Goal: Information Seeking & Learning: Compare options

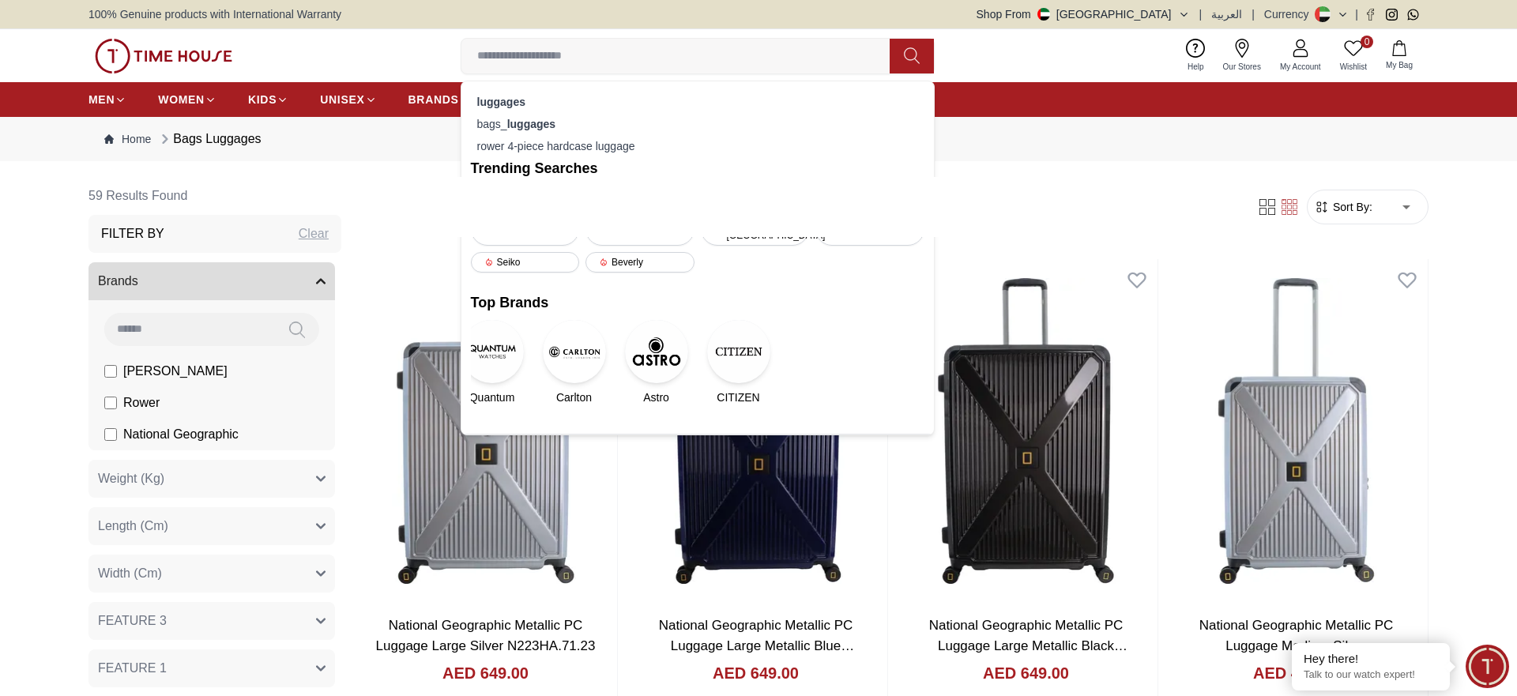
scroll to position [4353, 0]
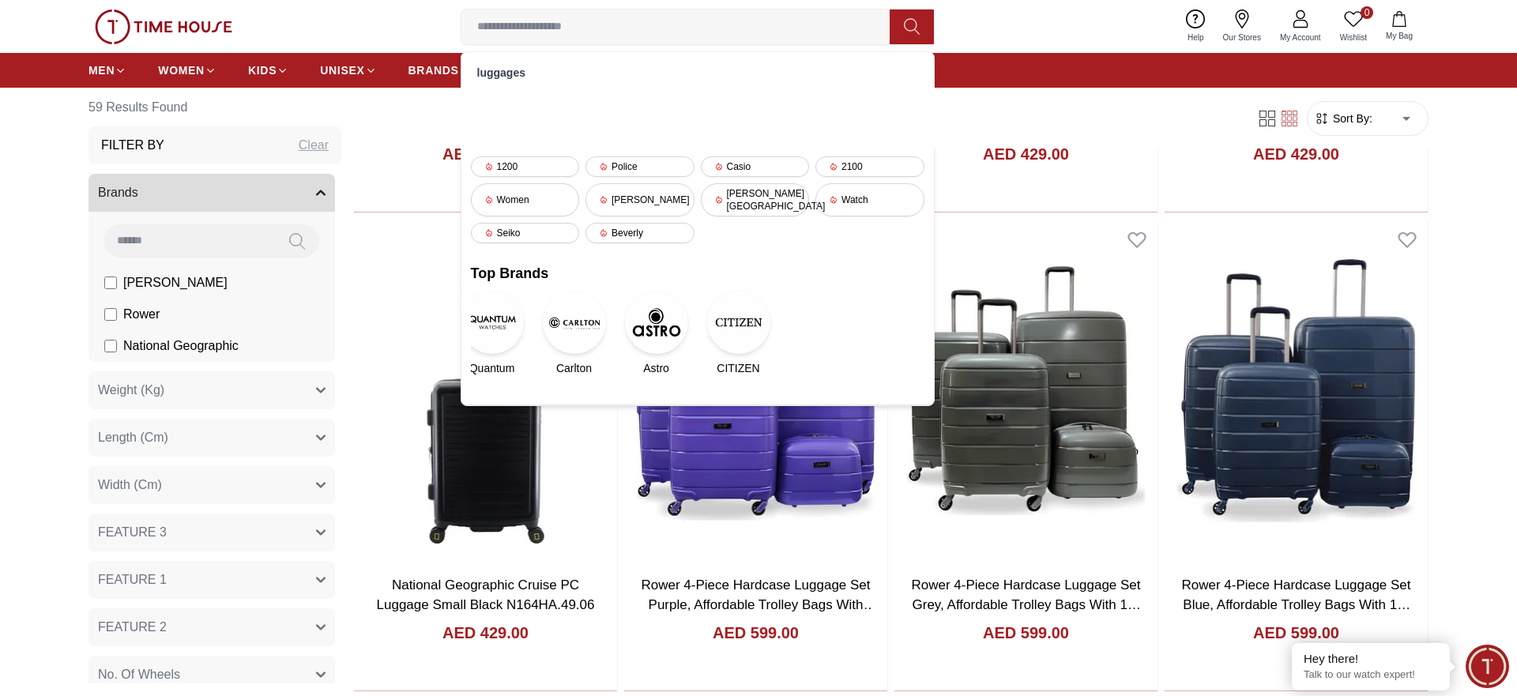
type input "*******"
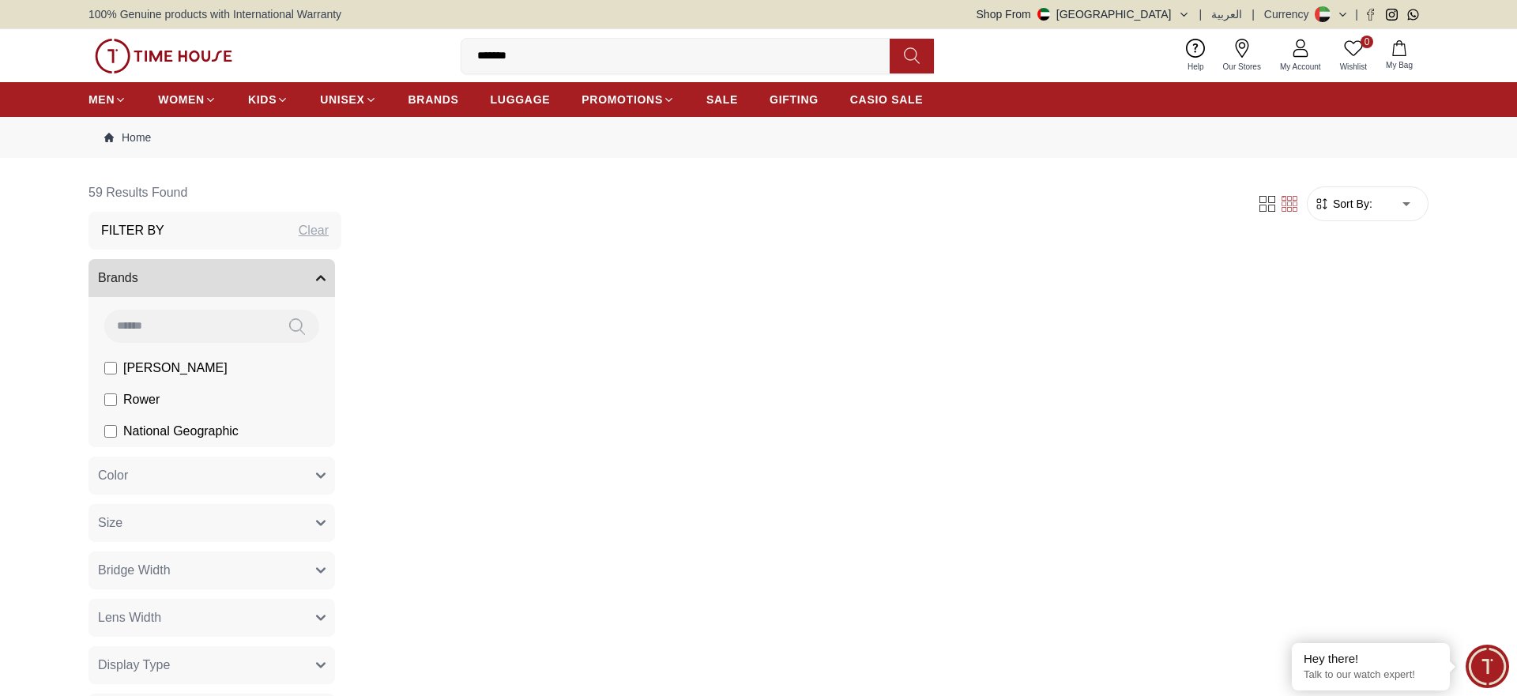
click at [562, 55] on input "*******" at bounding box center [682, 56] width 441 height 32
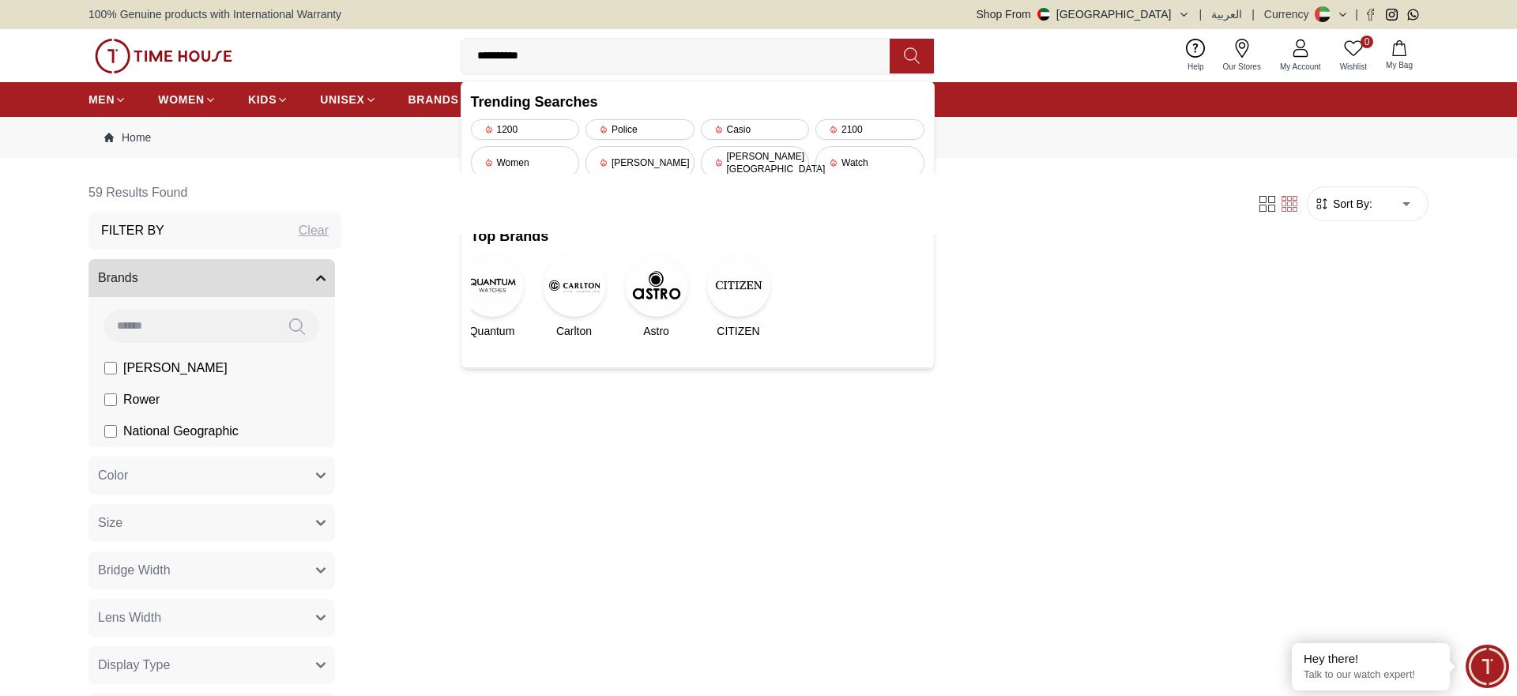
type input "**********"
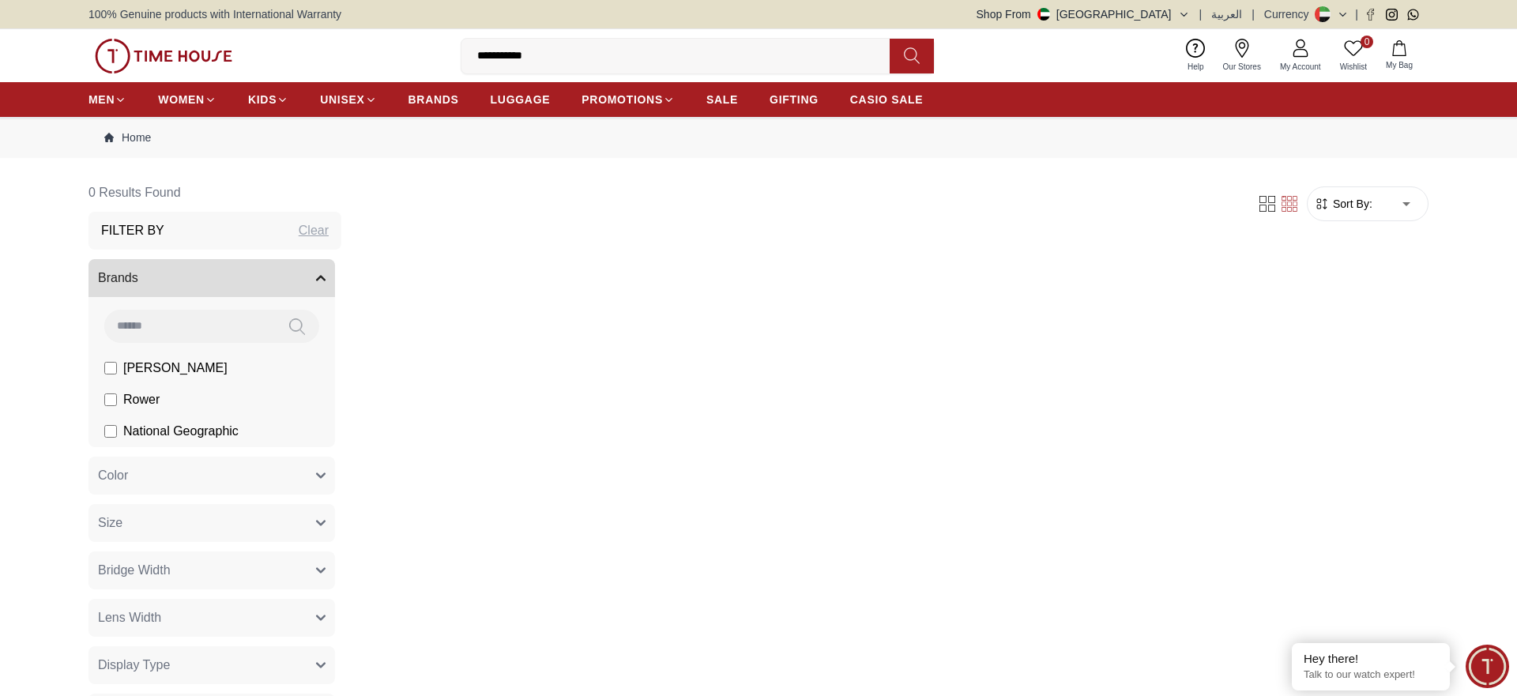
drag, startPoint x: 441, startPoint y: 99, endPoint x: 448, endPoint y: 127, distance: 29.3
click at [441, 101] on span "BRANDS" at bounding box center [434, 100] width 51 height 16
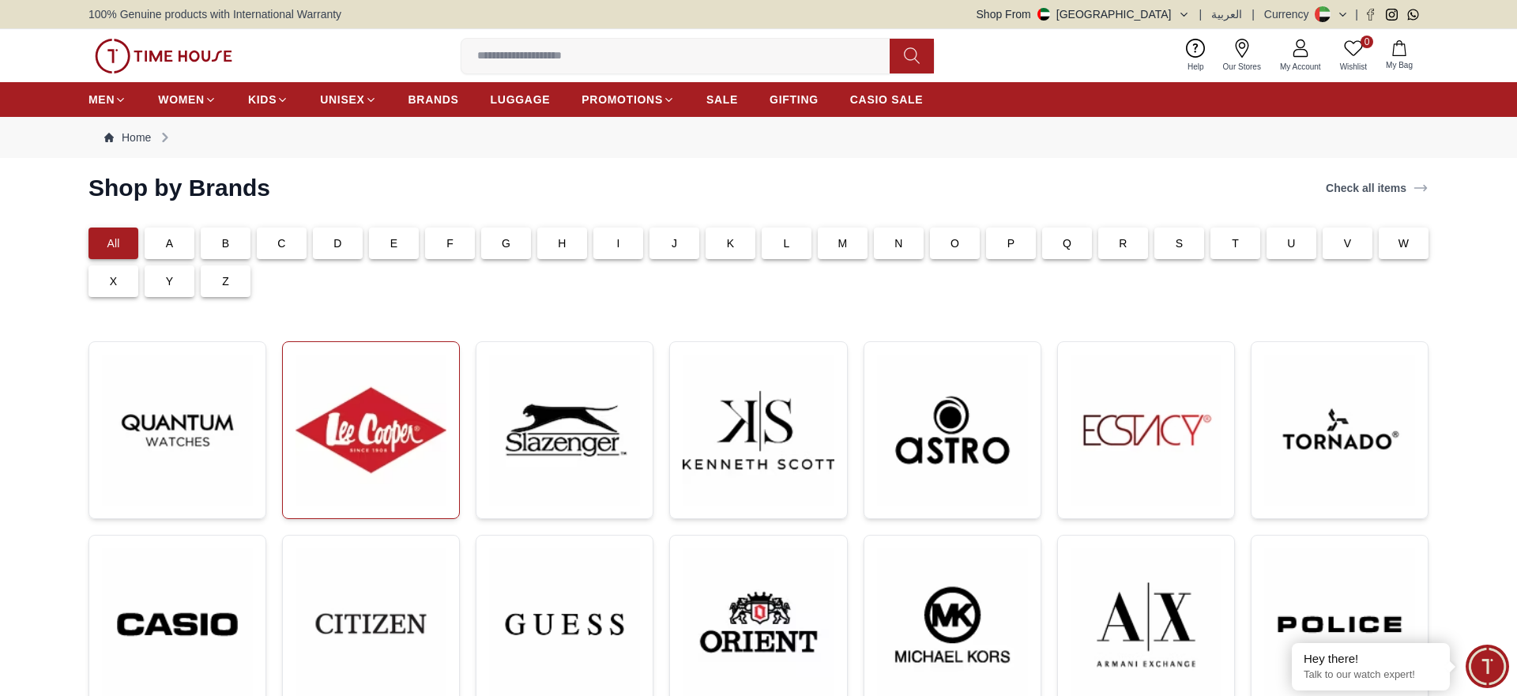
click at [413, 407] on img at bounding box center [371, 430] width 151 height 151
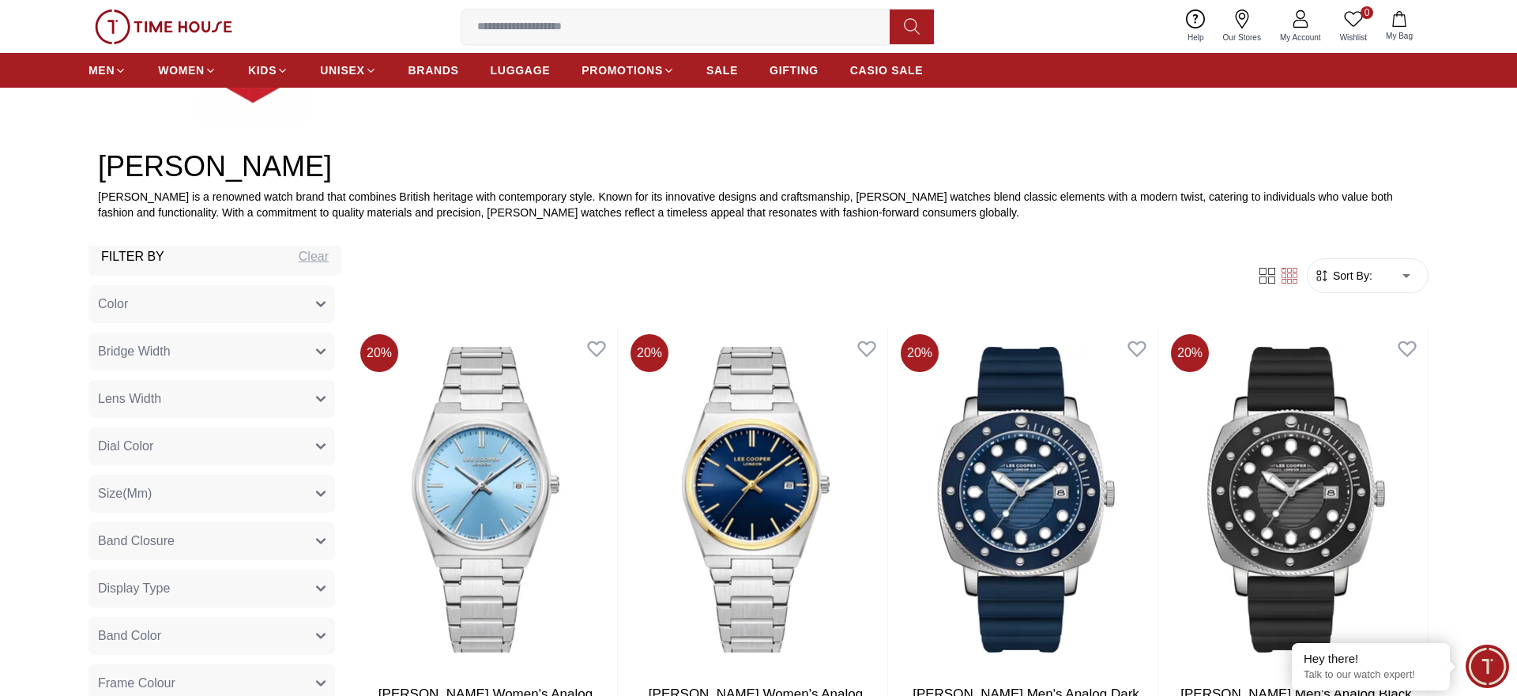
scroll to position [81, 0]
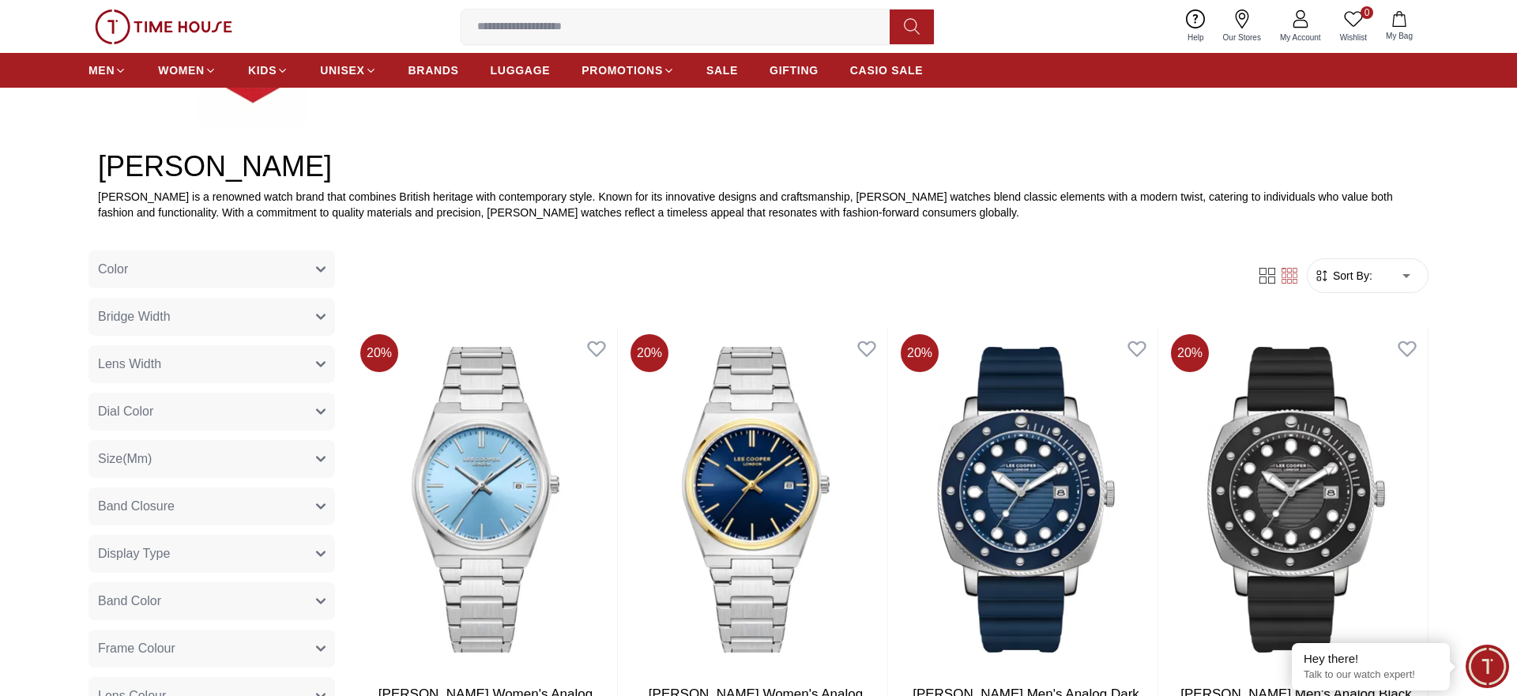
click at [178, 411] on button "Dial Color" at bounding box center [212, 412] width 247 height 38
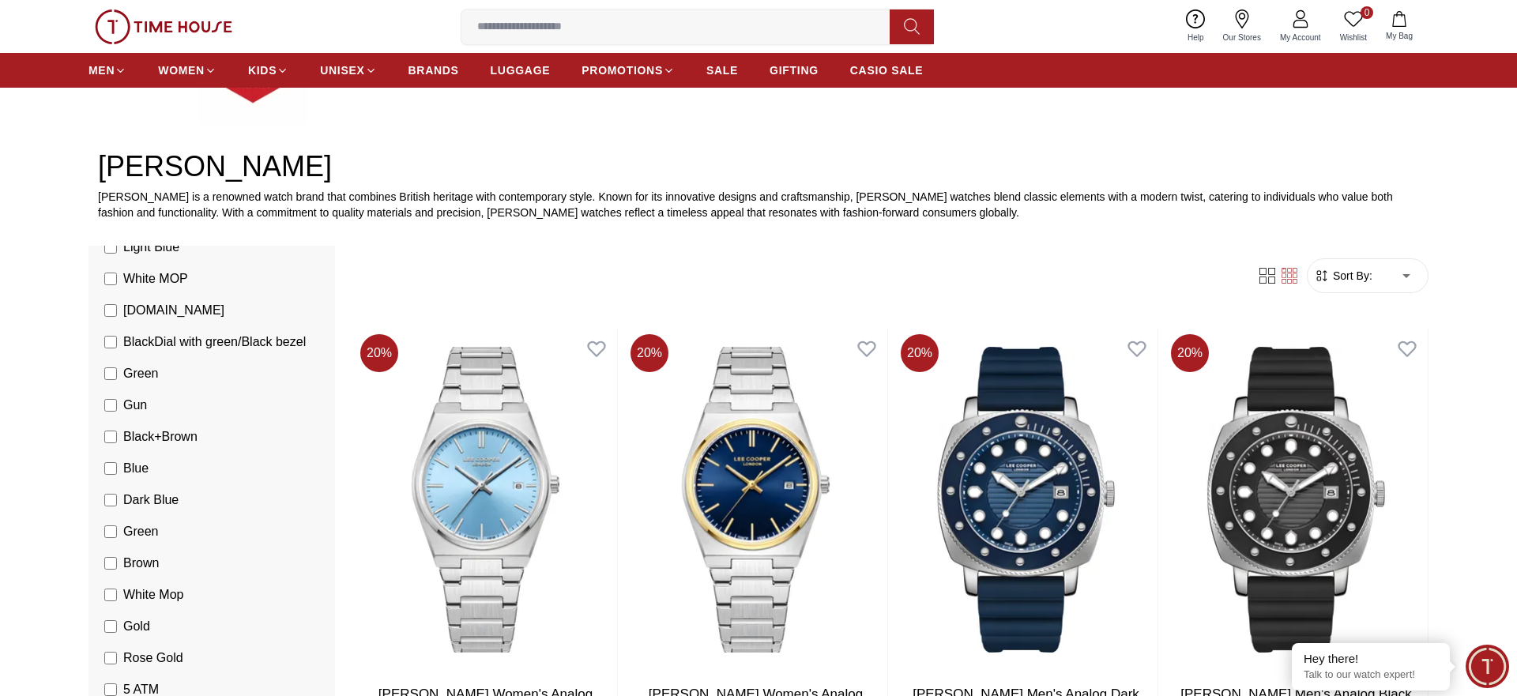
scroll to position [1048, 0]
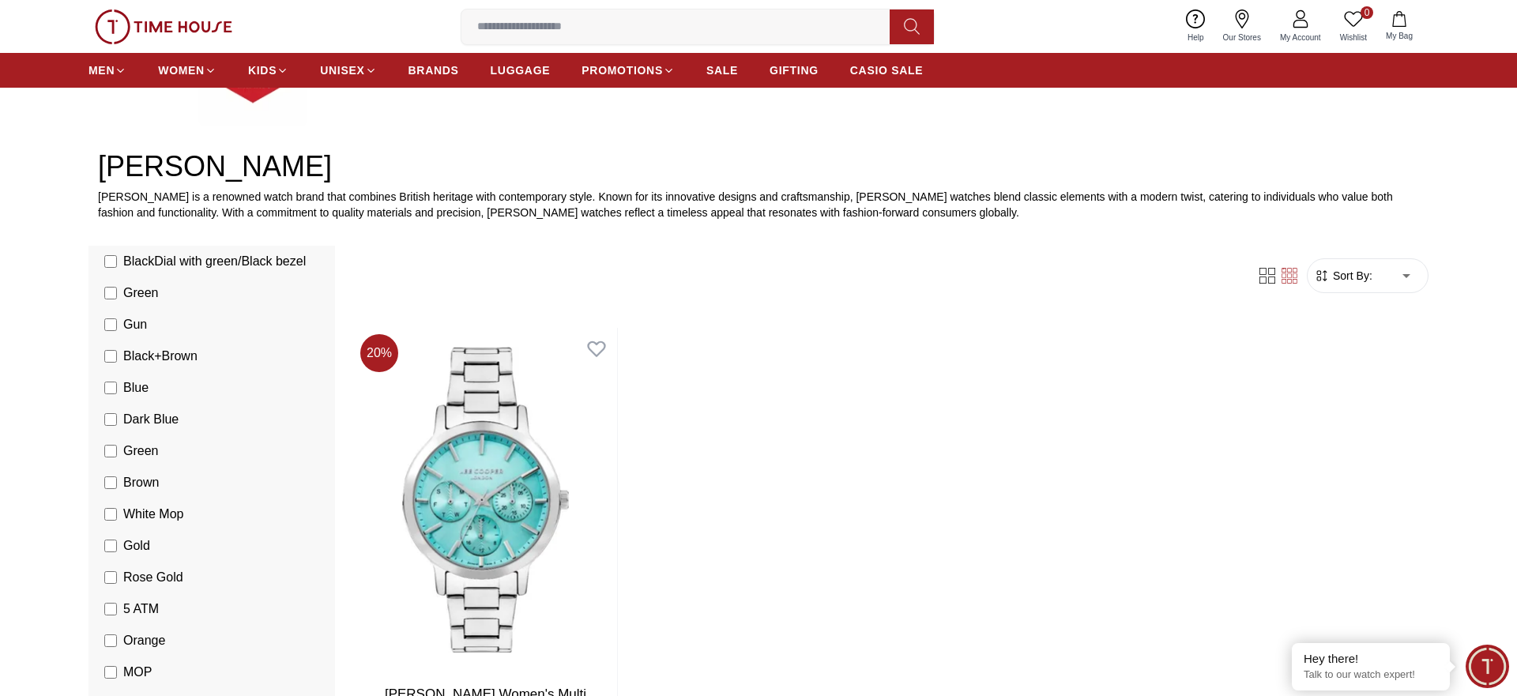
click at [863, 362] on div "20 % Lee Cooper Women's Multi Function Blue Dial Watch - LC07946.380 AED 272.00…" at bounding box center [891, 564] width 1075 height 473
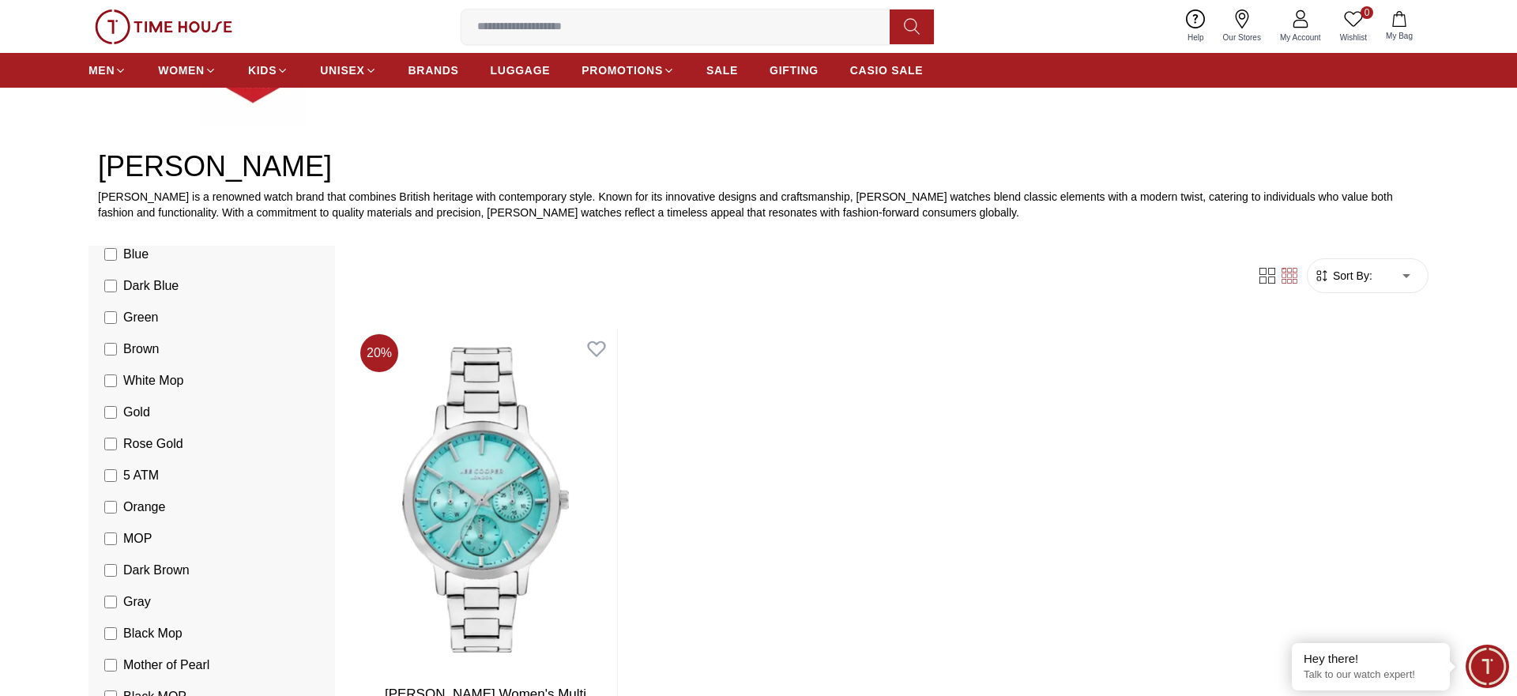
scroll to position [1074, 0]
drag, startPoint x: 429, startPoint y: 73, endPoint x: 452, endPoint y: 91, distance: 29.3
click at [430, 73] on span "BRANDS" at bounding box center [434, 70] width 51 height 16
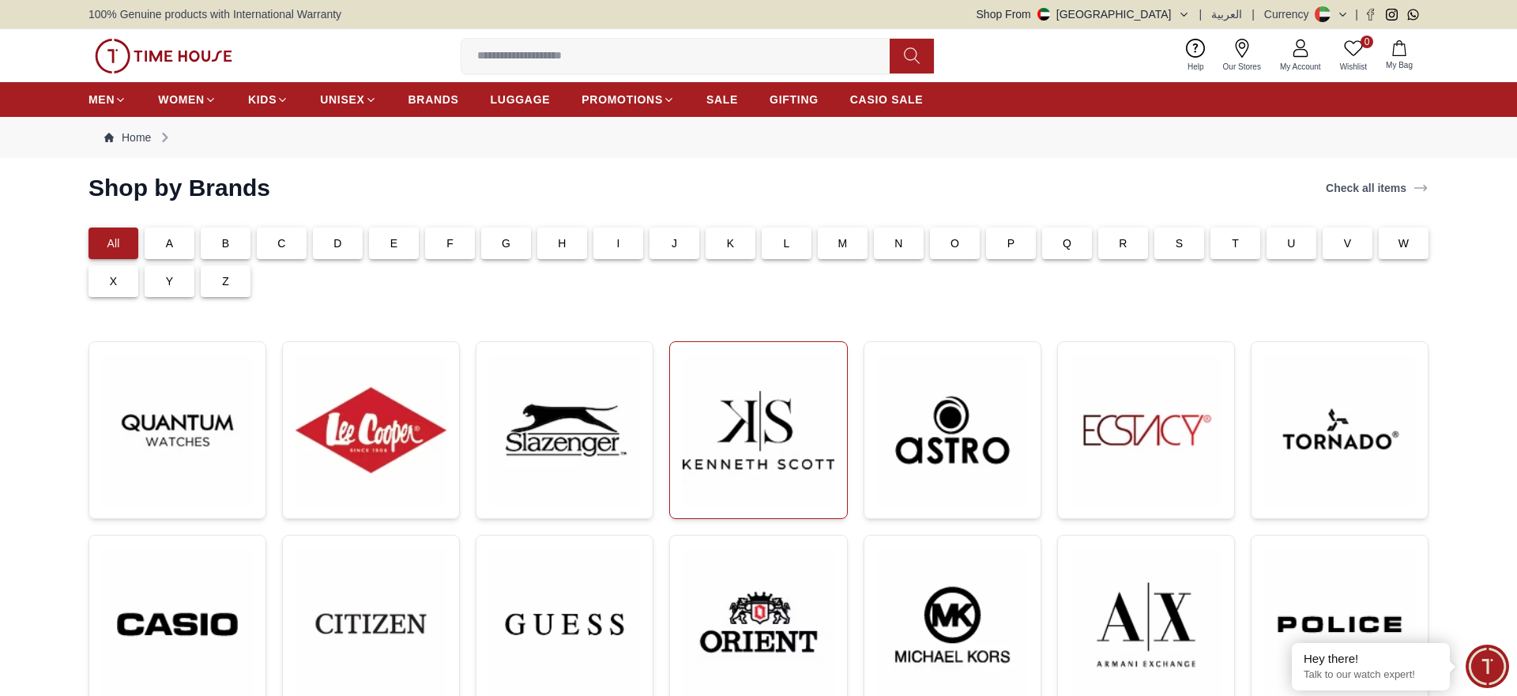
click at [801, 439] on img at bounding box center [758, 430] width 151 height 151
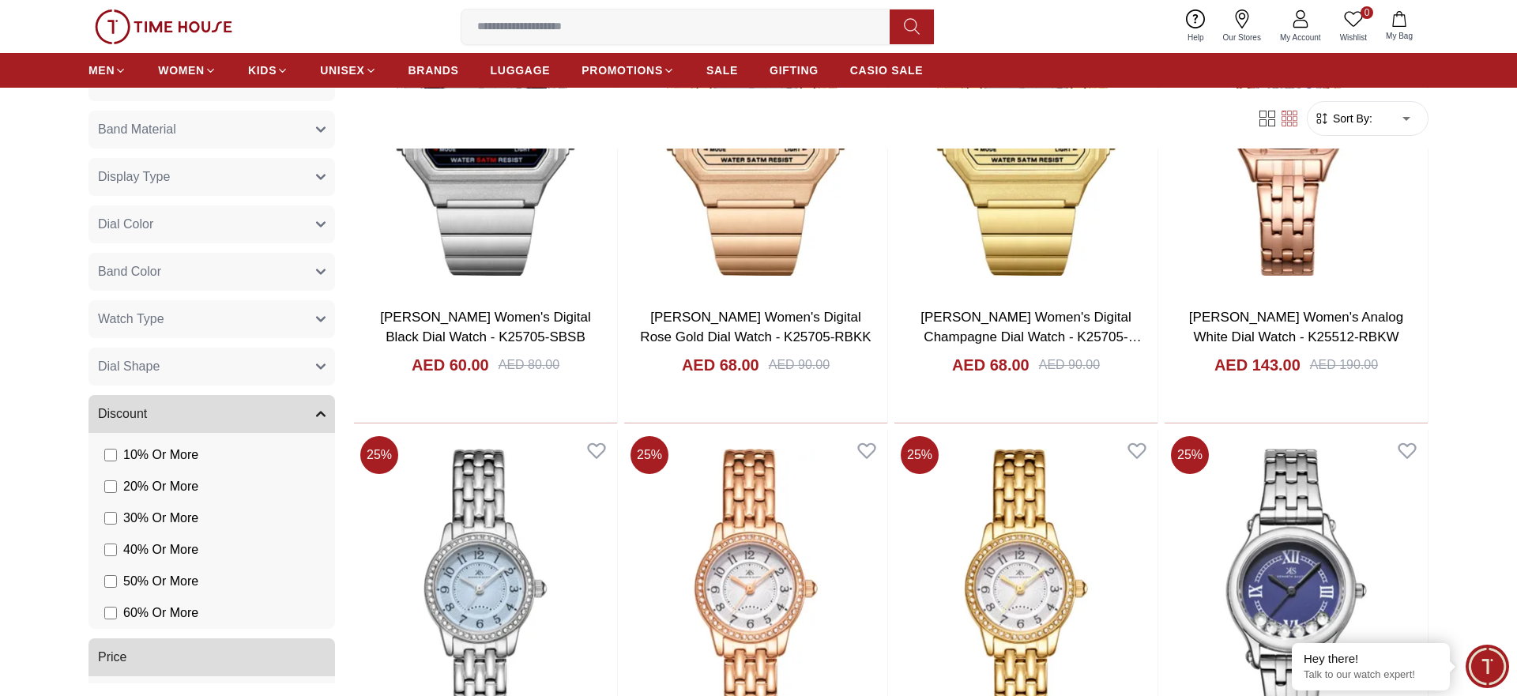
scroll to position [85, 0]
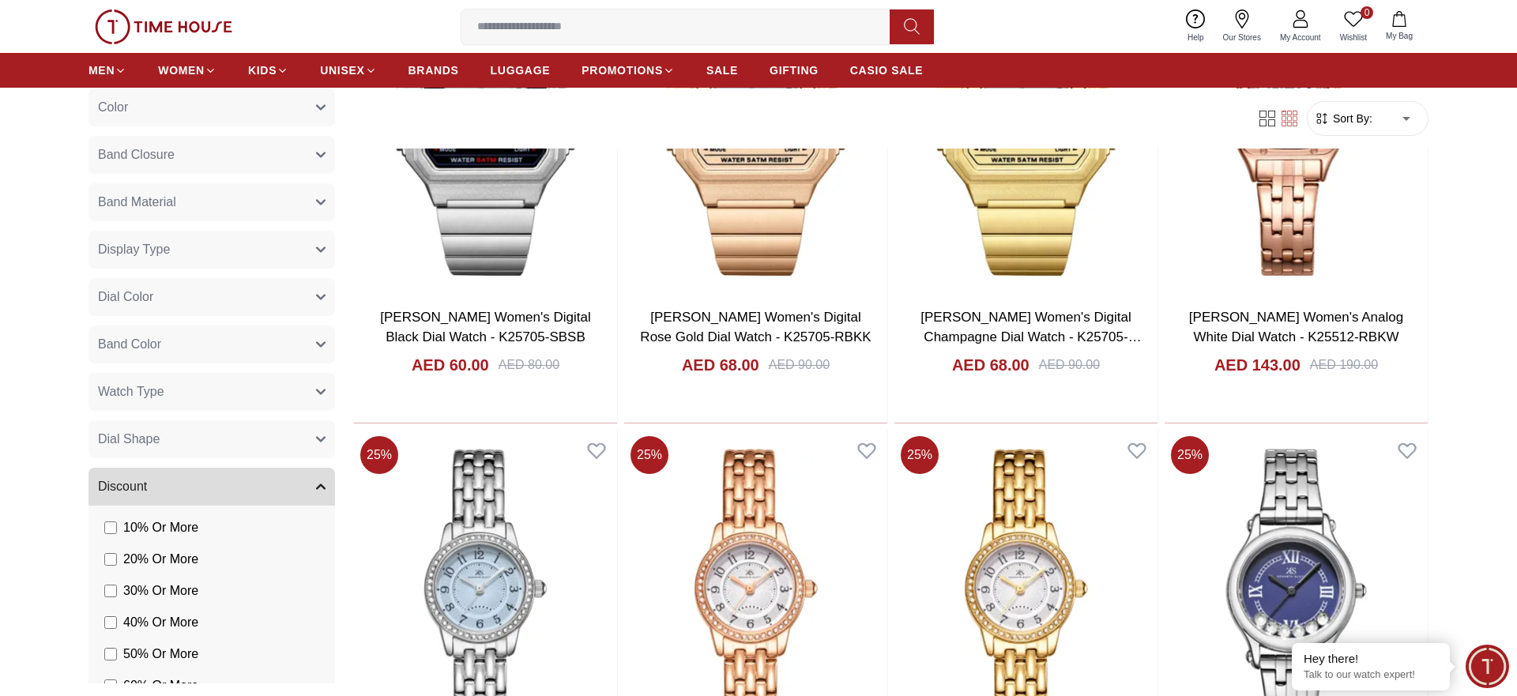
click at [151, 397] on span "Watch Type" at bounding box center [131, 391] width 66 height 19
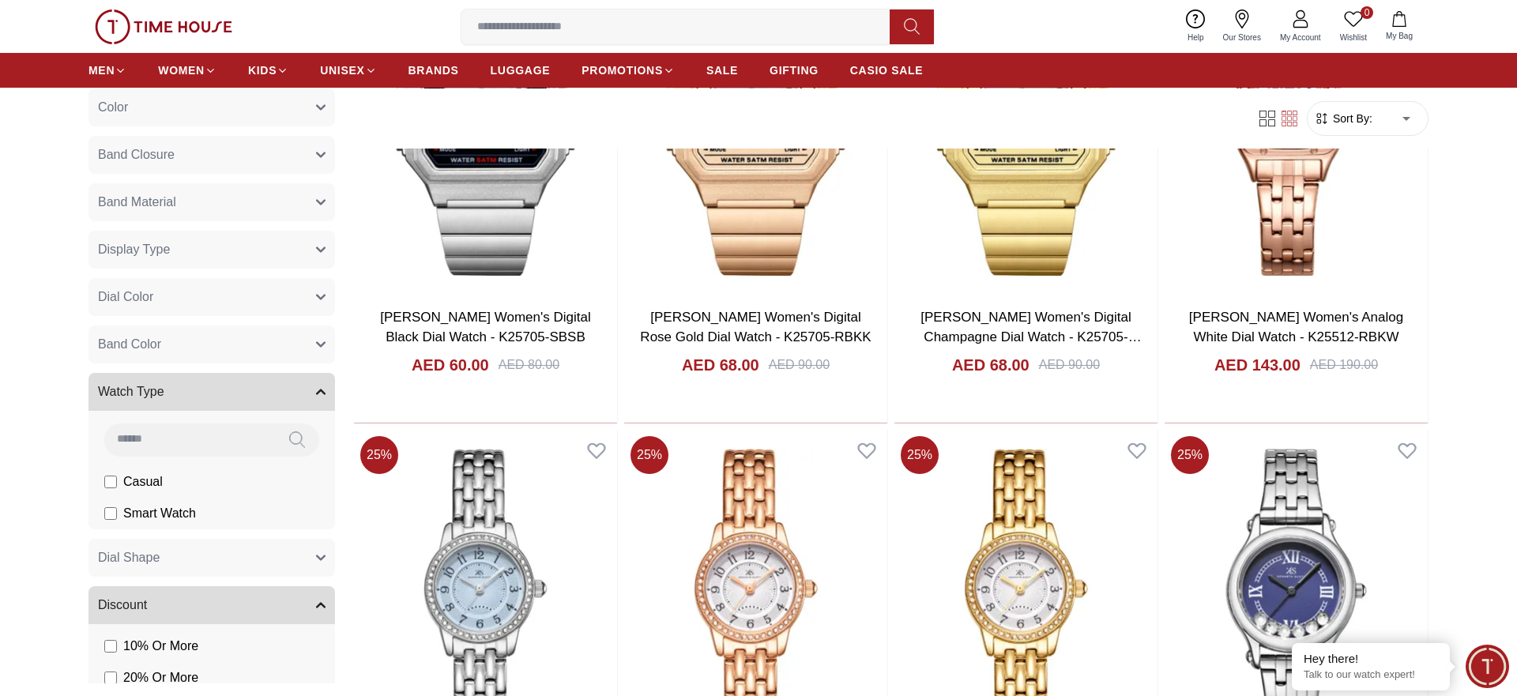
click at [167, 379] on button "Watch Type" at bounding box center [212, 392] width 247 height 38
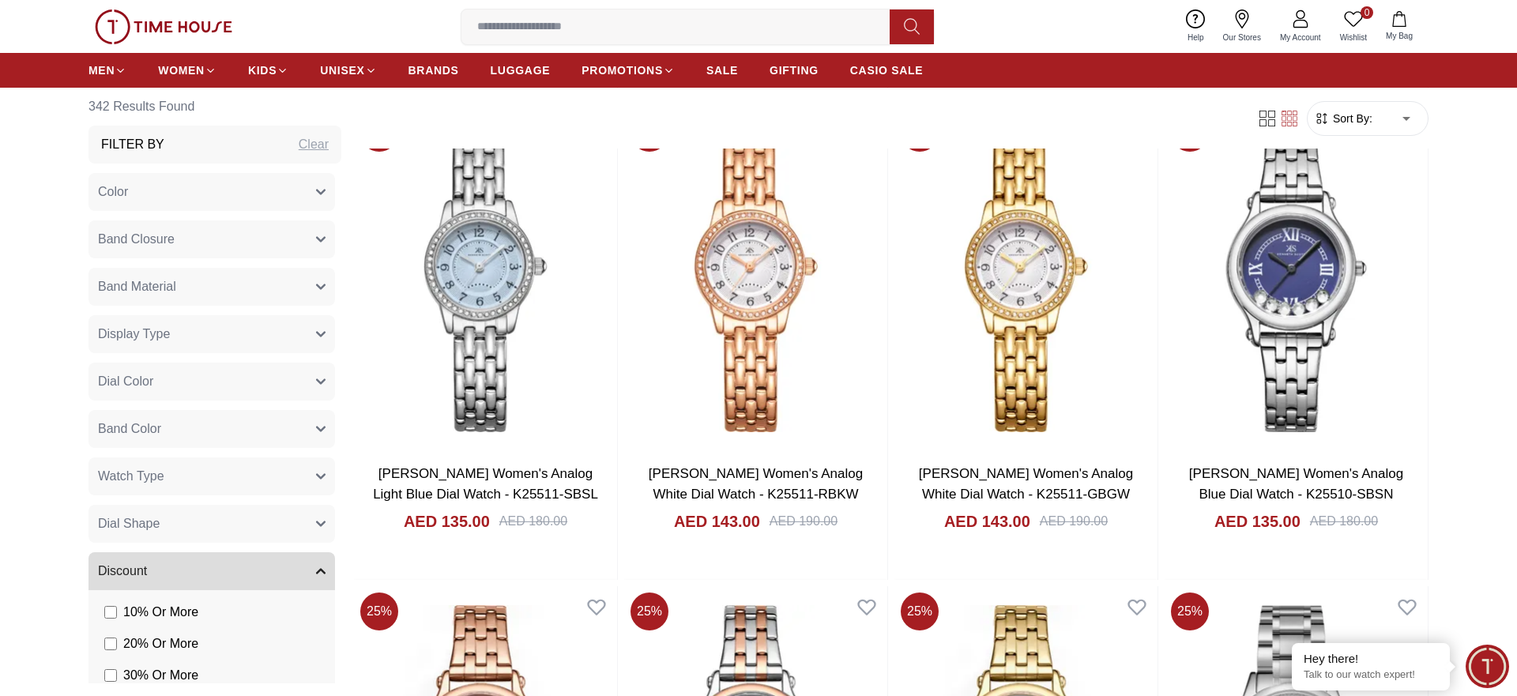
scroll to position [0, 0]
click at [149, 478] on span "Watch Type" at bounding box center [131, 477] width 66 height 19
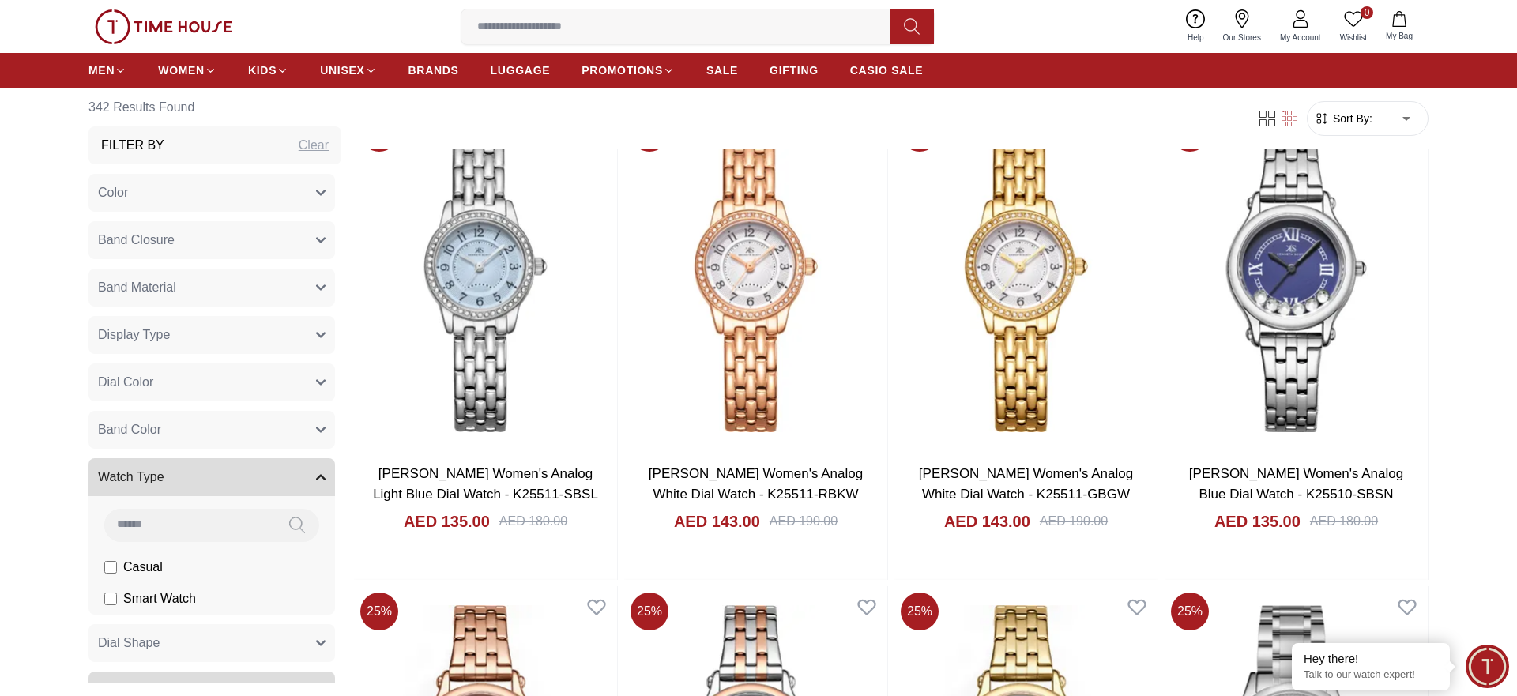
click at [149, 478] on span "Watch Type" at bounding box center [131, 477] width 66 height 19
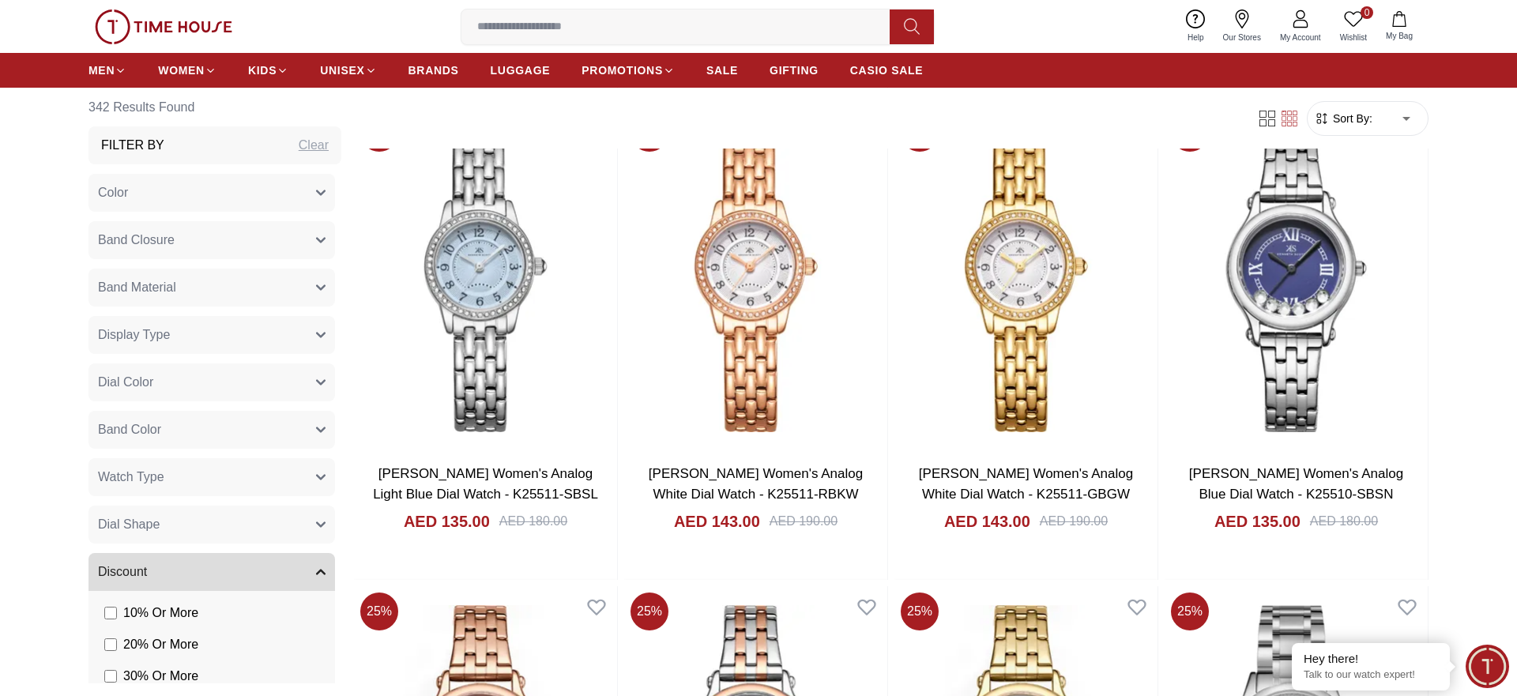
click at [158, 527] on span "Dial Shape" at bounding box center [129, 524] width 62 height 19
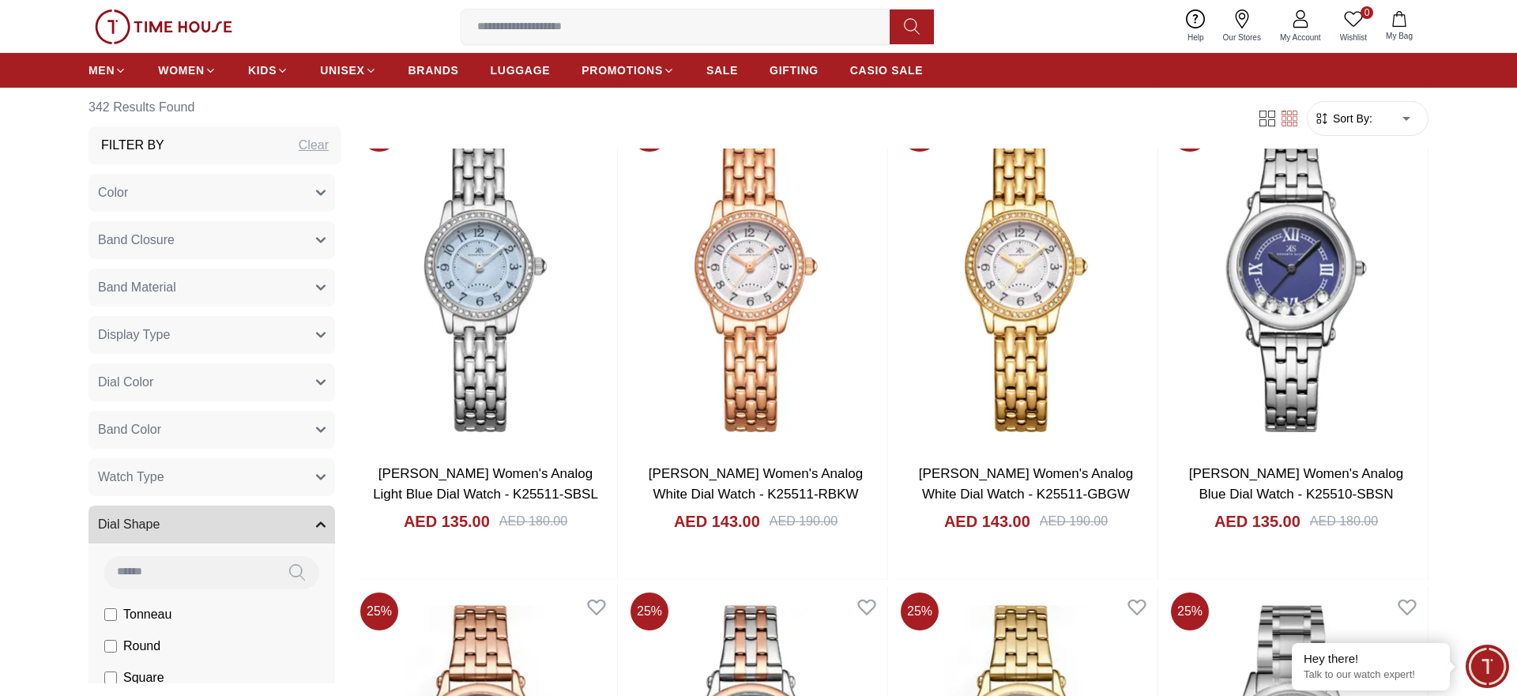
click at [158, 526] on span "Dial Shape" at bounding box center [129, 524] width 62 height 19
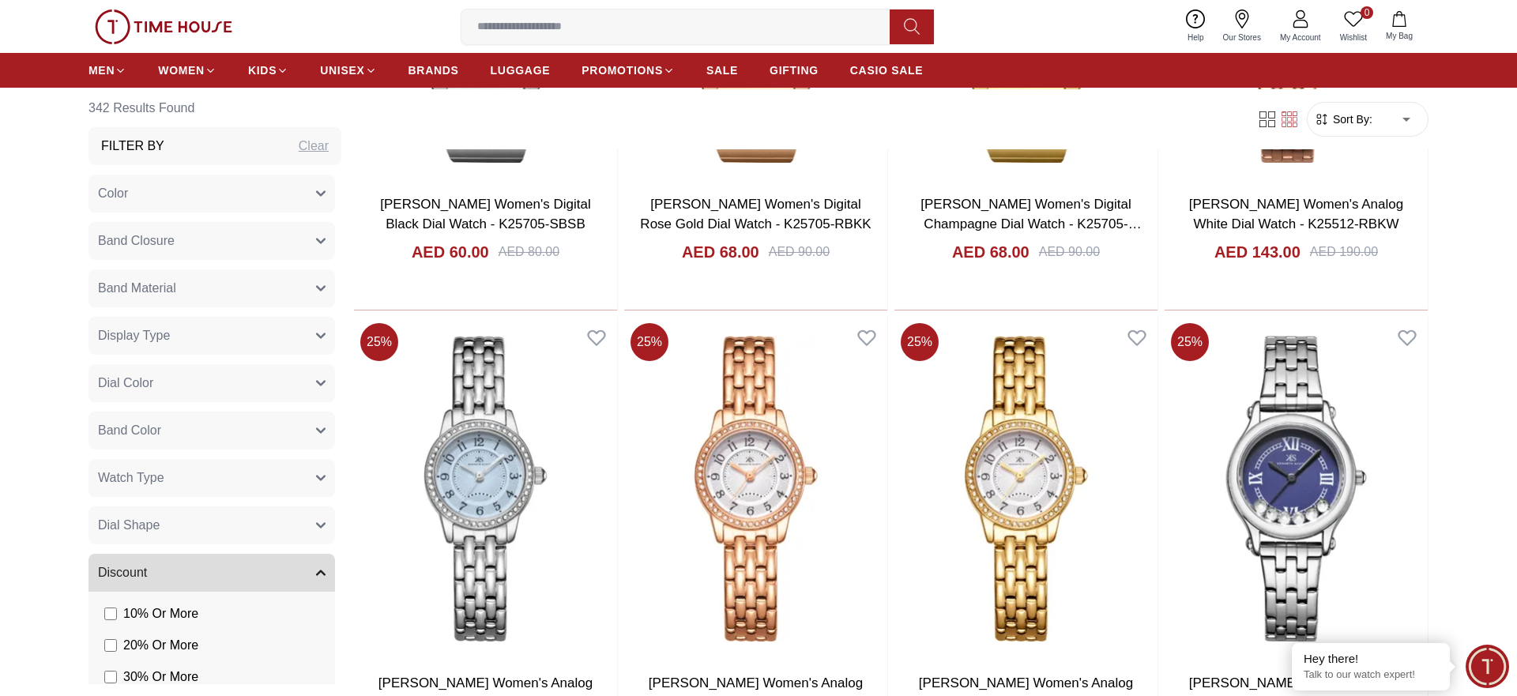
scroll to position [1048, 0]
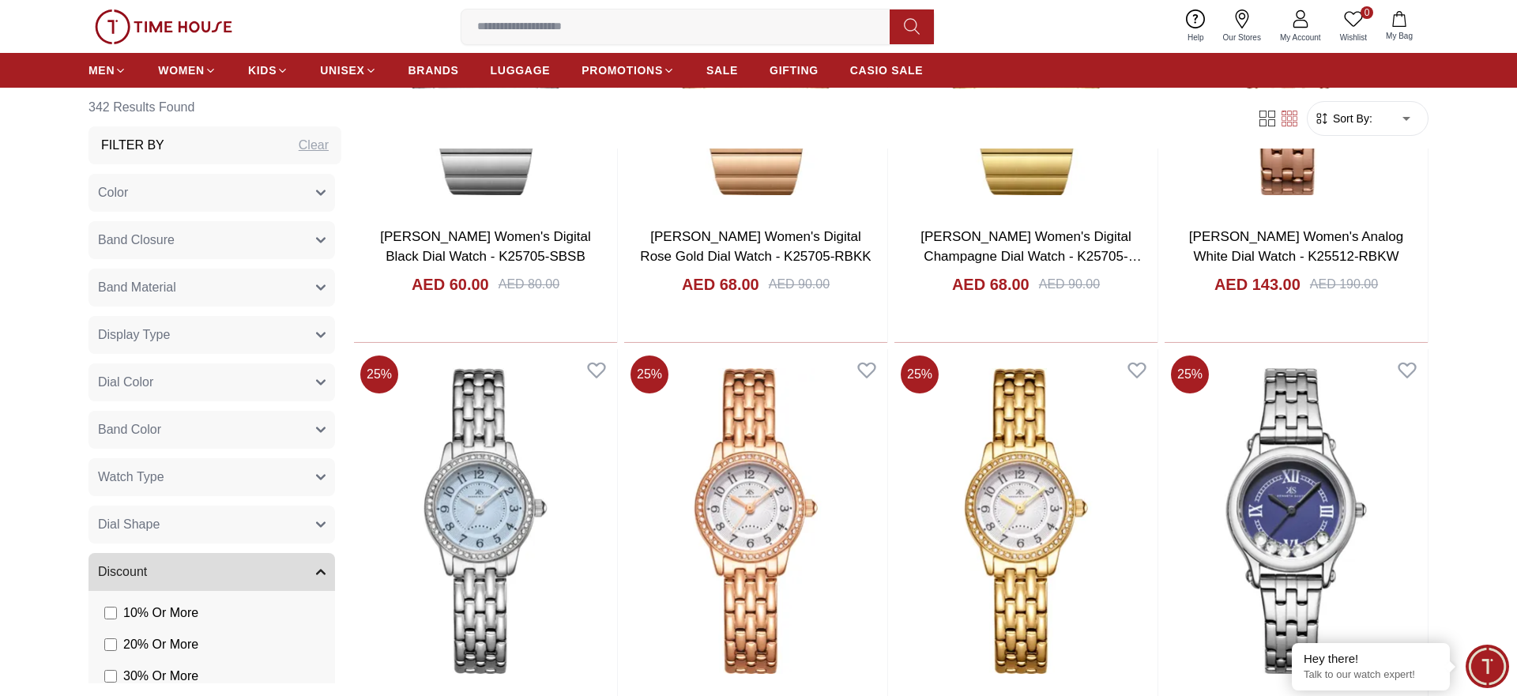
click at [181, 335] on button "Display Type" at bounding box center [212, 335] width 247 height 38
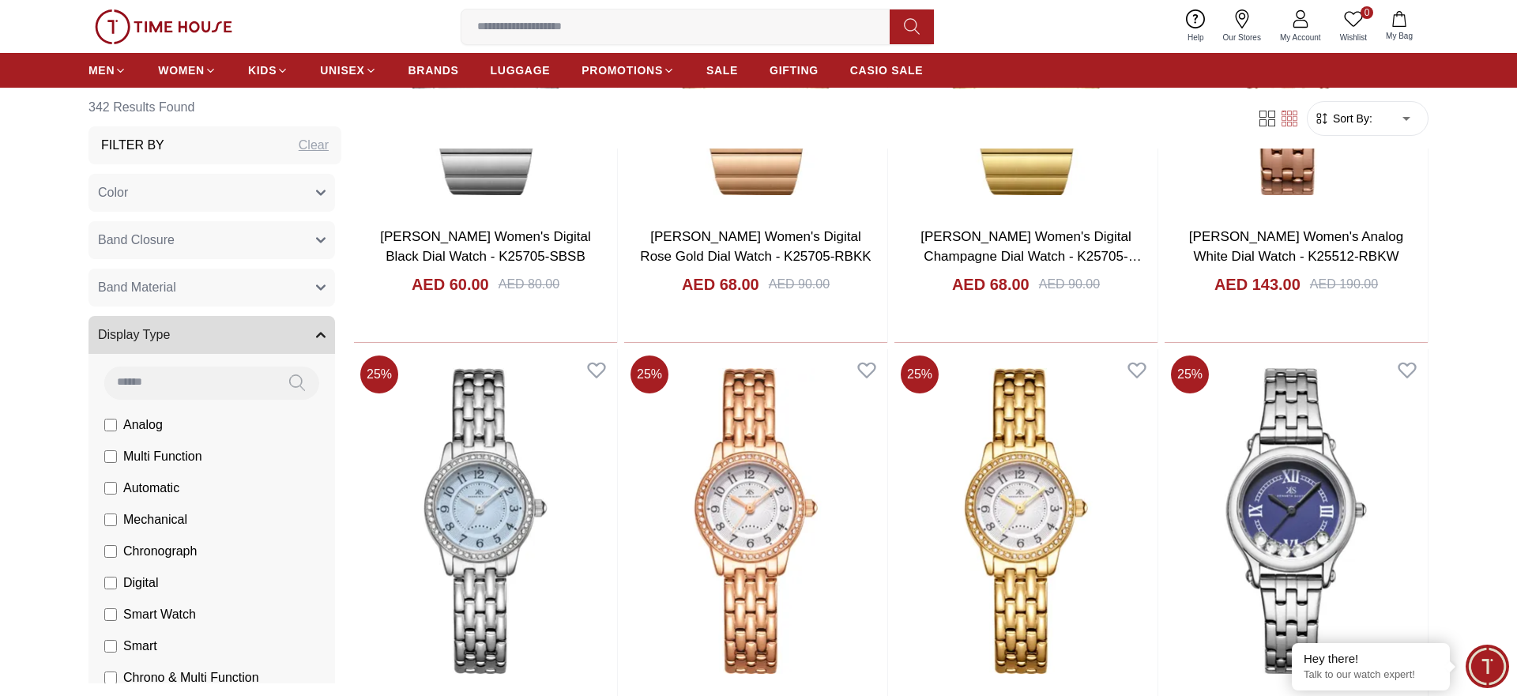
click at [181, 335] on button "Display Type" at bounding box center [212, 335] width 247 height 38
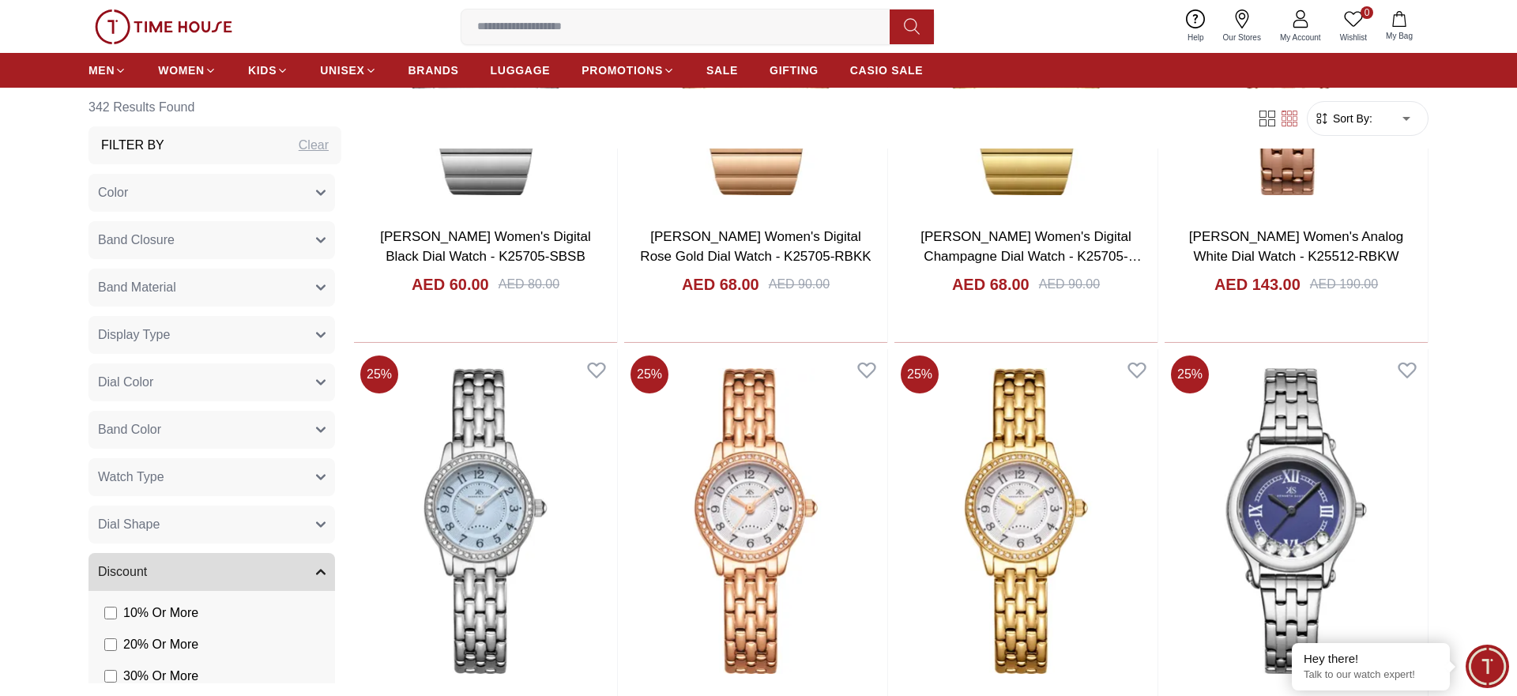
click at [144, 521] on span "Dial Shape" at bounding box center [129, 524] width 62 height 19
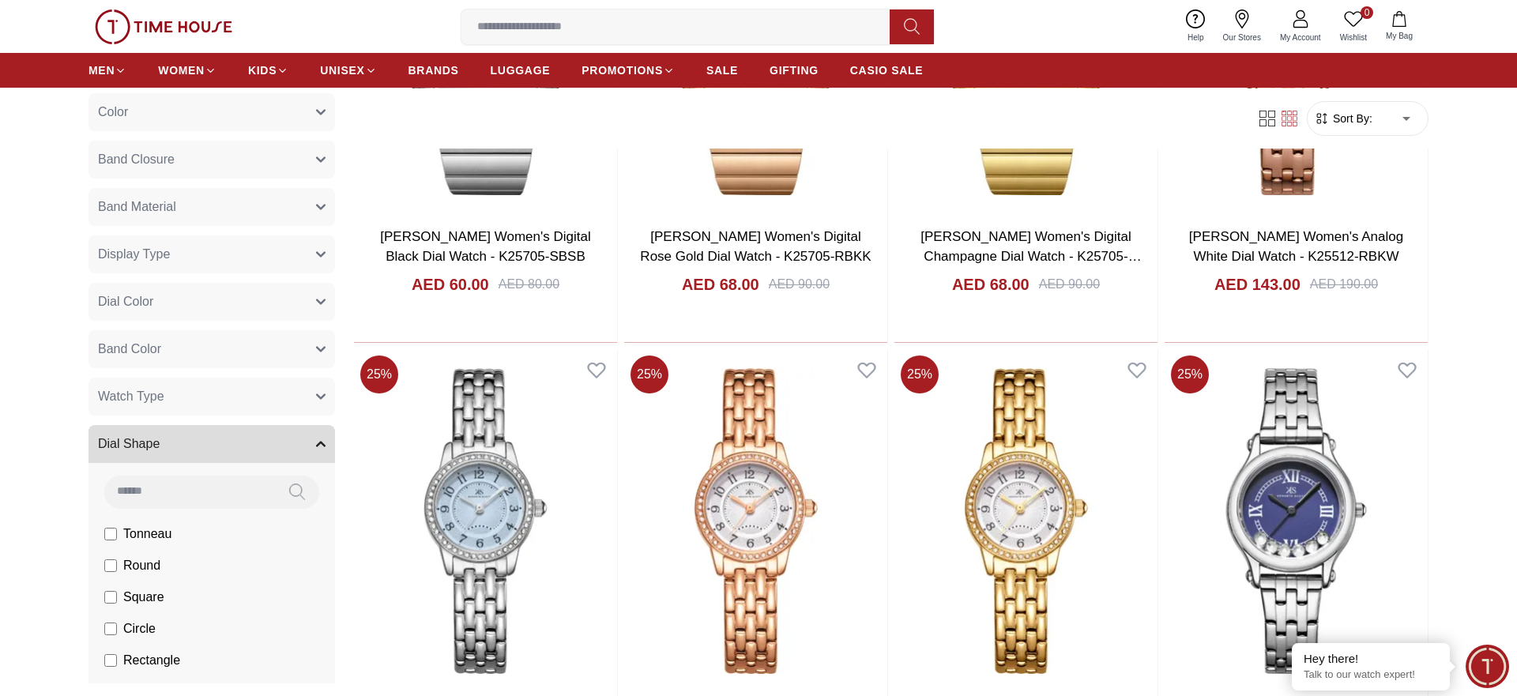
scroll to position [161, 0]
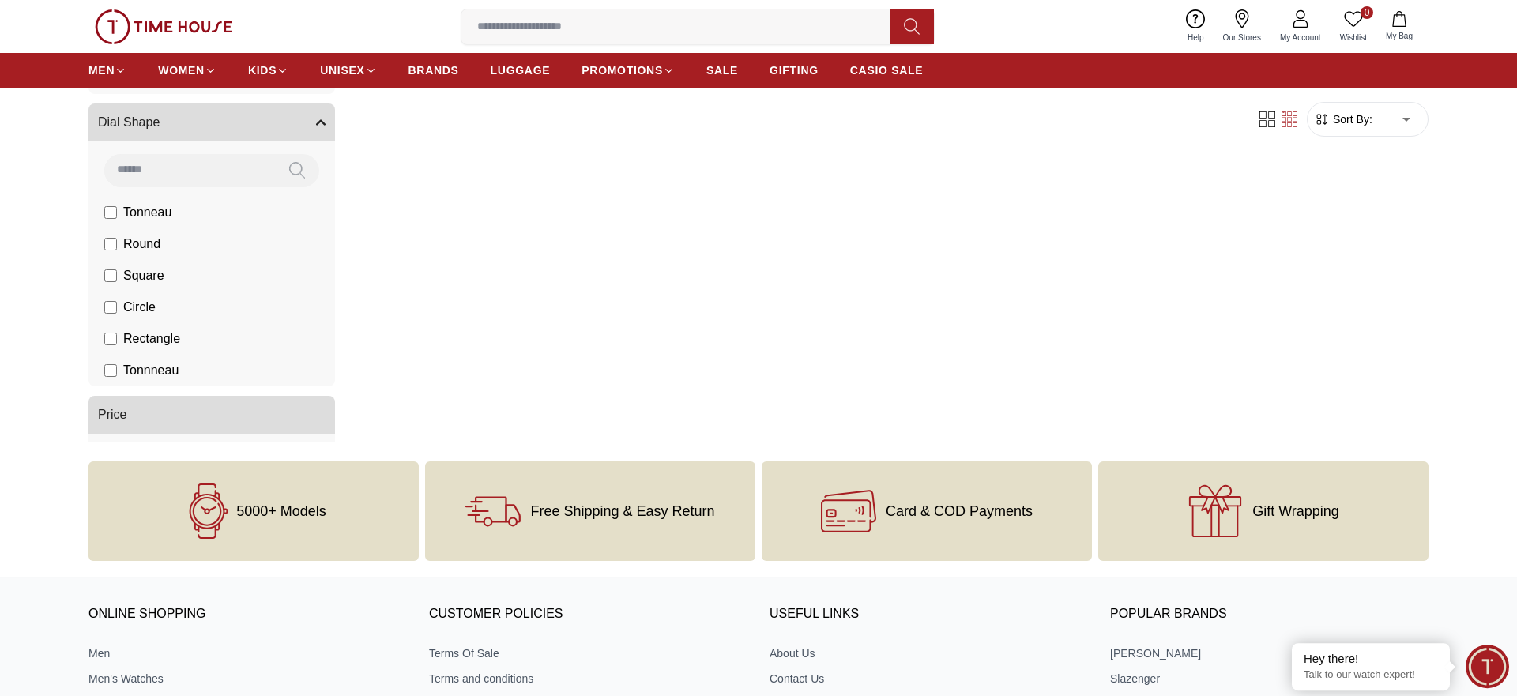
scroll to position [1048, 0]
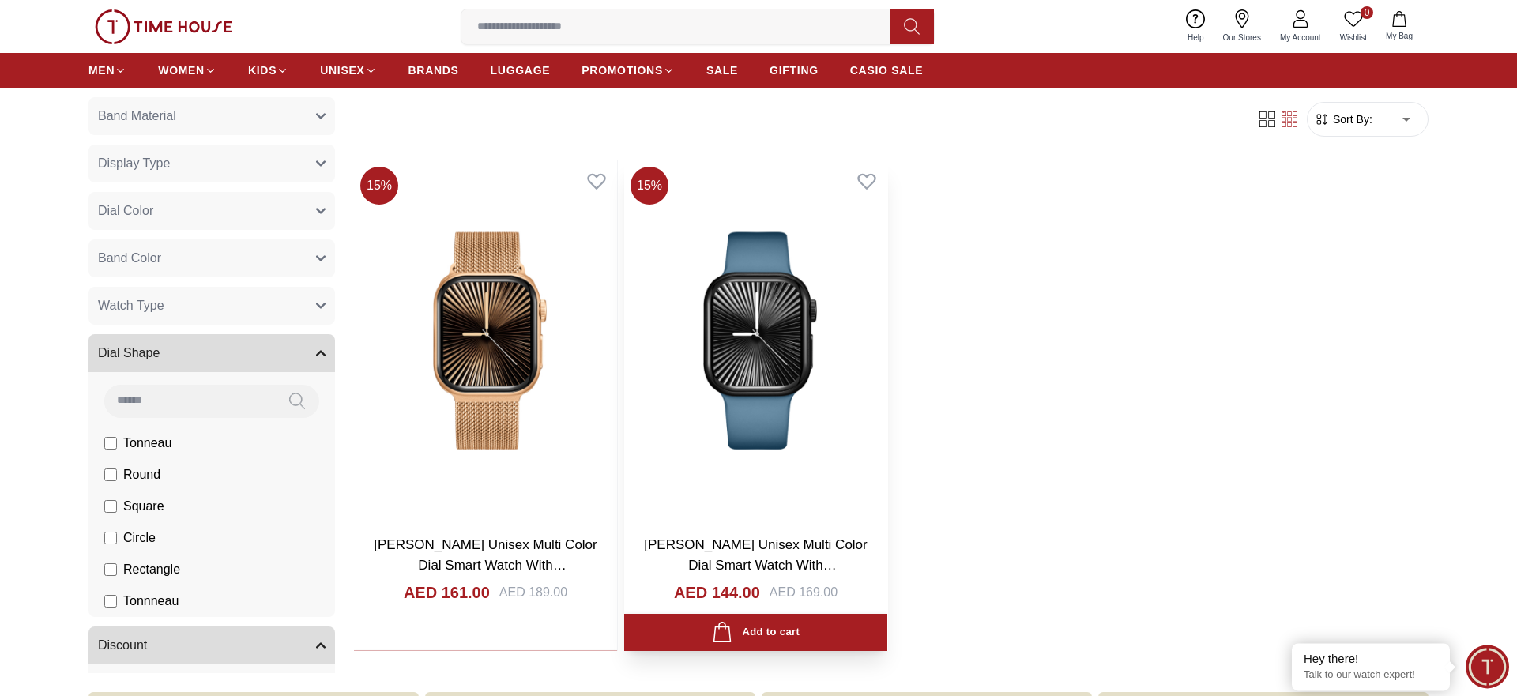
scroll to position [725, 0]
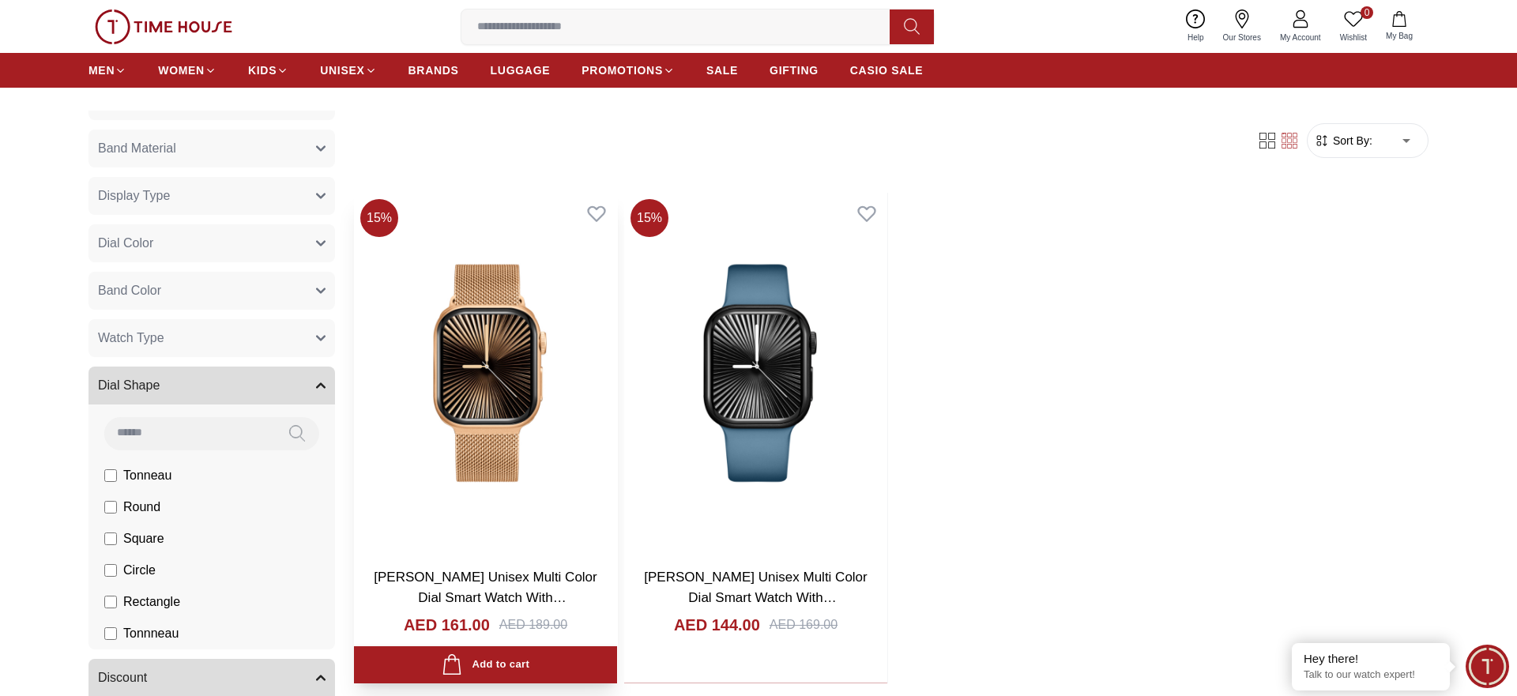
click at [513, 418] on img at bounding box center [485, 374] width 263 height 362
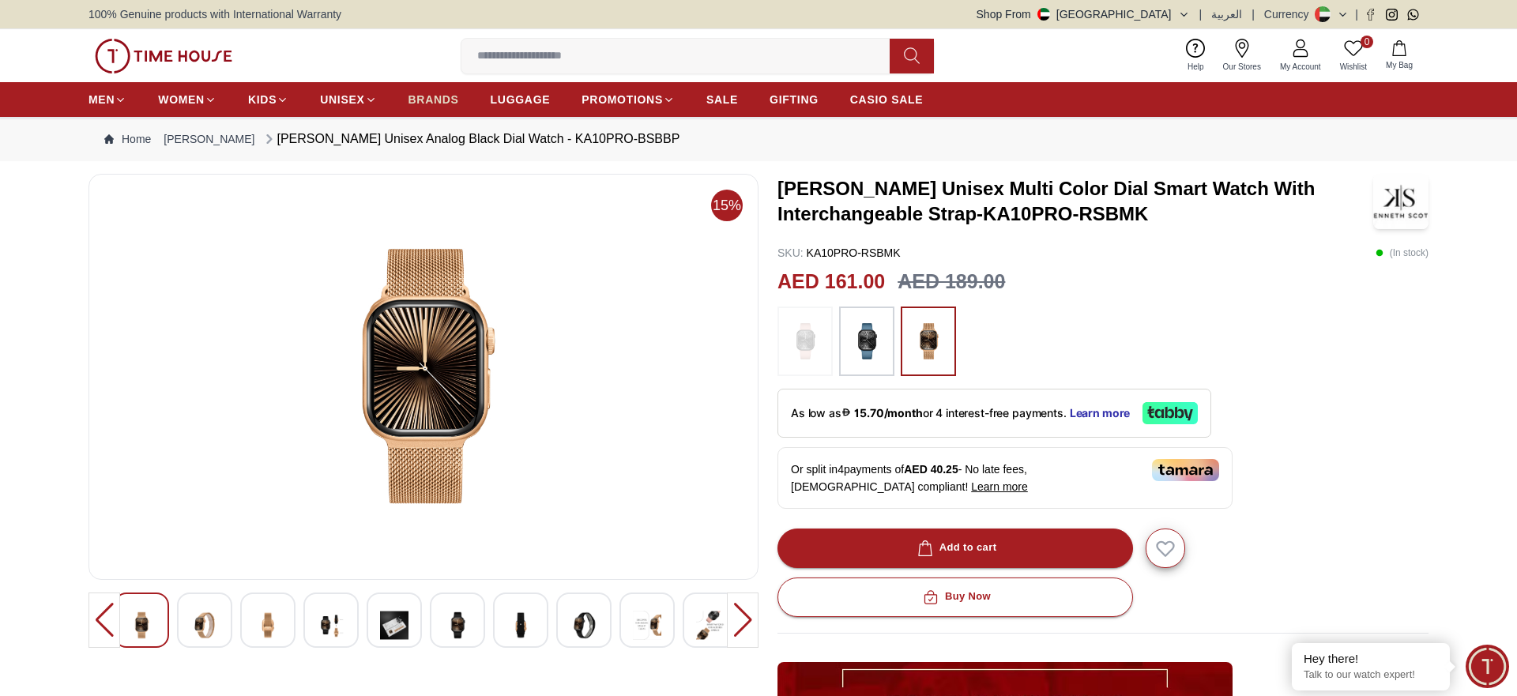
click at [417, 100] on span "BRANDS" at bounding box center [434, 100] width 51 height 16
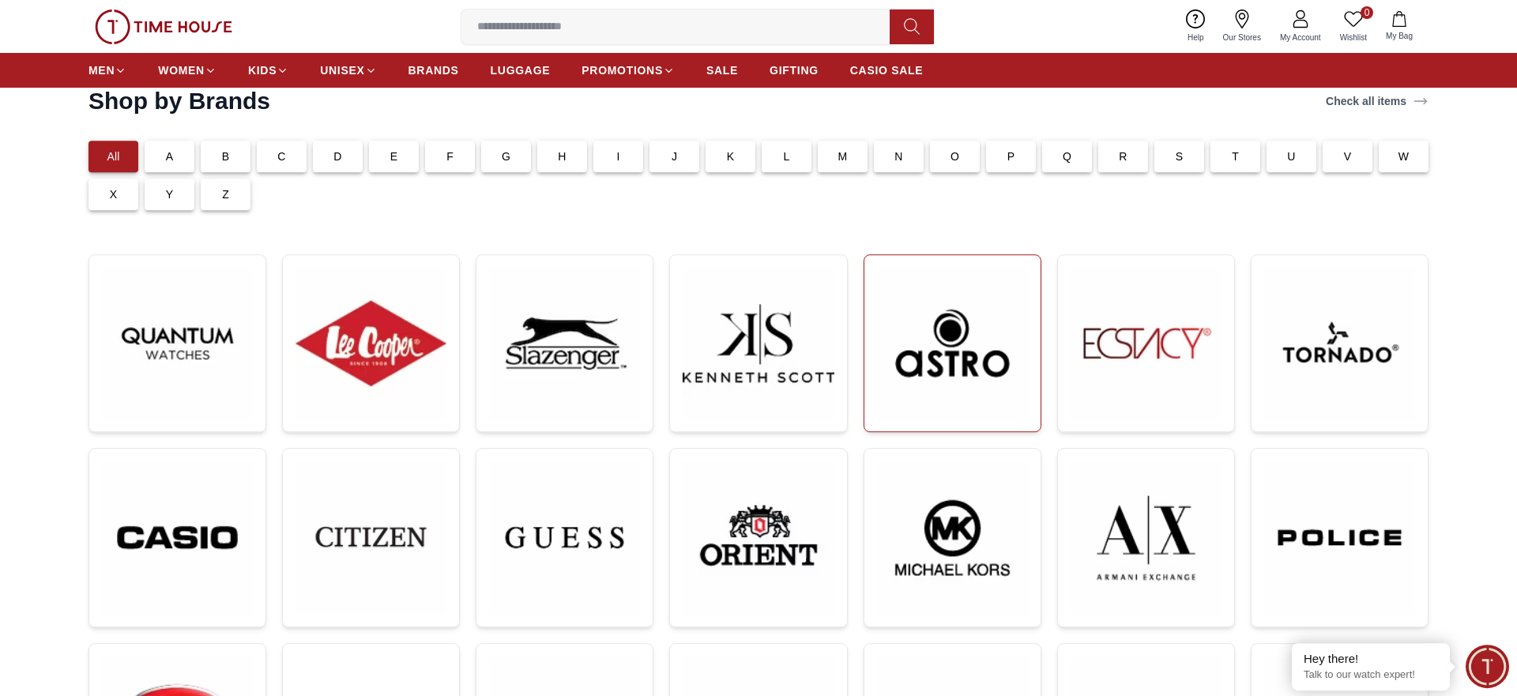
scroll to position [161, 0]
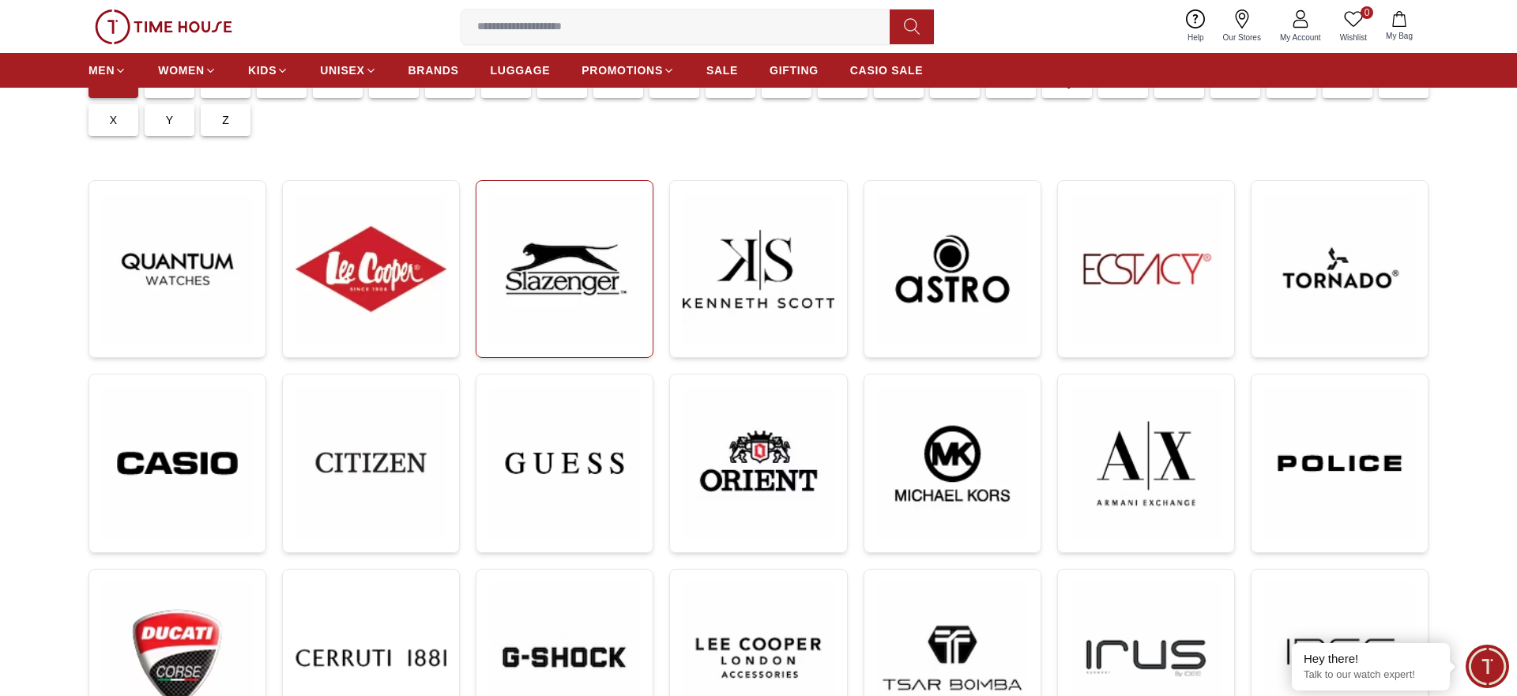
click at [535, 312] on img at bounding box center [564, 269] width 151 height 151
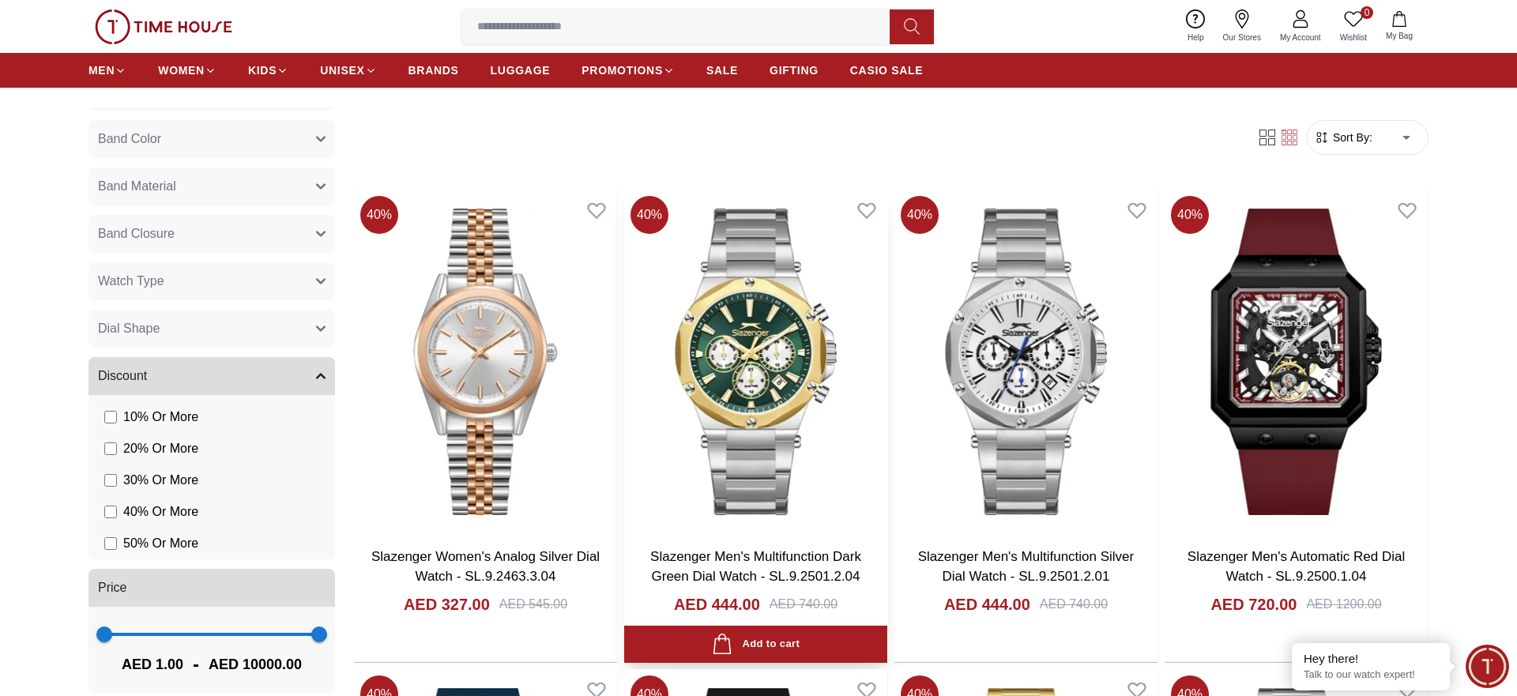
scroll to position [887, 0]
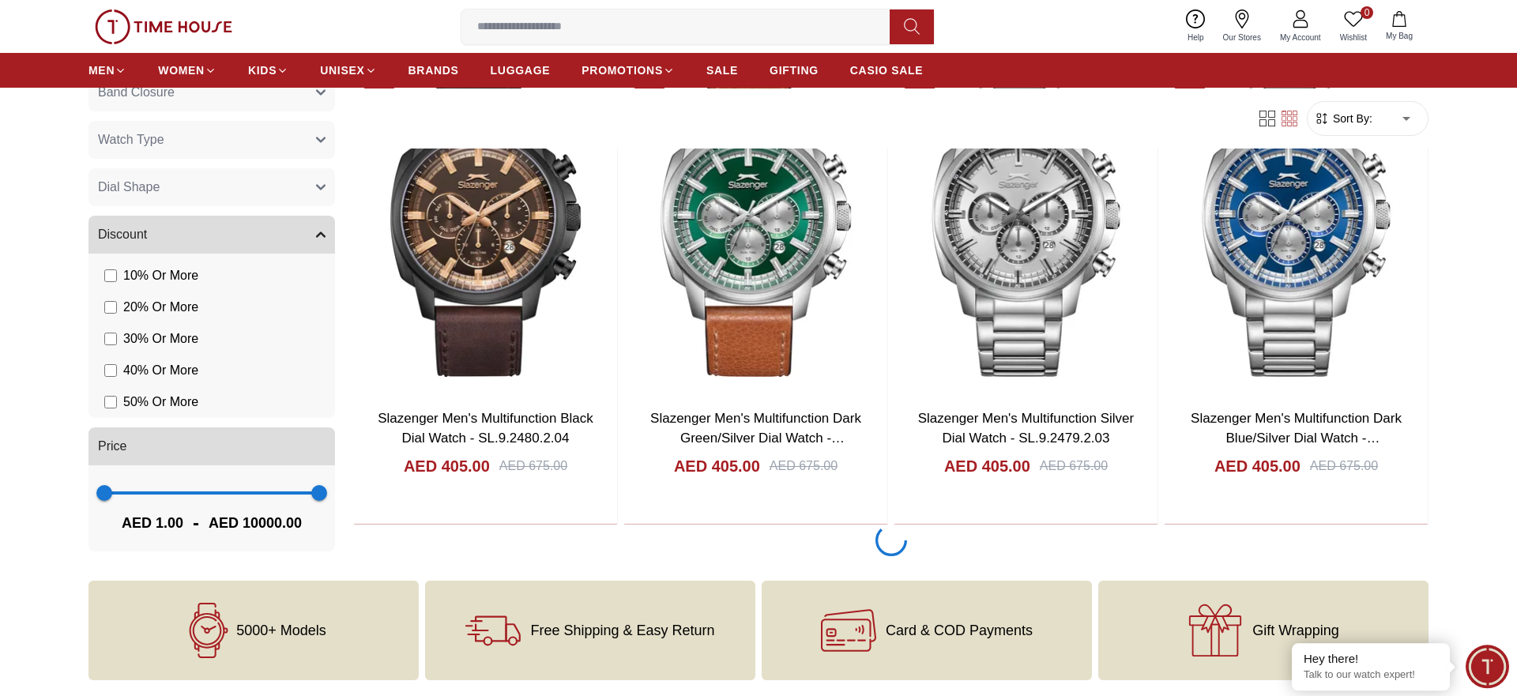
scroll to position [2821, 0]
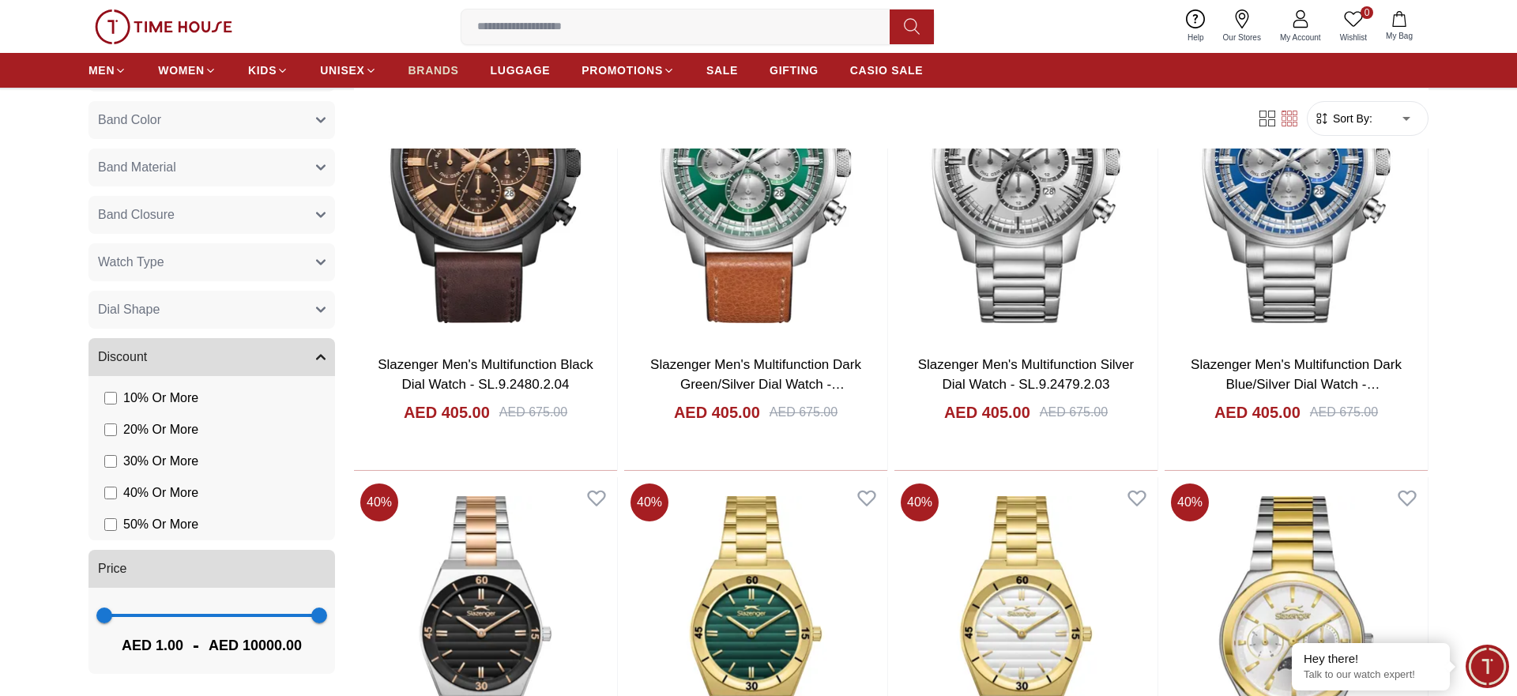
click at [447, 76] on span "BRANDS" at bounding box center [434, 70] width 51 height 16
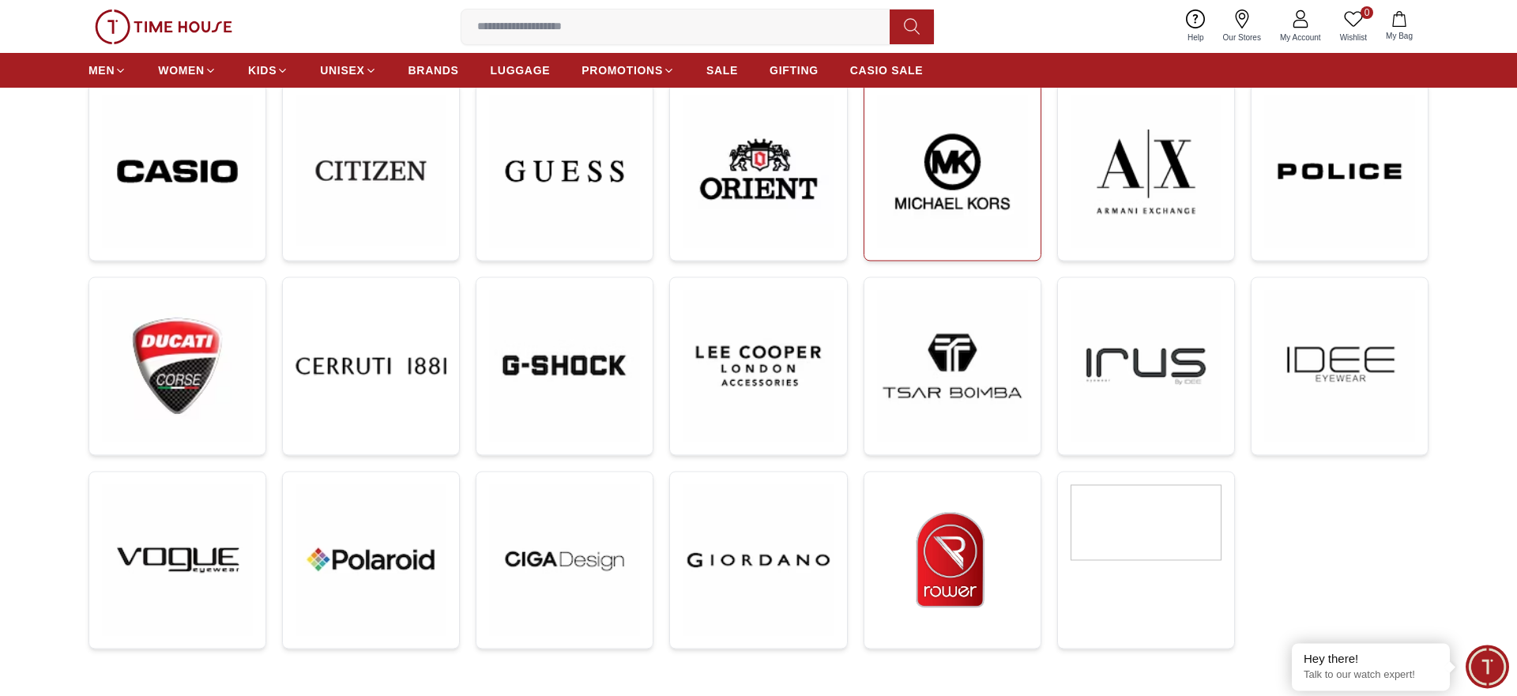
scroll to position [484, 0]
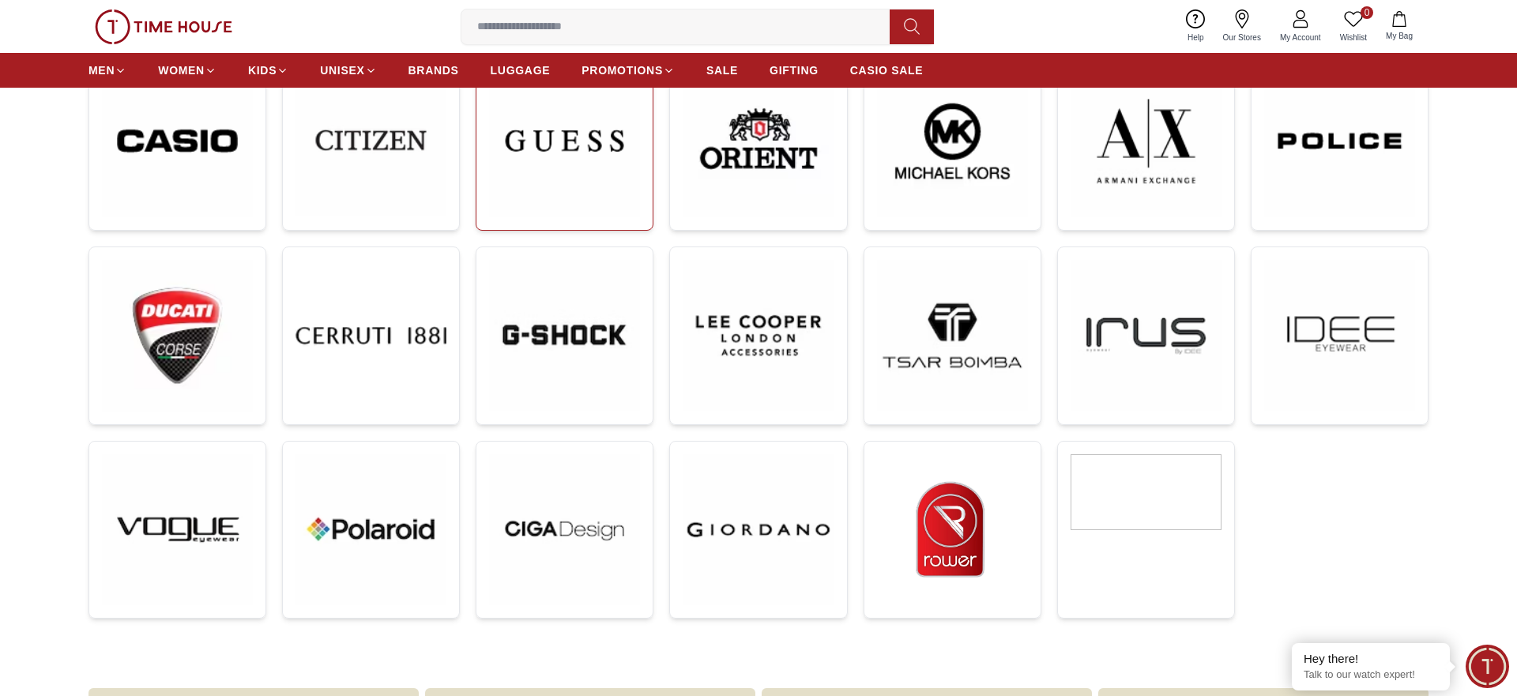
click at [597, 179] on img at bounding box center [564, 141] width 151 height 152
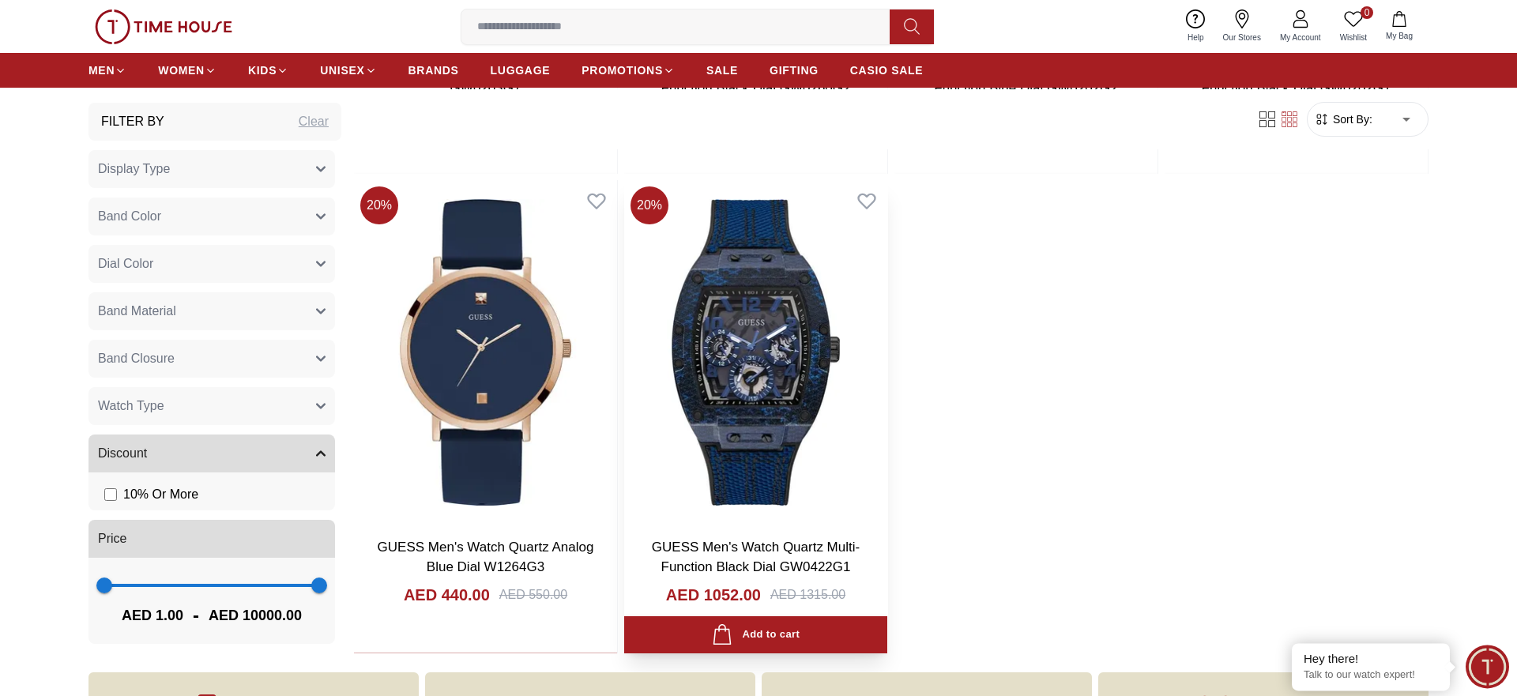
scroll to position [2257, 0]
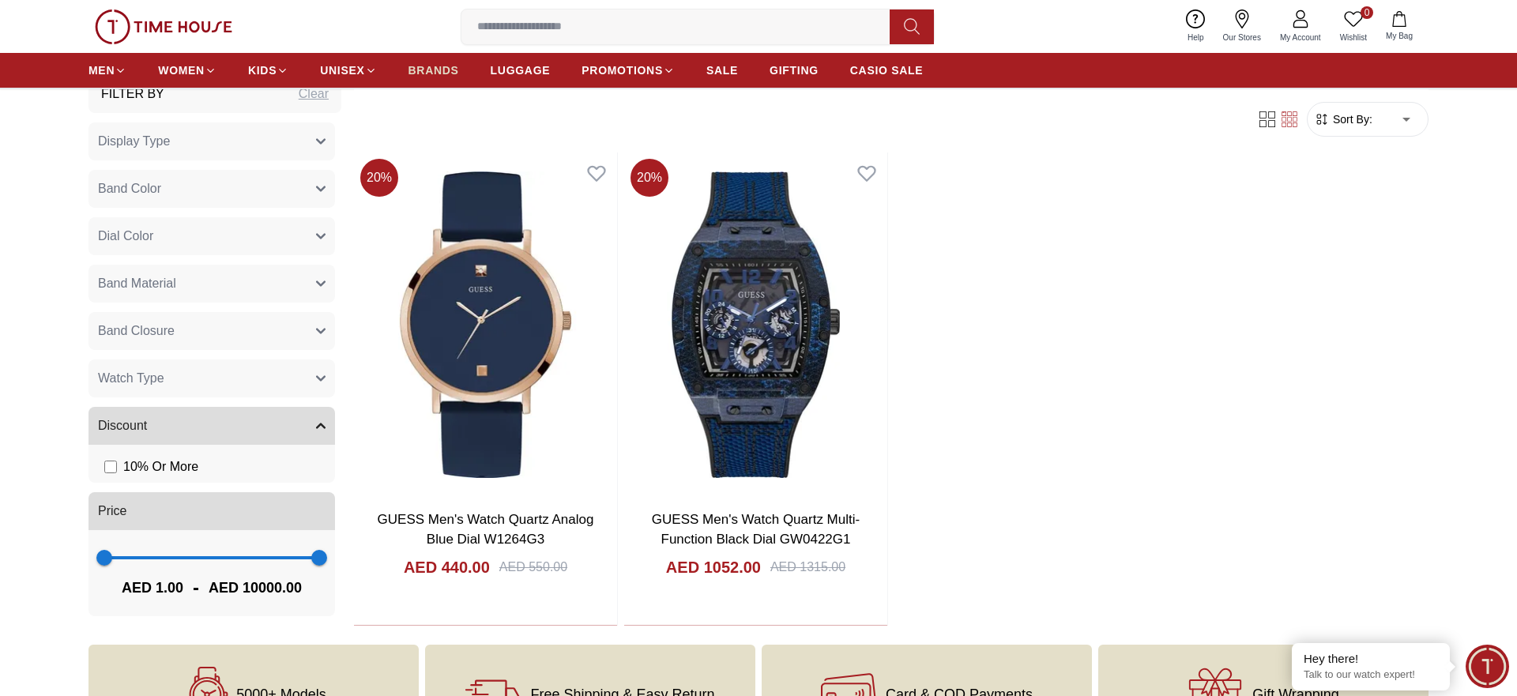
click at [442, 69] on span "BRANDS" at bounding box center [434, 70] width 51 height 16
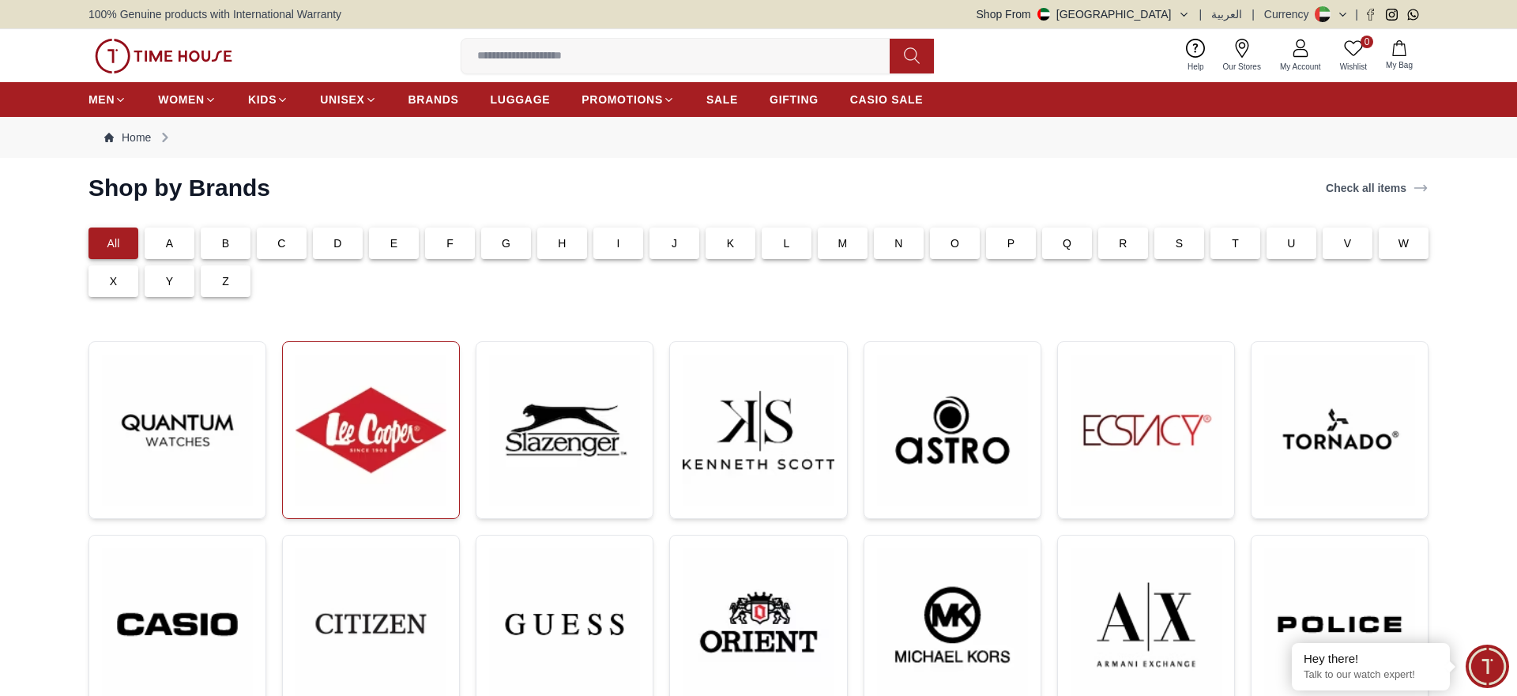
click at [371, 460] on img at bounding box center [371, 430] width 151 height 151
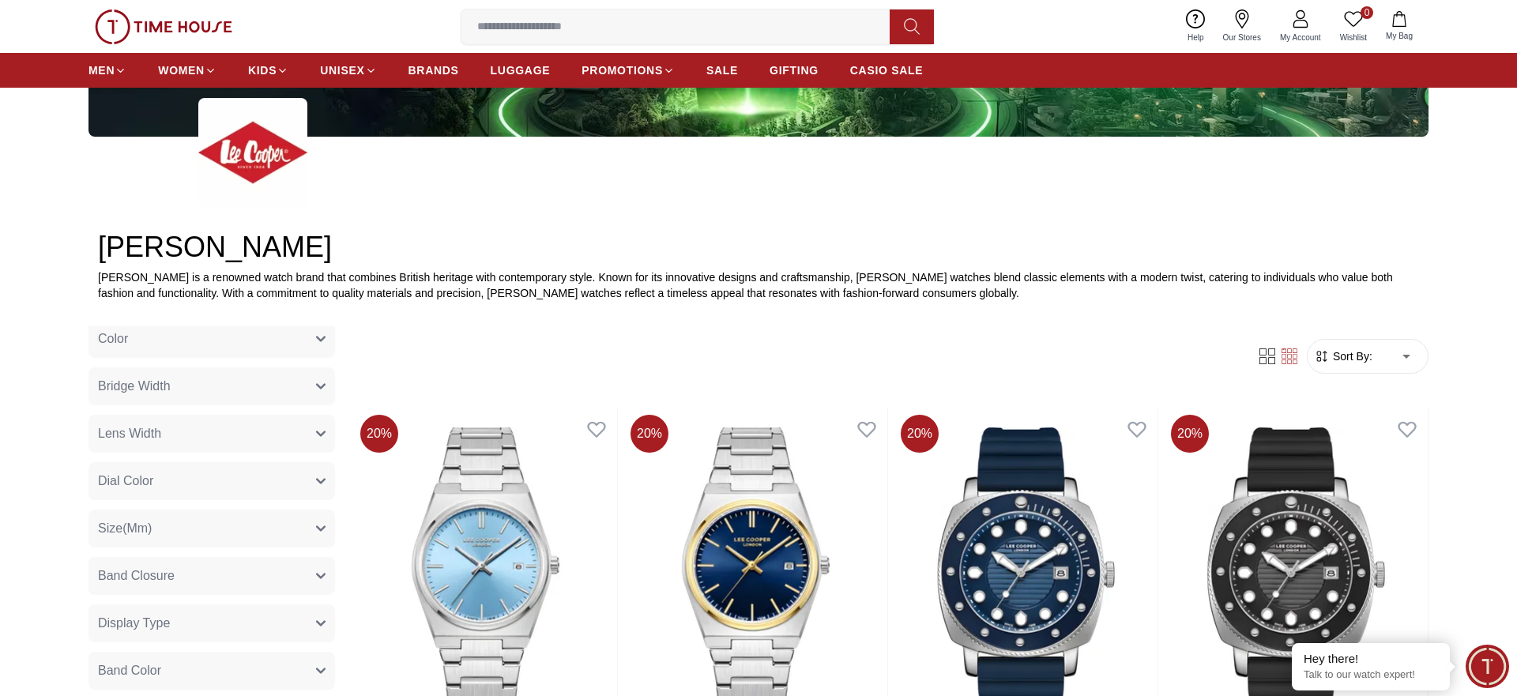
scroll to position [80, 0]
click at [182, 497] on button "Dial Color" at bounding box center [212, 493] width 247 height 38
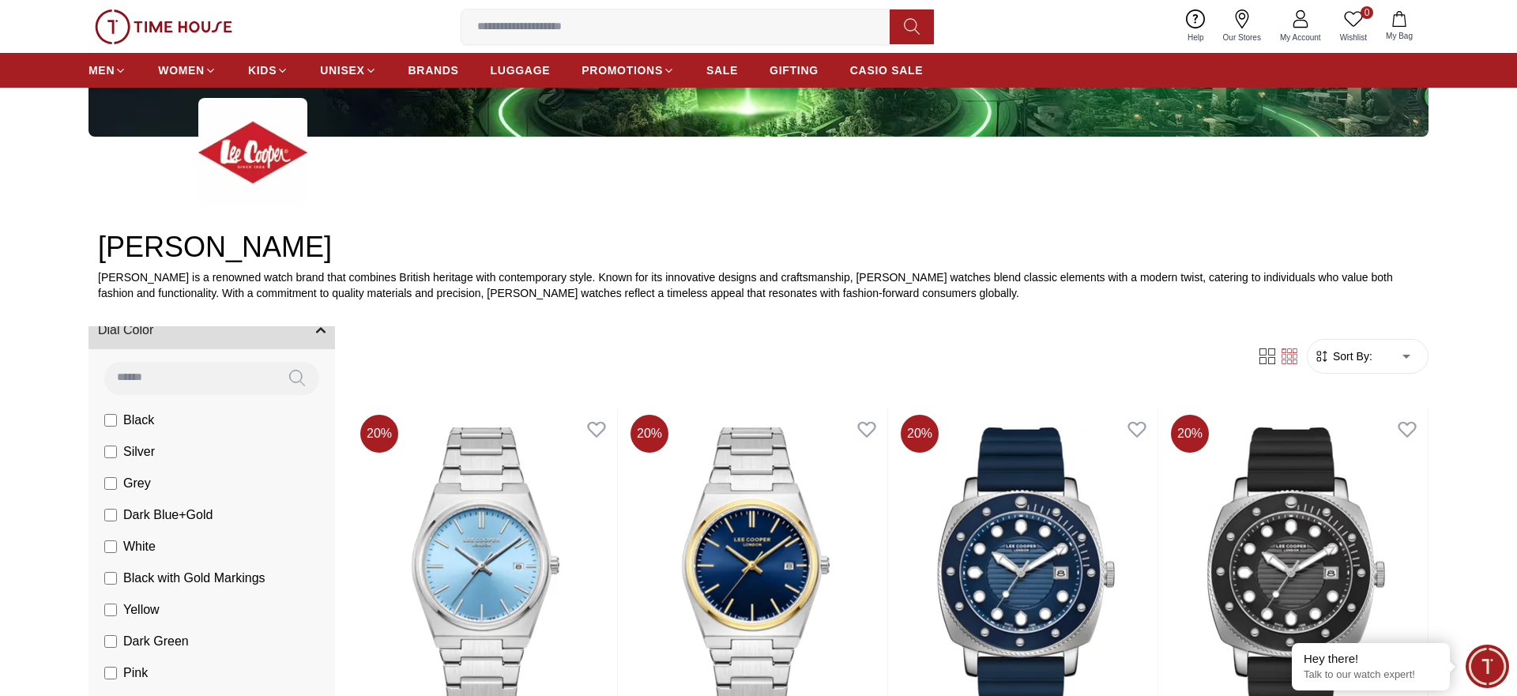
scroll to position [322, 0]
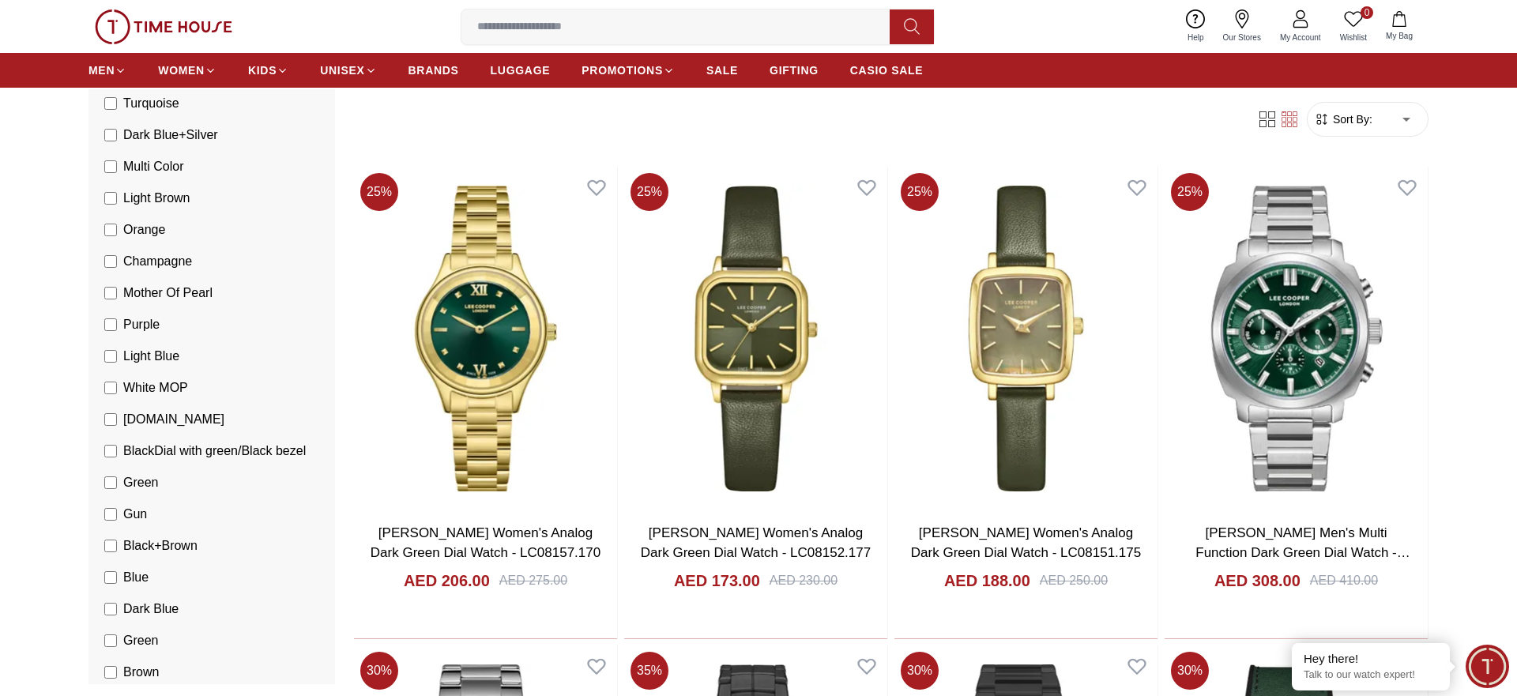
scroll to position [725, 0]
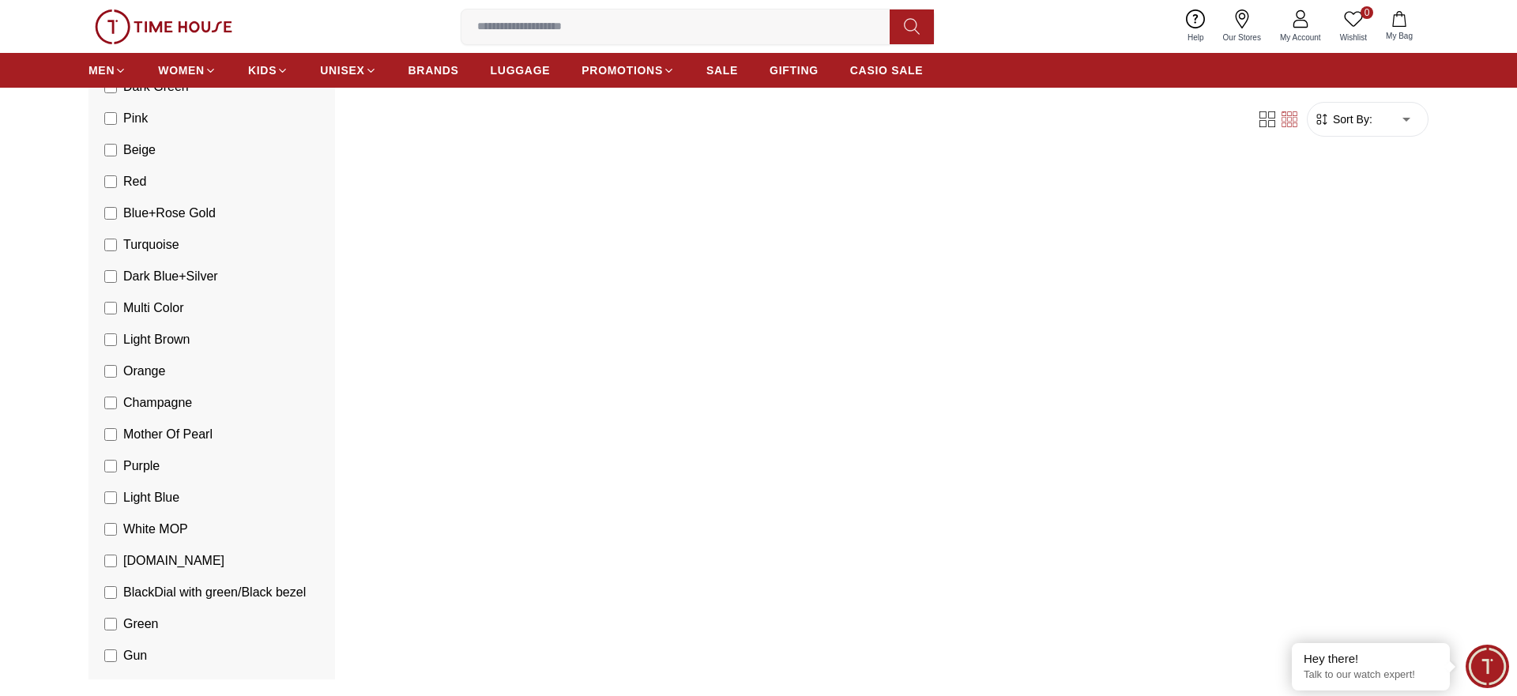
scroll to position [483, 0]
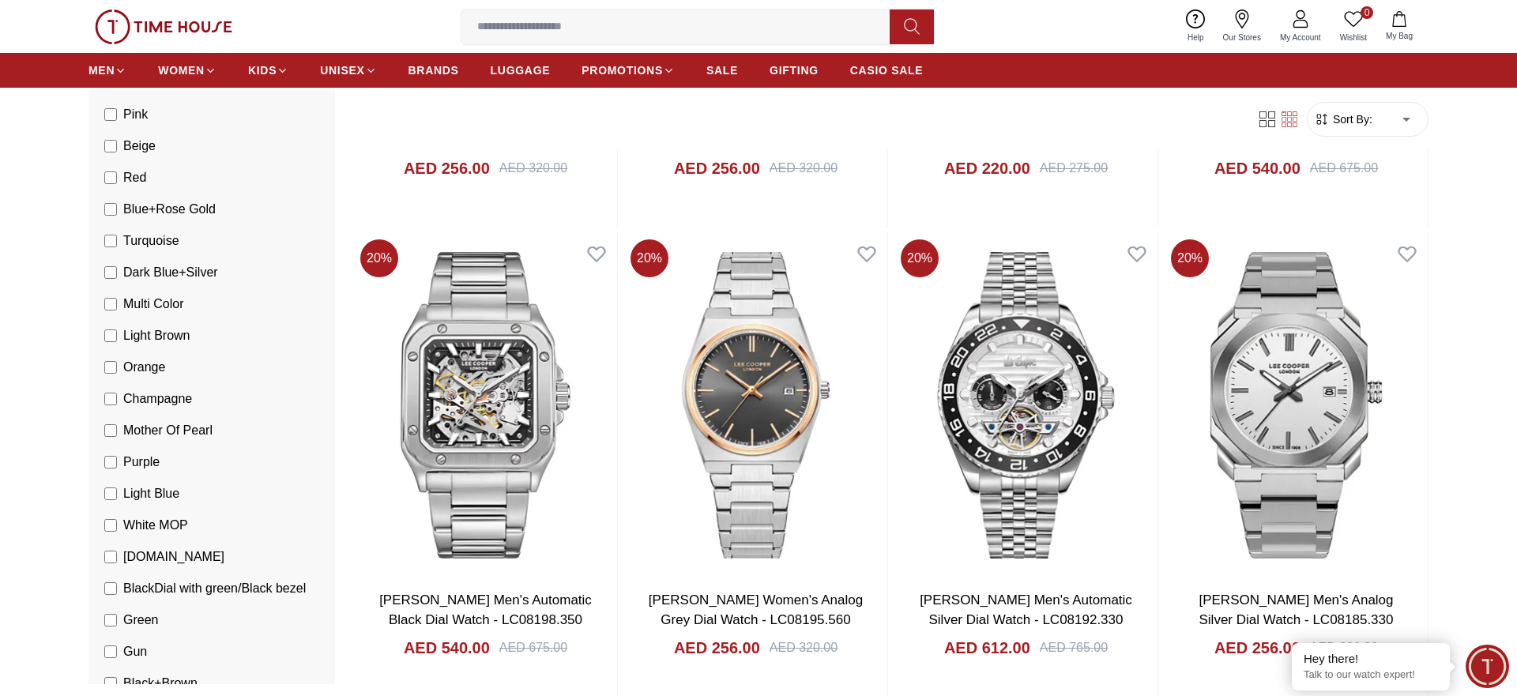
scroll to position [725, 0]
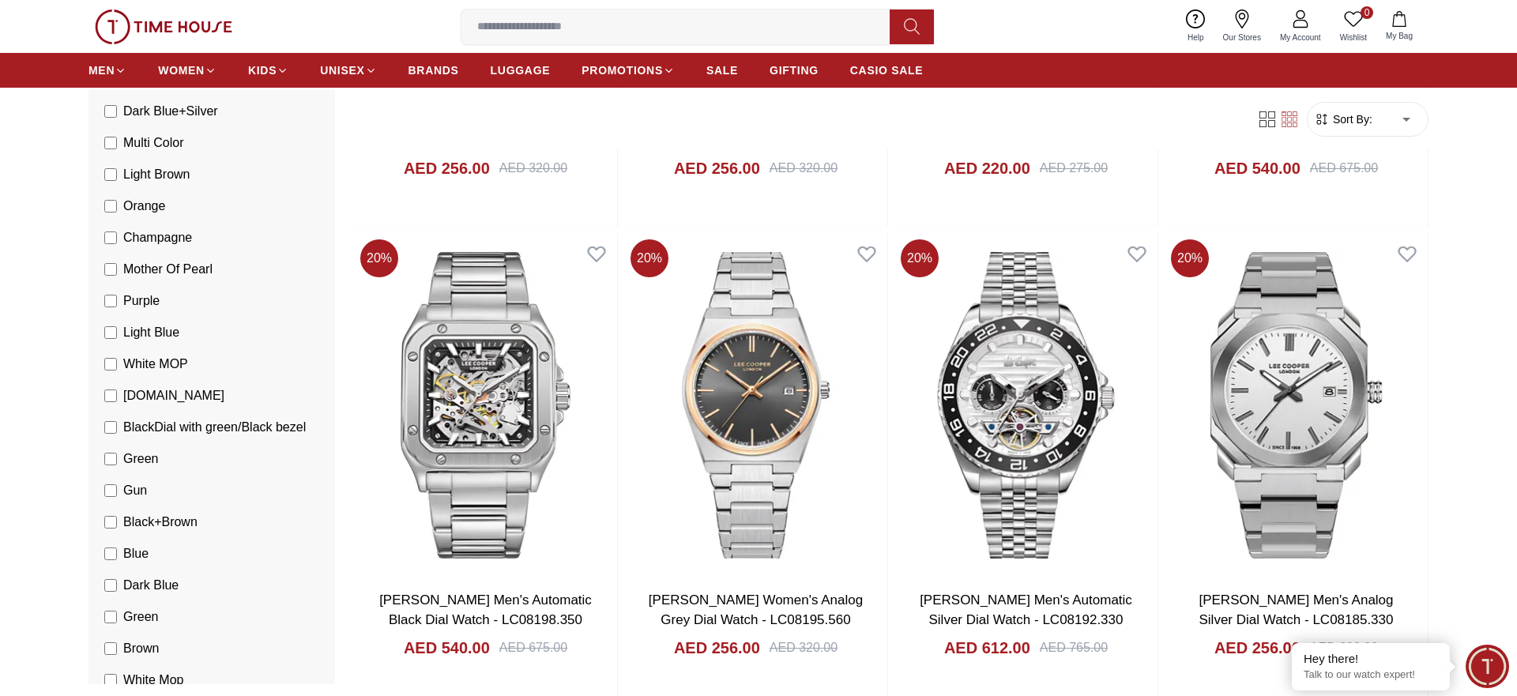
click at [107, 451] on label "Green" at bounding box center [131, 458] width 54 height 19
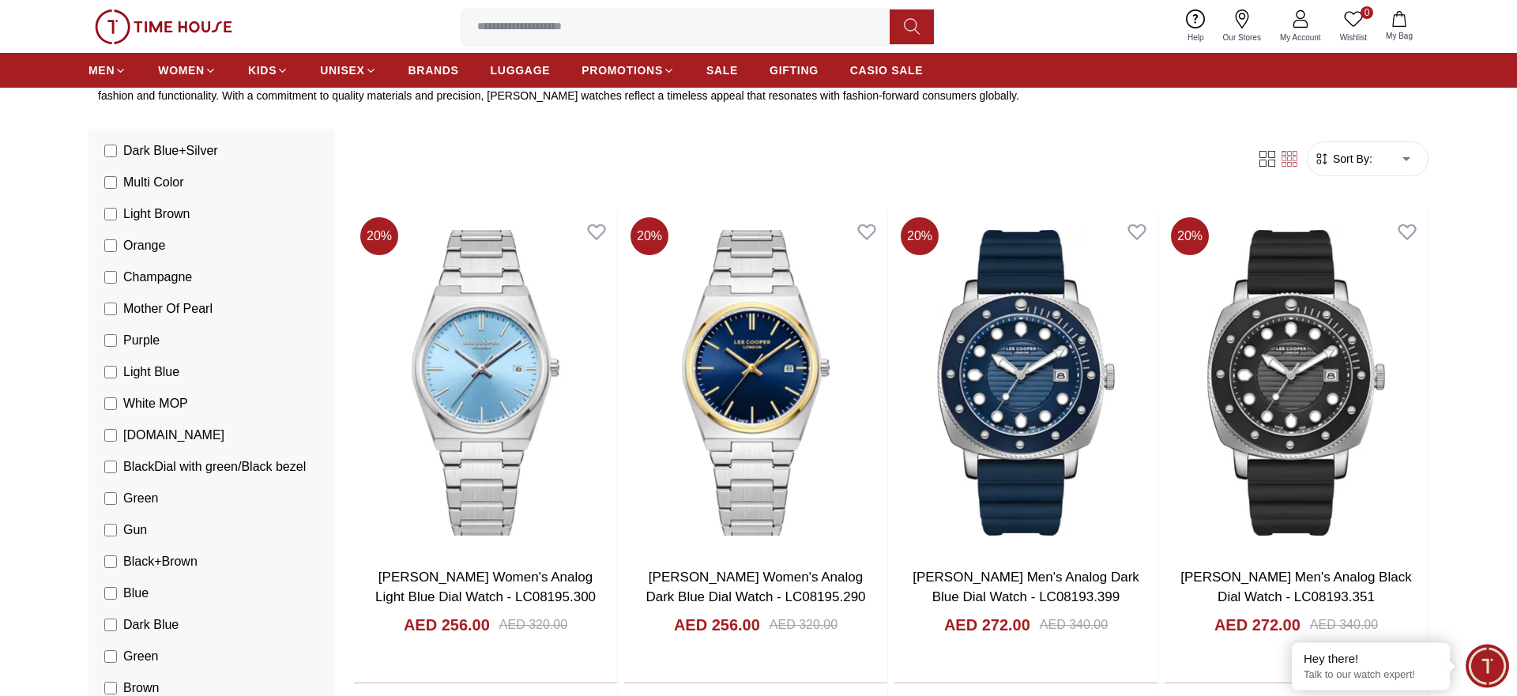
scroll to position [669, 0]
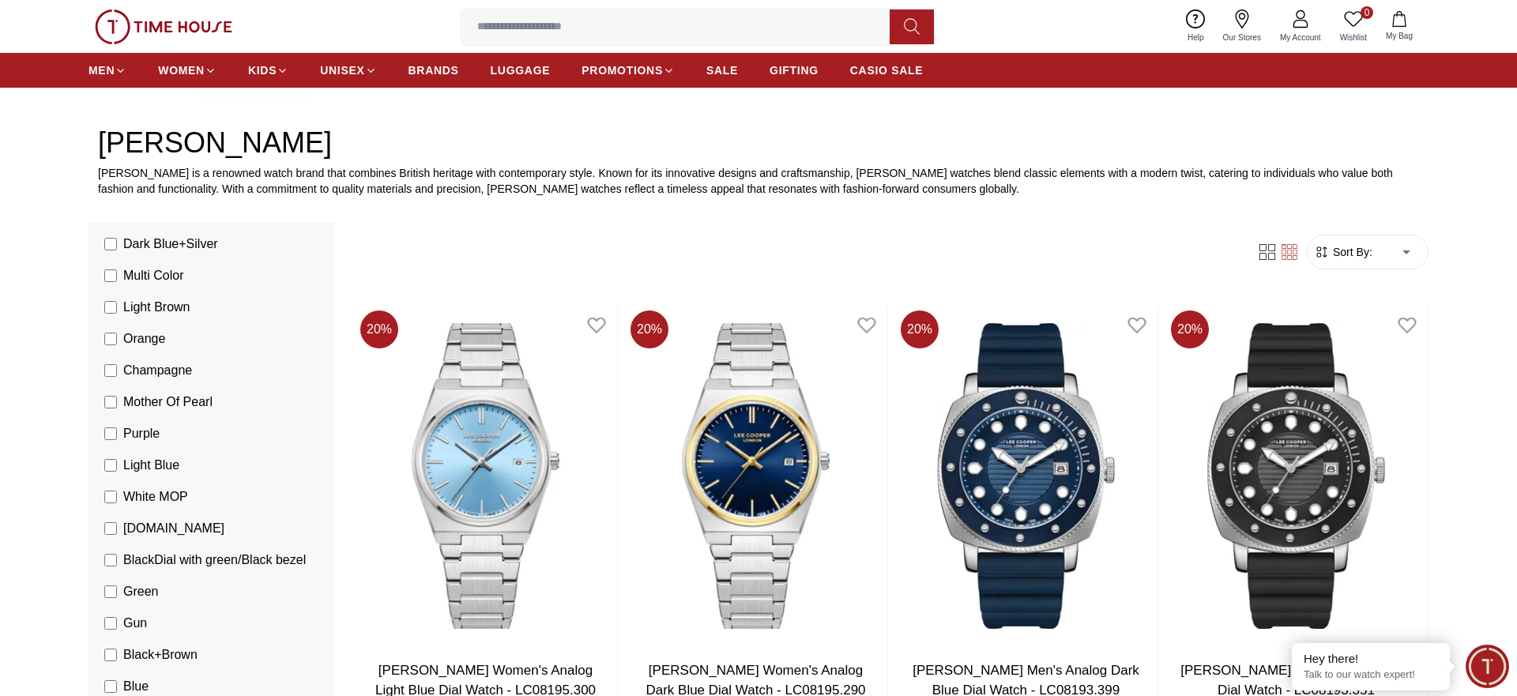
click at [1346, 250] on span "Sort By:" at bounding box center [1351, 252] width 43 height 16
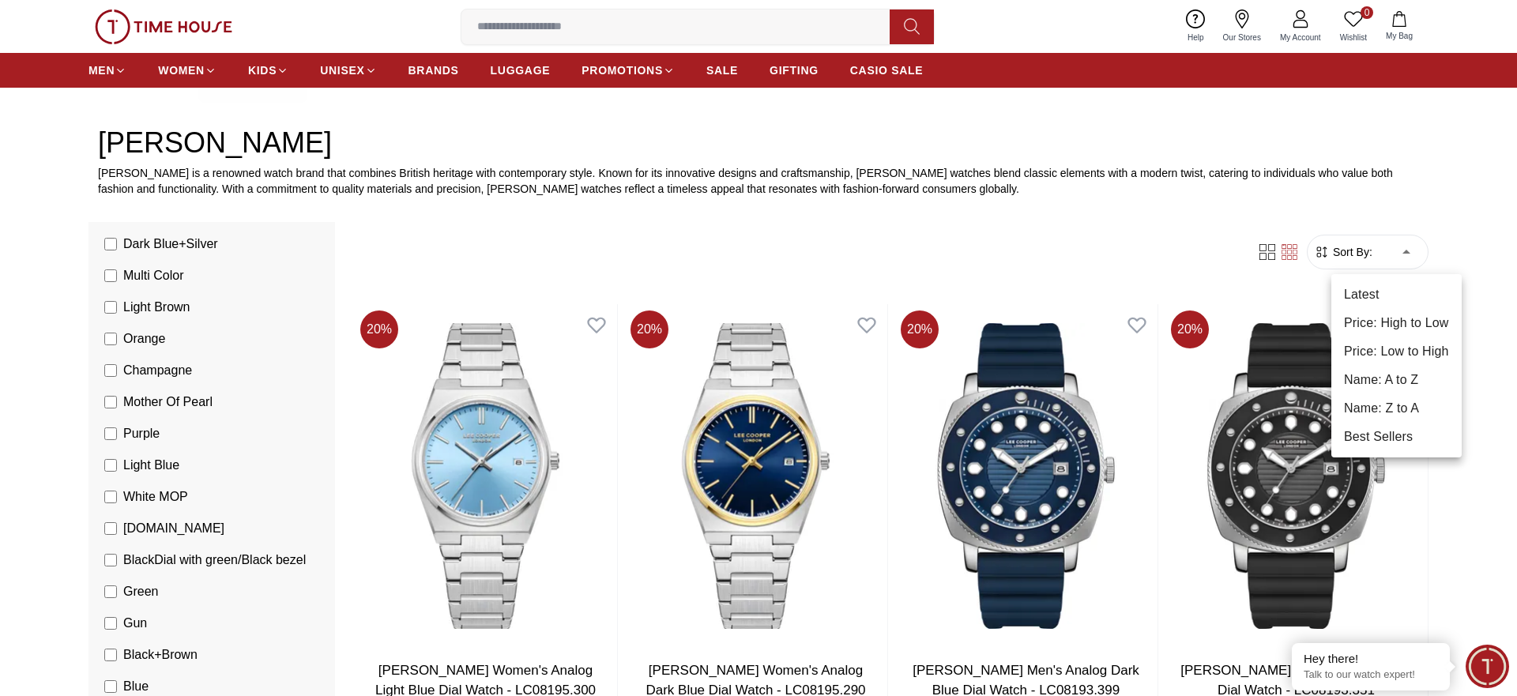
click at [1392, 349] on li "Price: Low to High" at bounding box center [1397, 351] width 130 height 28
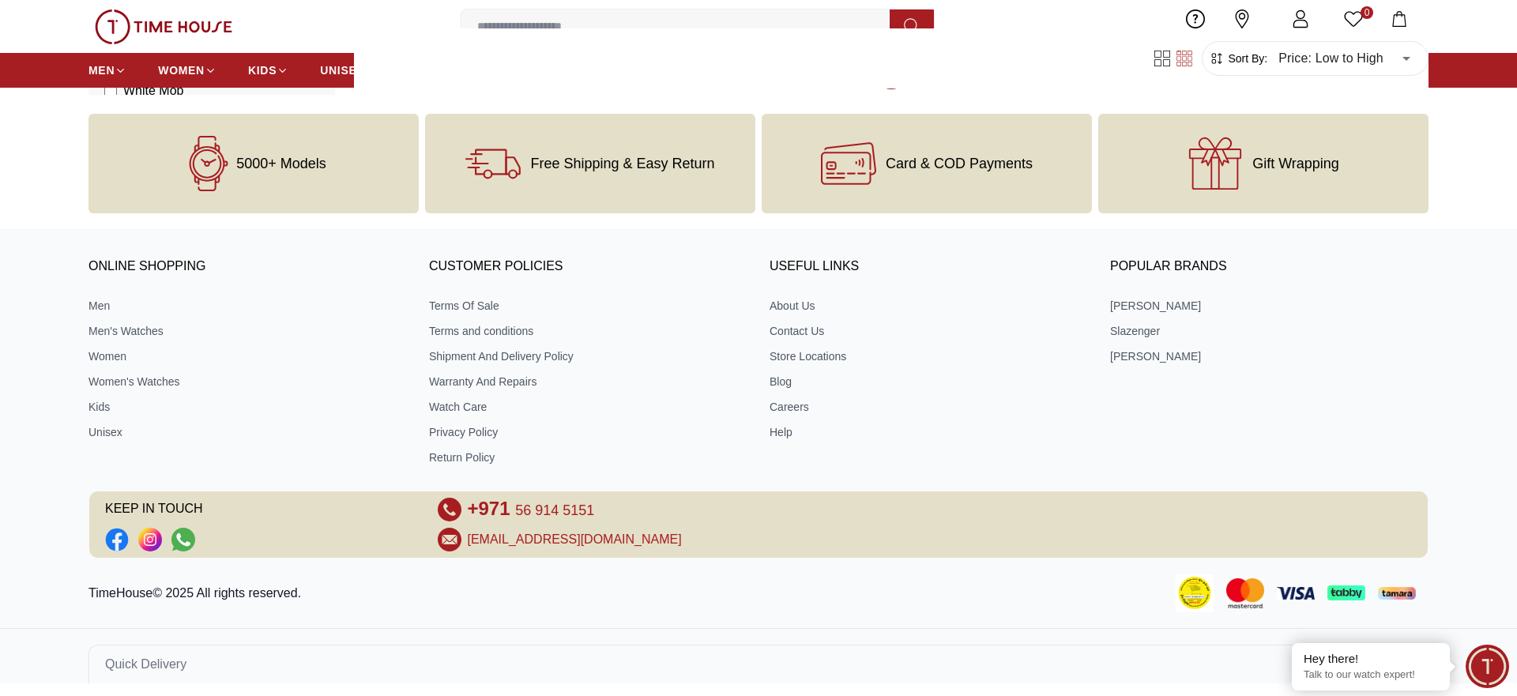
scroll to position [3311, 0]
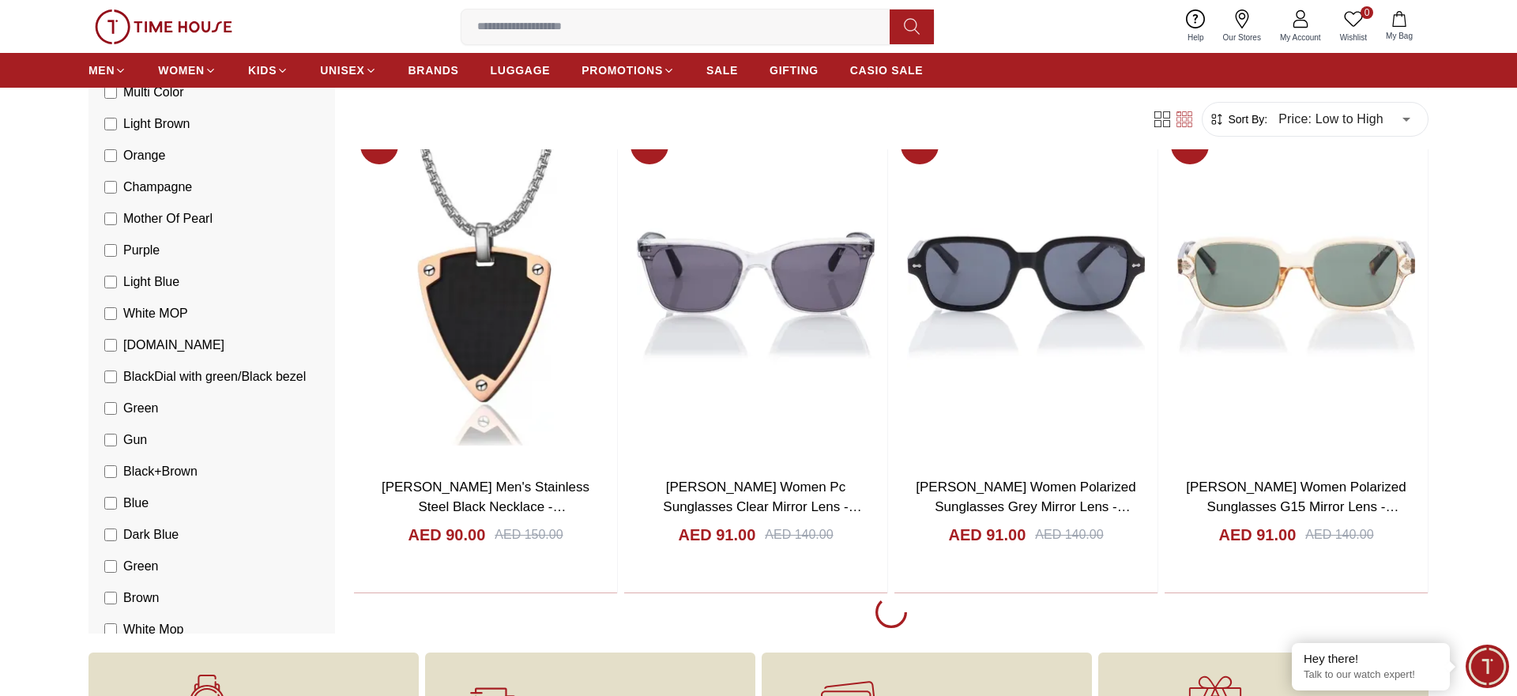
scroll to position [8102, 0]
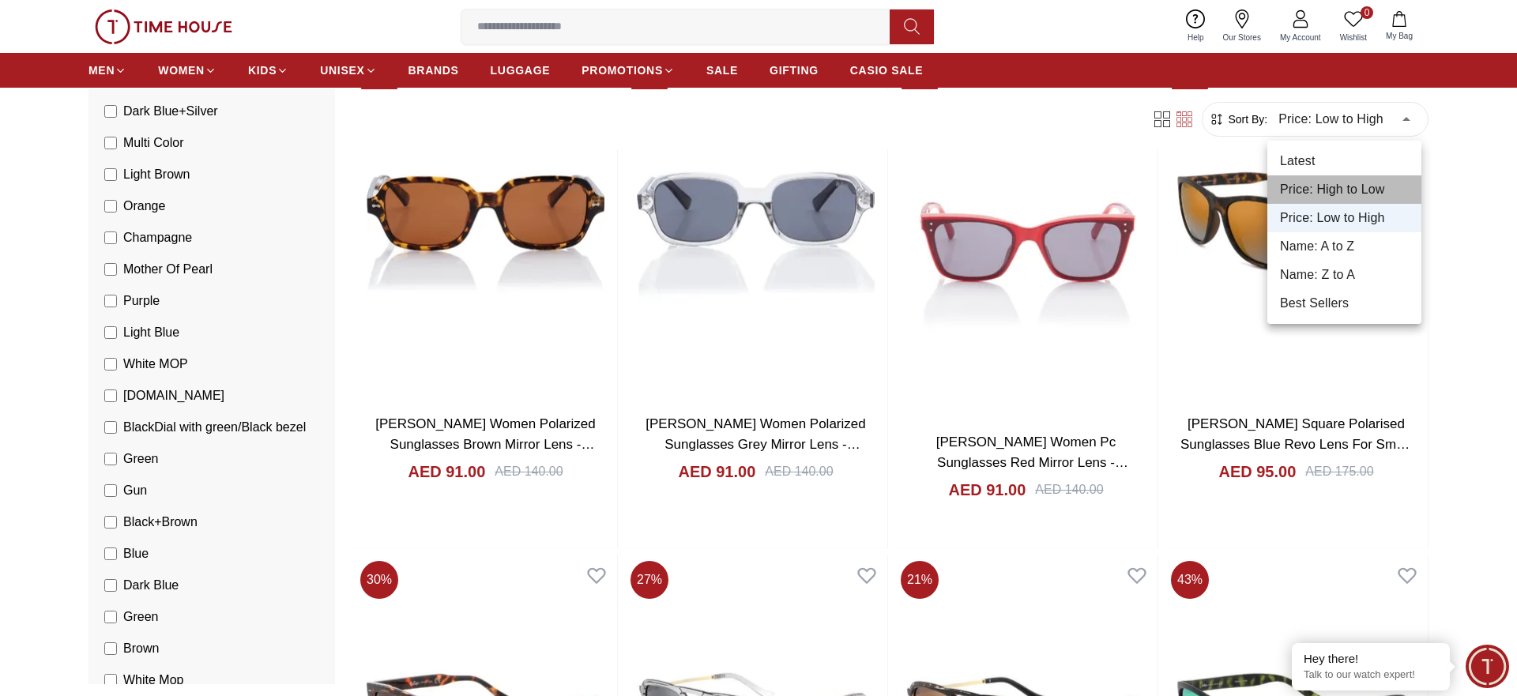
click at [1354, 198] on li "Price: High to Low" at bounding box center [1345, 189] width 154 height 28
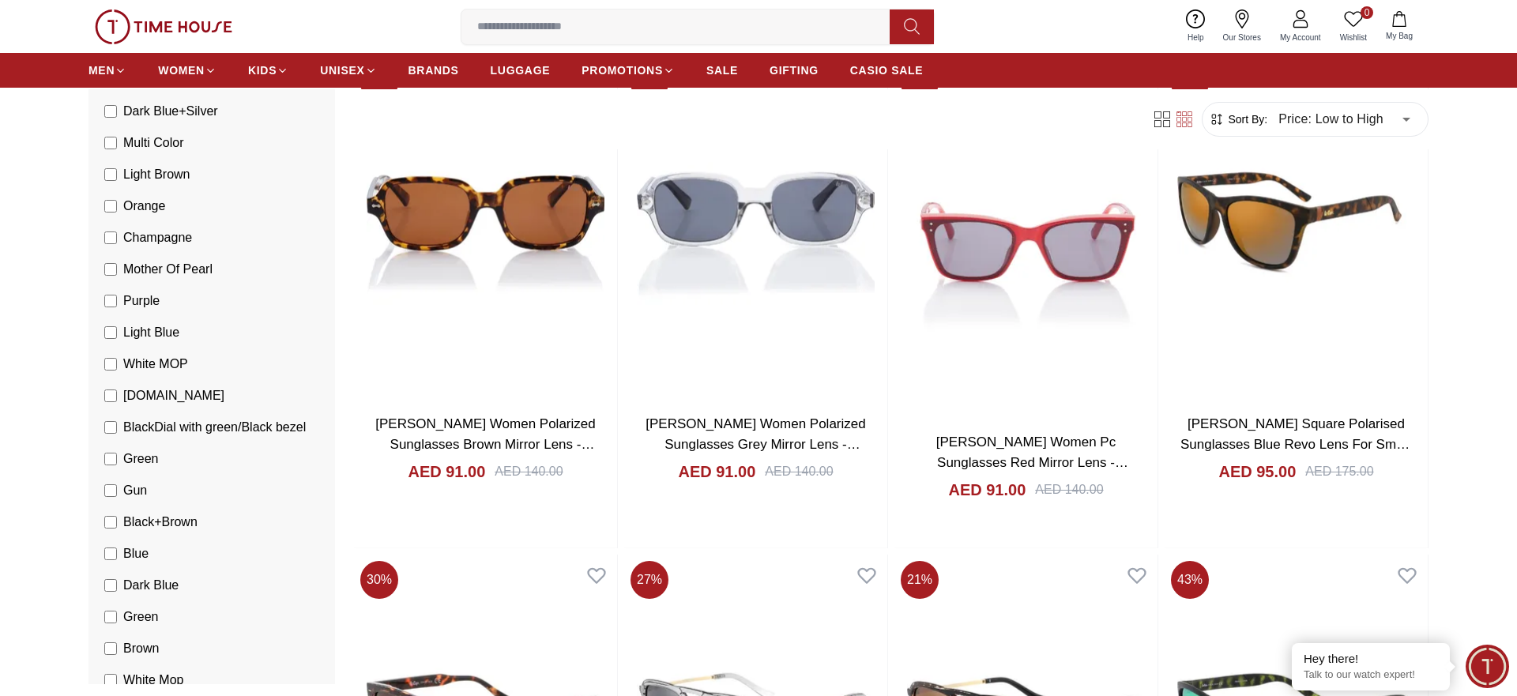
type input "*"
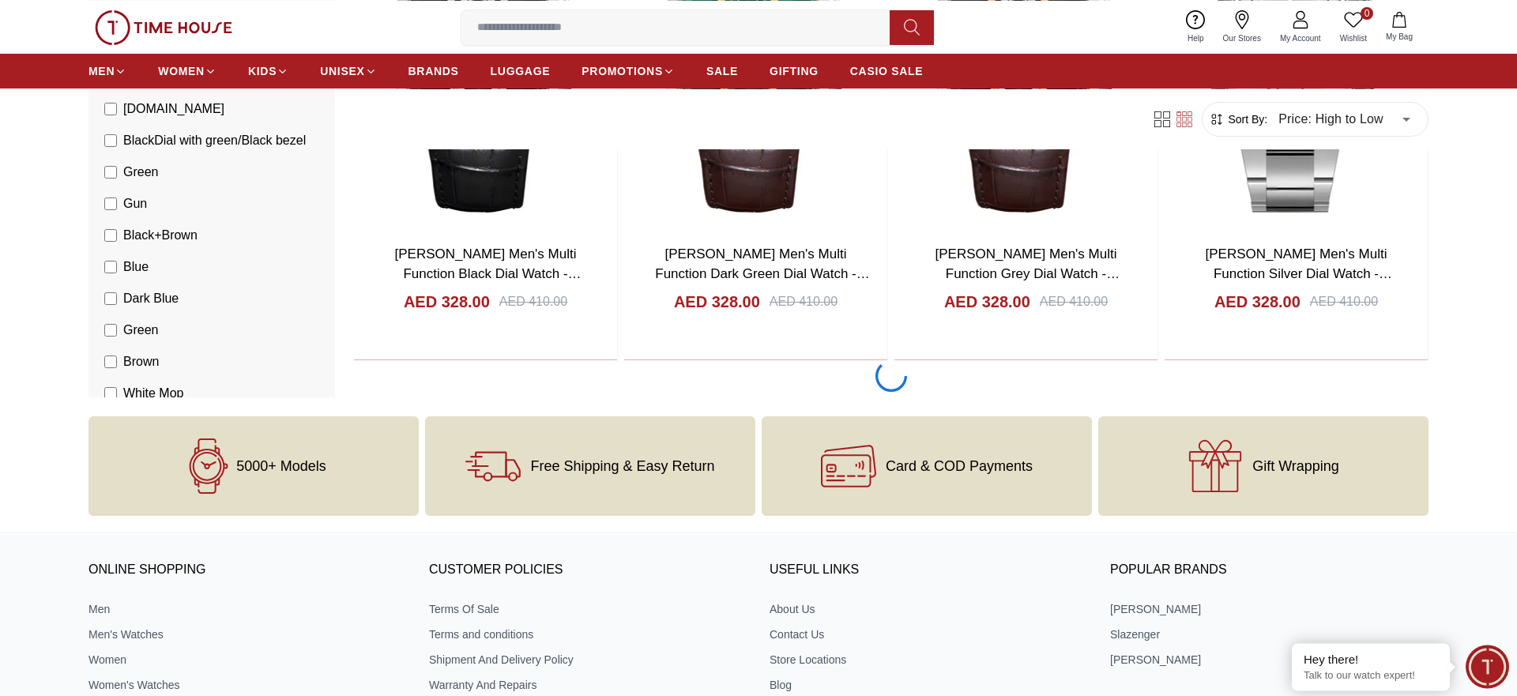
scroll to position [3006, 0]
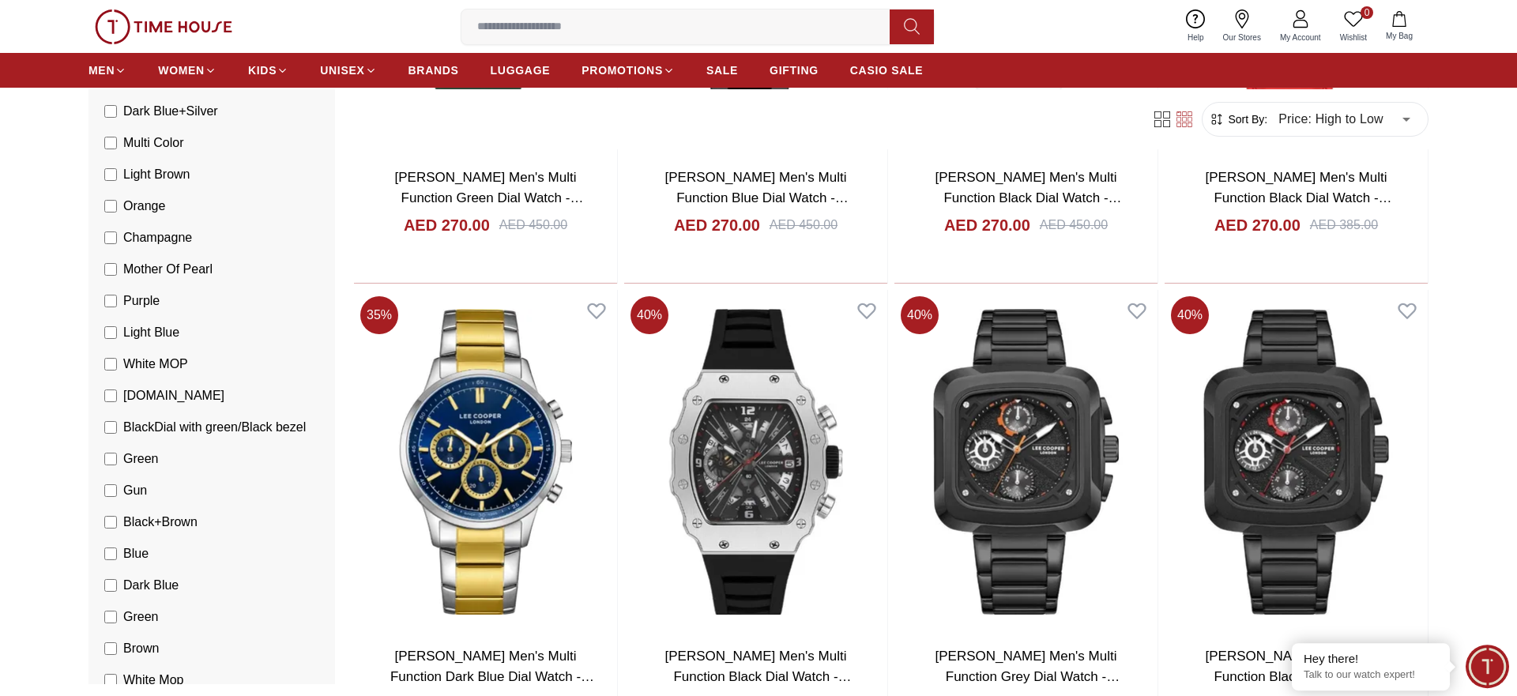
scroll to position [5183, 0]
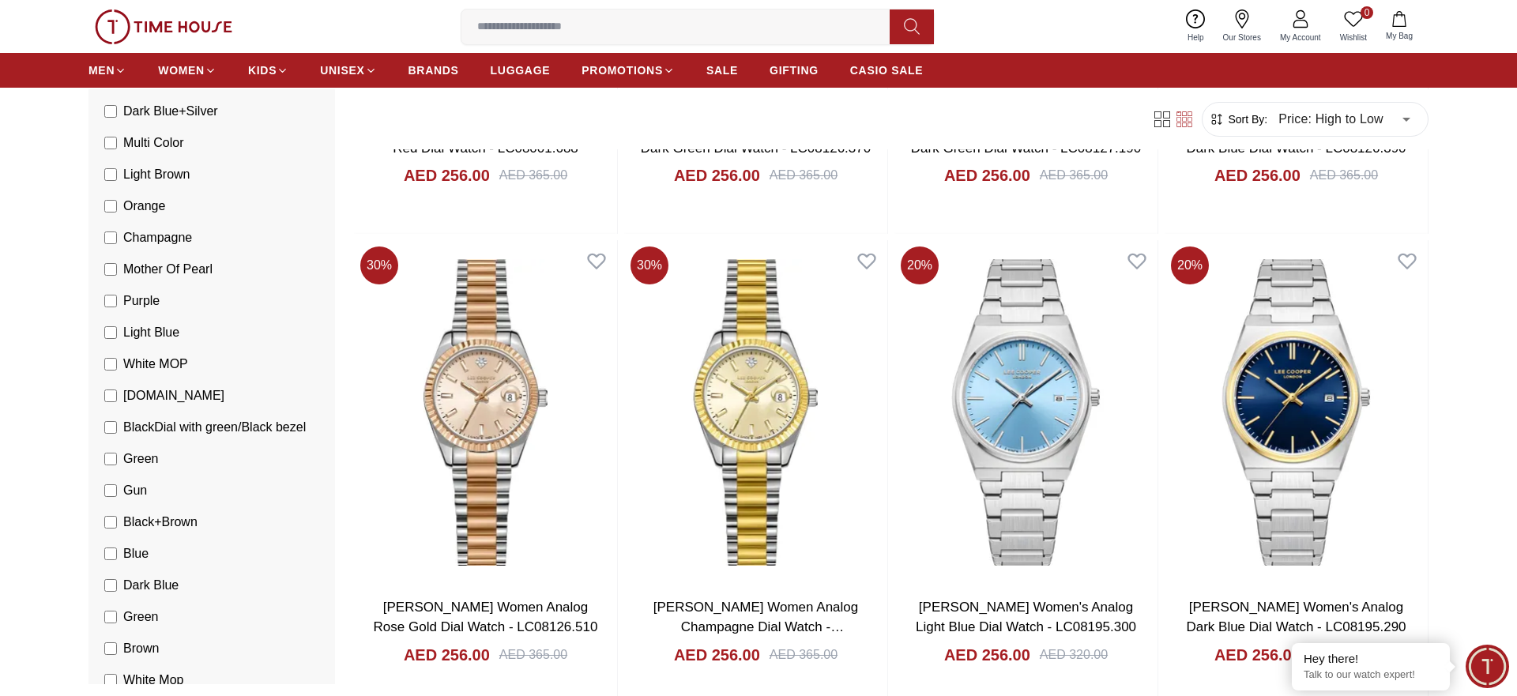
scroll to position [7762, 0]
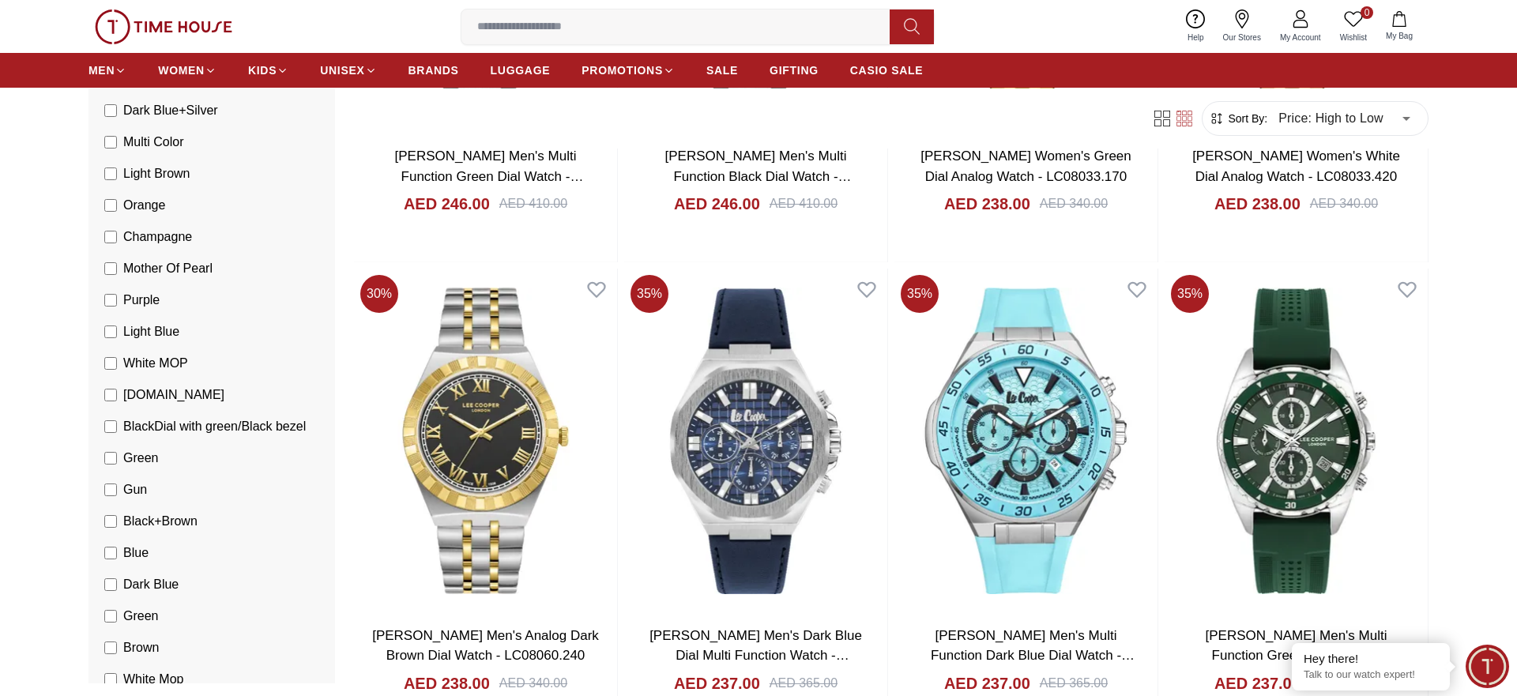
scroll to position [12518, 0]
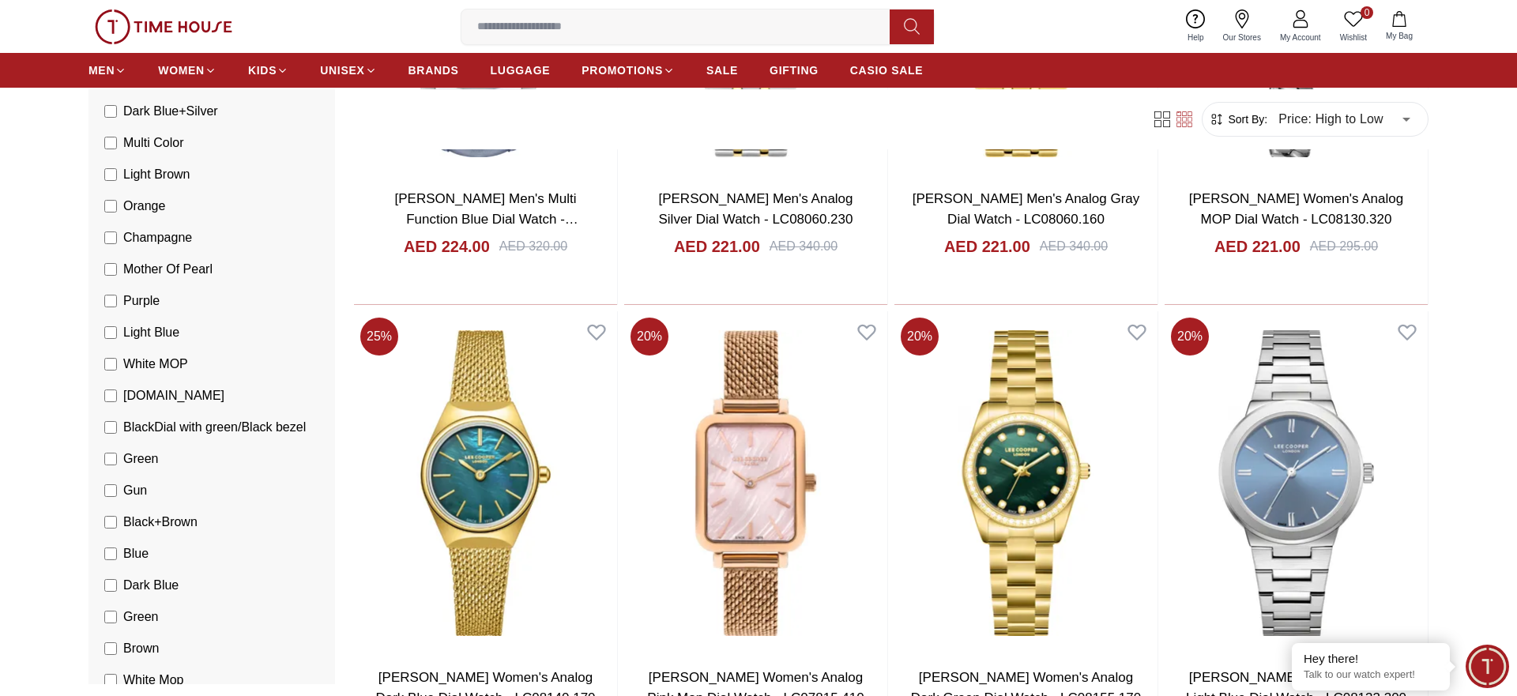
scroll to position [17113, 0]
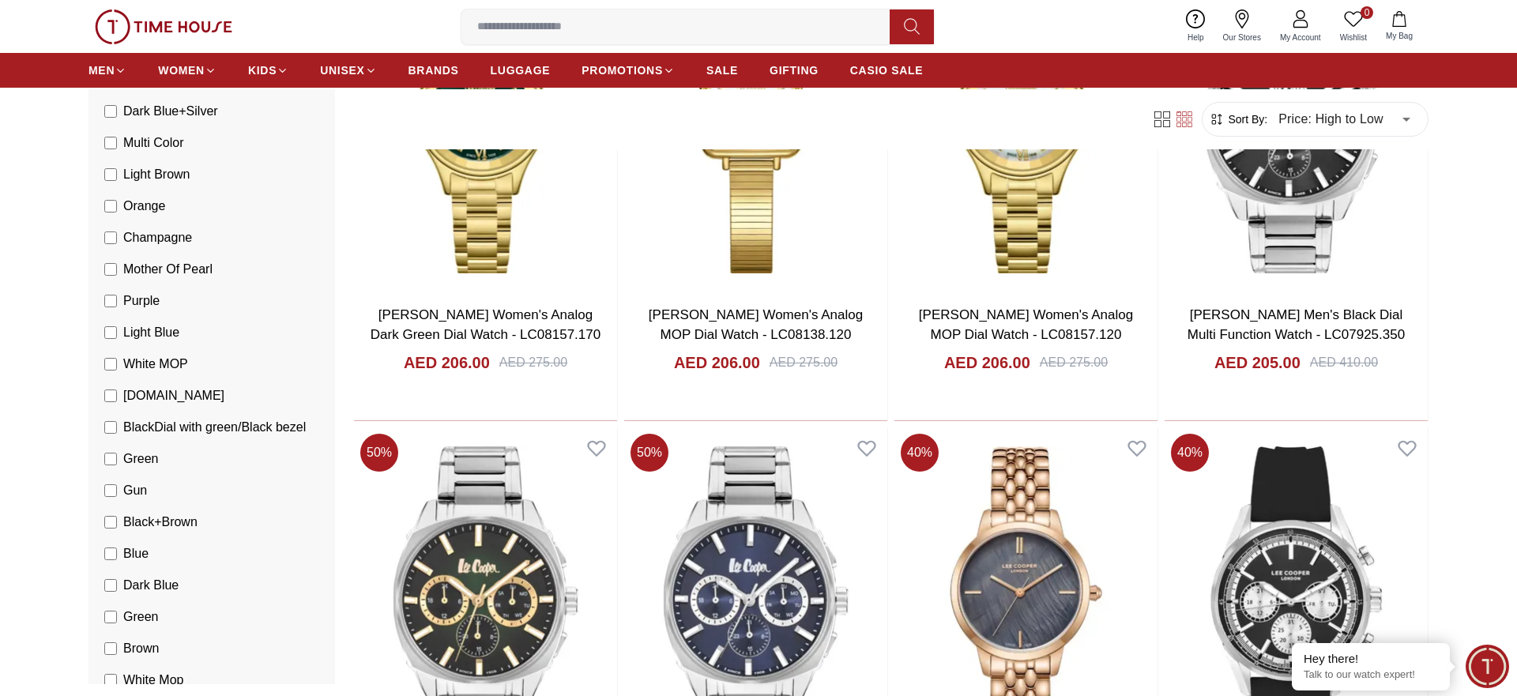
scroll to position [21739, 0]
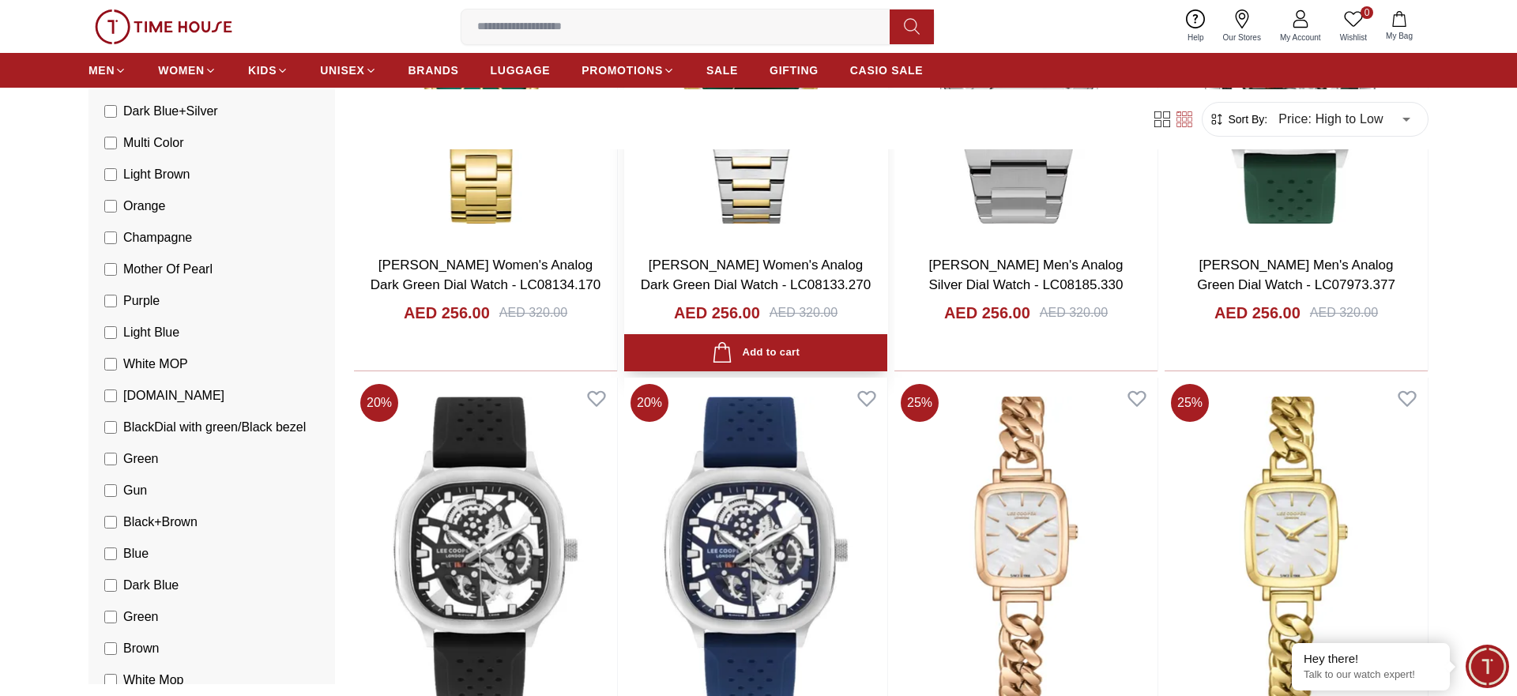
scroll to position [9697, 0]
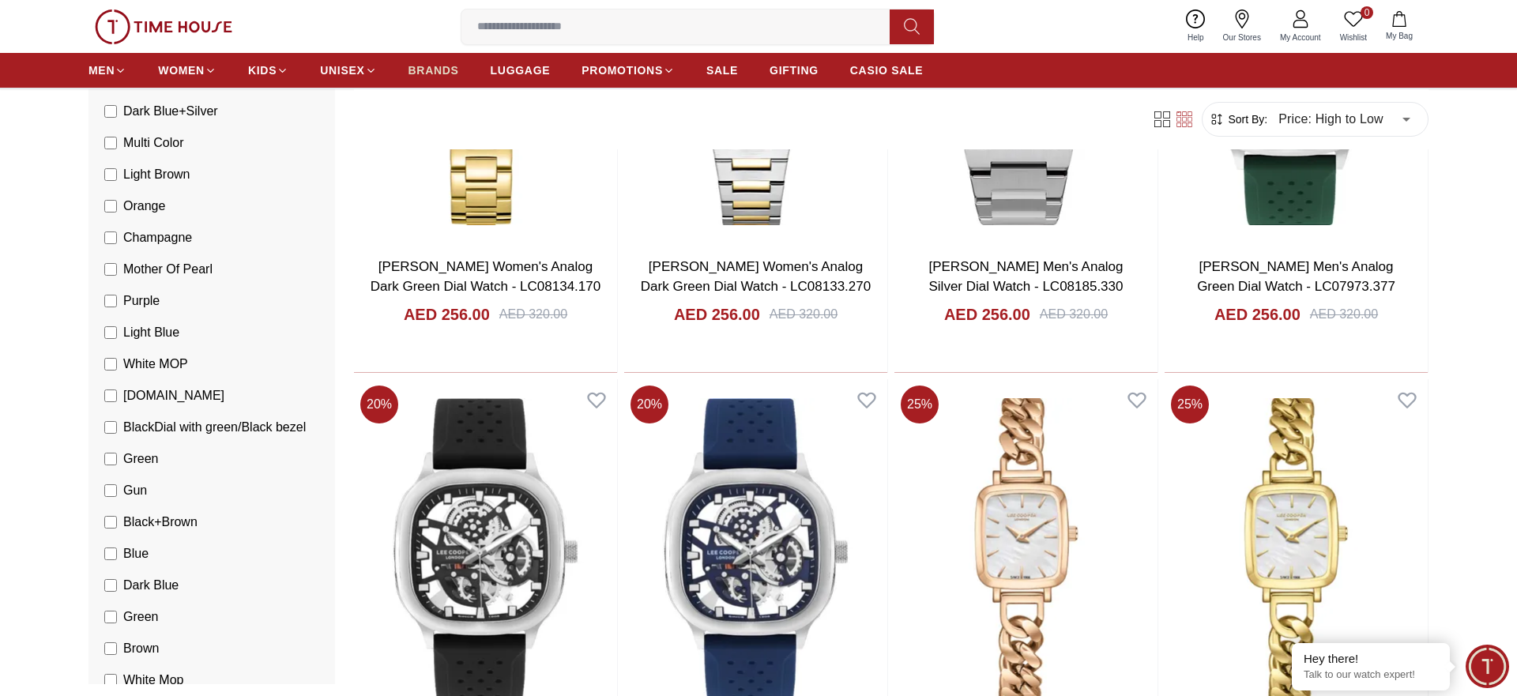
click at [420, 70] on span "BRANDS" at bounding box center [434, 70] width 51 height 16
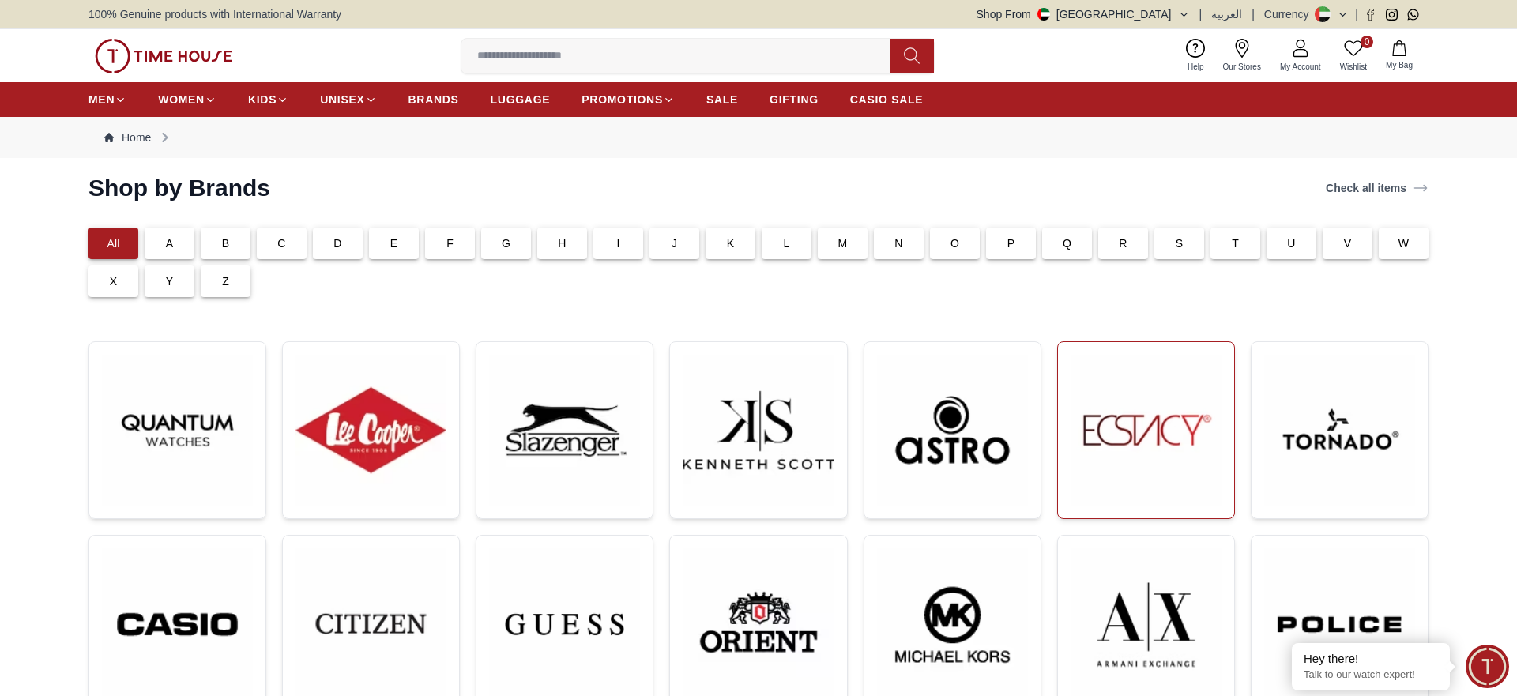
click at [1108, 390] on img at bounding box center [1146, 430] width 151 height 151
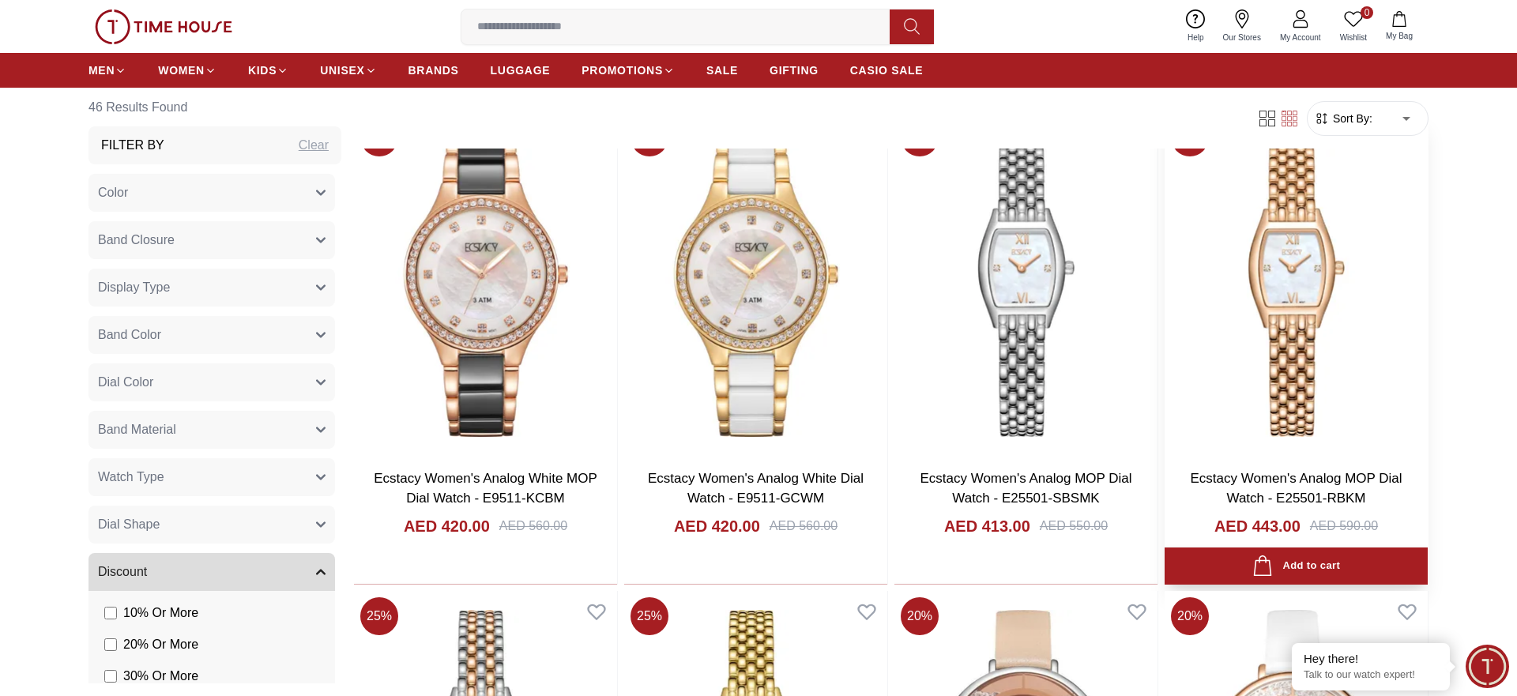
scroll to position [645, 0]
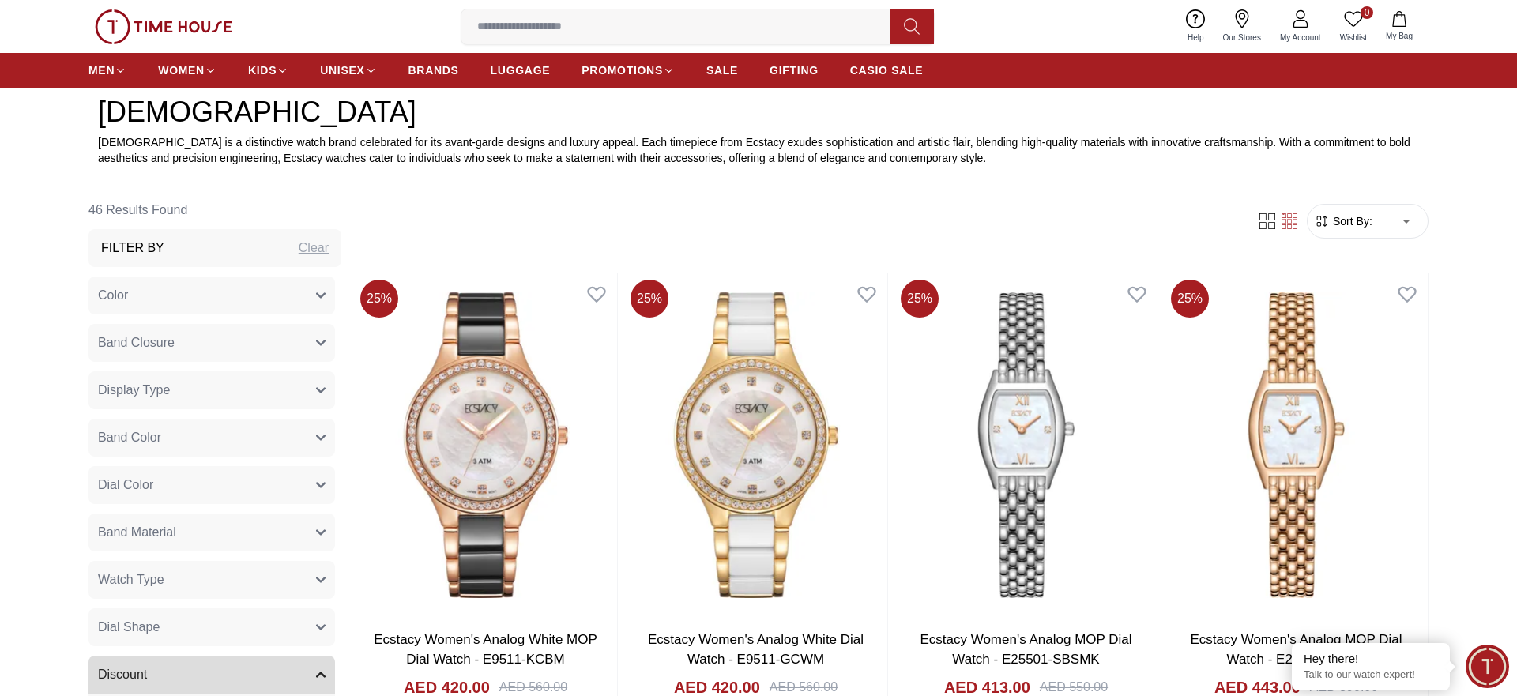
click at [1366, 227] on span "Sort By:" at bounding box center [1351, 221] width 43 height 16
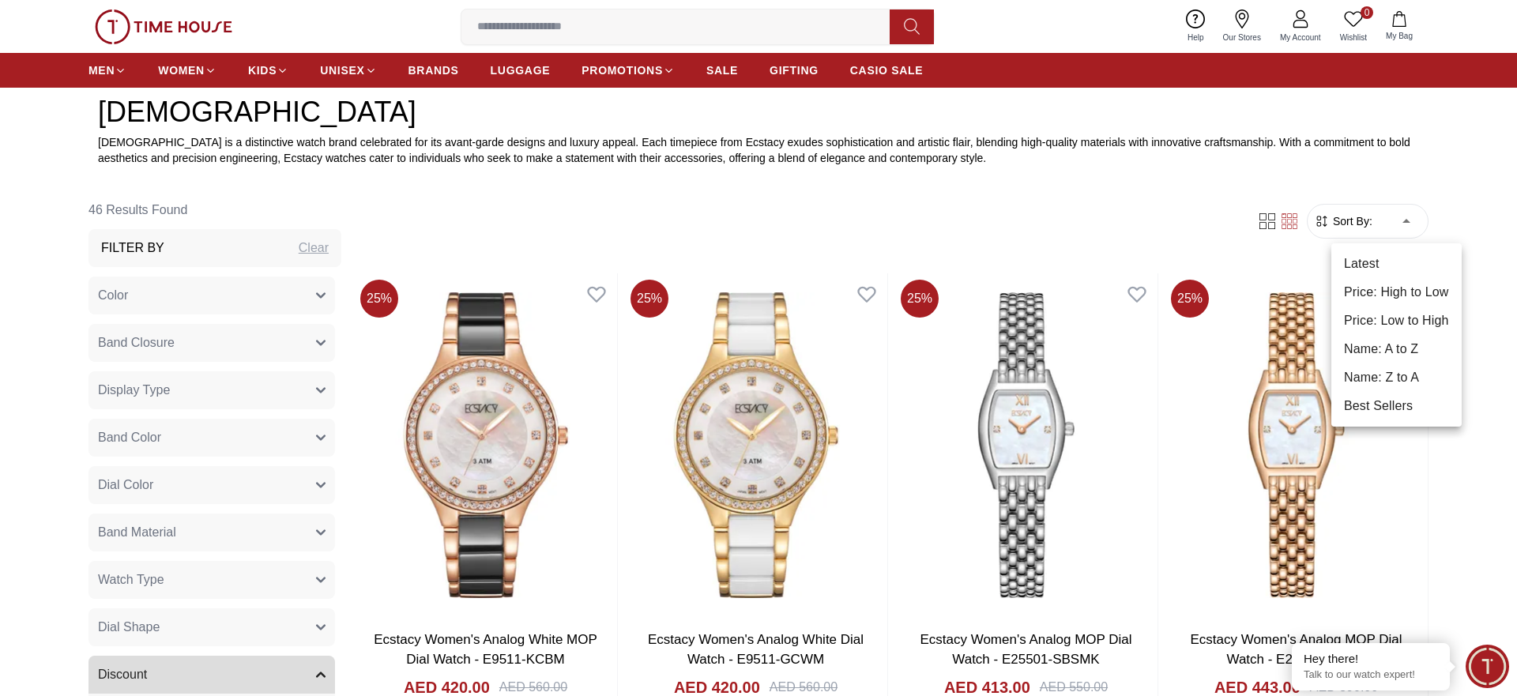
click at [1384, 315] on li "Price: Low to High" at bounding box center [1397, 321] width 130 height 28
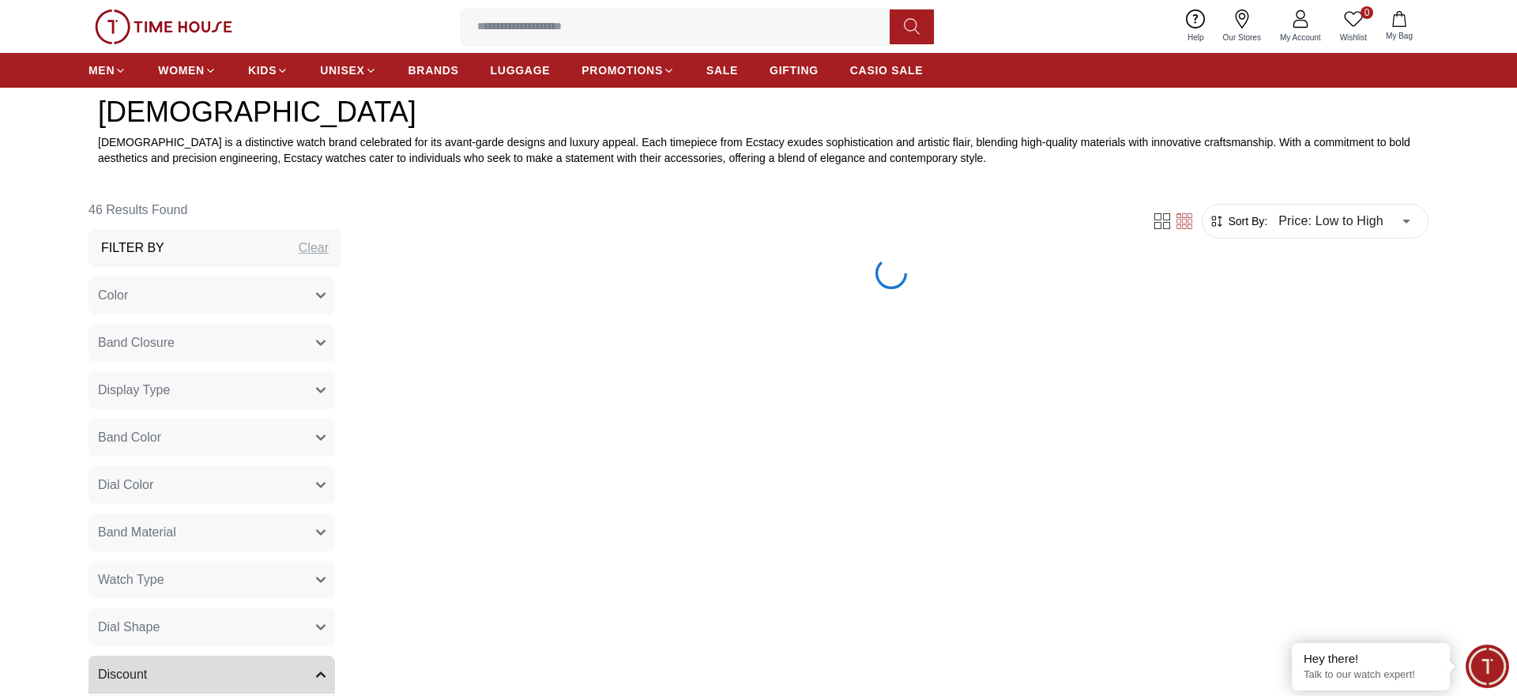
type input "*"
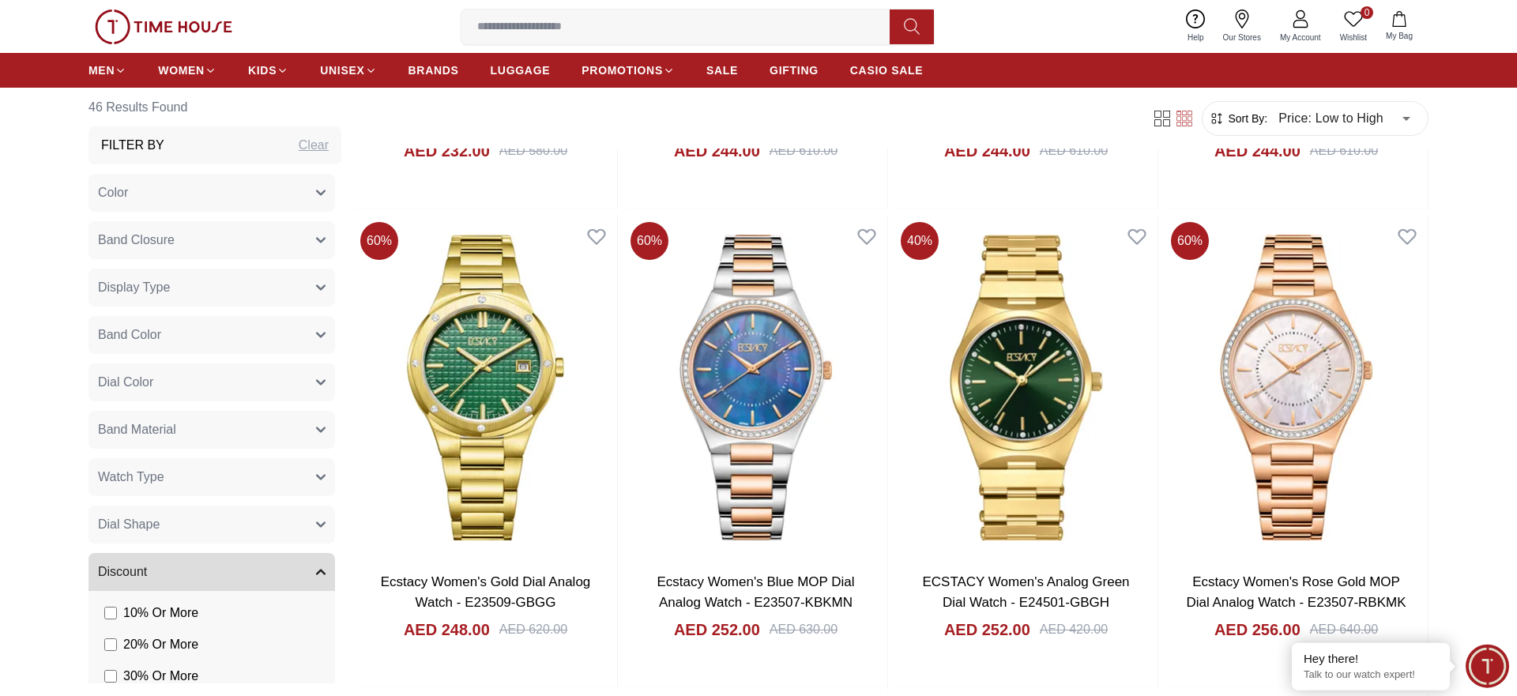
scroll to position [1693, 0]
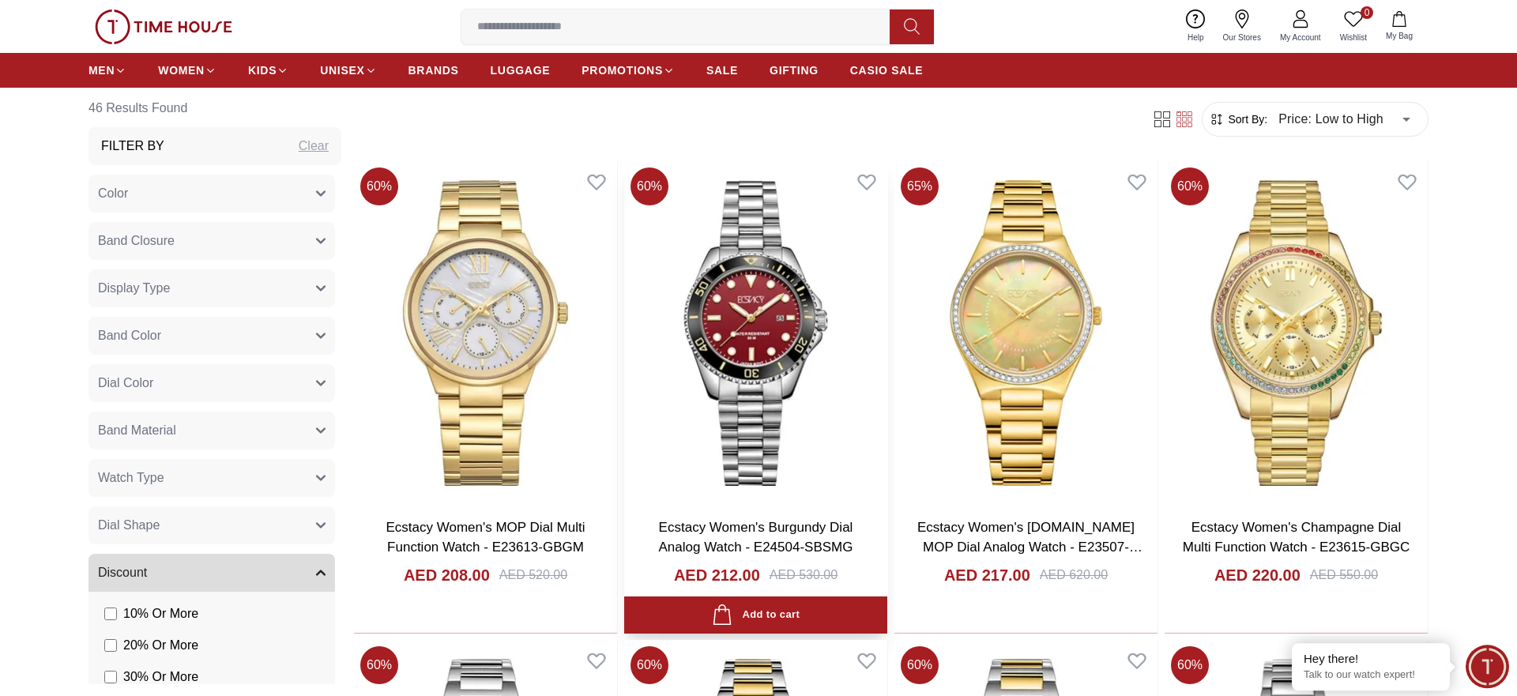
scroll to position [645, 0]
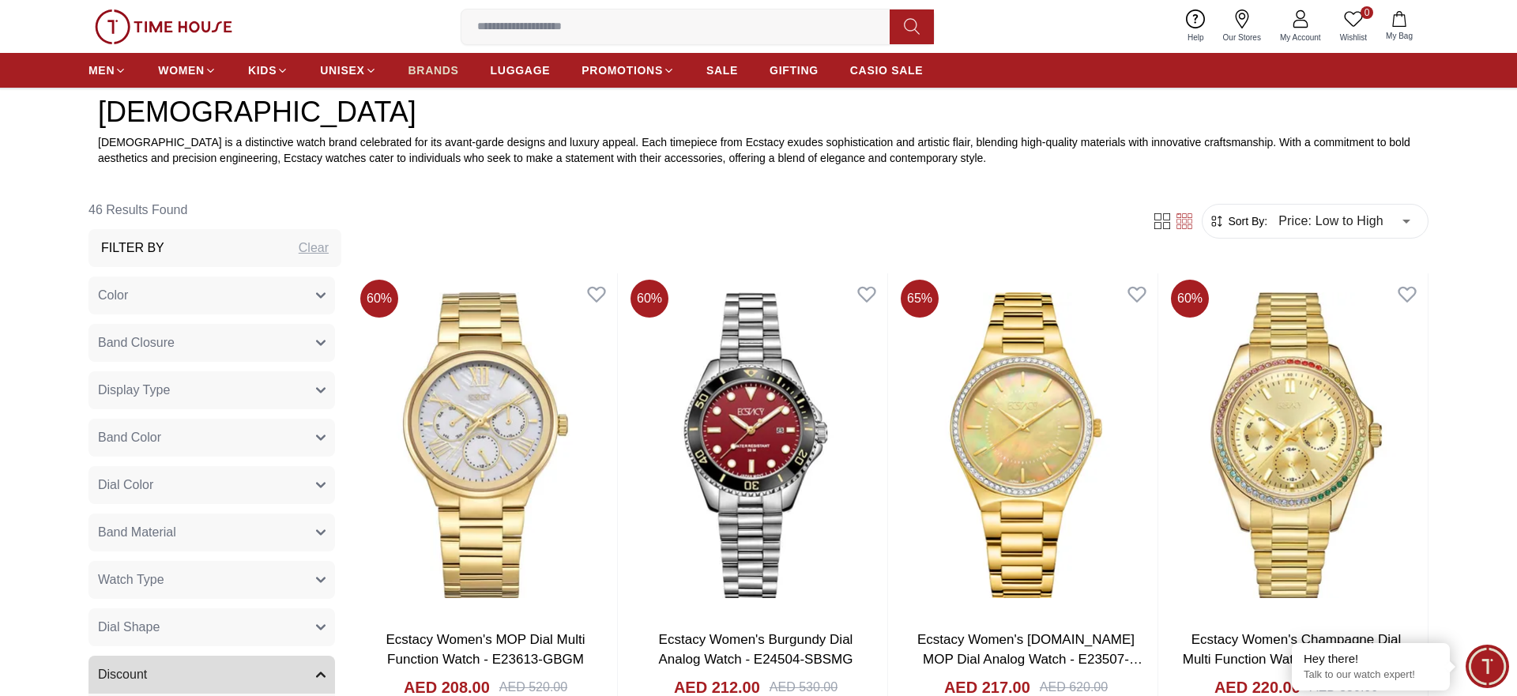
click at [439, 69] on span "BRANDS" at bounding box center [434, 70] width 51 height 16
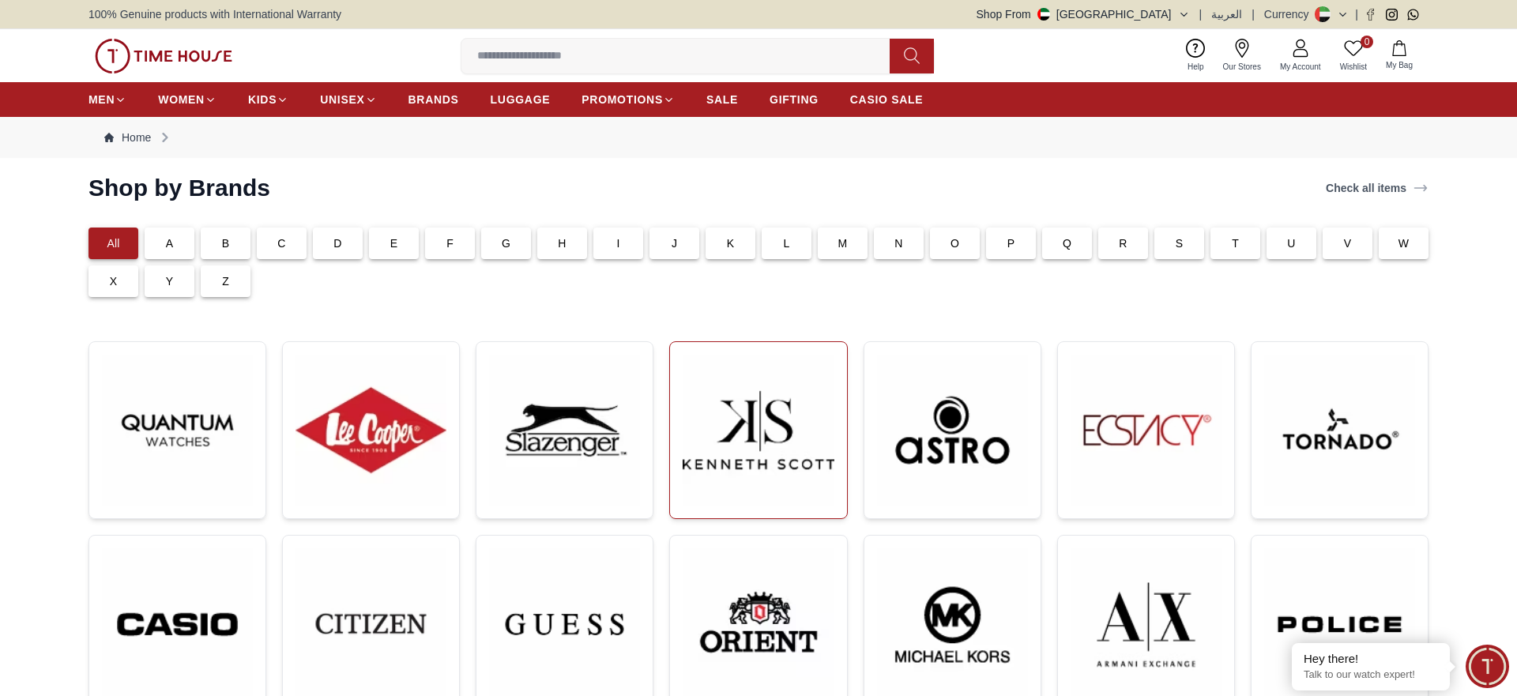
click at [756, 428] on img at bounding box center [758, 430] width 151 height 151
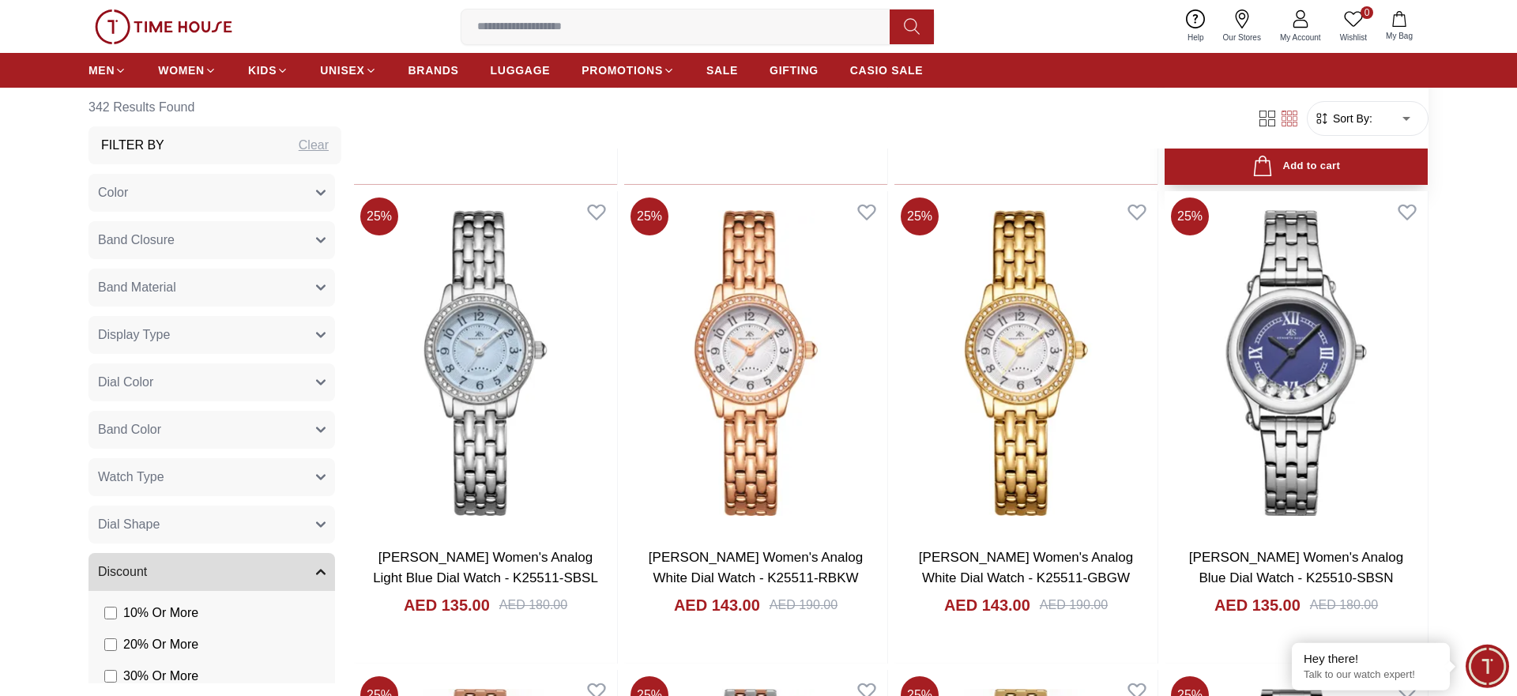
scroll to position [967, 0]
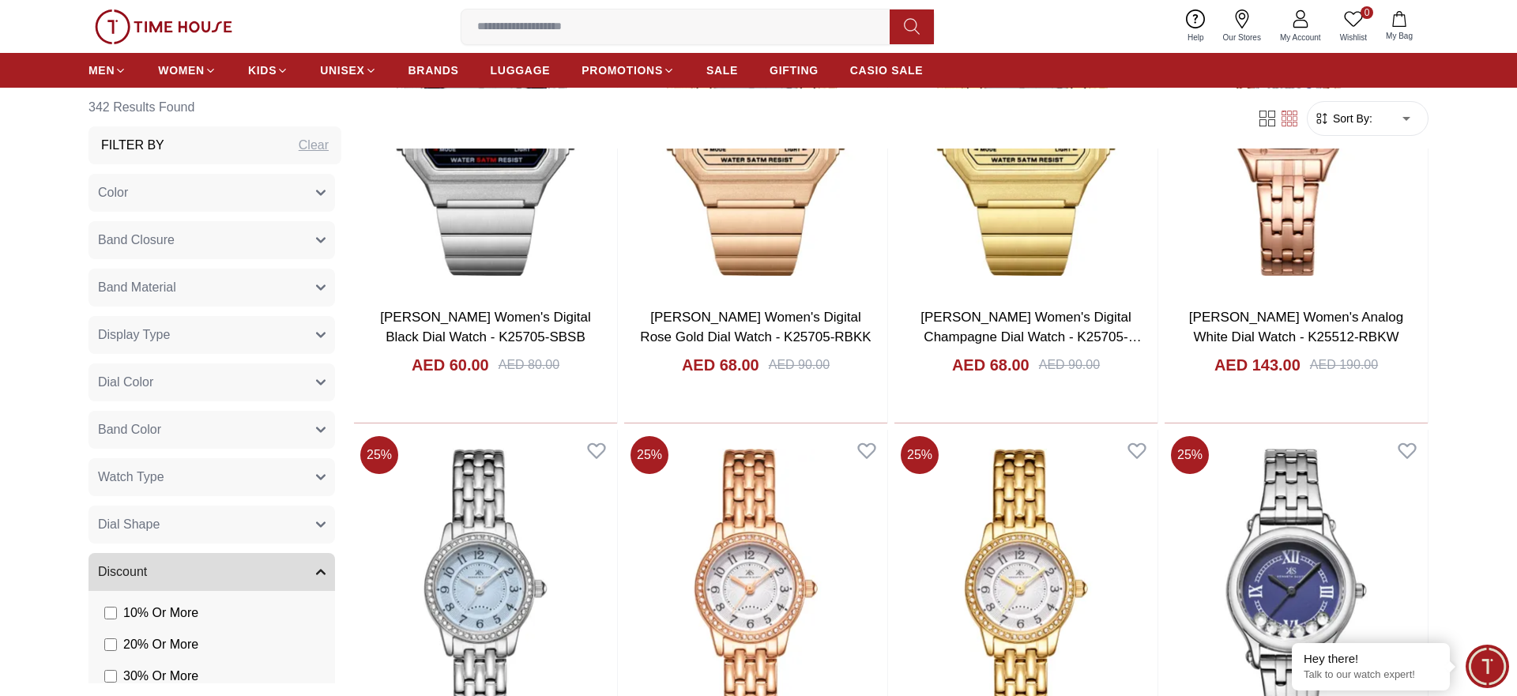
click at [1400, 191] on li "Price: High to Low" at bounding box center [1397, 189] width 130 height 28
type input "*"
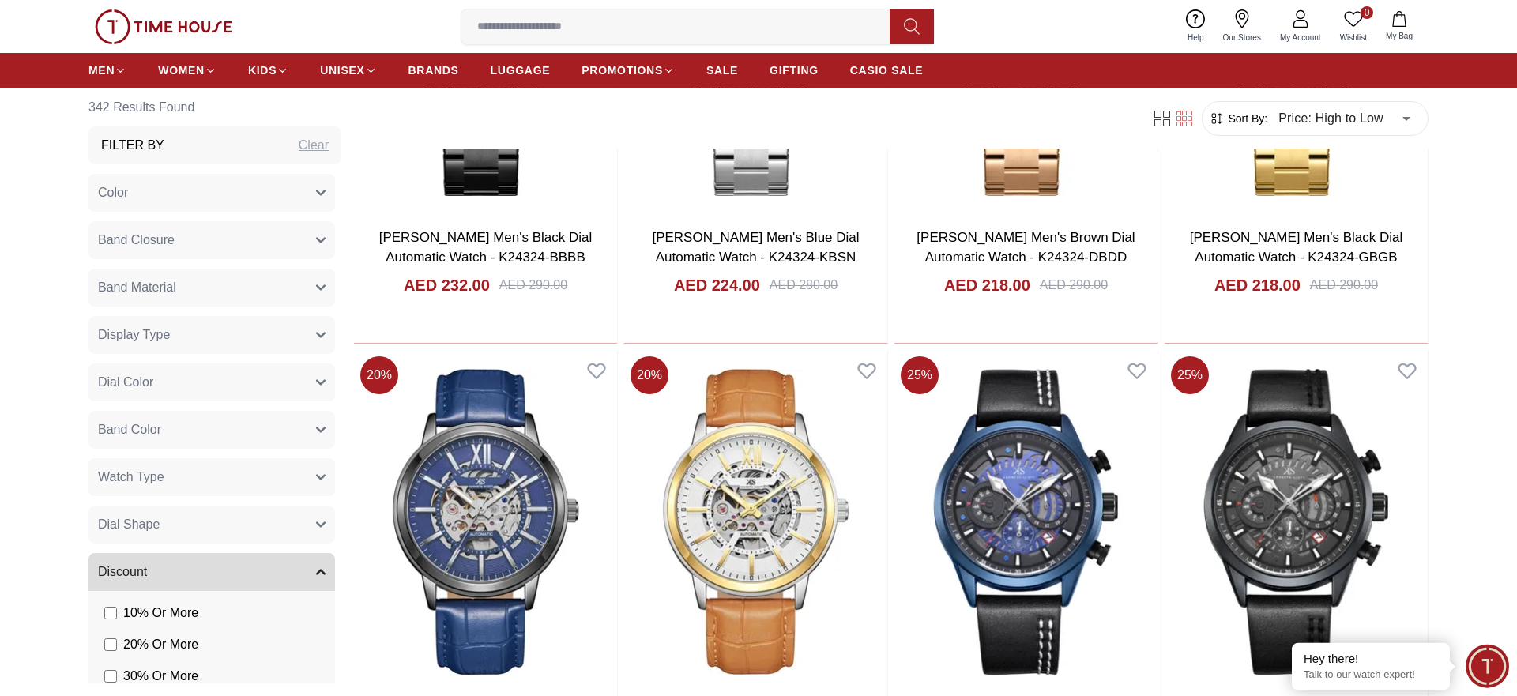
scroll to position [1048, 0]
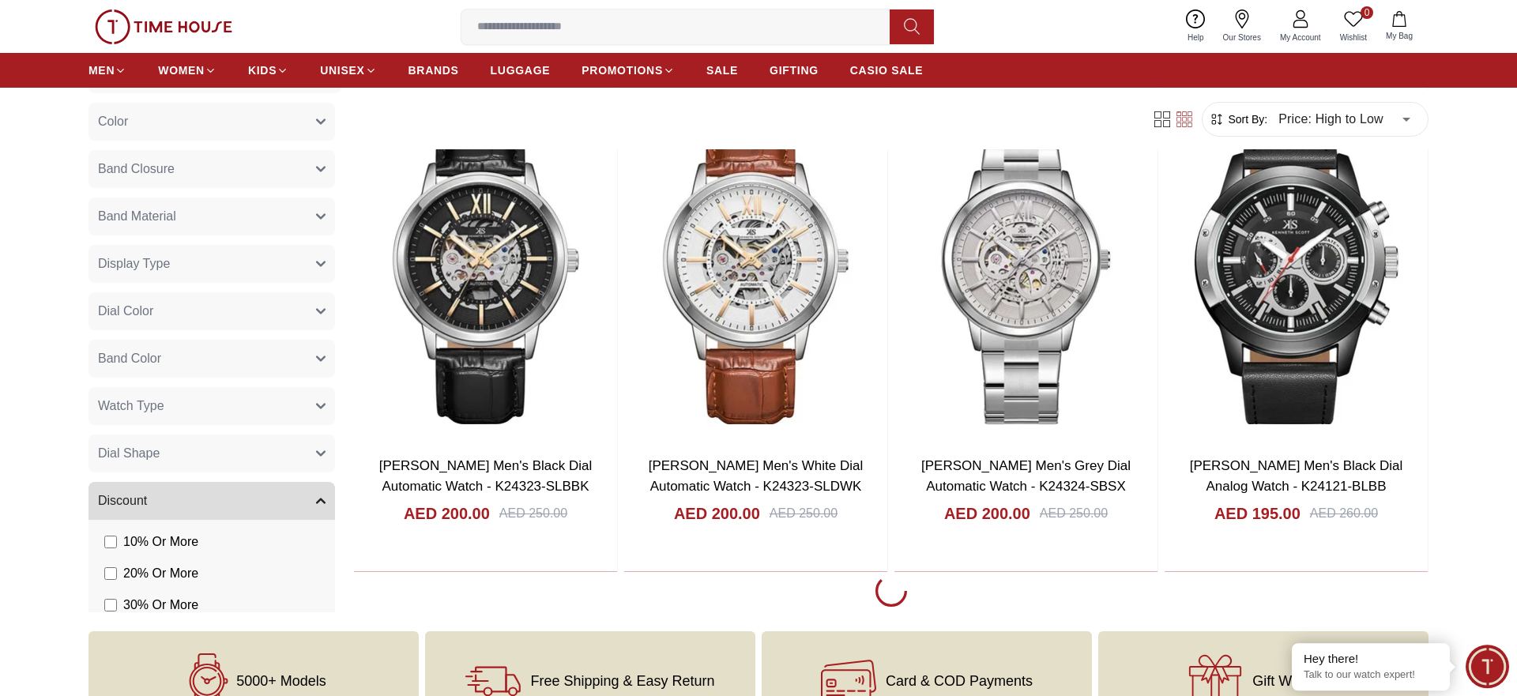
scroll to position [2821, 0]
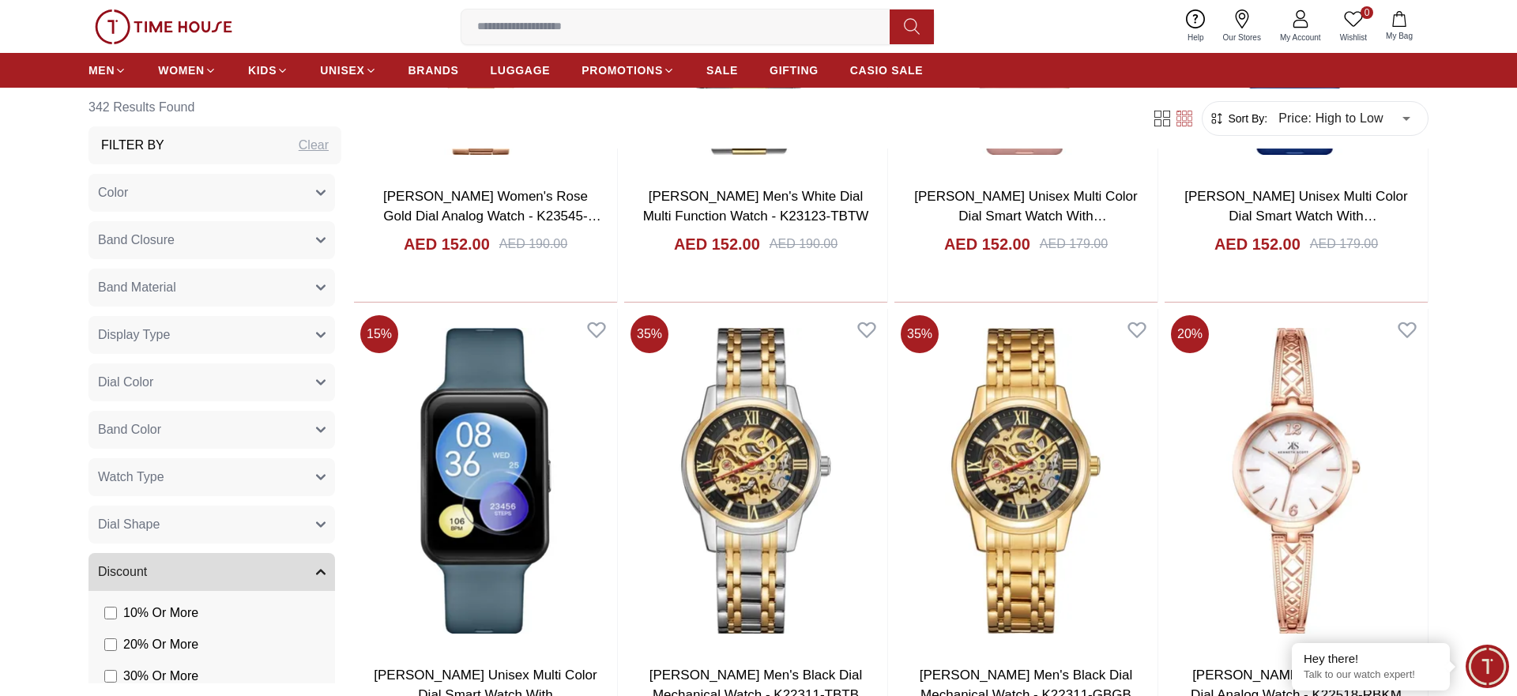
scroll to position [7658, 0]
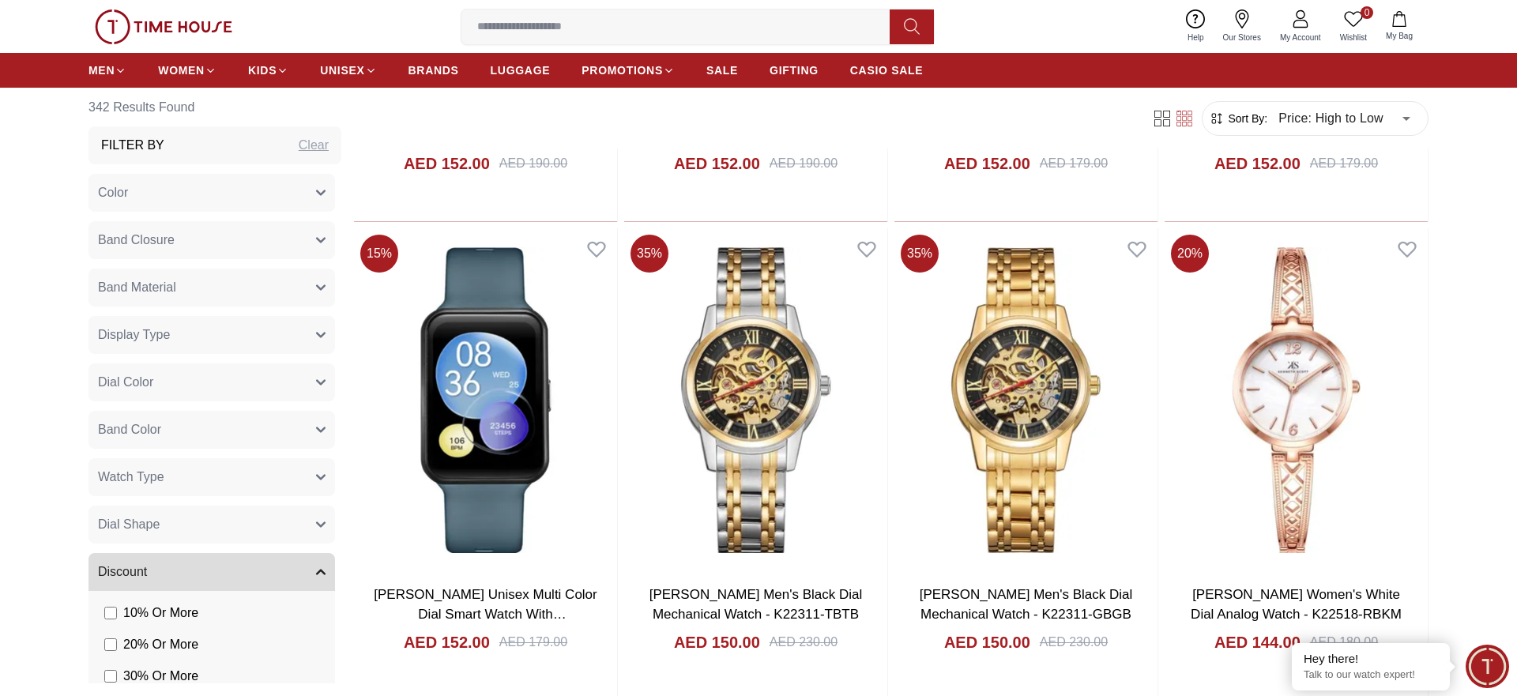
scroll to position [7174, 0]
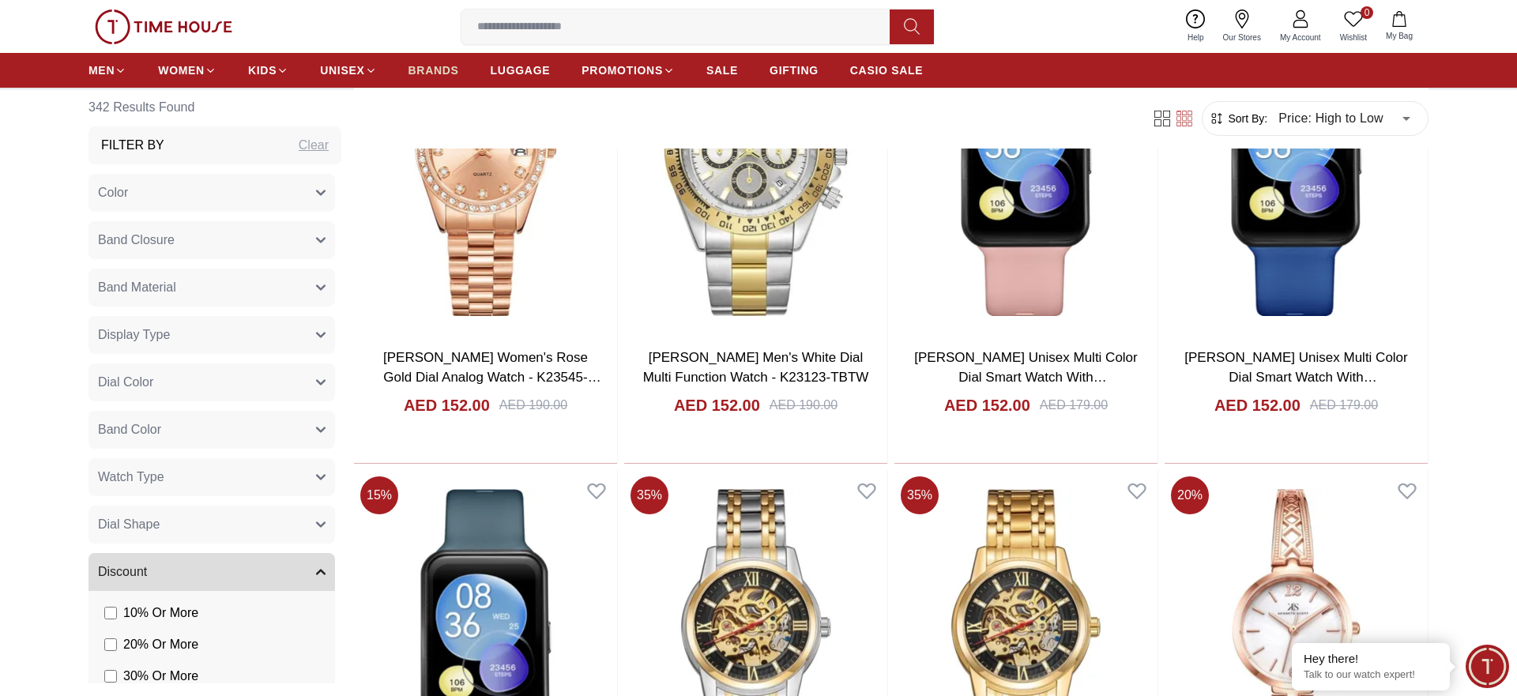
click at [447, 66] on span "BRANDS" at bounding box center [434, 70] width 51 height 16
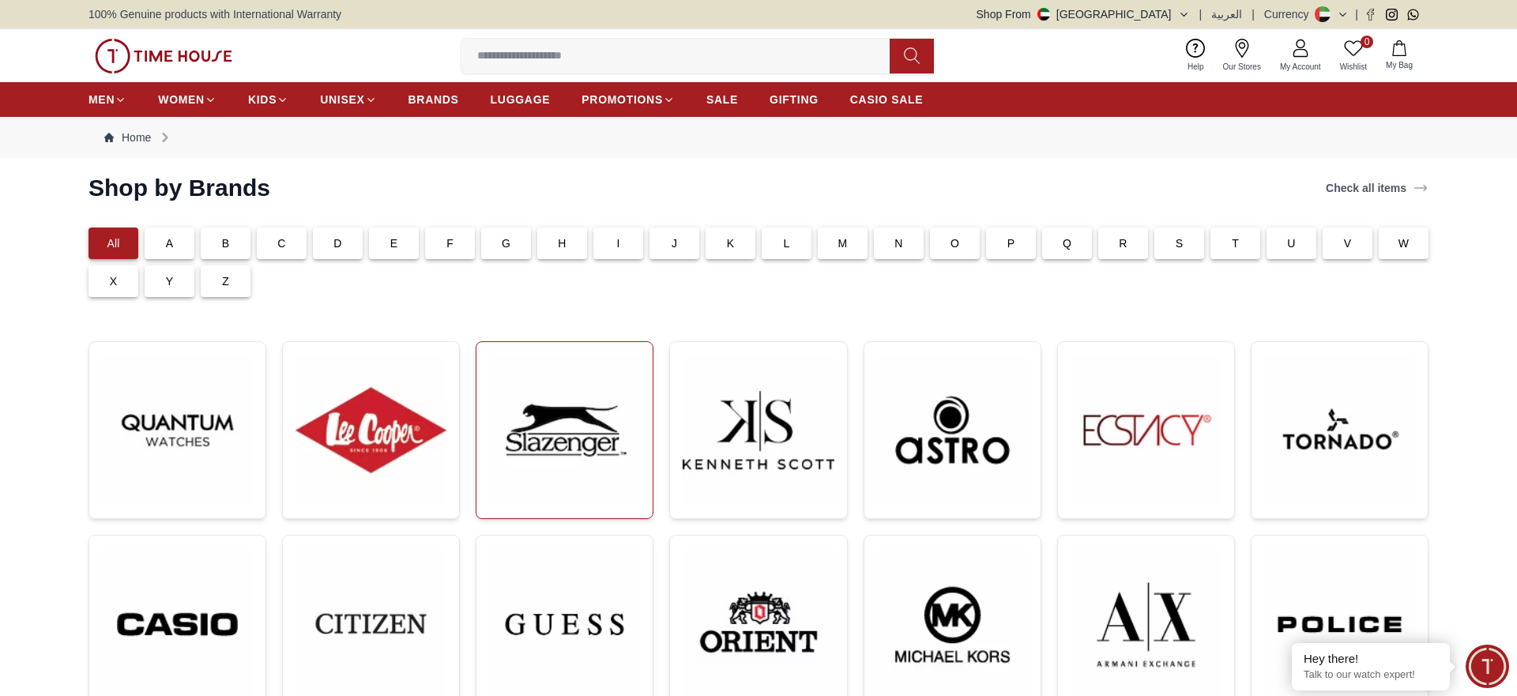
click at [594, 410] on img at bounding box center [564, 430] width 151 height 151
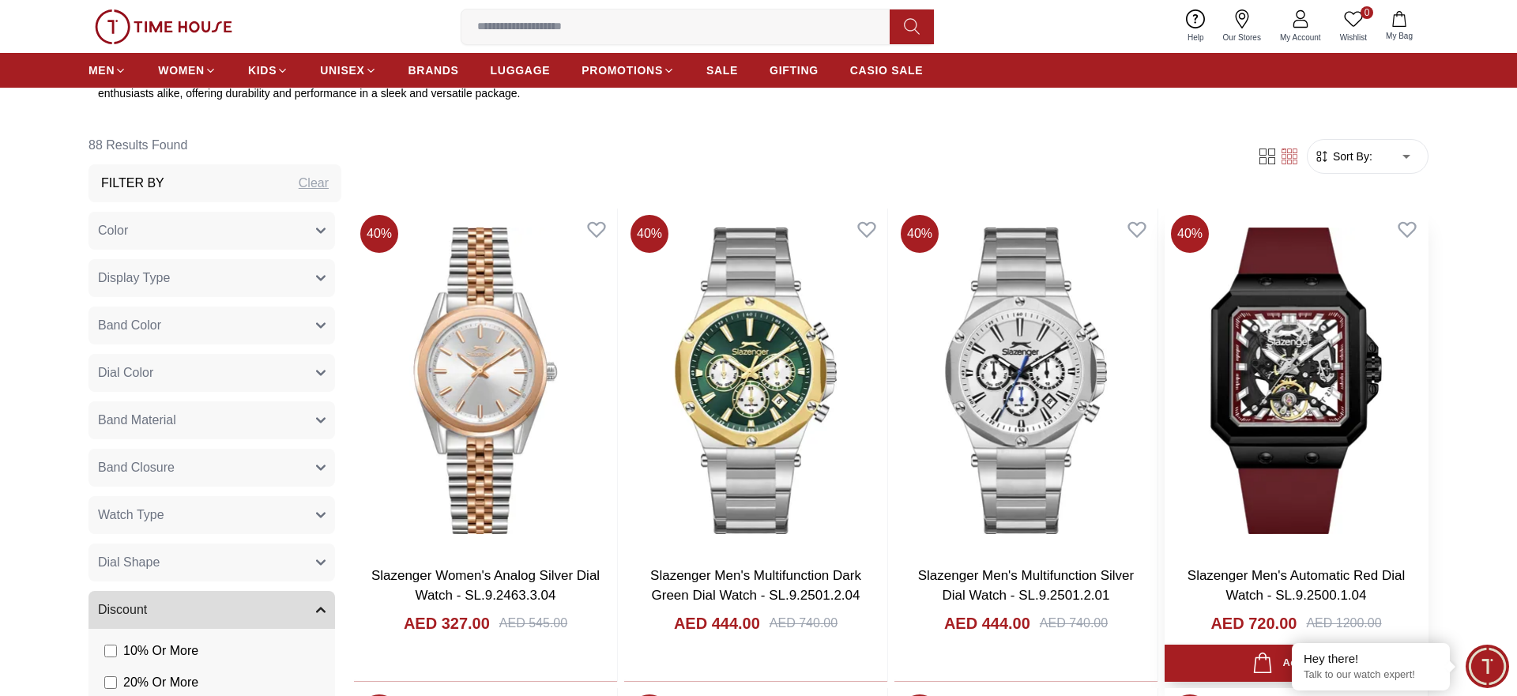
scroll to position [725, 0]
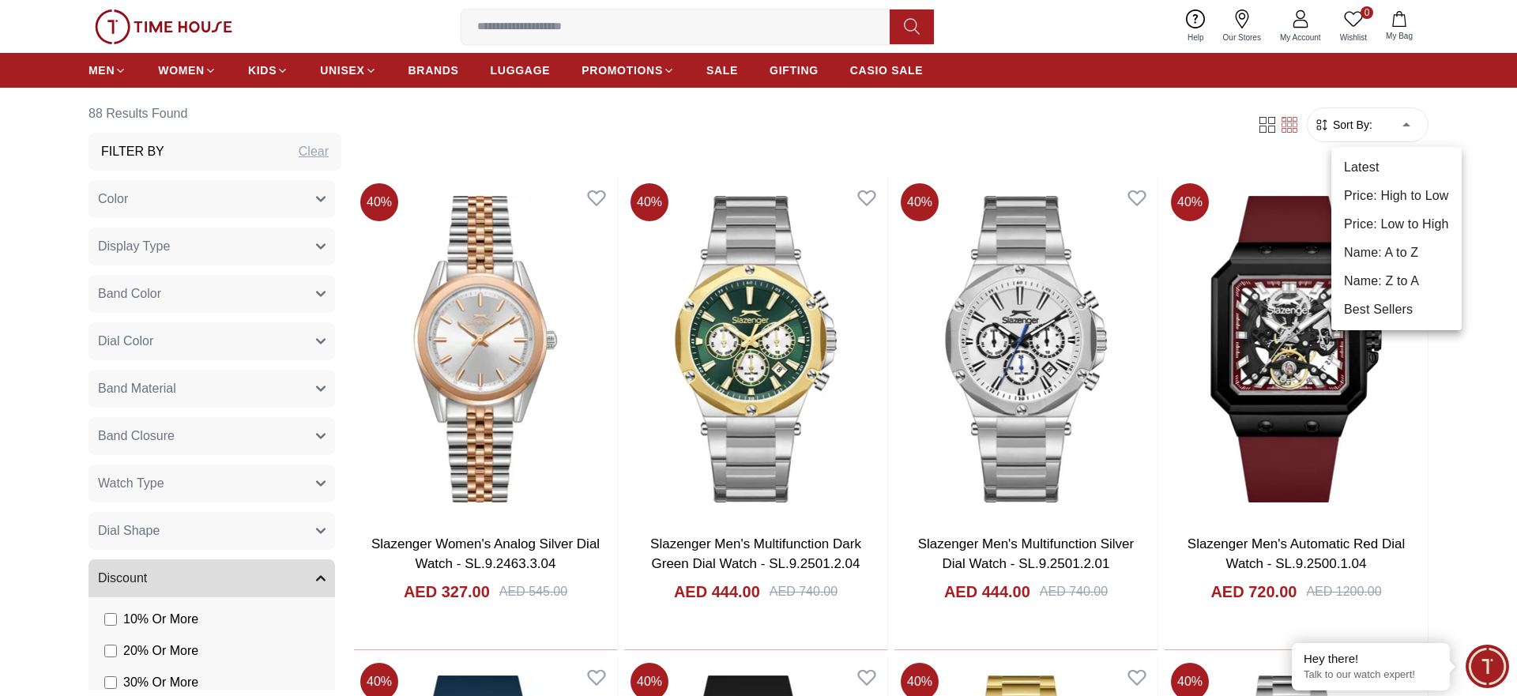
click at [1405, 221] on li "Price: Low to High" at bounding box center [1397, 224] width 130 height 28
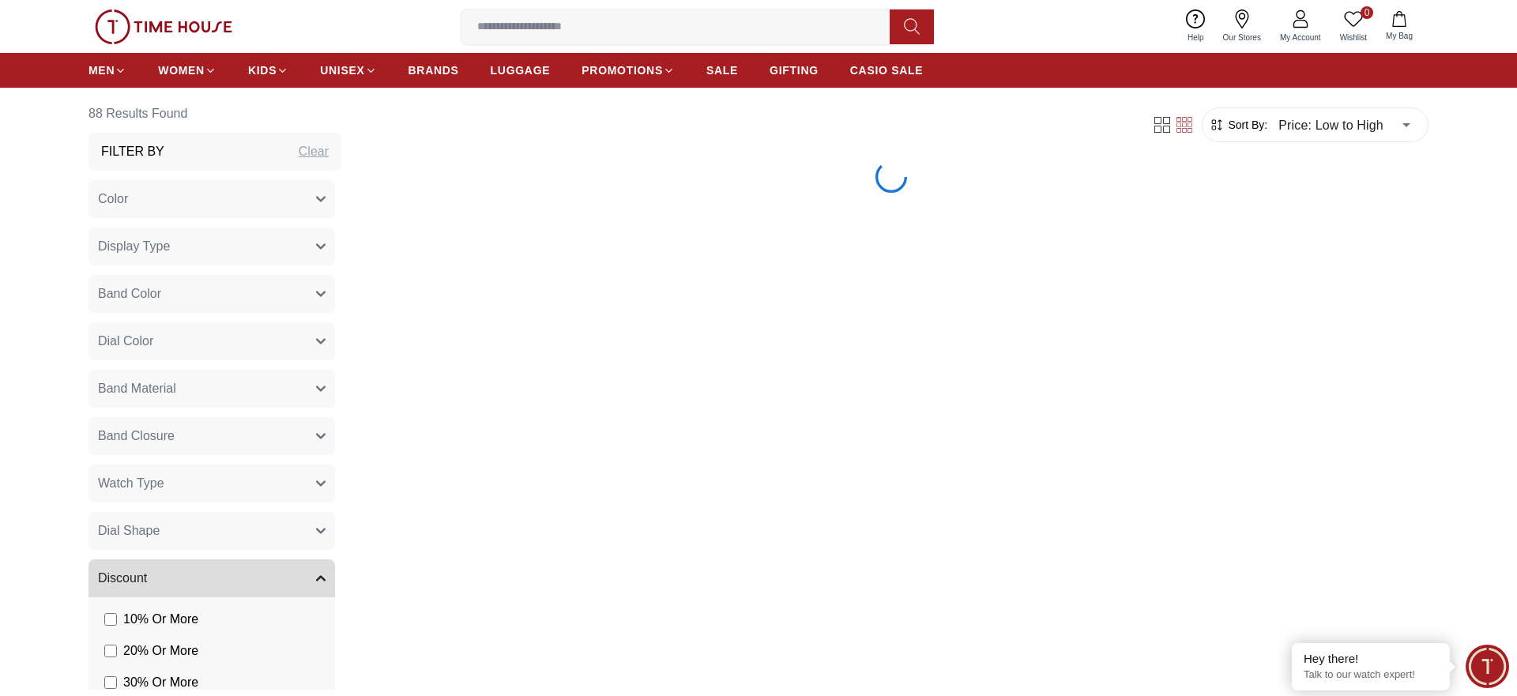
type input "*"
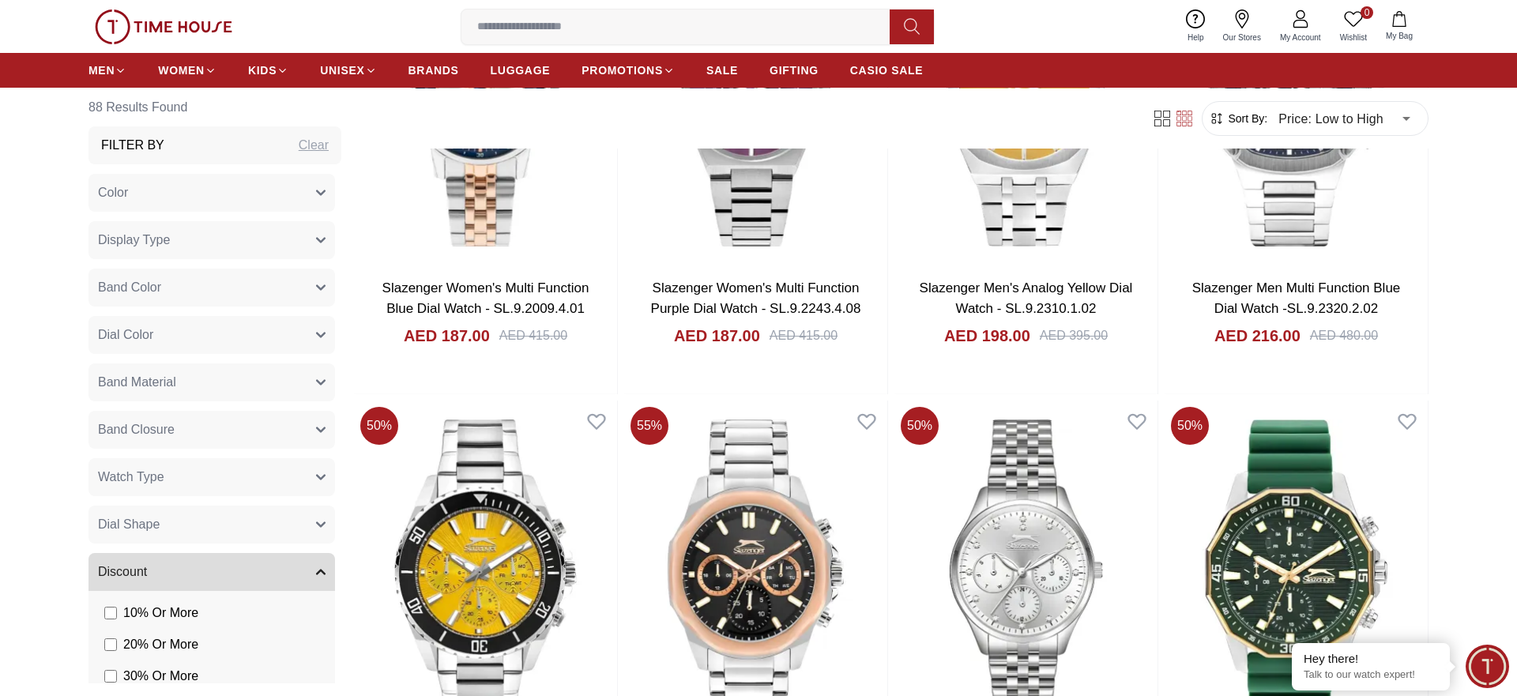
scroll to position [2741, 0]
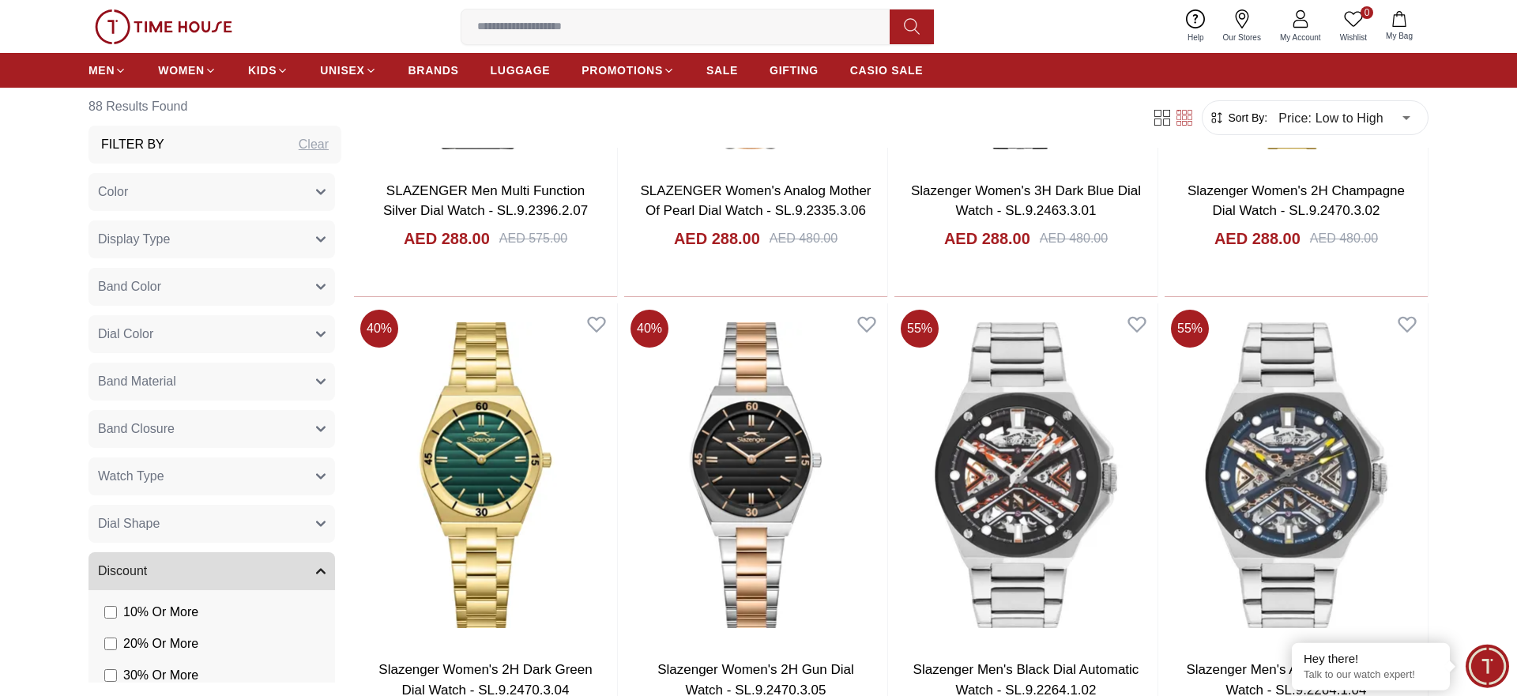
scroll to position [5078, 0]
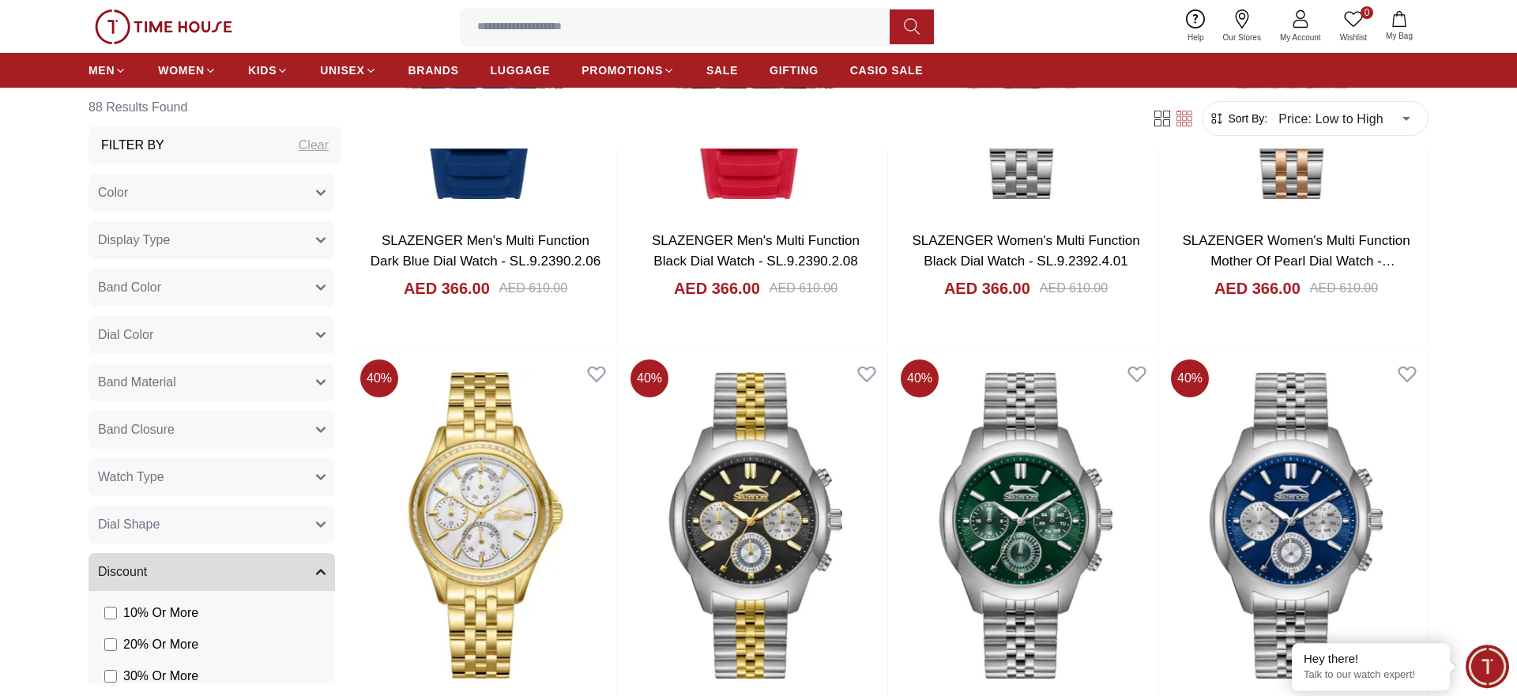
scroll to position [7577, 0]
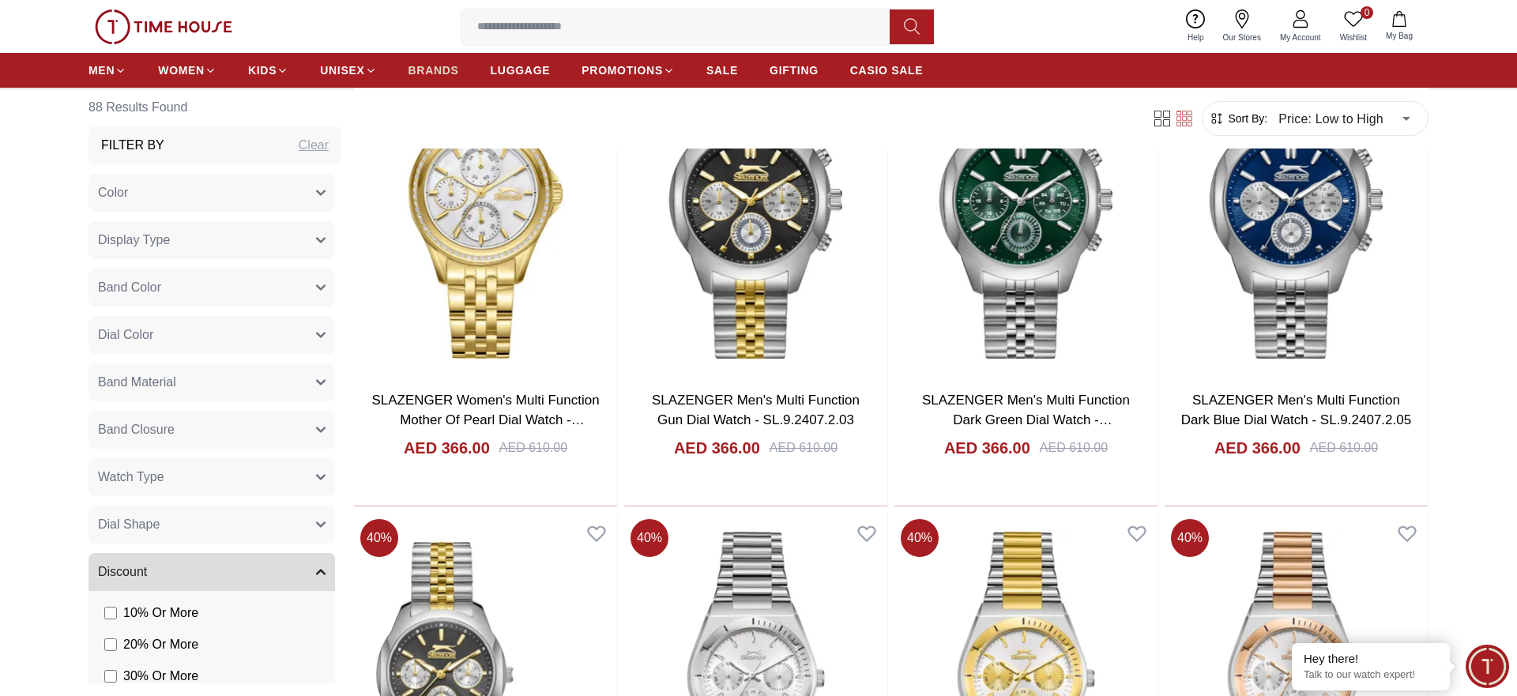
click at [442, 63] on span "BRANDS" at bounding box center [434, 70] width 51 height 16
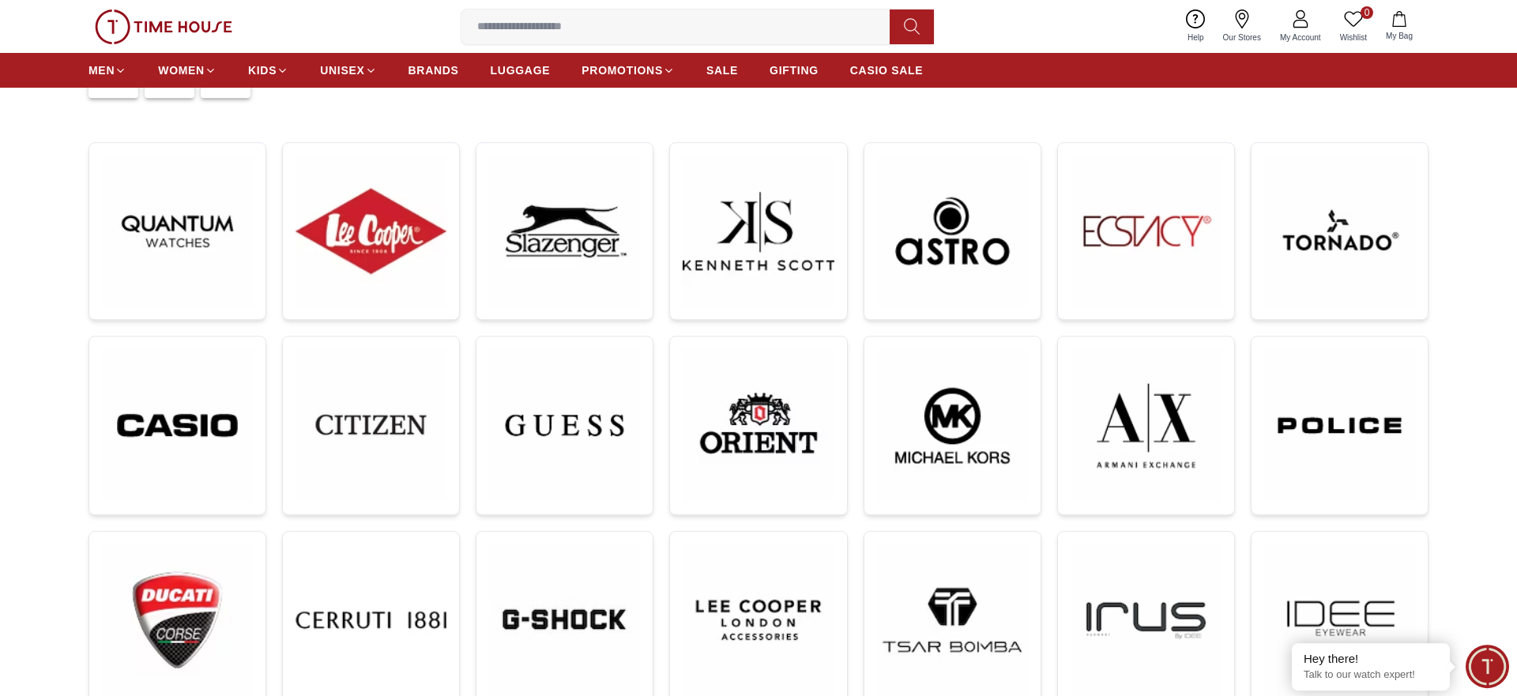
scroll to position [242, 0]
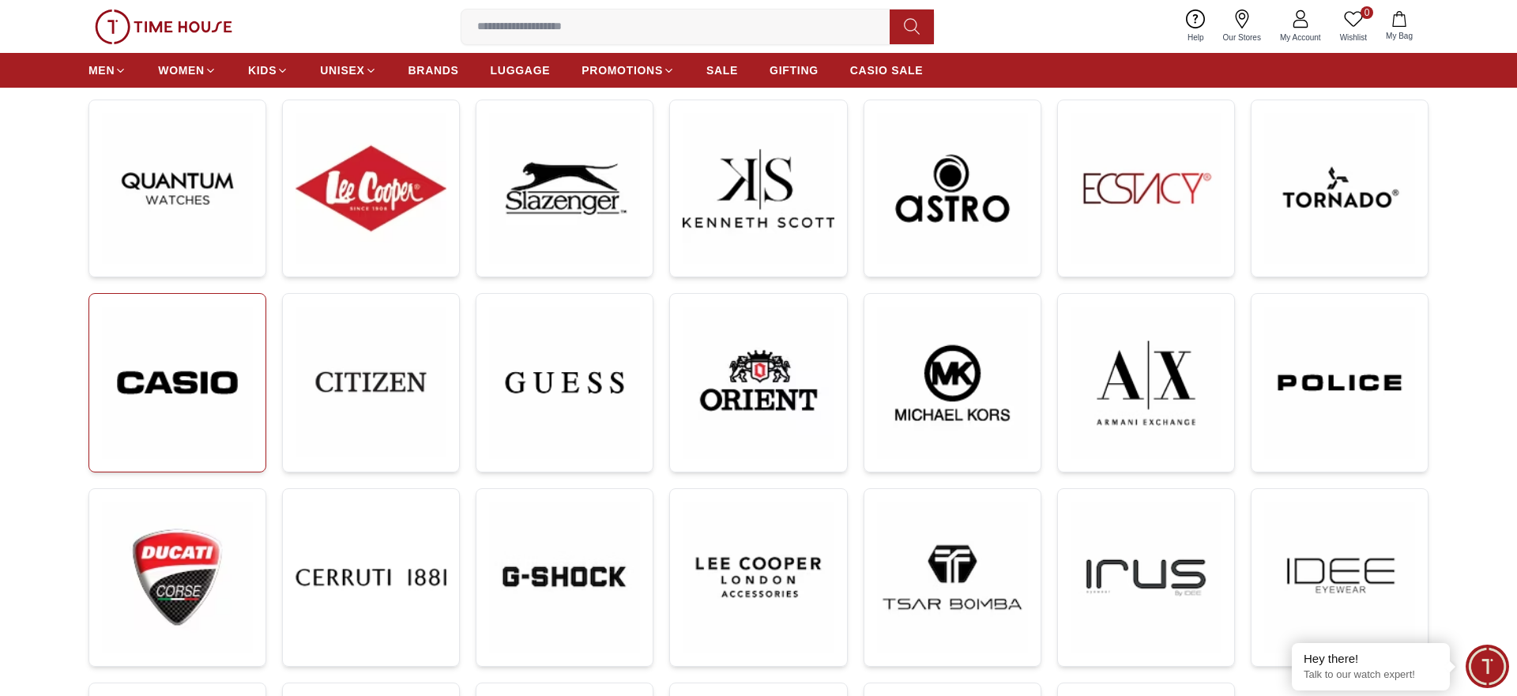
click at [254, 415] on link at bounding box center [178, 382] width 178 height 179
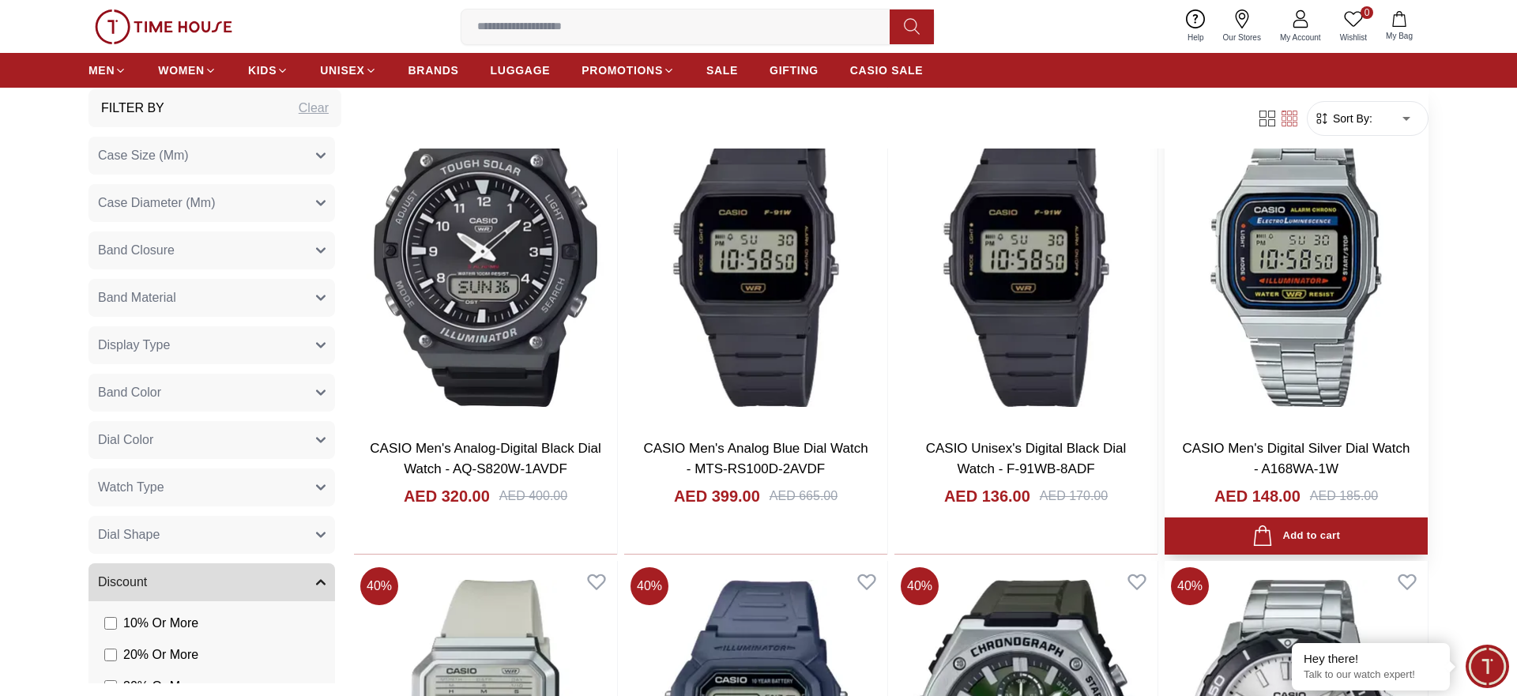
scroll to position [1290, 0]
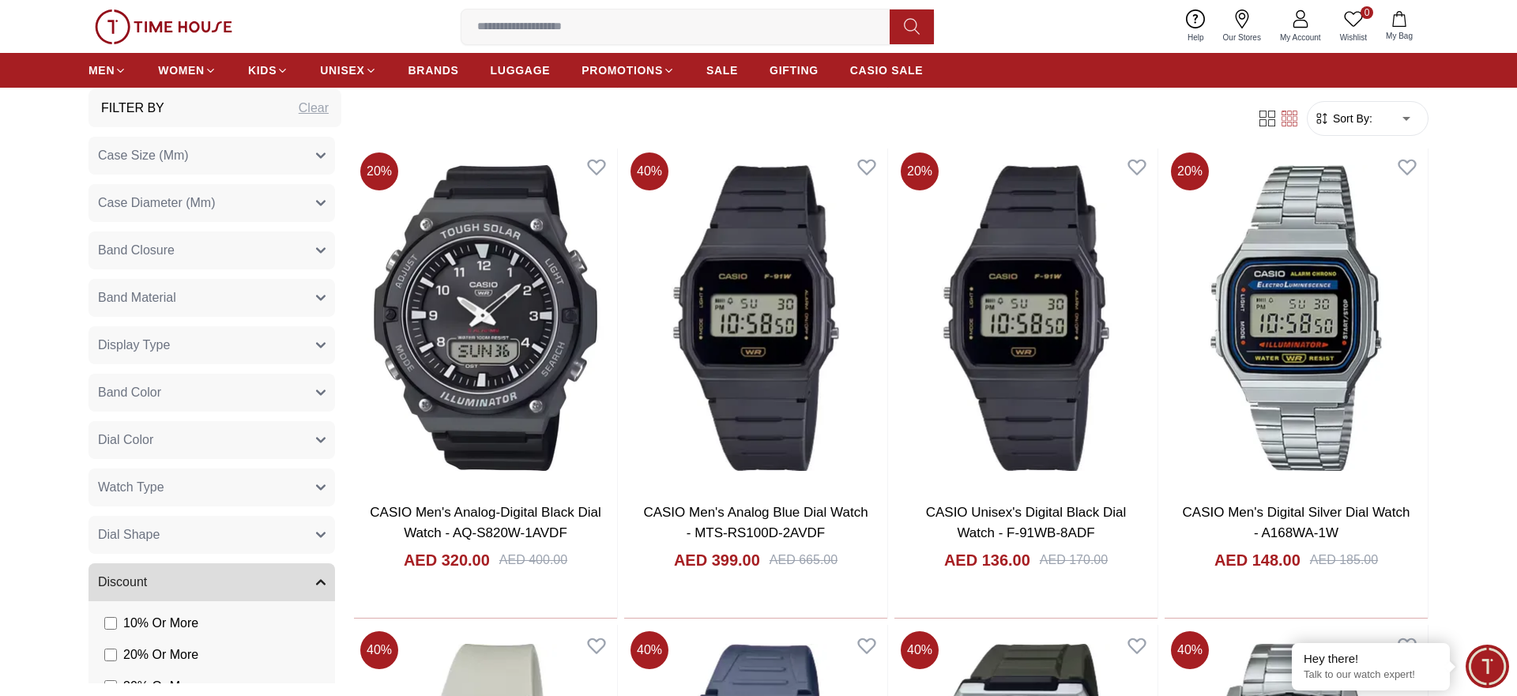
click at [1402, 116] on body "100% Genuine products with International Warranty Shop From UAE | العربية | Cur…" at bounding box center [758, 697] width 1517 height 3975
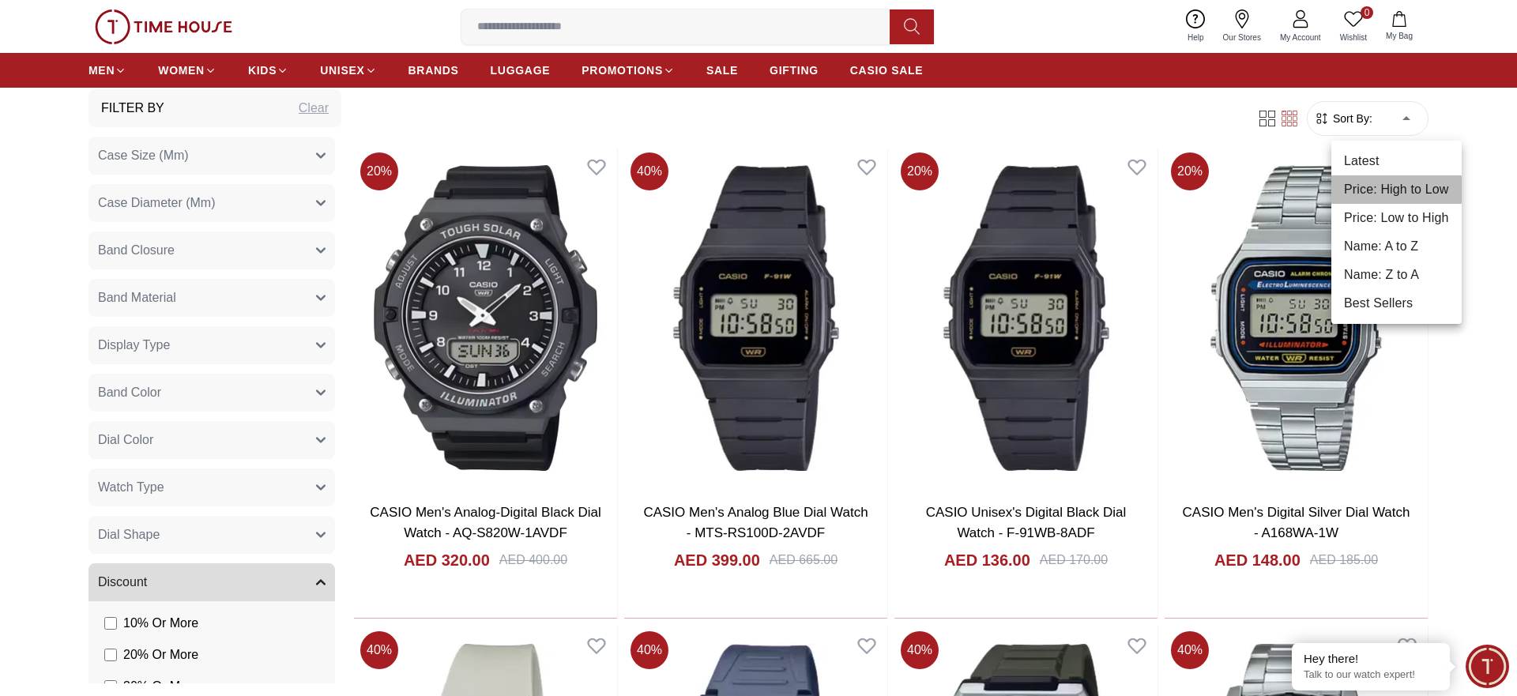
click at [1395, 195] on li "Price: High to Low" at bounding box center [1397, 189] width 130 height 28
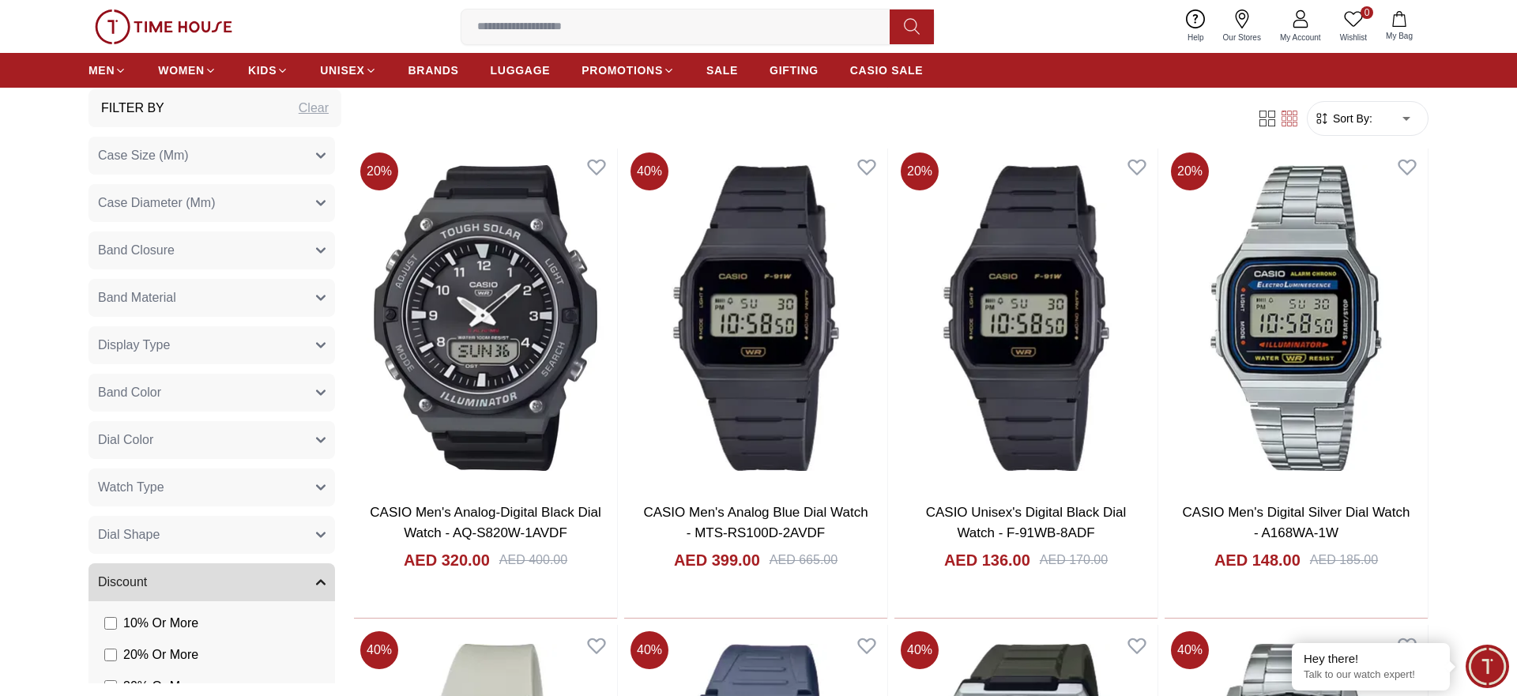
type input "*"
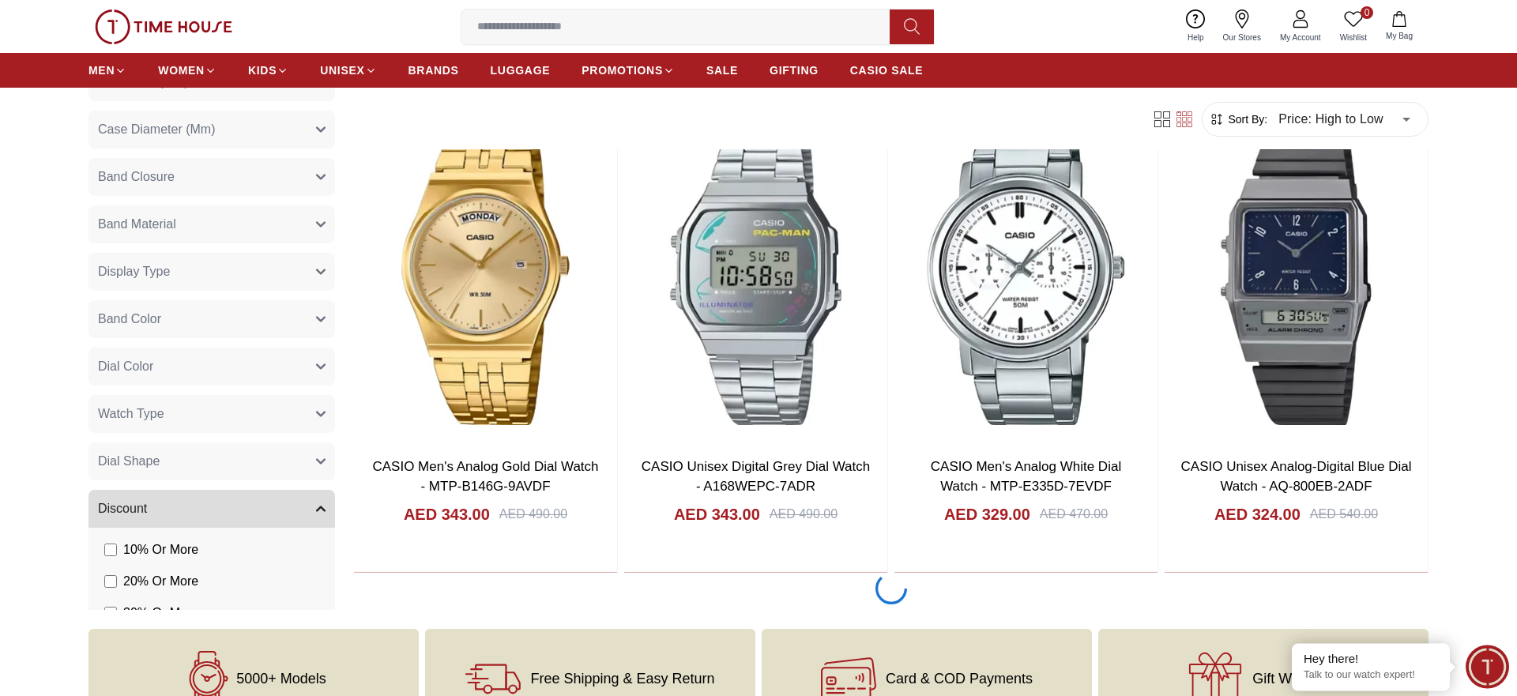
scroll to position [2821, 0]
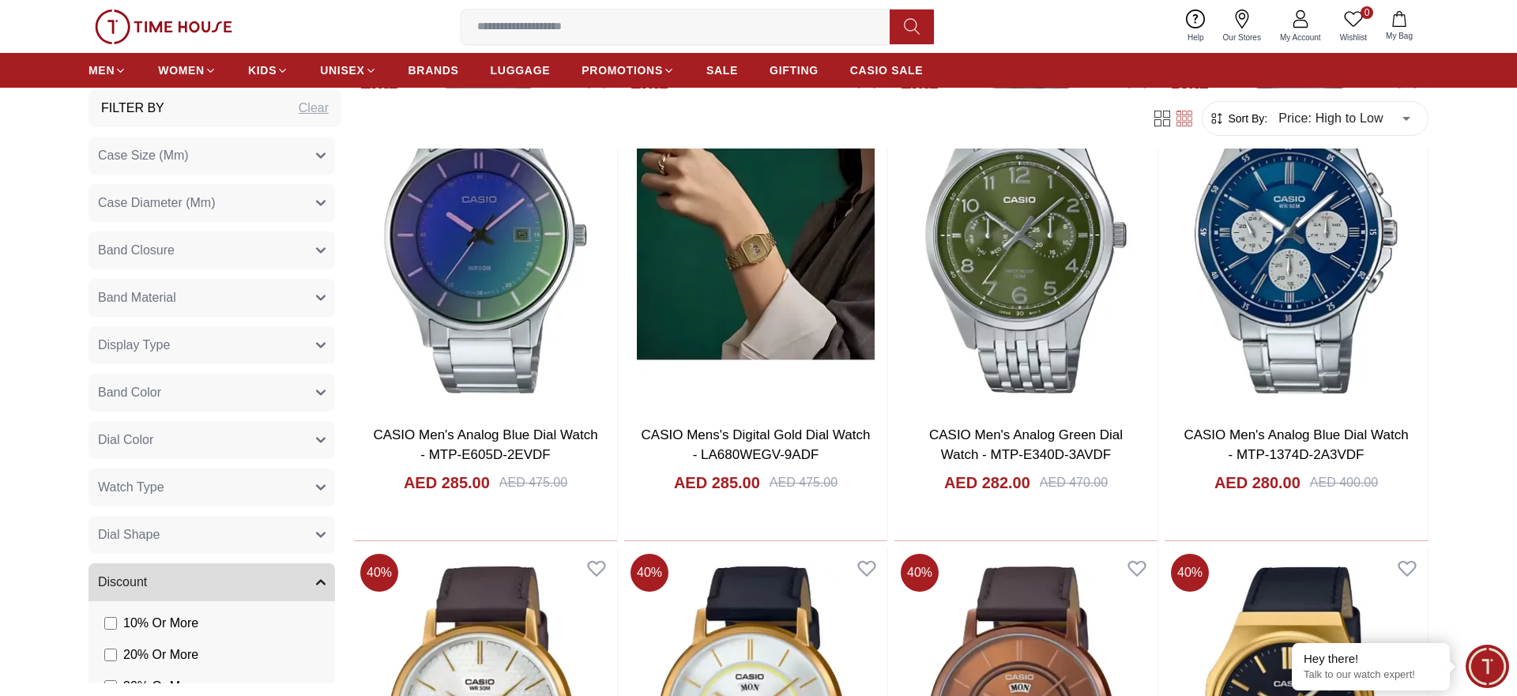
scroll to position [5804, 0]
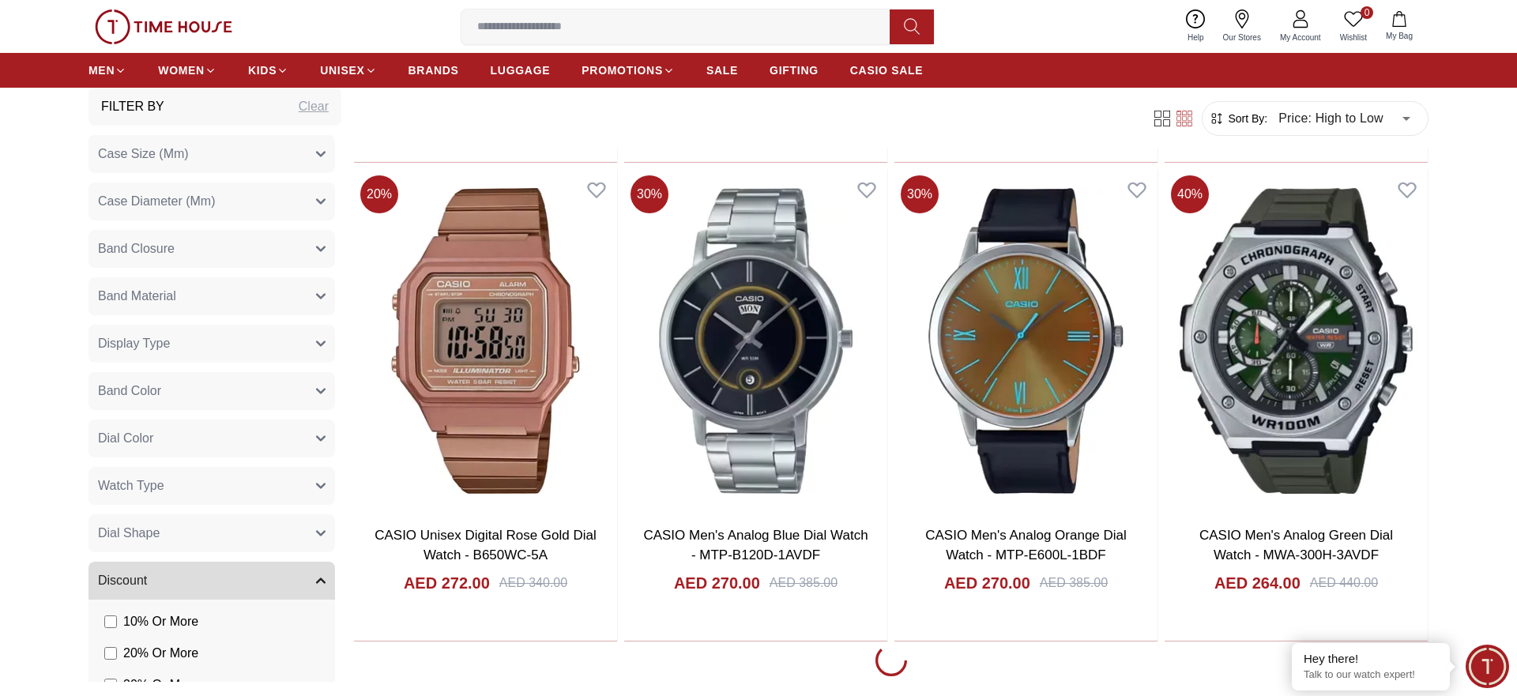
scroll to position [7900, 0]
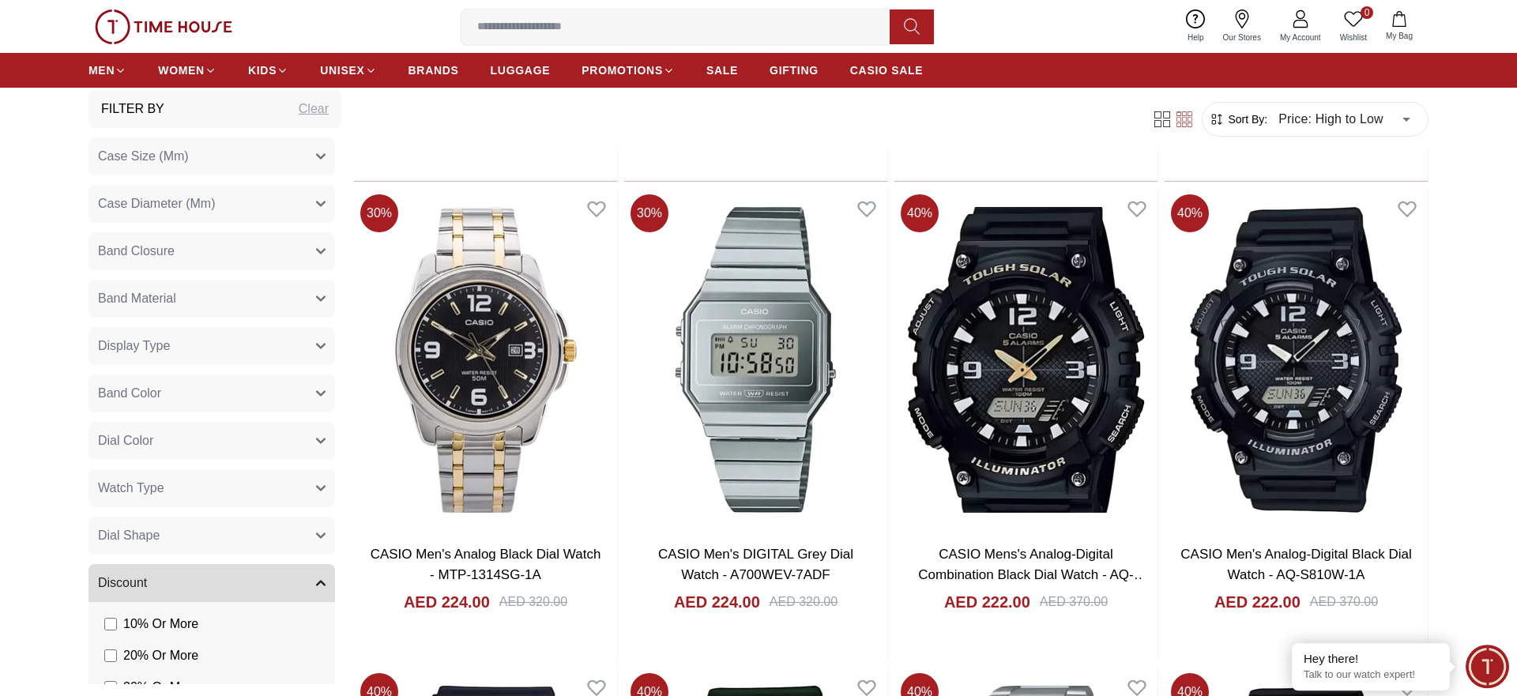
scroll to position [11850, 0]
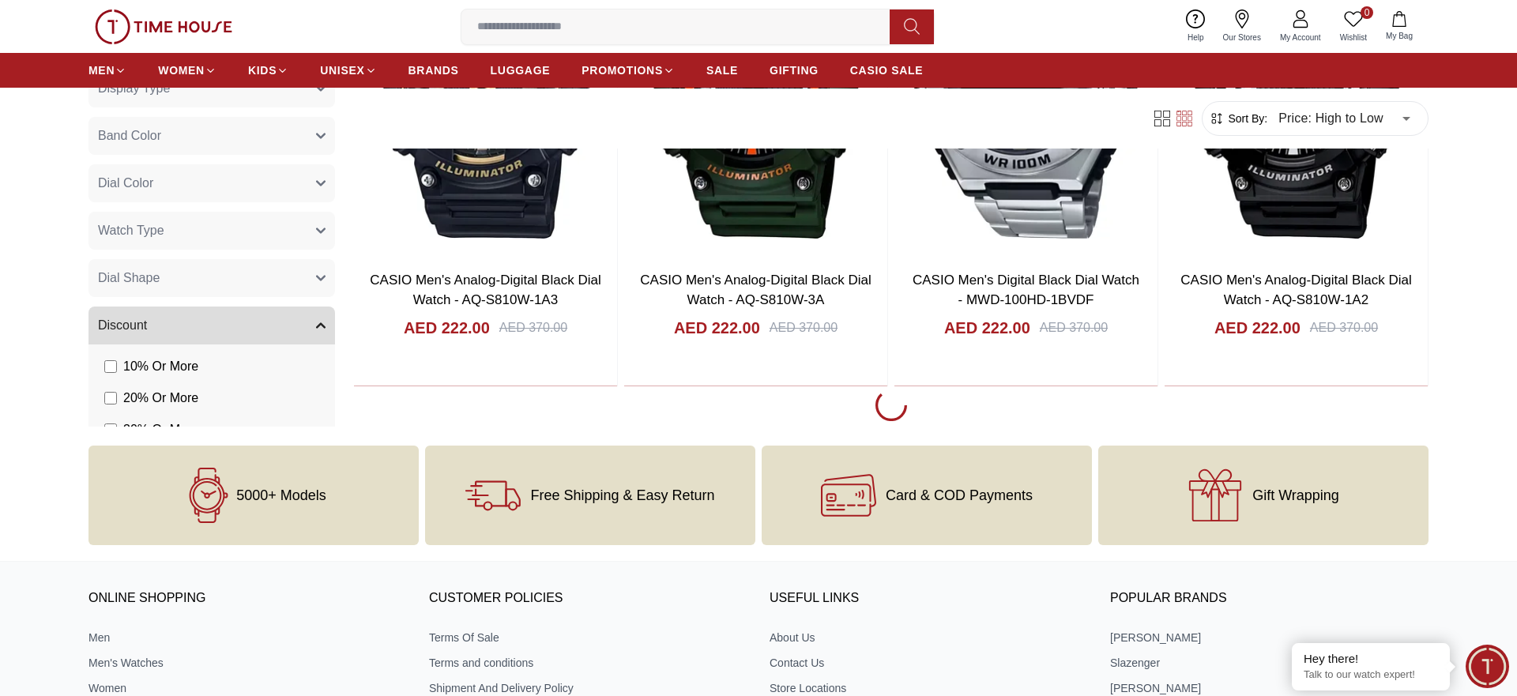
scroll to position [12575, 0]
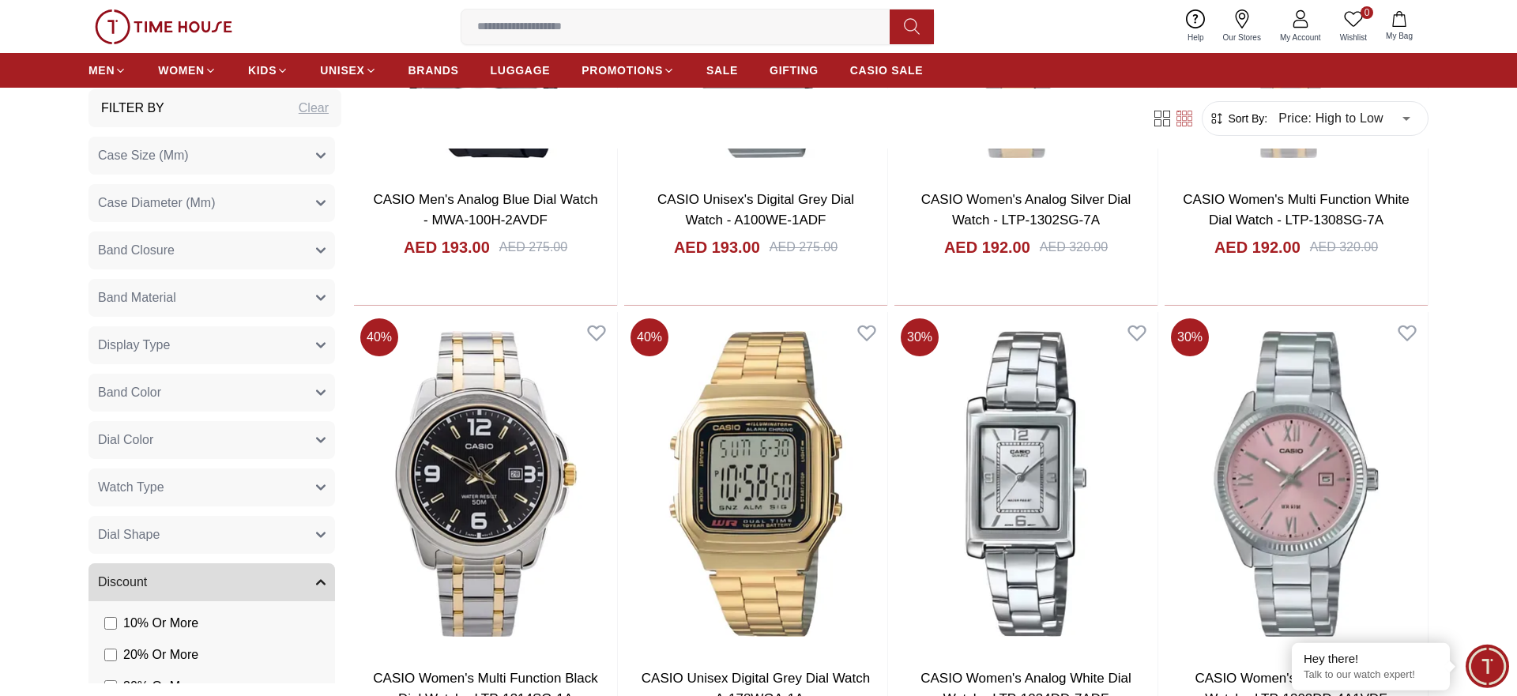
scroll to position [14993, 0]
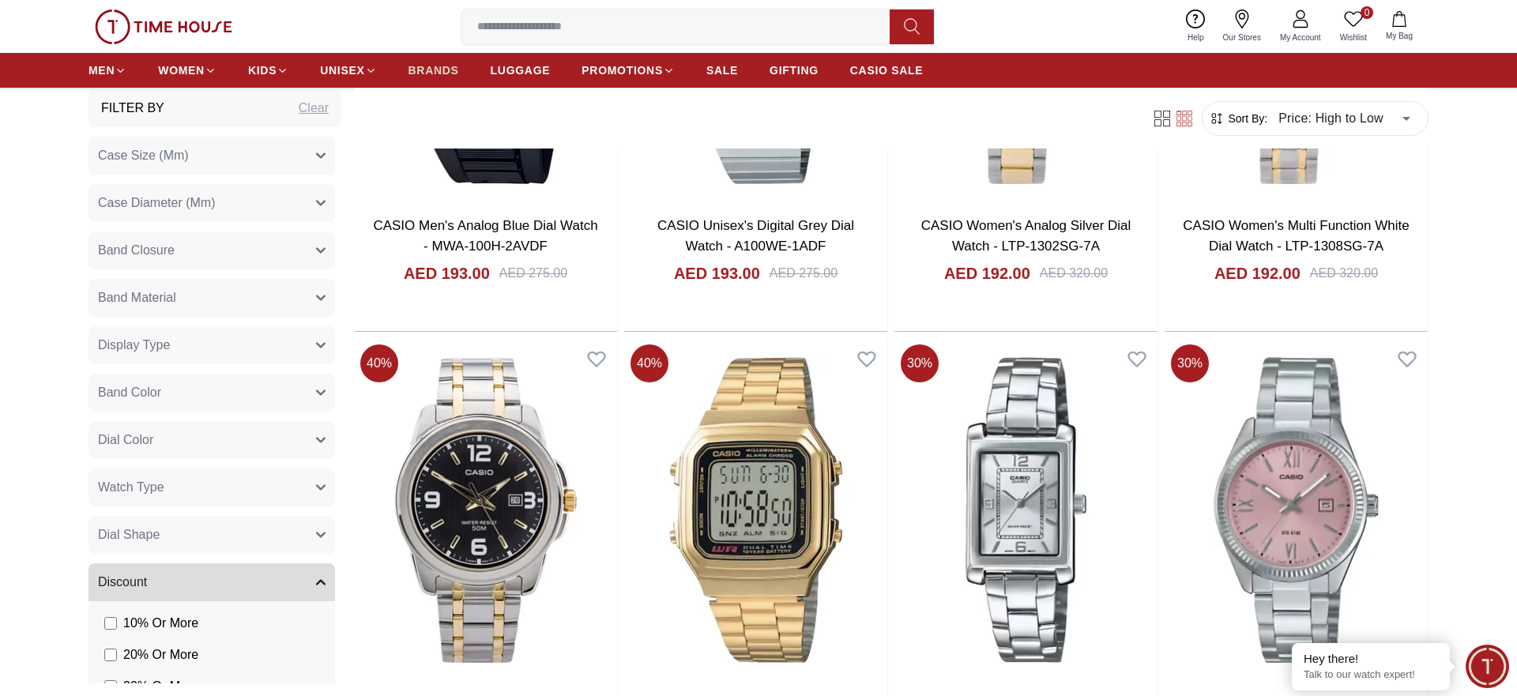
click at [435, 75] on span "BRANDS" at bounding box center [434, 70] width 51 height 16
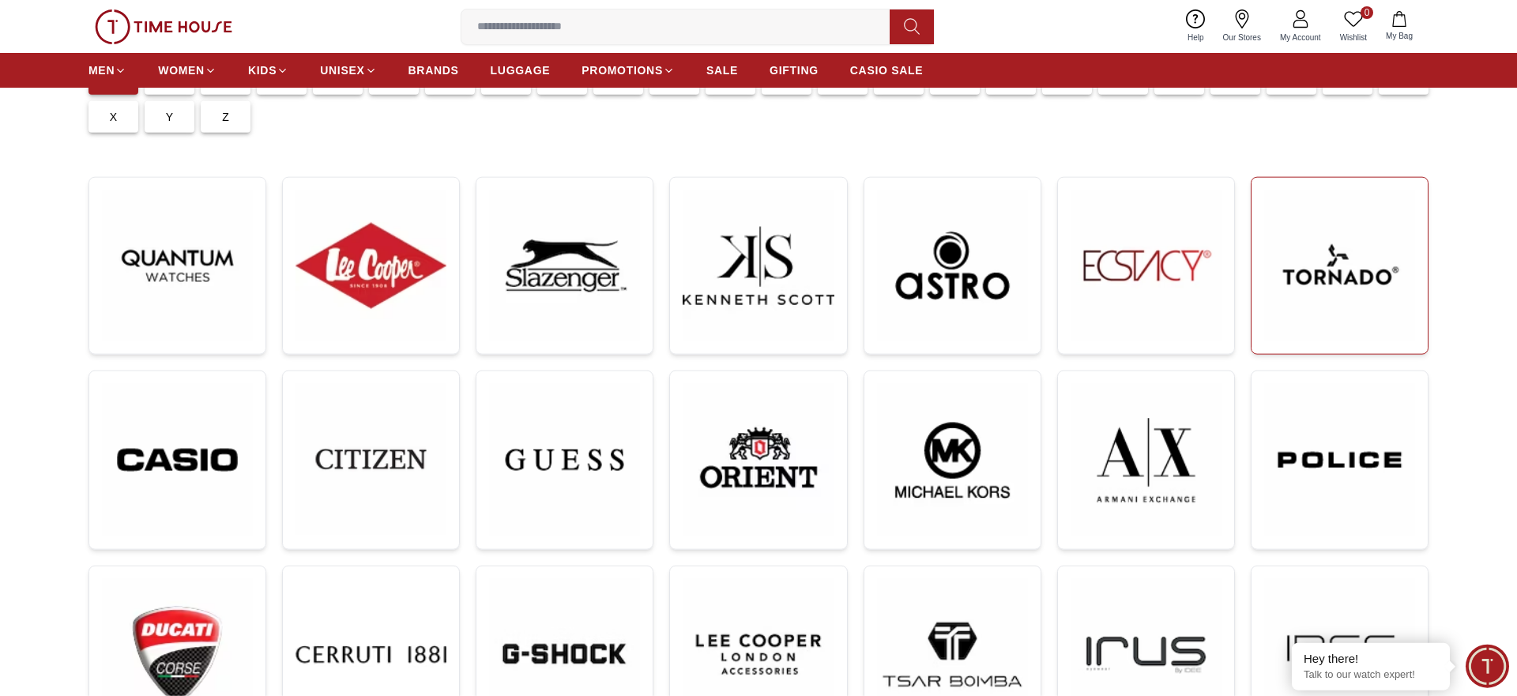
scroll to position [242, 0]
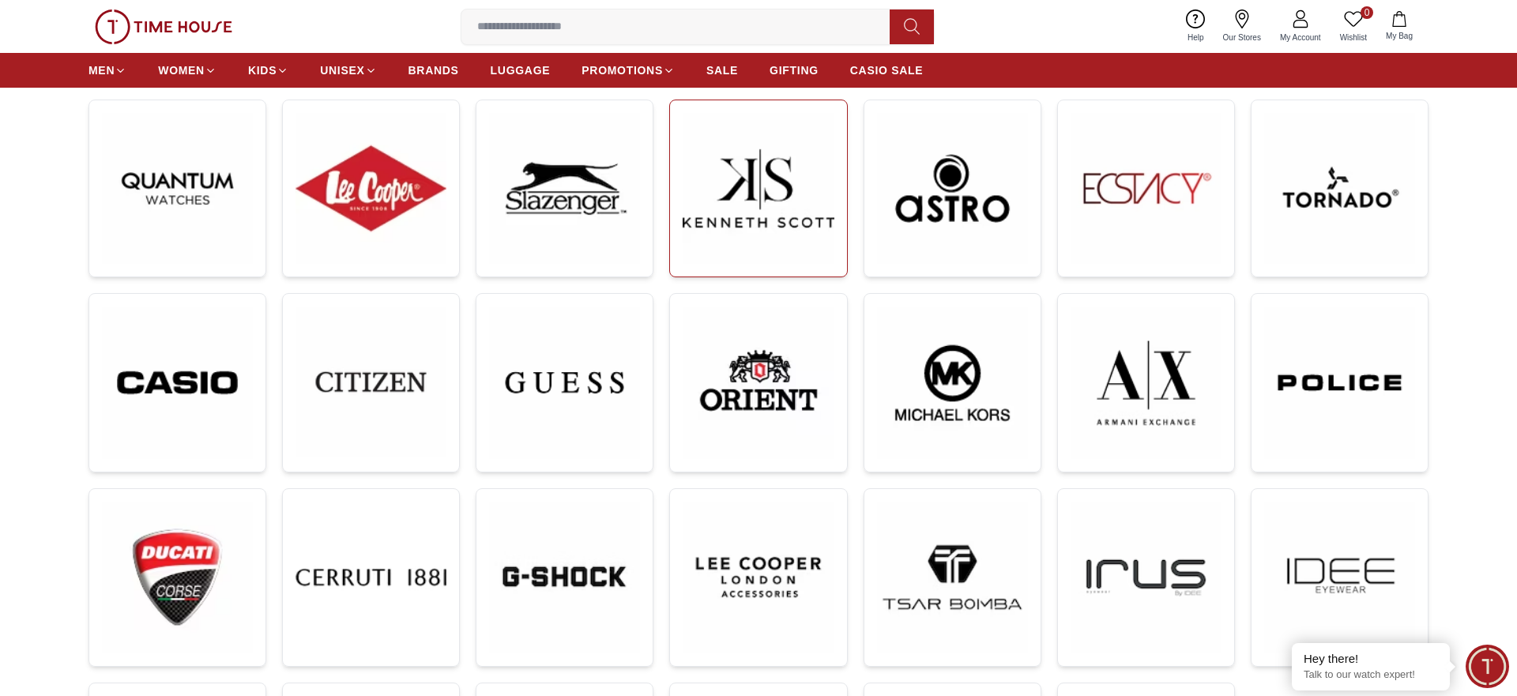
click at [732, 208] on img at bounding box center [758, 188] width 151 height 151
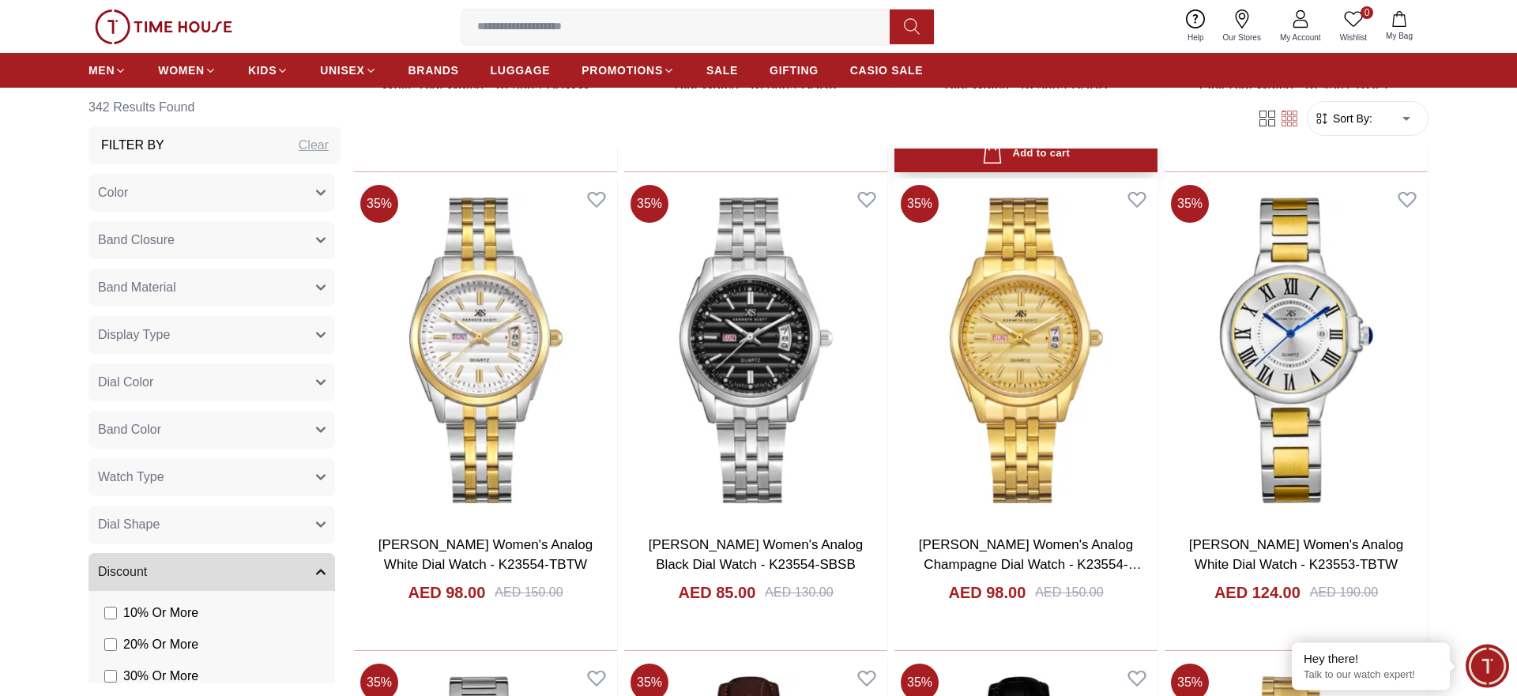
scroll to position [4111, 0]
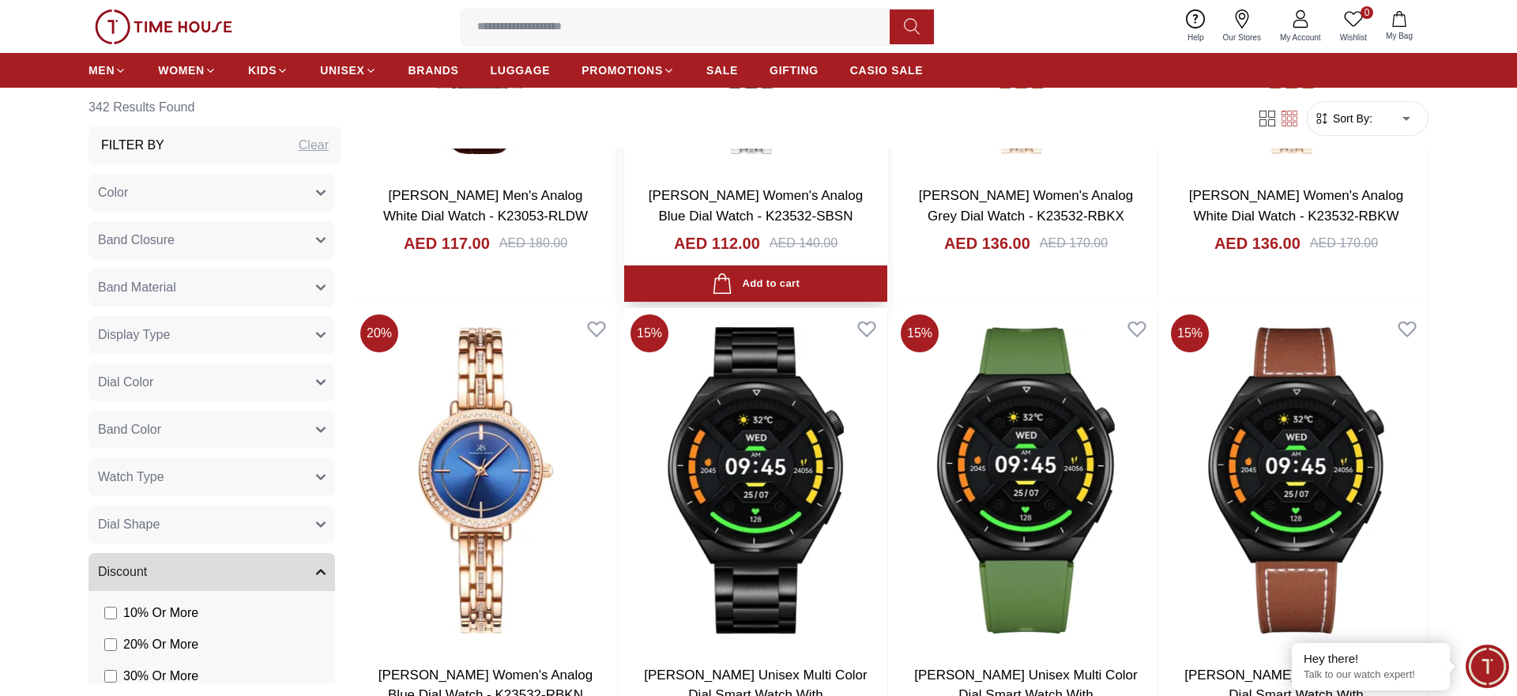
scroll to position [5159, 0]
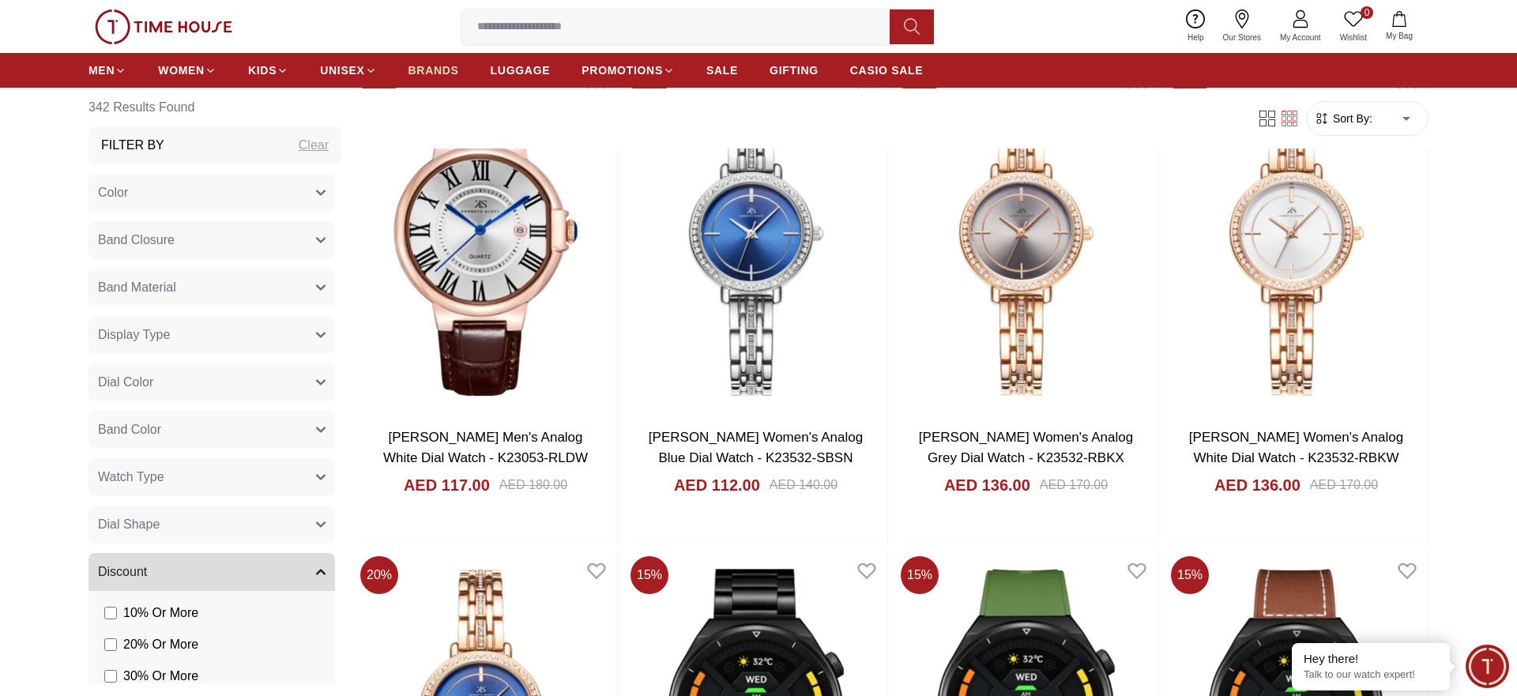
click at [437, 57] on nav "MEN WOMEN KIDS UNISEX BRANDS LUGGAGE PROMOTIONS SALE GIFTING CASIO SALE" at bounding box center [506, 70] width 835 height 35
click at [439, 58] on link "BRANDS" at bounding box center [434, 70] width 51 height 28
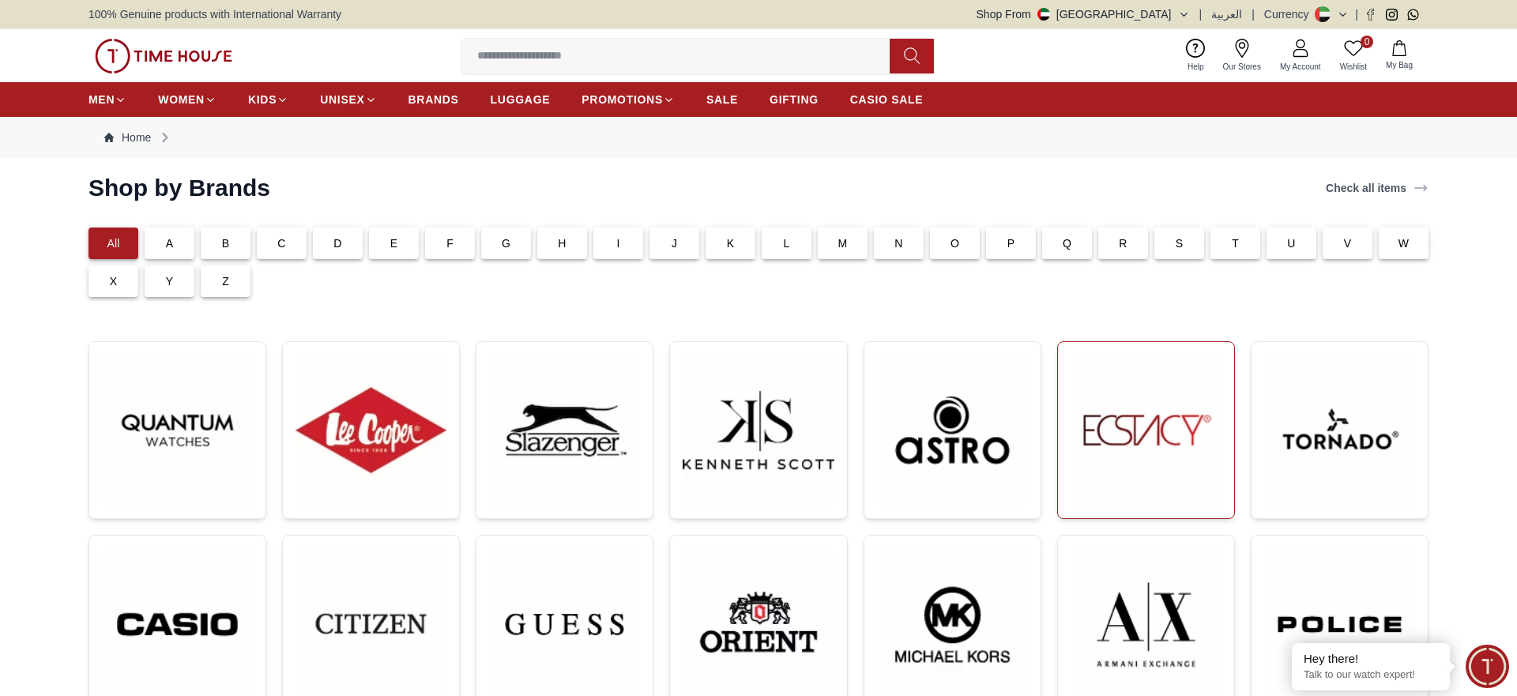
click at [1143, 446] on img at bounding box center [1146, 430] width 151 height 151
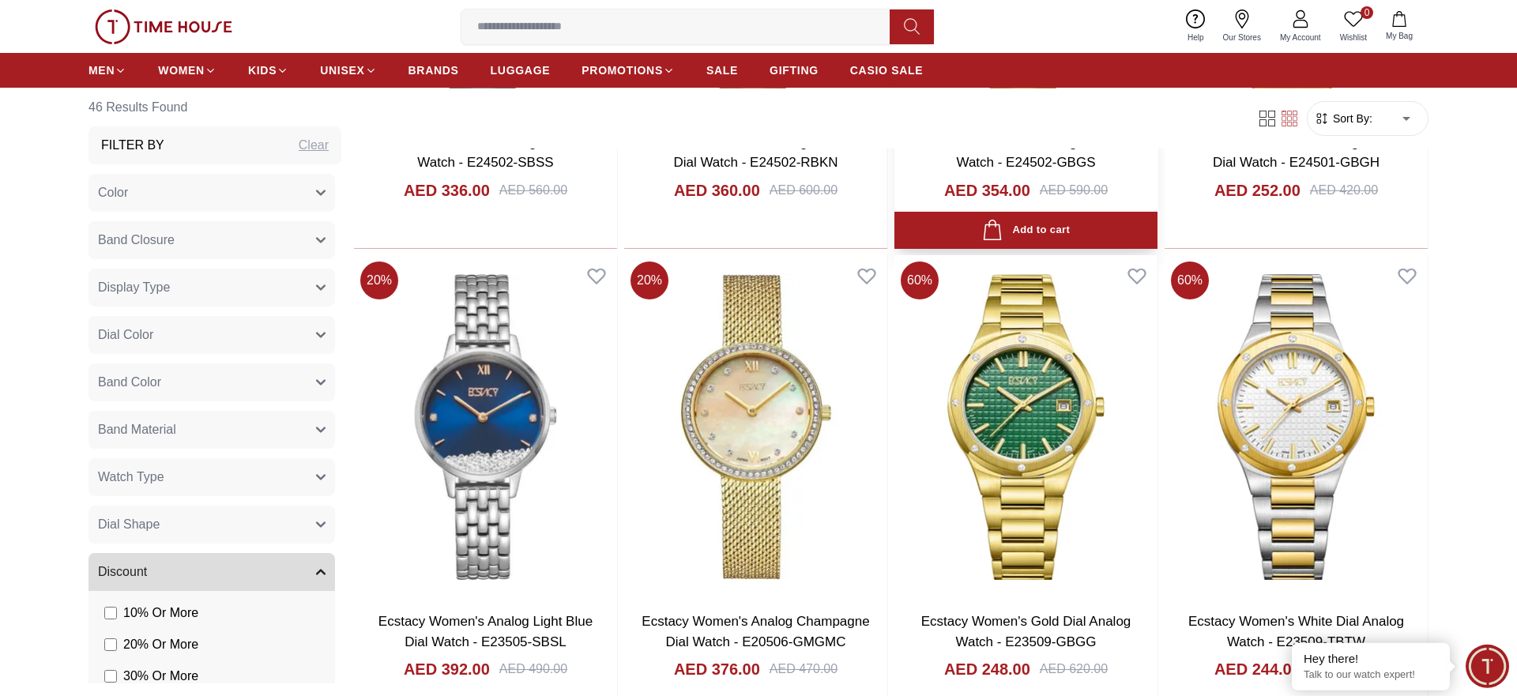
scroll to position [2660, 0]
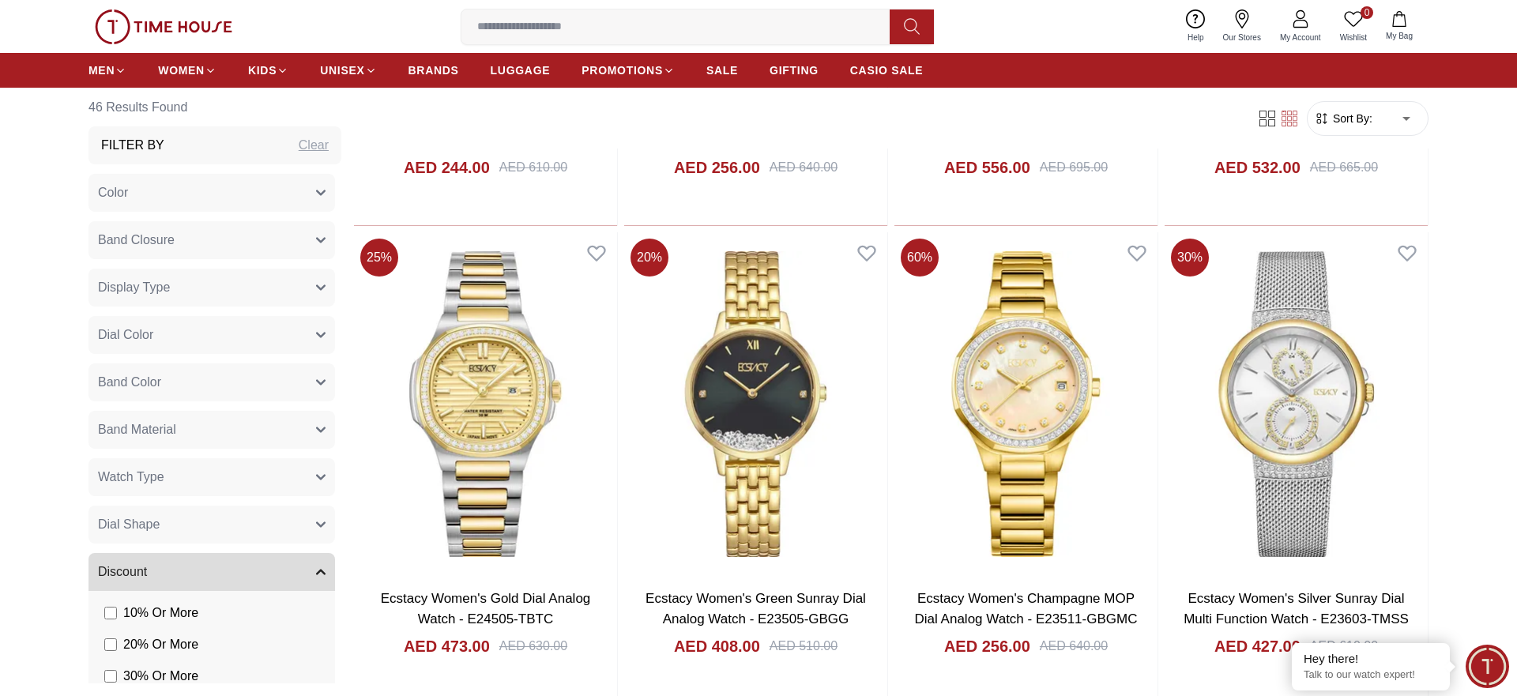
scroll to position [5320, 0]
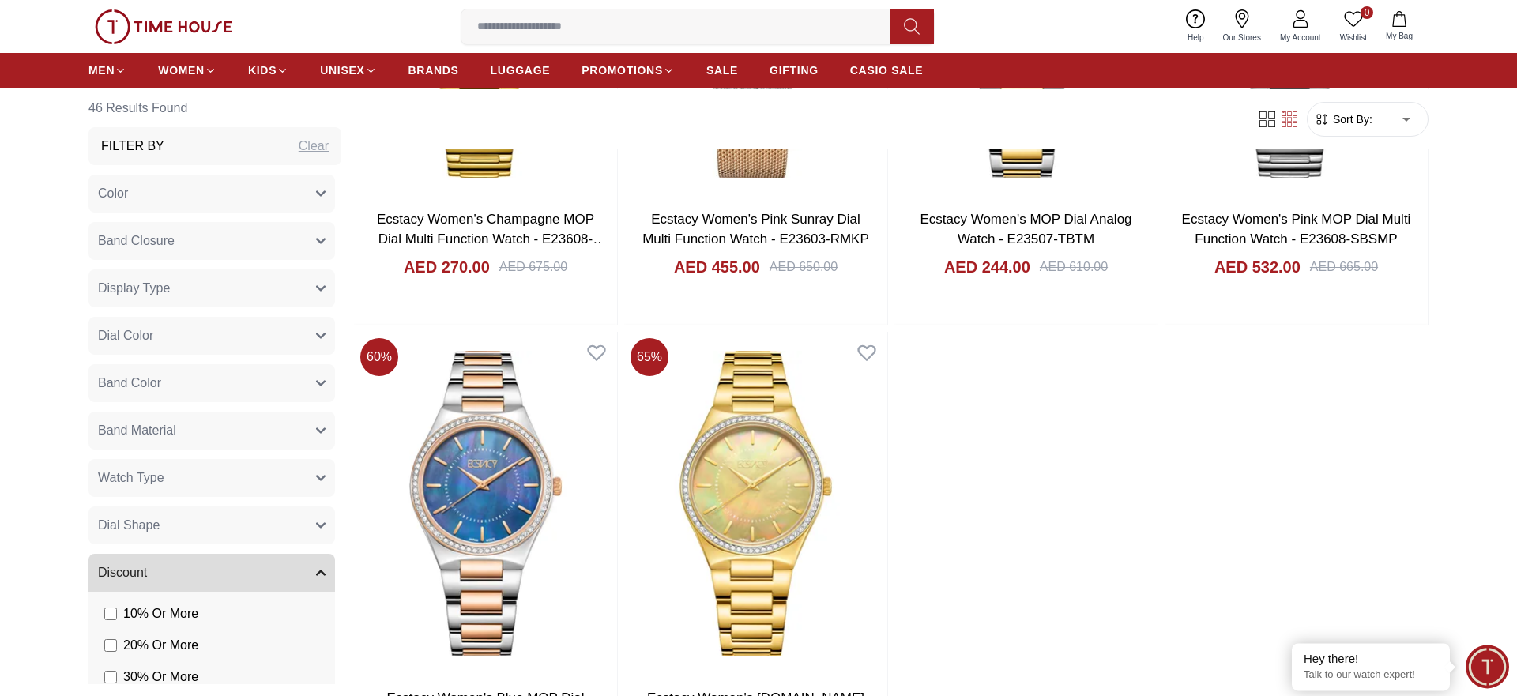
scroll to position [5965, 0]
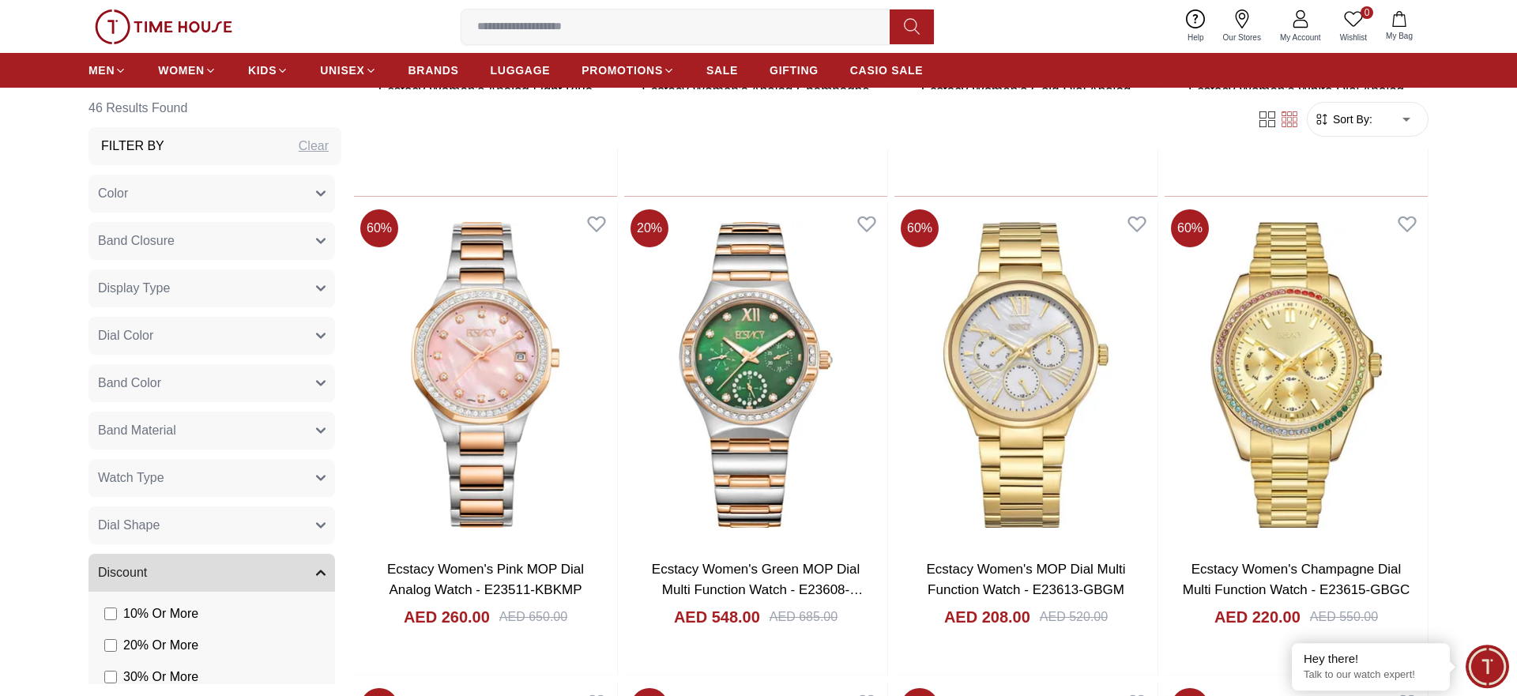
scroll to position [3063, 0]
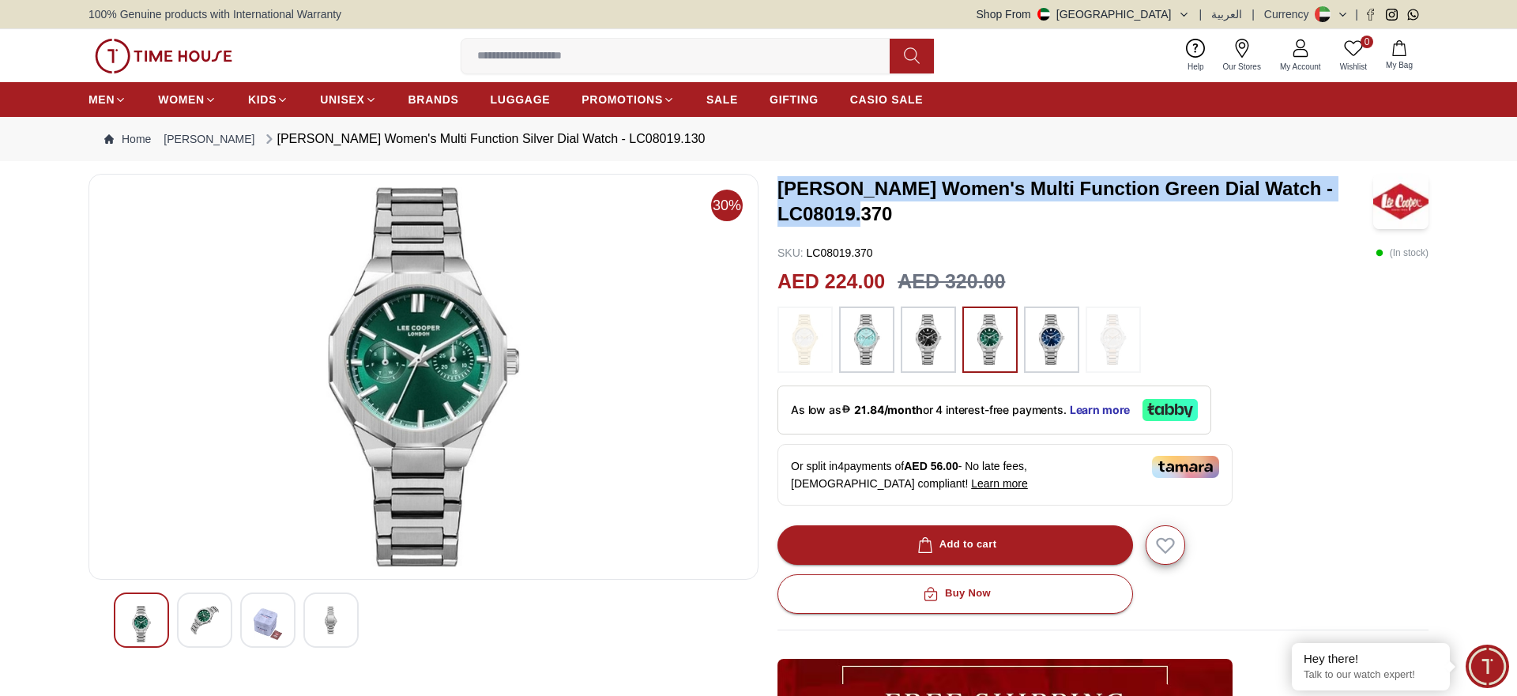
drag, startPoint x: 913, startPoint y: 217, endPoint x: 777, endPoint y: 178, distance: 141.3
click at [777, 178] on div "30% Lee Cooper Women's Multi Function Green Dial Watch - LC08019.370 SKU : LC08…" at bounding box center [759, 575] width 1340 height 802
copy h3 "Lee Cooper Women's Multi Function Green Dial Watch - LC08019.370"
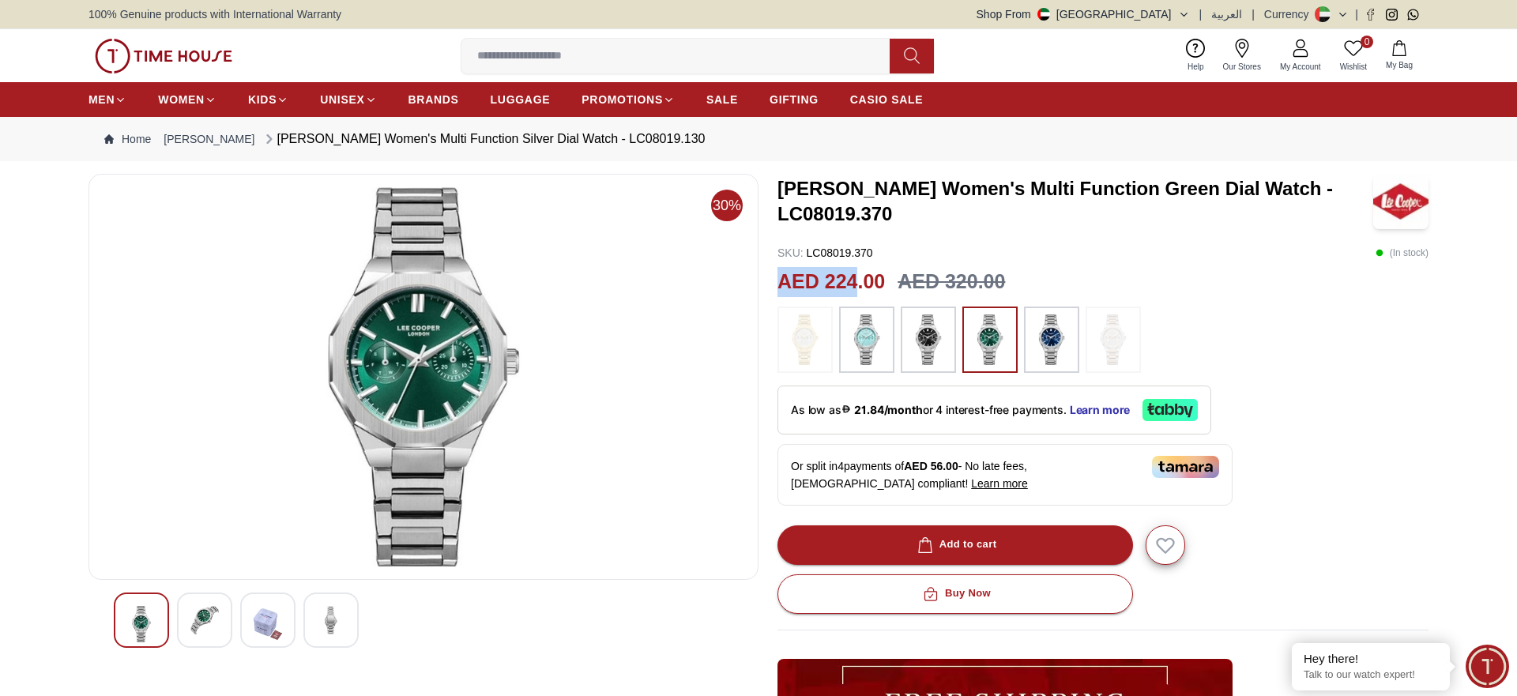
drag, startPoint x: 855, startPoint y: 280, endPoint x: 775, endPoint y: 281, distance: 79.8
click at [775, 281] on div "30% Lee Cooper Women's Multi Function Green Dial Watch - LC08019.370 SKU : LC08…" at bounding box center [759, 575] width 1340 height 802
copy h2 "AED 224"
click at [1049, 333] on img at bounding box center [1052, 340] width 40 height 51
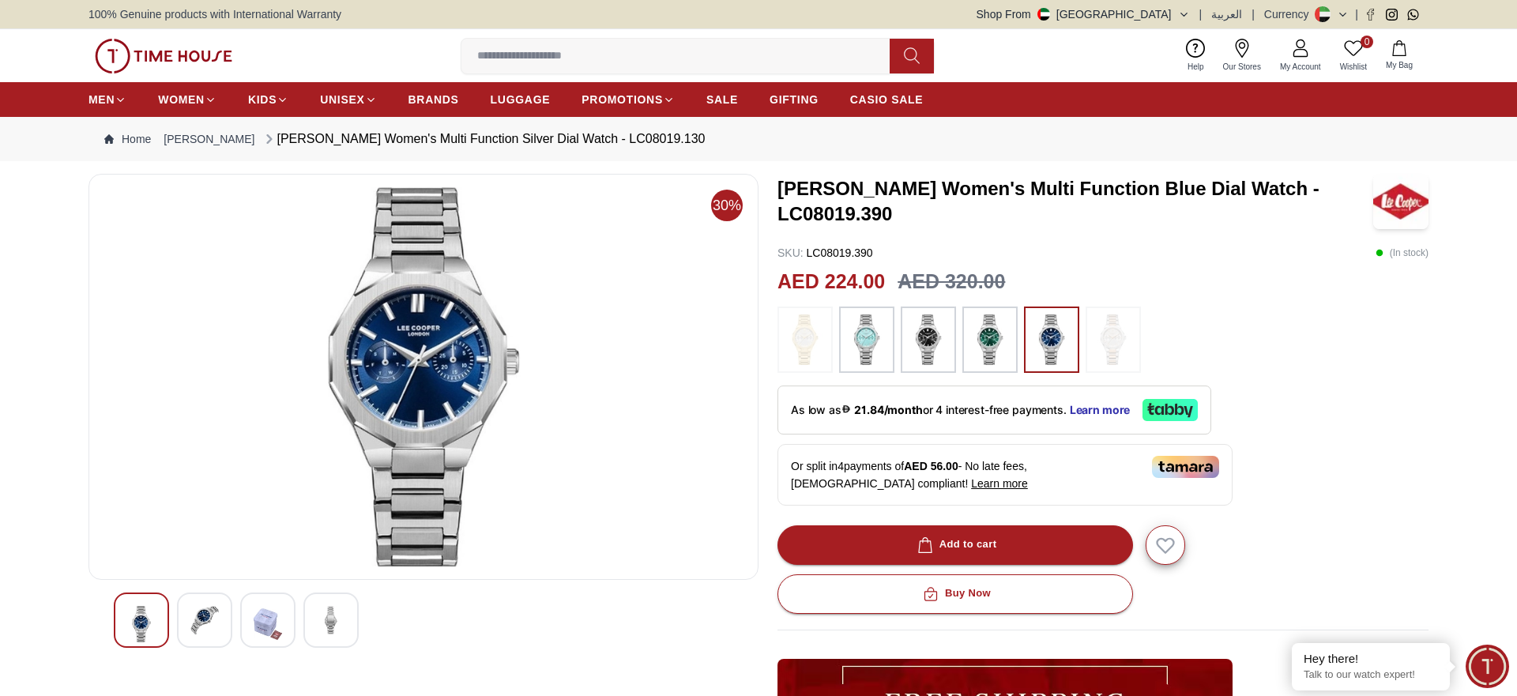
click at [927, 339] on img at bounding box center [929, 340] width 40 height 51
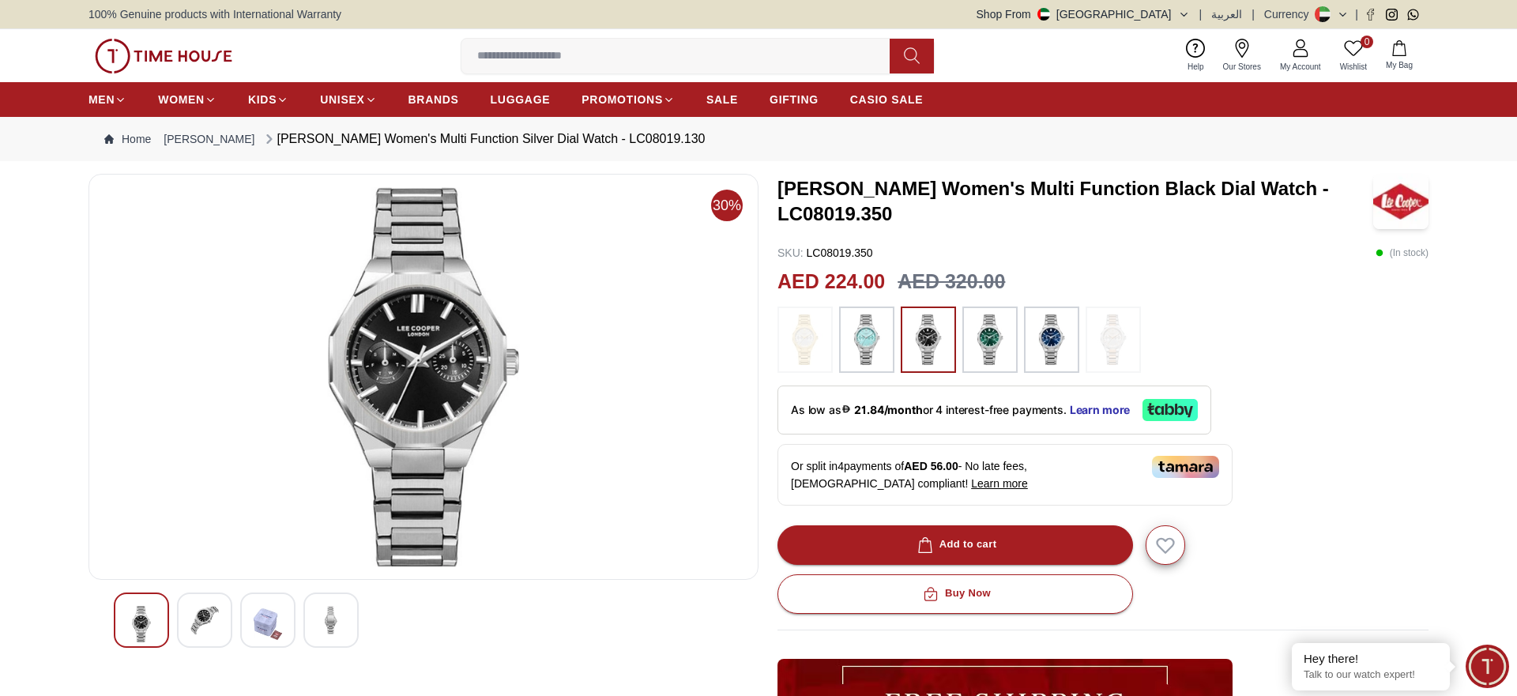
drag, startPoint x: 462, startPoint y: 315, endPoint x: 470, endPoint y: 314, distance: 7.9
click at [878, 343] on img at bounding box center [867, 340] width 40 height 51
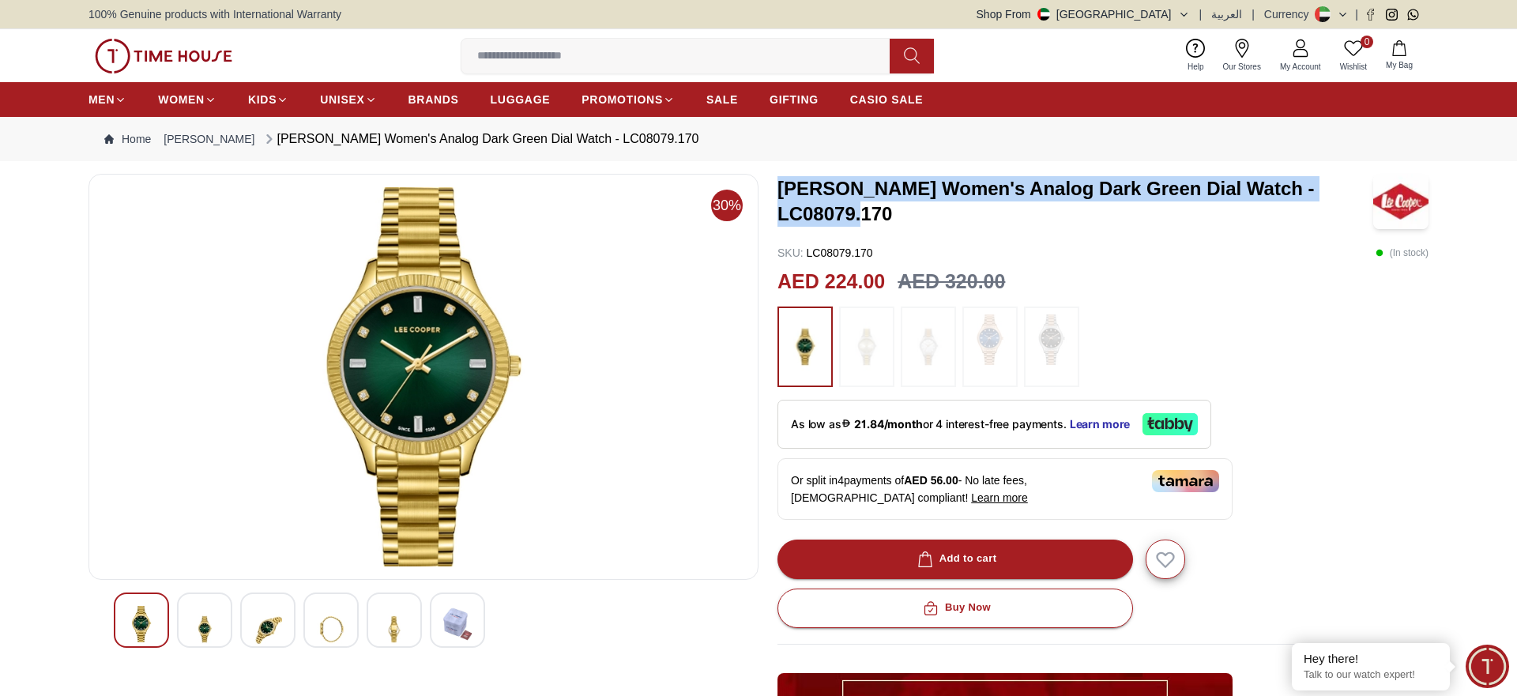
drag, startPoint x: 908, startPoint y: 221, endPoint x: 791, endPoint y: 188, distance: 121.6
click at [781, 181] on h3 "[PERSON_NAME] Women's Analog Dark Green Dial Watch - LC08079.170" at bounding box center [1076, 201] width 596 height 51
copy h3 "[PERSON_NAME] Women's Analog Dark Green Dial Watch - LC08079.170"
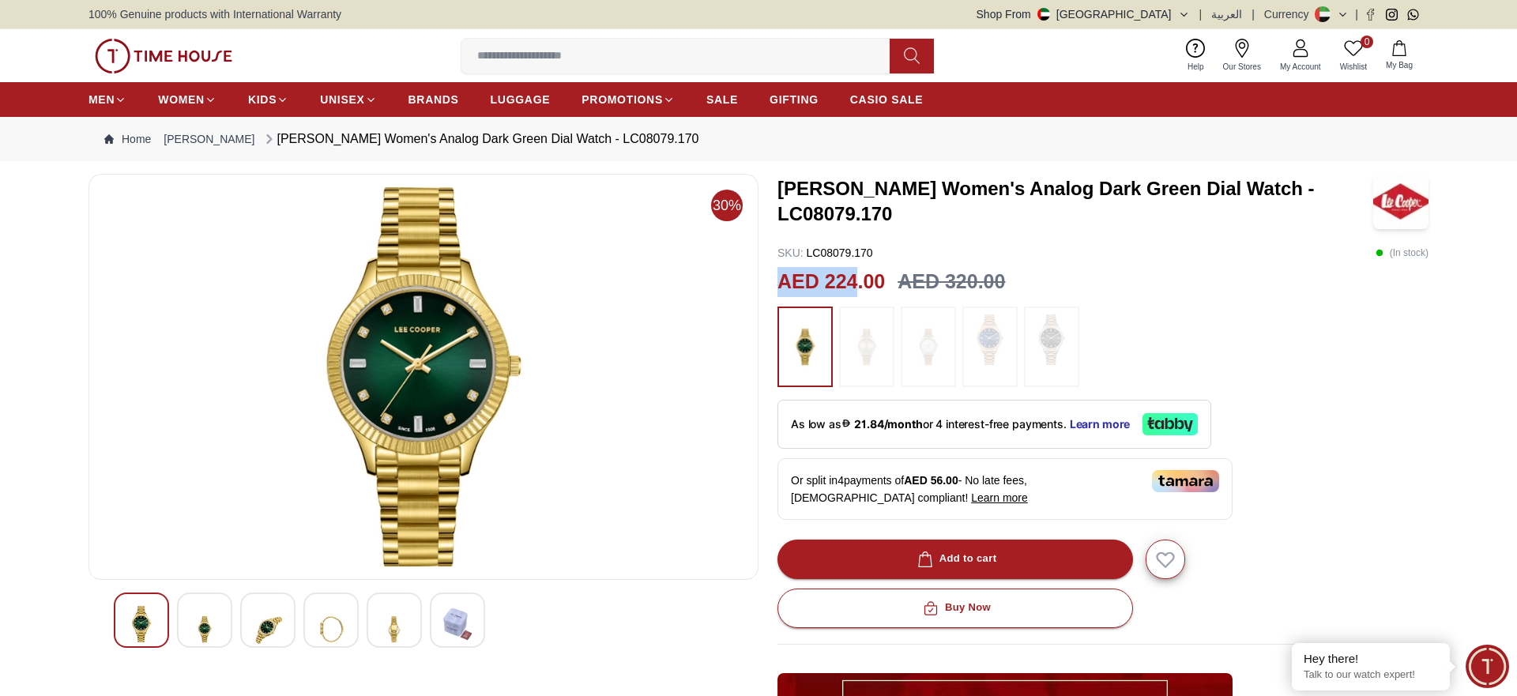
drag, startPoint x: 857, startPoint y: 281, endPoint x: 778, endPoint y: 275, distance: 78.5
click at [778, 275] on h2 "AED 224.00" at bounding box center [831, 282] width 107 height 30
copy h2 "AED 224"
click at [594, 57] on input at bounding box center [682, 56] width 441 height 32
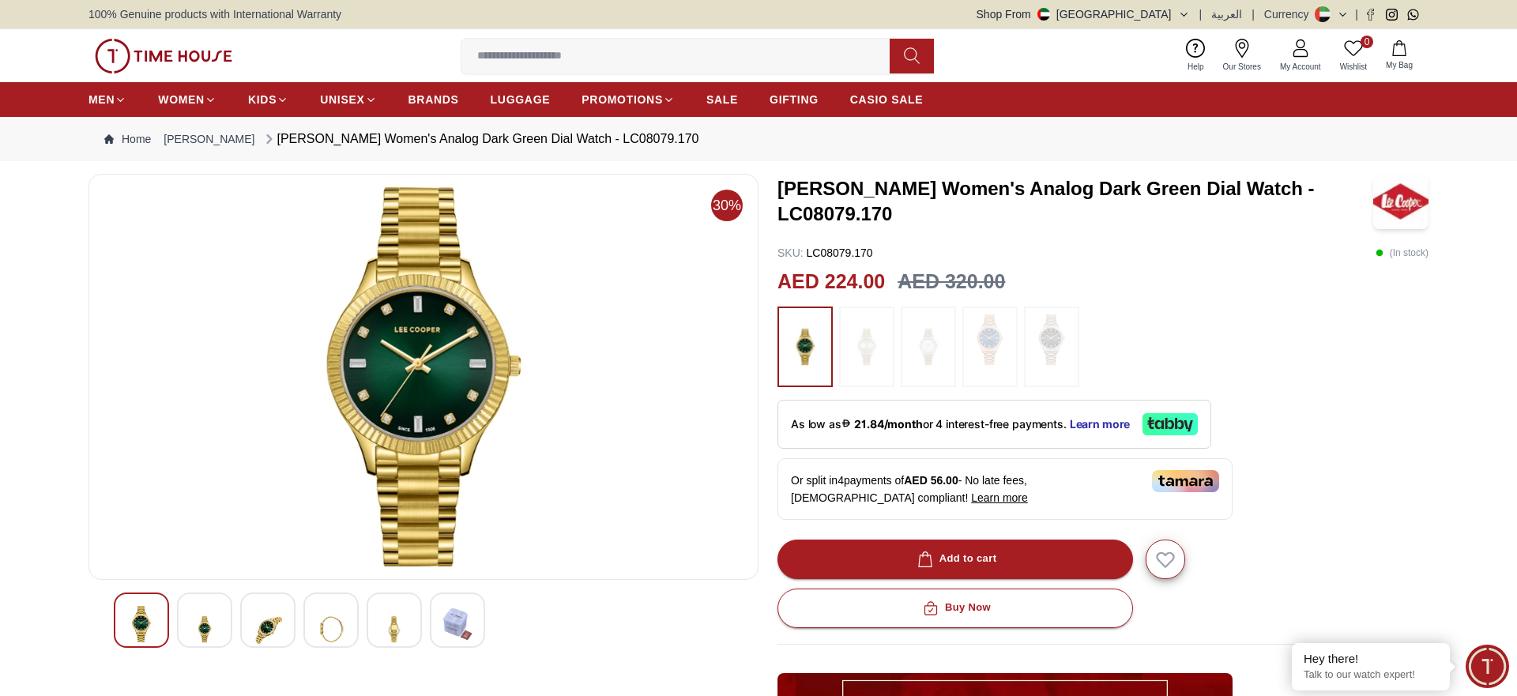
paste input "**********"
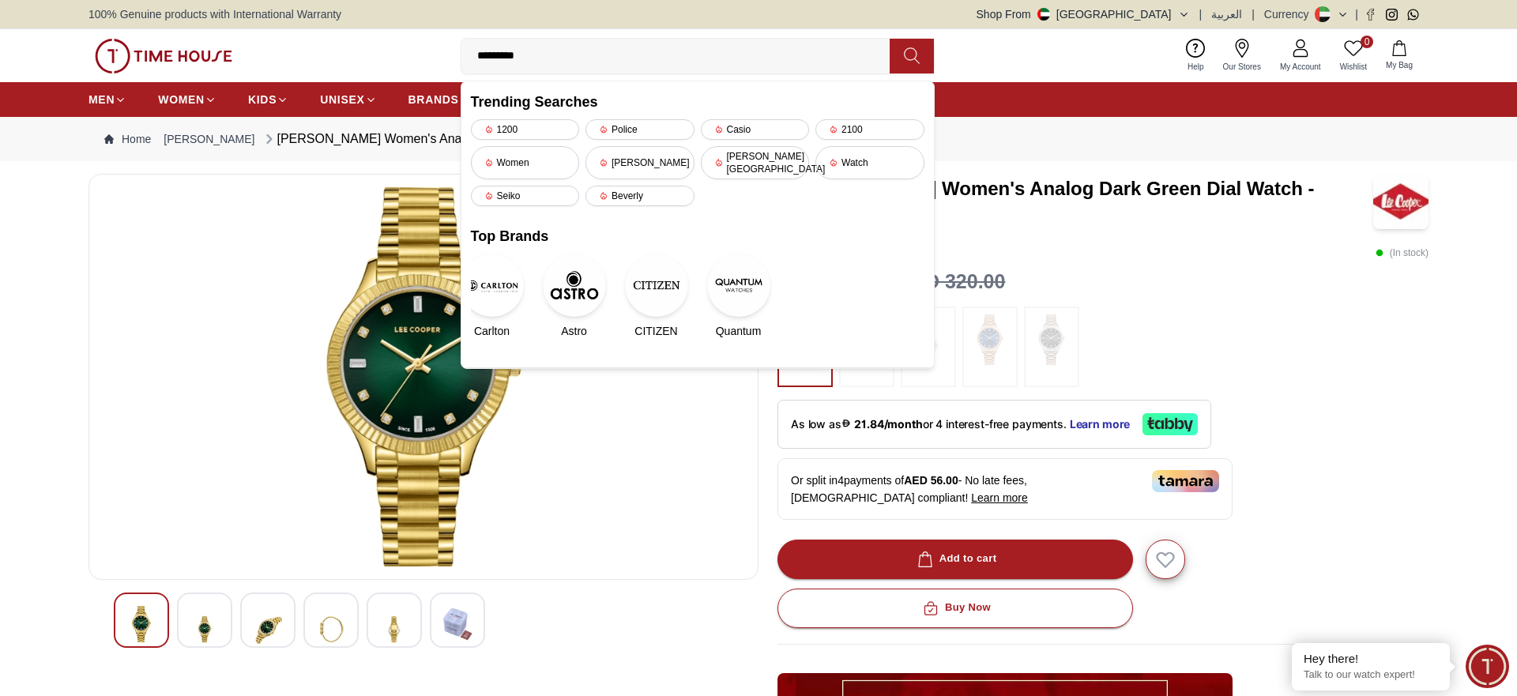
type input "********"
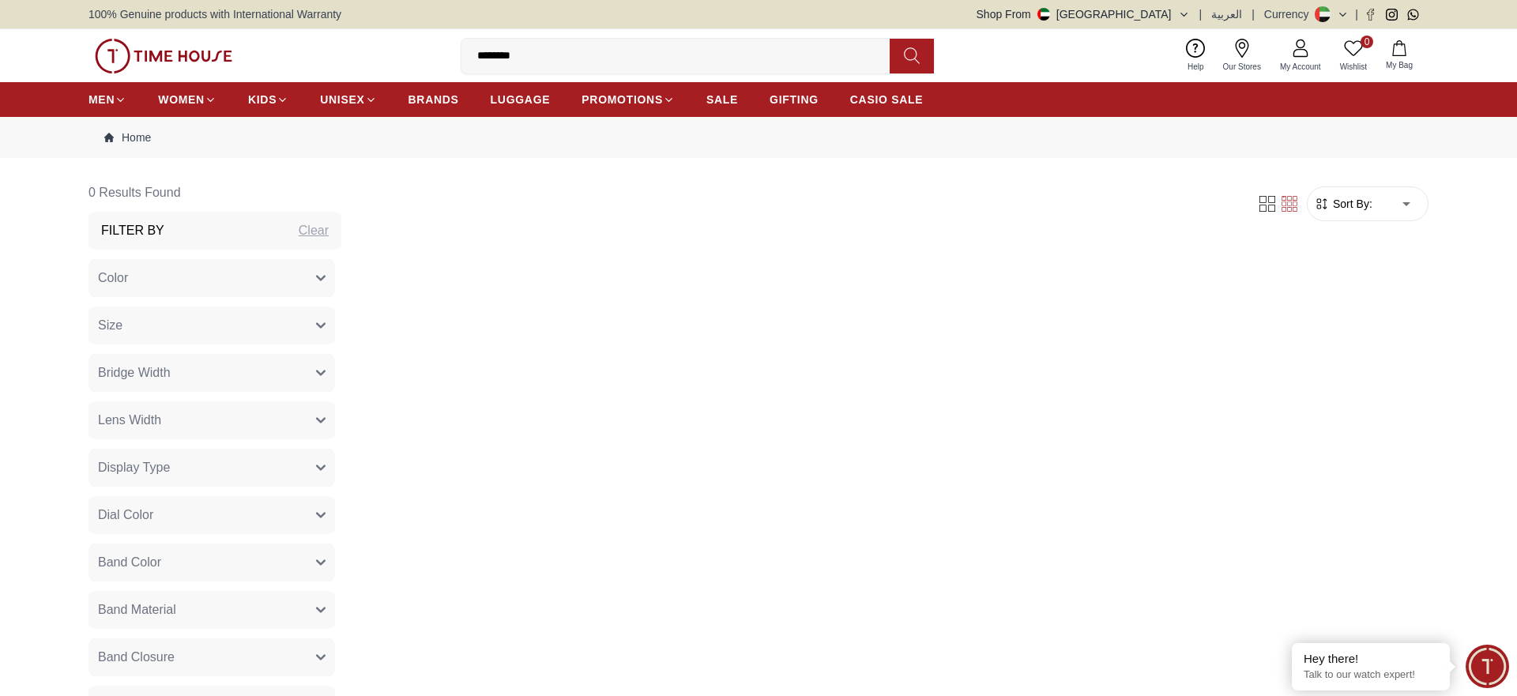
click at [529, 53] on input "********" at bounding box center [682, 56] width 441 height 32
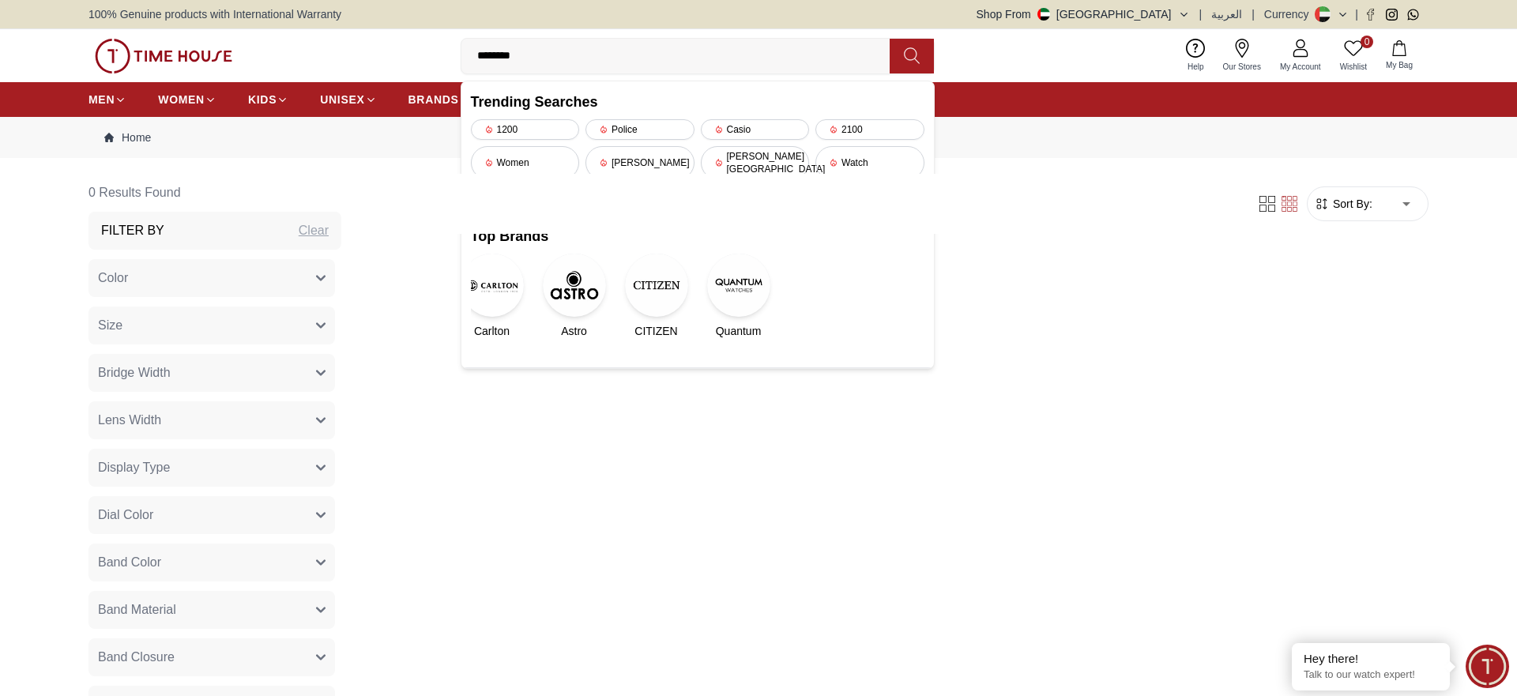
type input "*******"
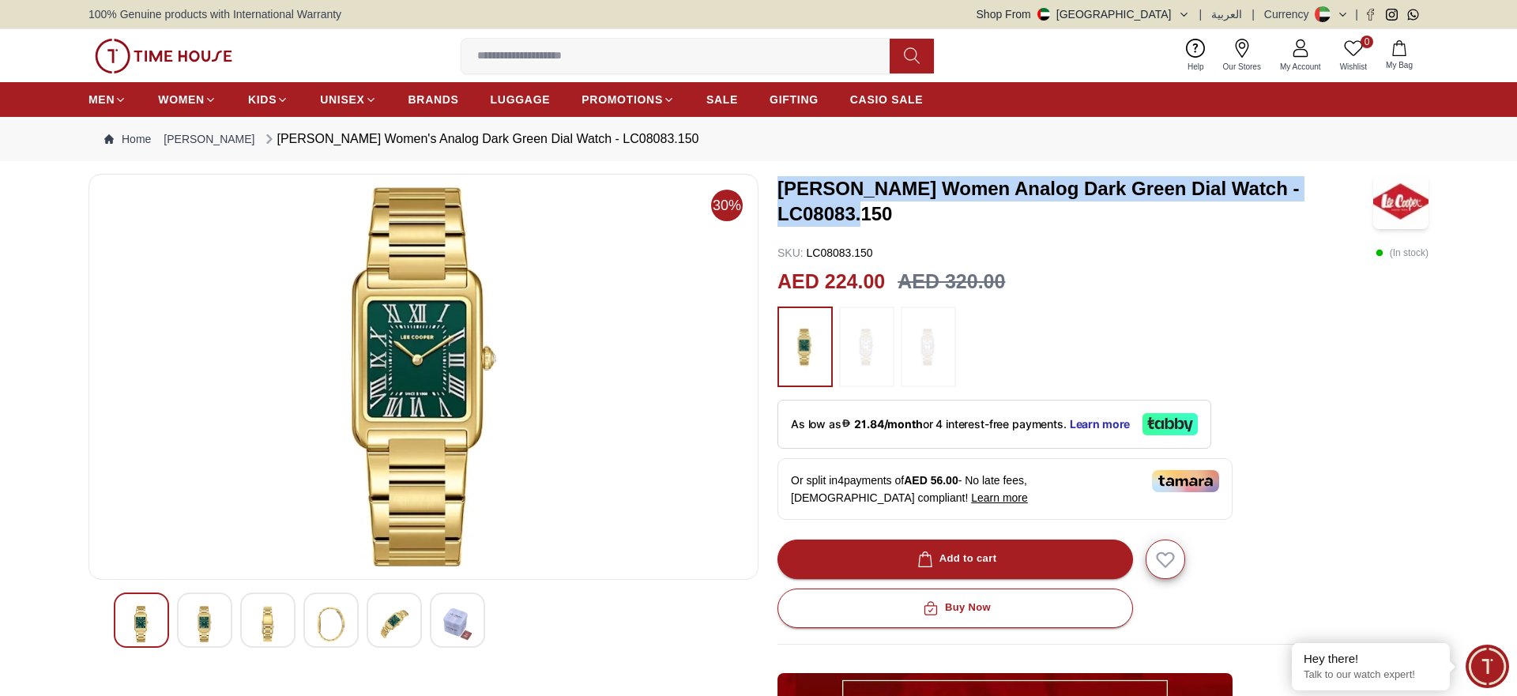
drag, startPoint x: 914, startPoint y: 219, endPoint x: 780, endPoint y: 197, distance: 135.4
click at [780, 197] on h3 "LEE COOPER Women Analog Dark Green Dial Watch - LC08083.150" at bounding box center [1076, 201] width 596 height 51
copy h3 "LEE COOPER Women Analog Dark Green Dial Watch - LC08083.150"
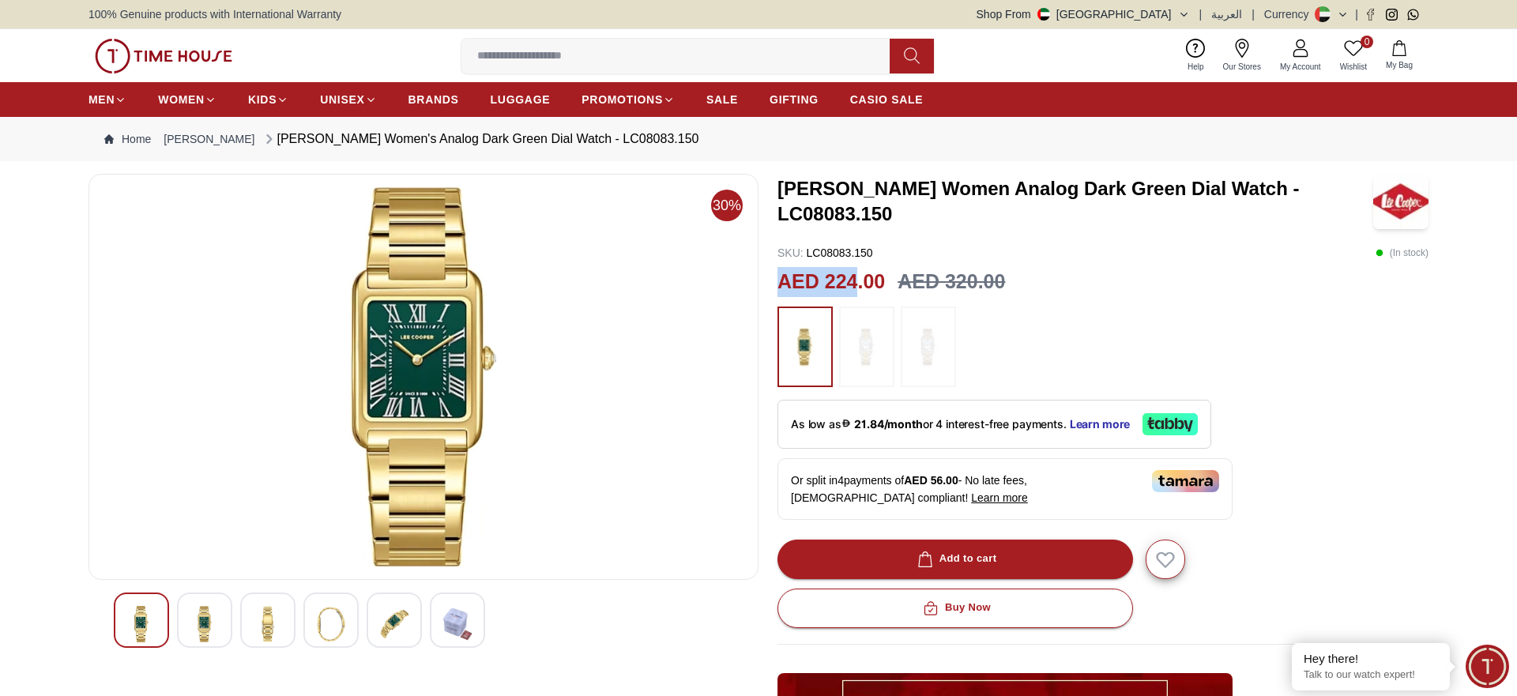
drag, startPoint x: 858, startPoint y: 277, endPoint x: 778, endPoint y: 278, distance: 79.8
click at [778, 278] on h2 "AED 224.00" at bounding box center [831, 282] width 107 height 30
copy h2 "AED 224"
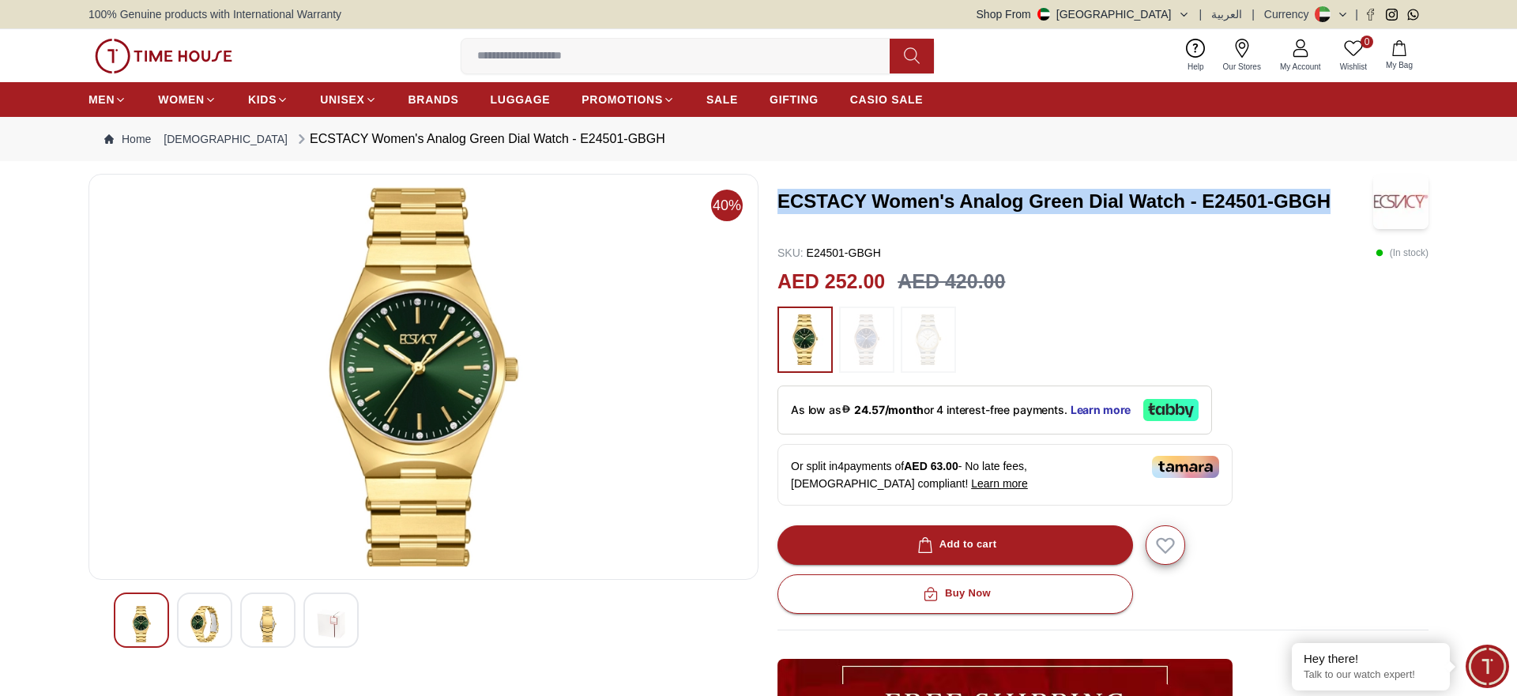
drag, startPoint x: 1349, startPoint y: 198, endPoint x: 777, endPoint y: 220, distance: 572.6
click at [777, 220] on div "40% ECSTACY Women's Analog Green Dial Watch - E24501-GBGH SKU : E24501-GBGH ( I…" at bounding box center [759, 575] width 1340 height 802
copy h3 "ECSTACY Women's Analog Green Dial Watch - E24501-GBGH"
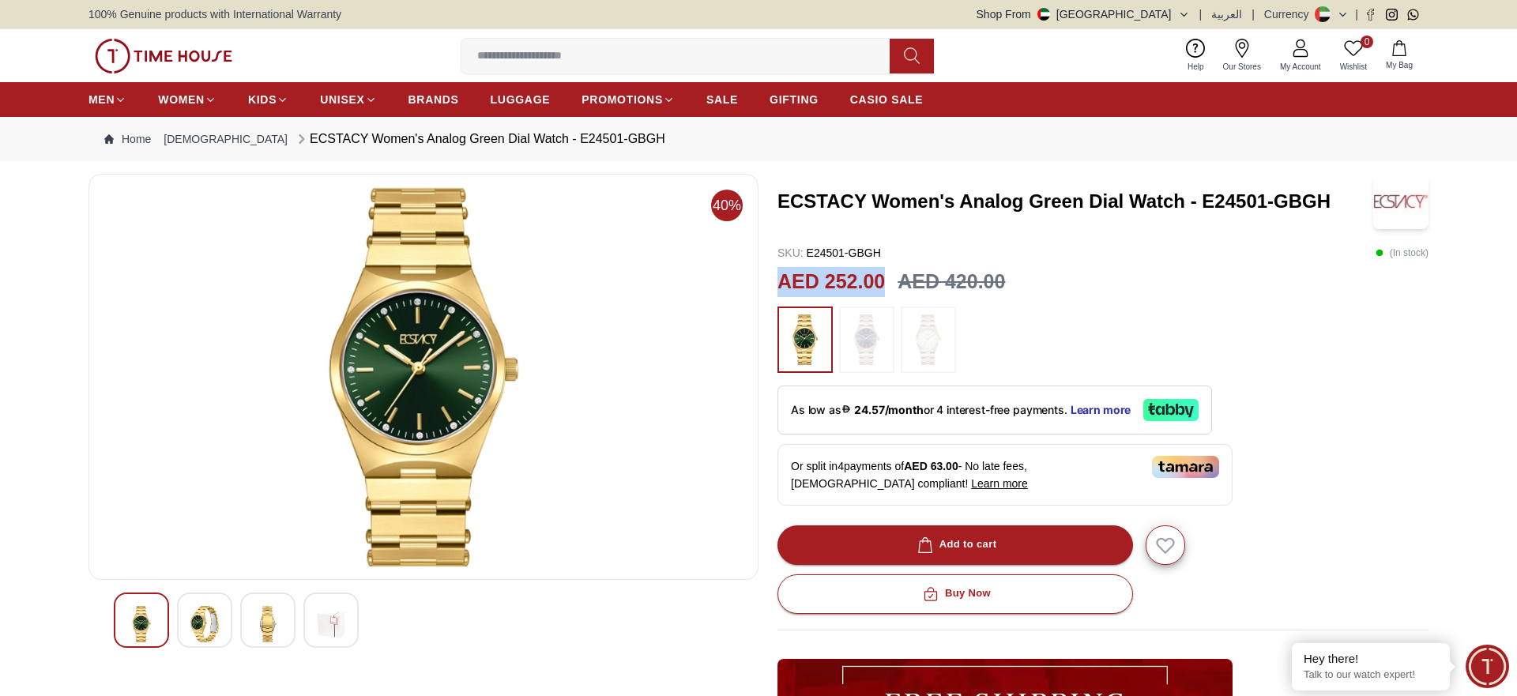
drag, startPoint x: 884, startPoint y: 283, endPoint x: 783, endPoint y: 282, distance: 101.2
click at [783, 282] on h2 "AED 252.00" at bounding box center [831, 282] width 107 height 30
copy h2 "AED 252.00"
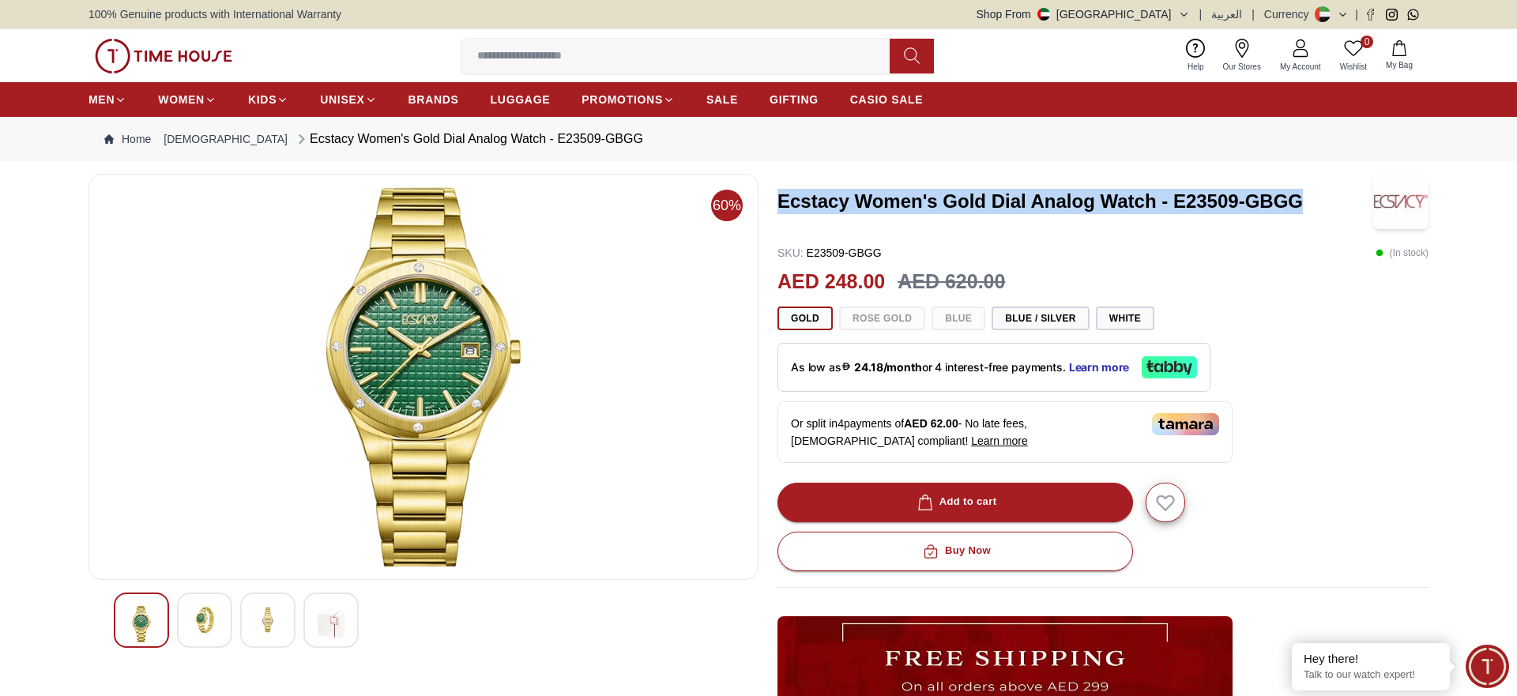
drag, startPoint x: 1310, startPoint y: 194, endPoint x: 782, endPoint y: 196, distance: 528.7
click at [782, 196] on h3 "Ecstacy Women's Gold Dial Analog Watch - E23509-GBGG" at bounding box center [1076, 201] width 596 height 25
copy h3 "Ecstacy Women's Gold Dial Analog Watch - E23509-GBGG"
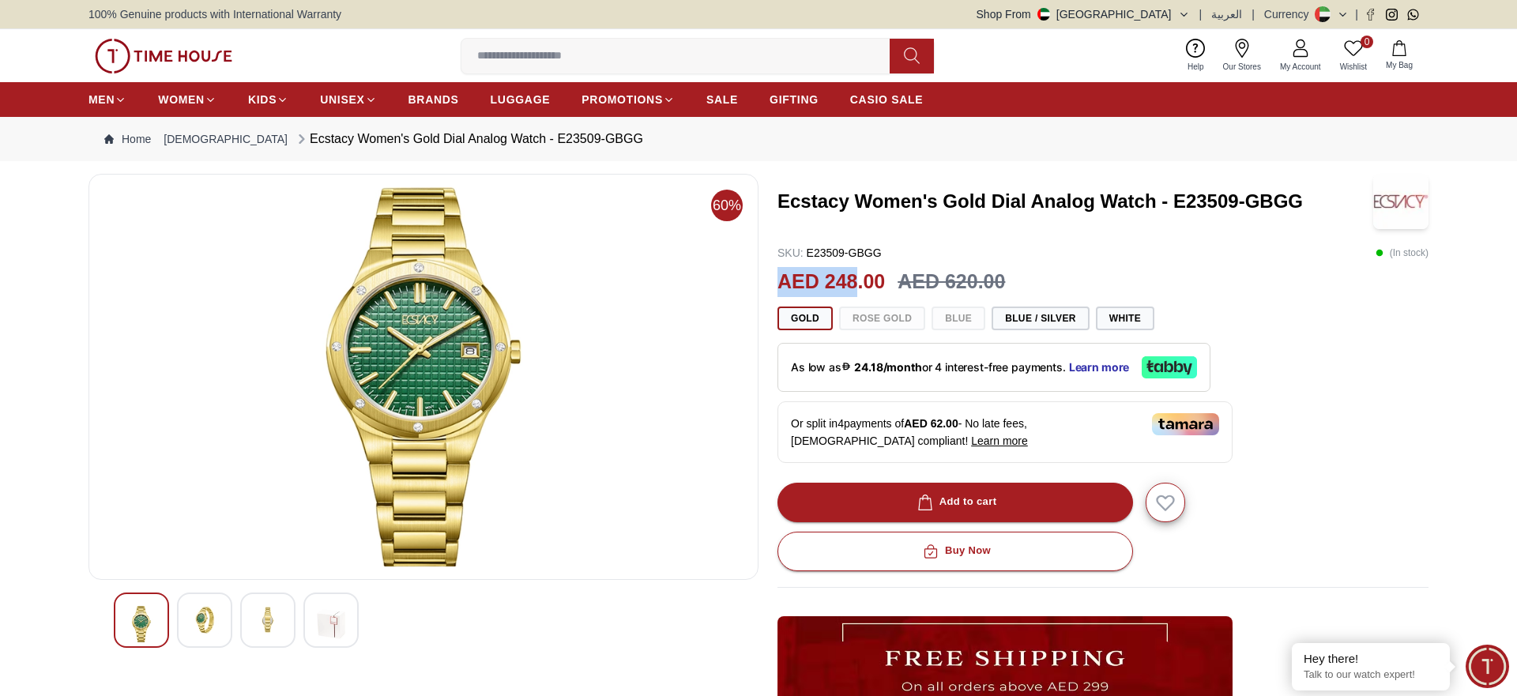
drag, startPoint x: 858, startPoint y: 279, endPoint x: 778, endPoint y: 288, distance: 80.3
click at [778, 288] on h2 "AED 248.00" at bounding box center [831, 282] width 107 height 30
copy h2 "AED 248"
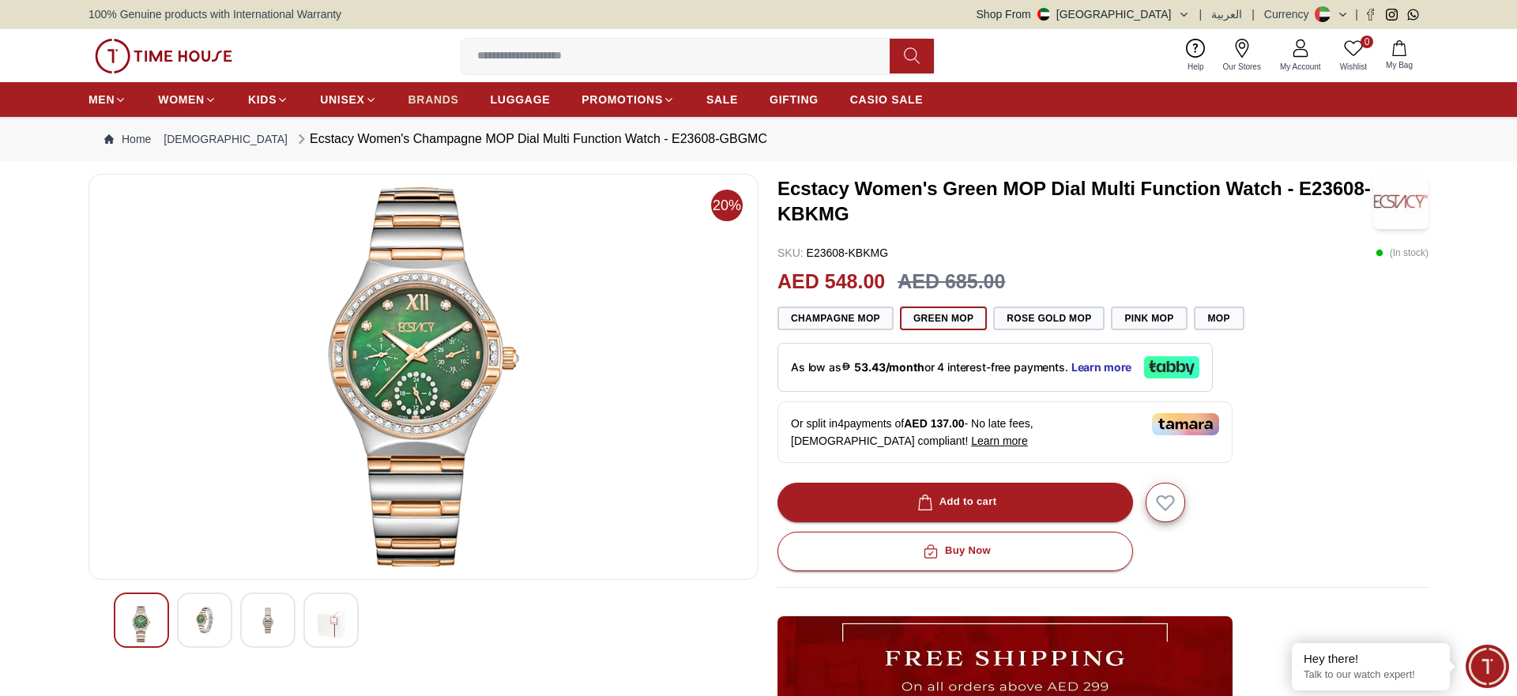
click at [457, 100] on span "BRANDS" at bounding box center [434, 100] width 51 height 16
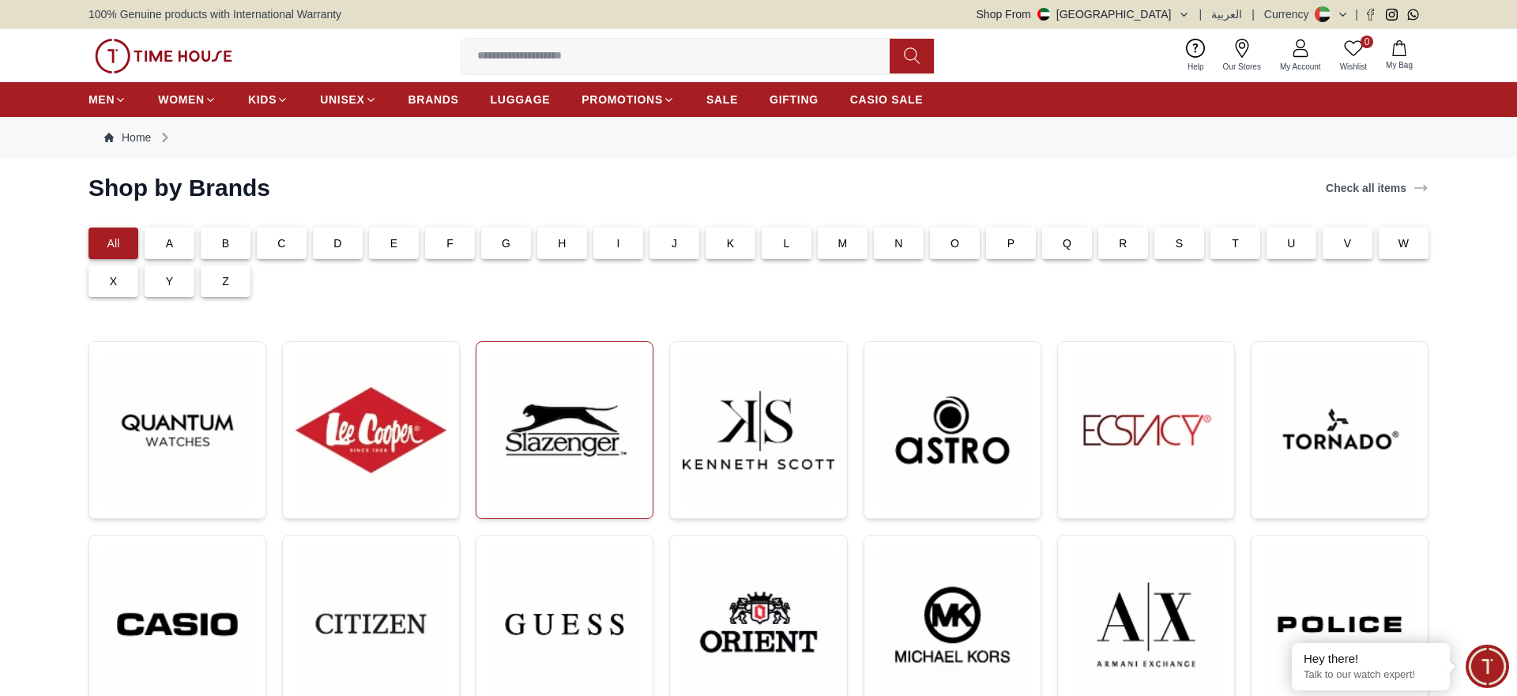
click at [575, 450] on img at bounding box center [564, 430] width 151 height 151
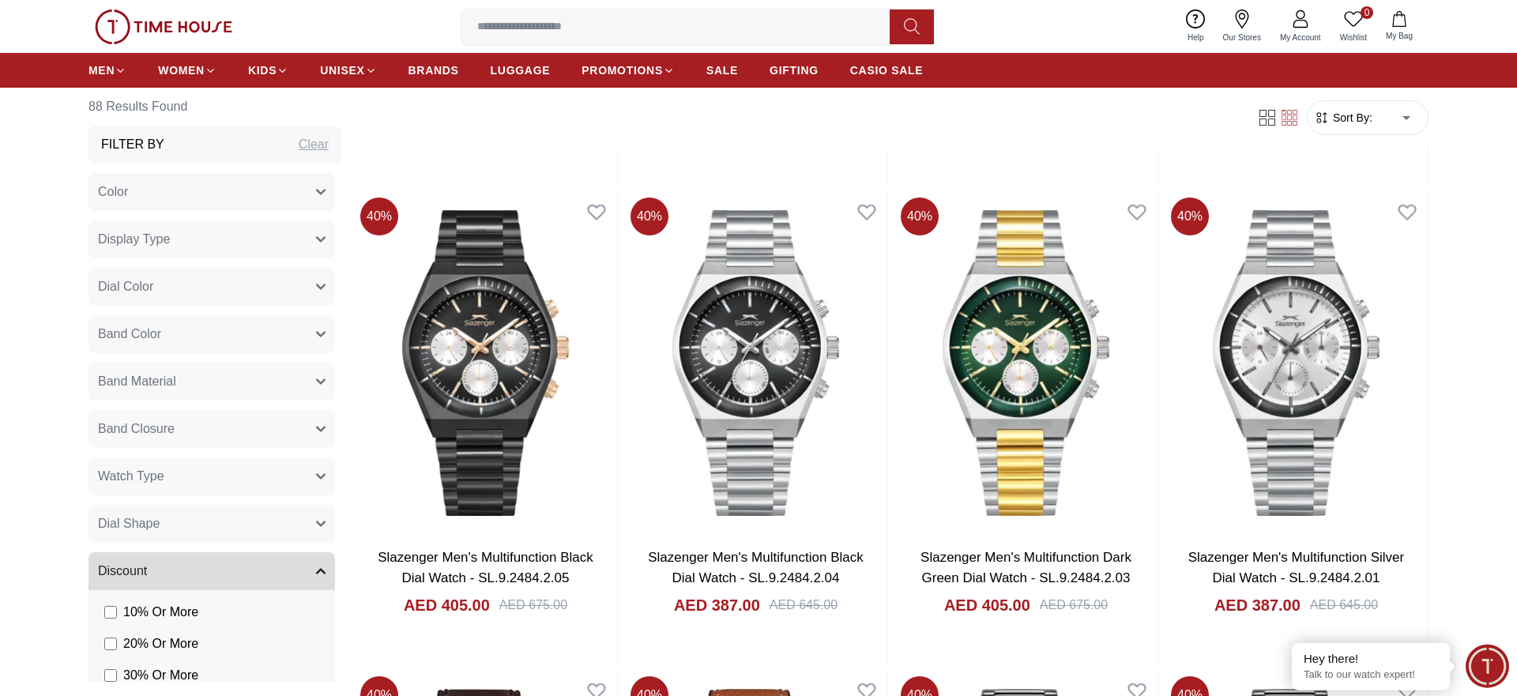
scroll to position [2257, 0]
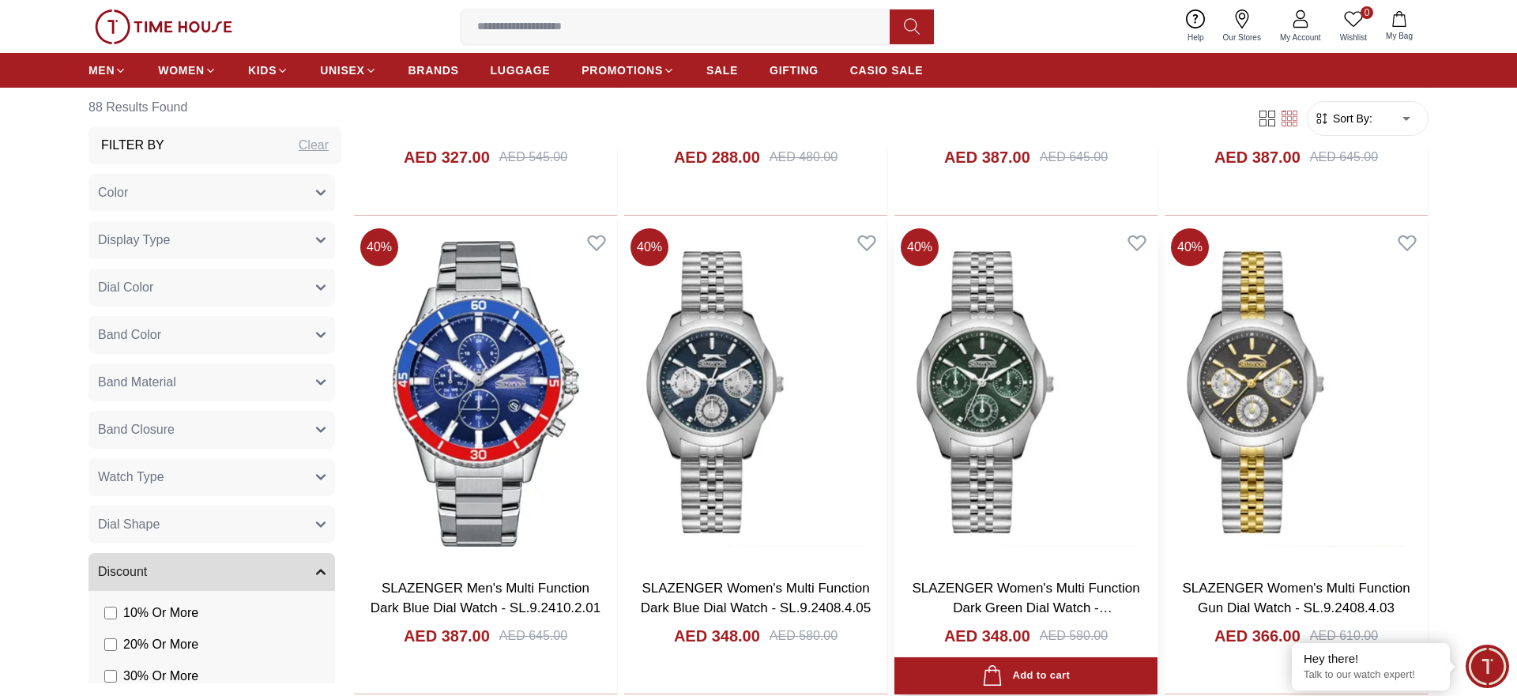
scroll to position [4917, 0]
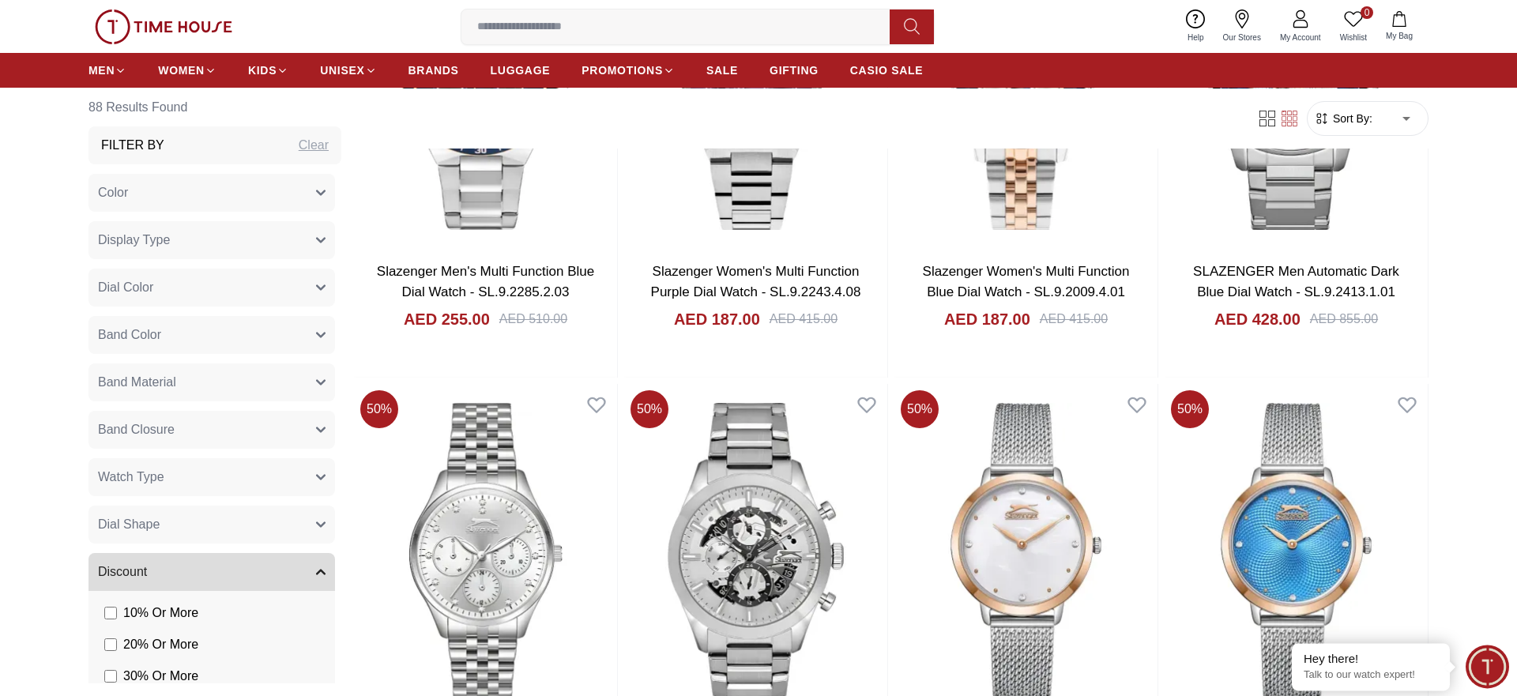
scroll to position [7416, 0]
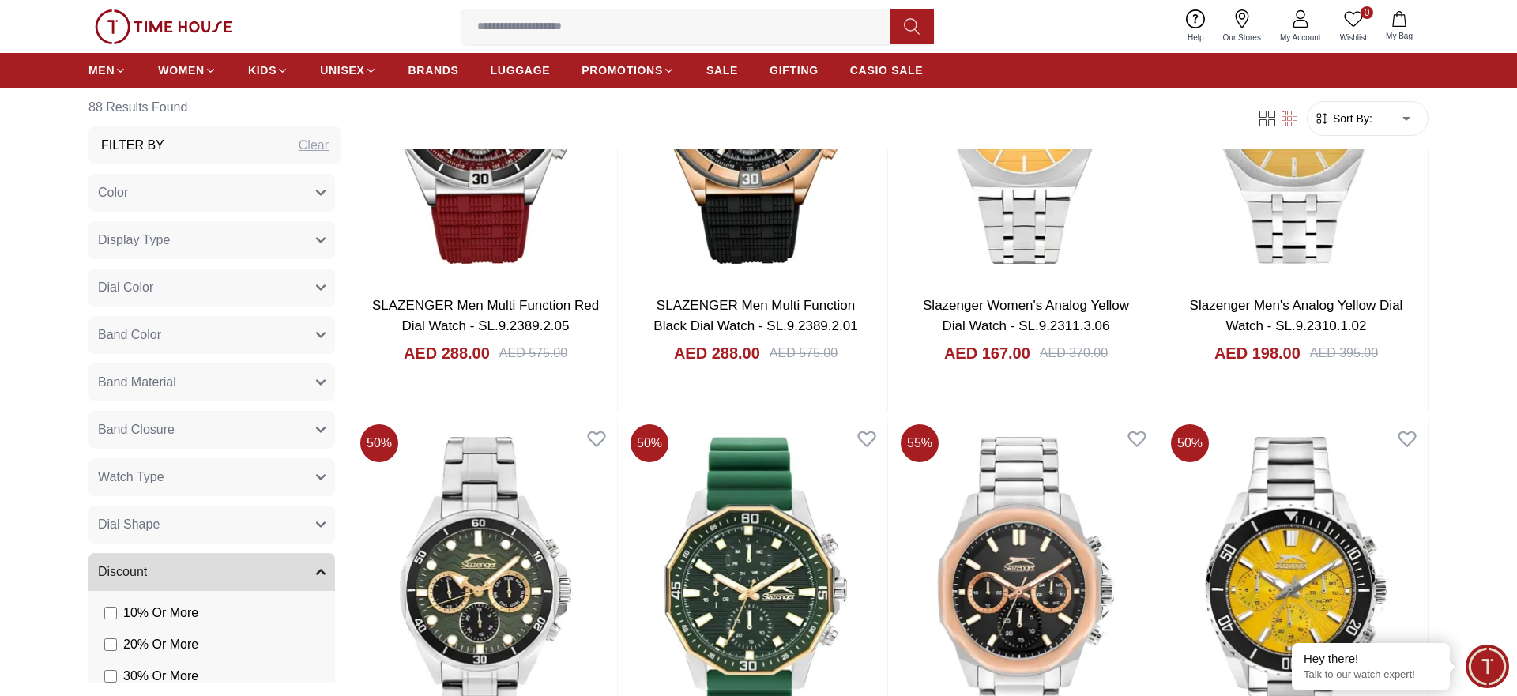
scroll to position [9351, 0]
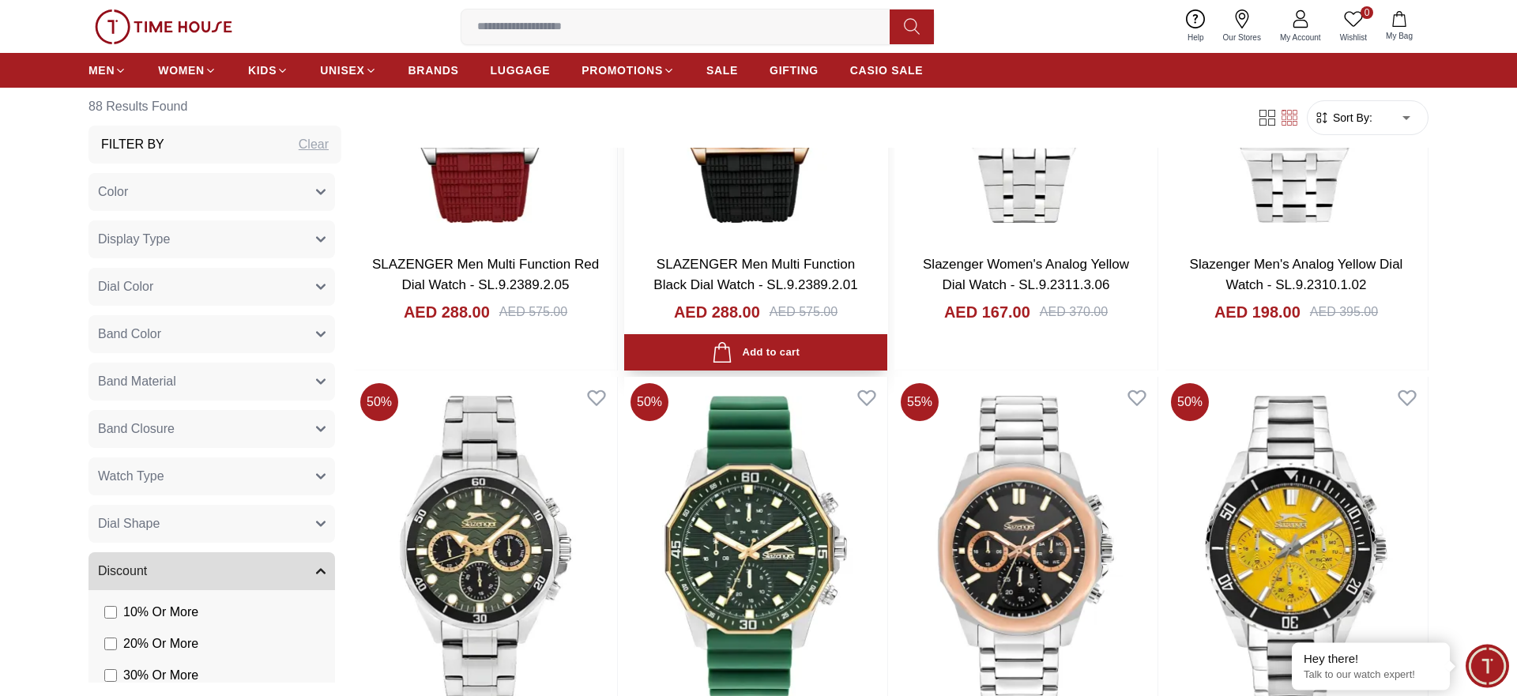
scroll to position [8948, 0]
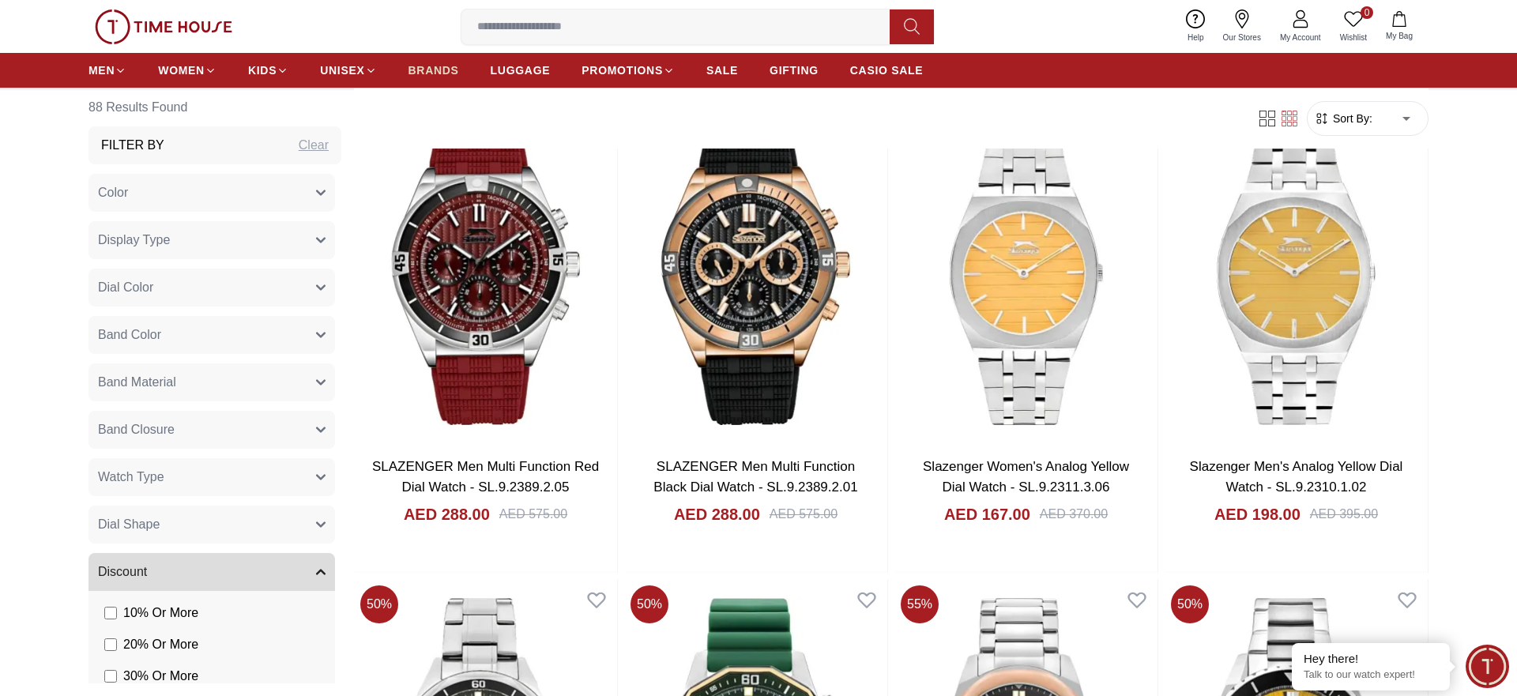
click at [443, 75] on span "BRANDS" at bounding box center [434, 70] width 51 height 16
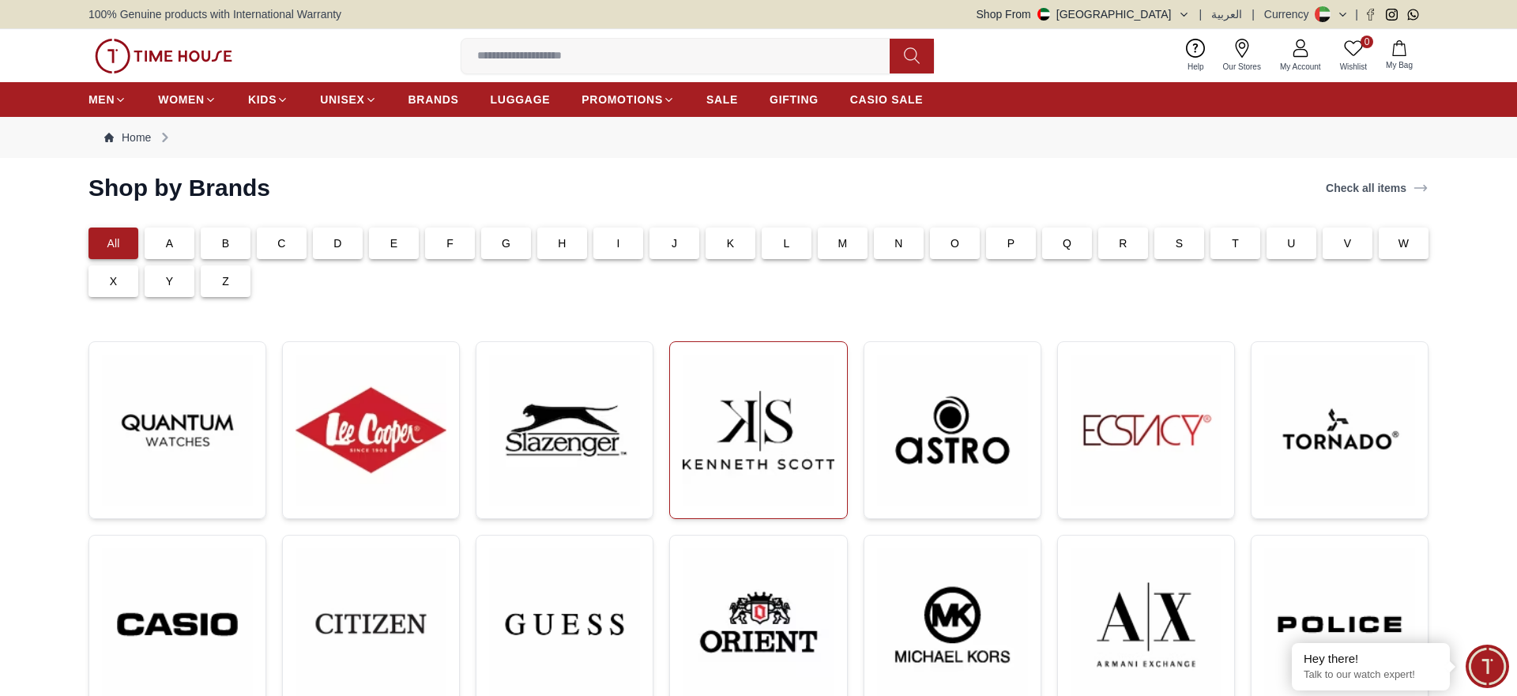
click at [771, 425] on img at bounding box center [758, 430] width 151 height 151
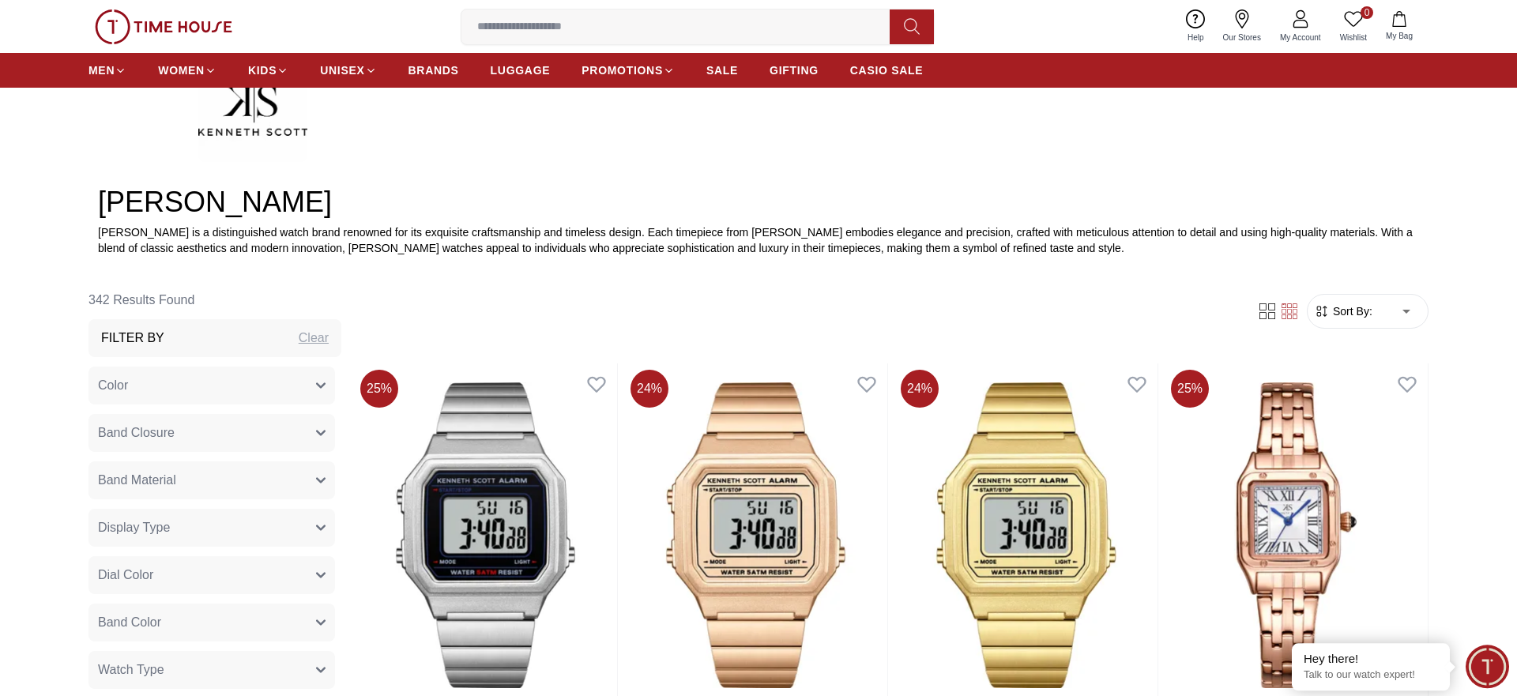
scroll to position [725, 0]
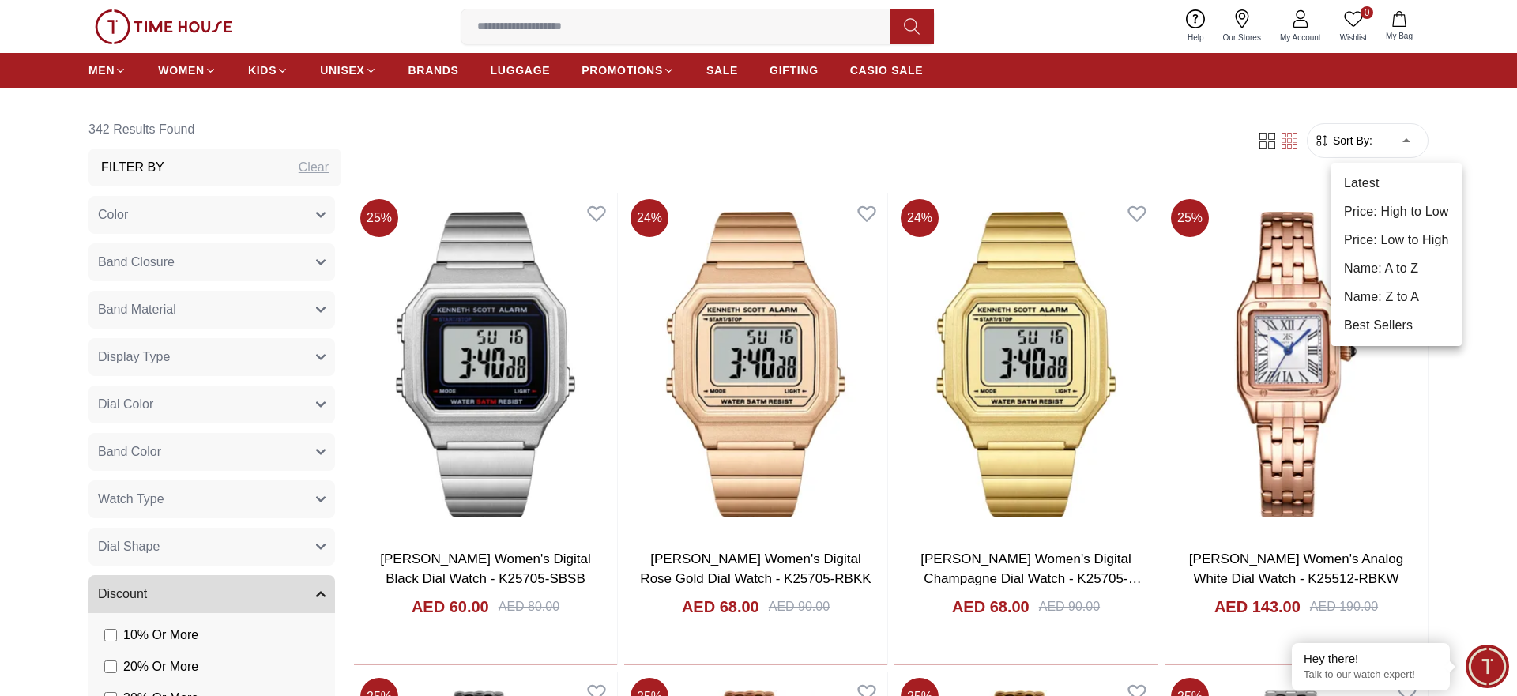
click at [1391, 208] on li "Price: High to Low" at bounding box center [1397, 212] width 130 height 28
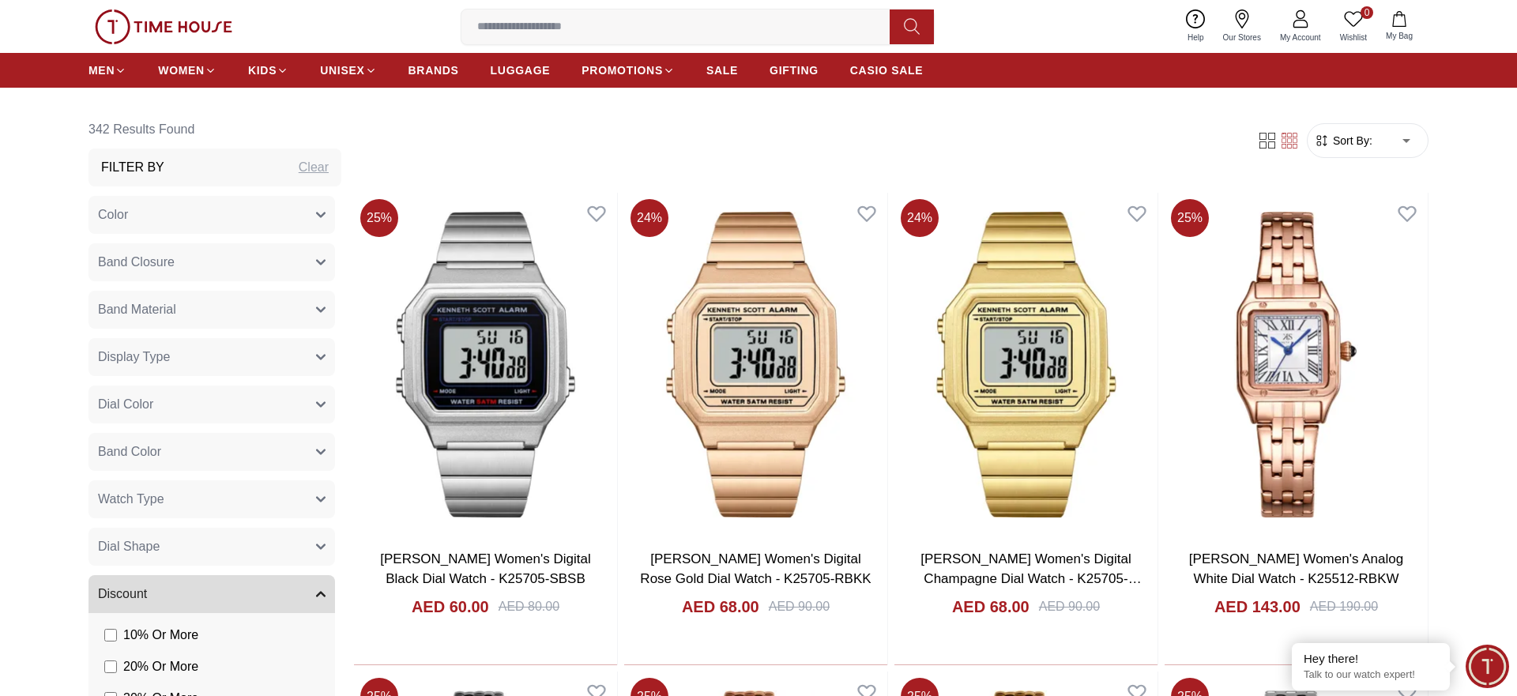
type input "*"
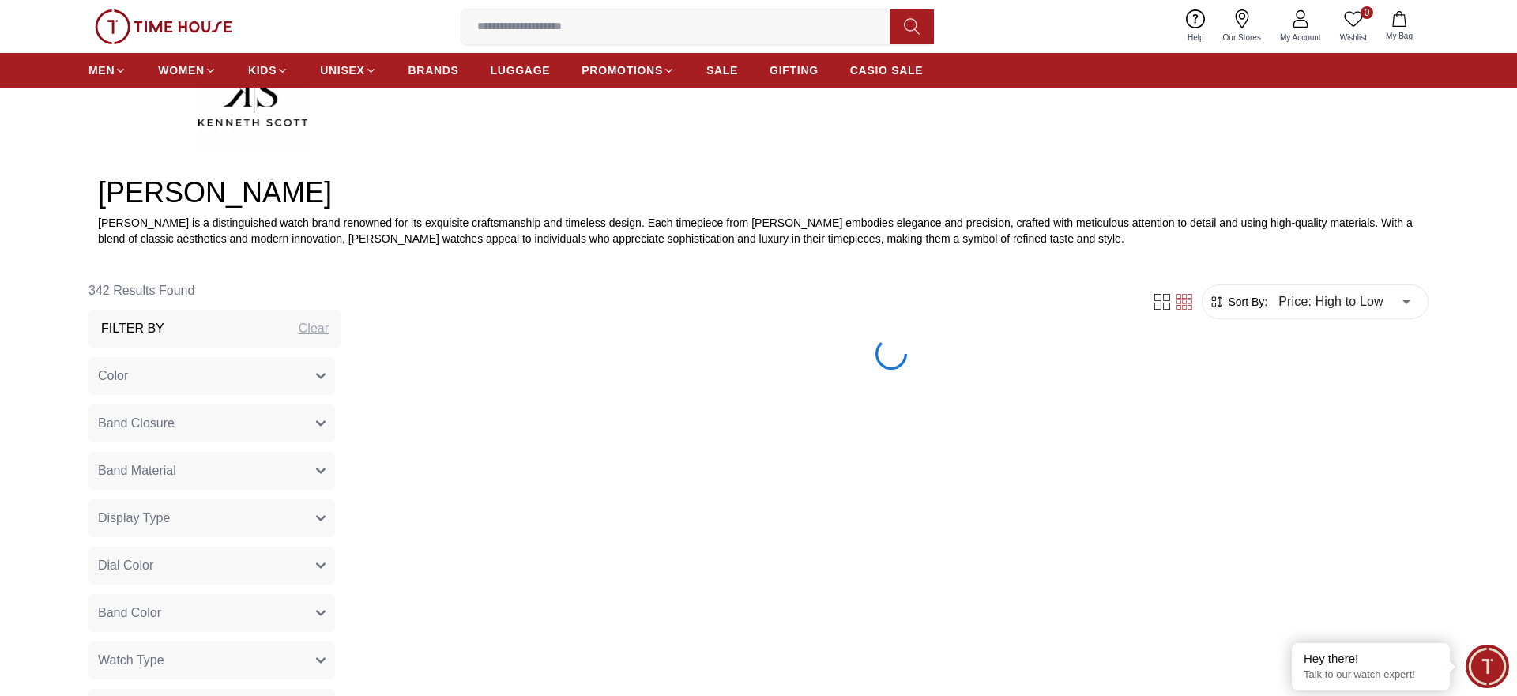
scroll to position [967, 0]
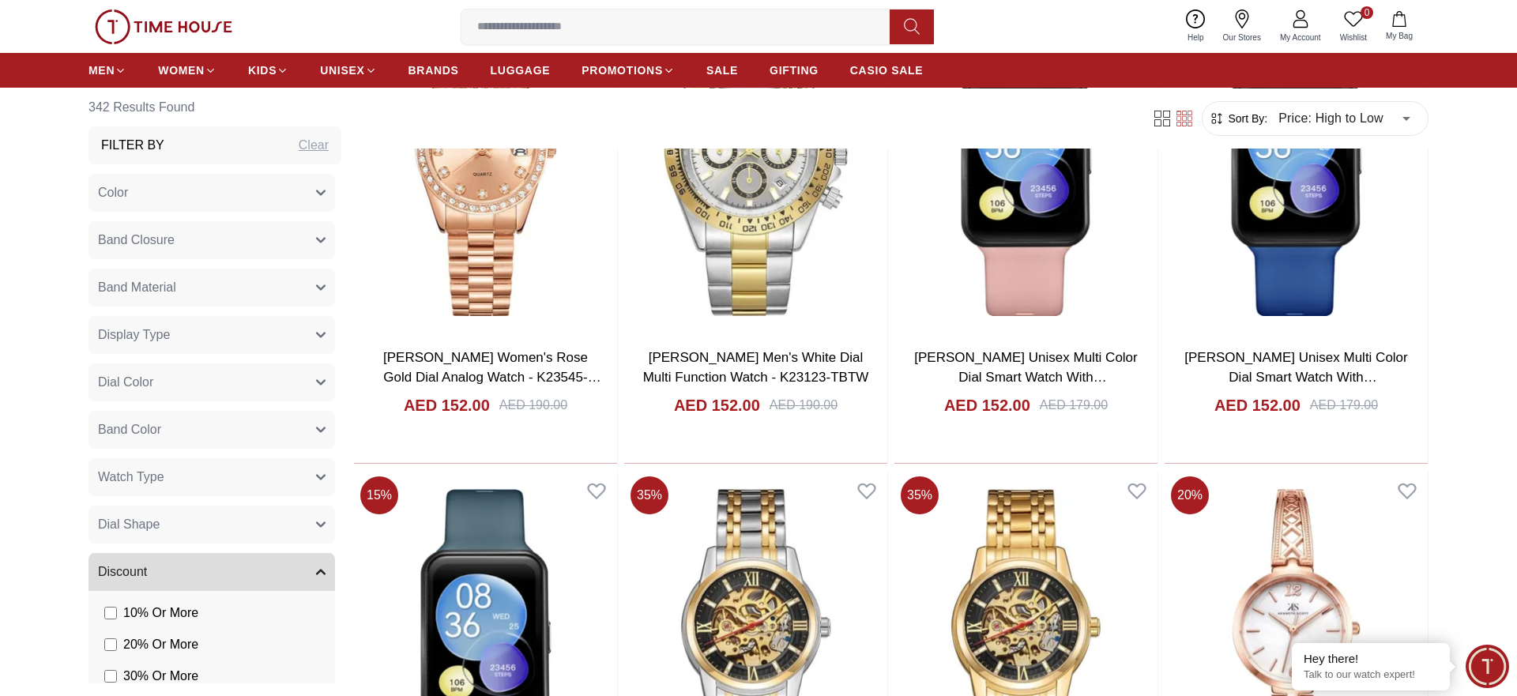
scroll to position [7497, 0]
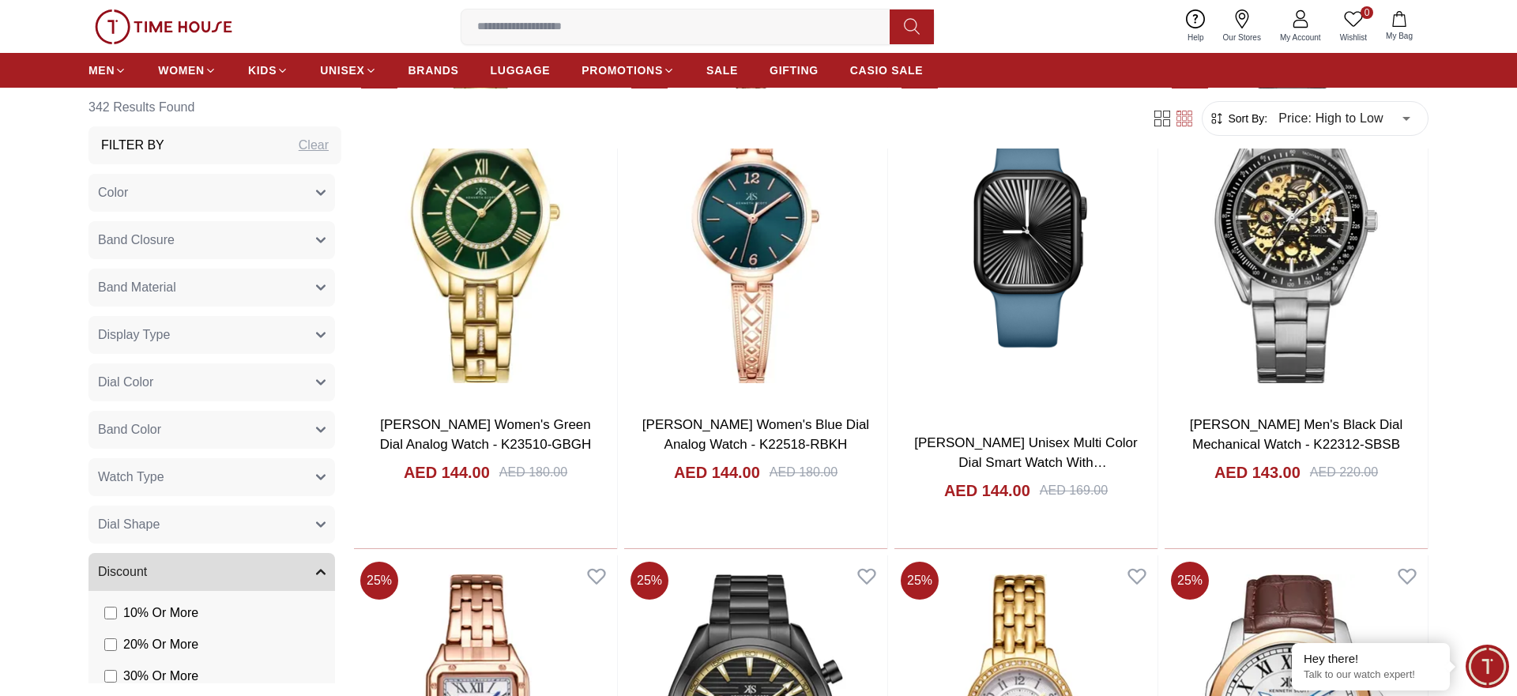
scroll to position [8948, 0]
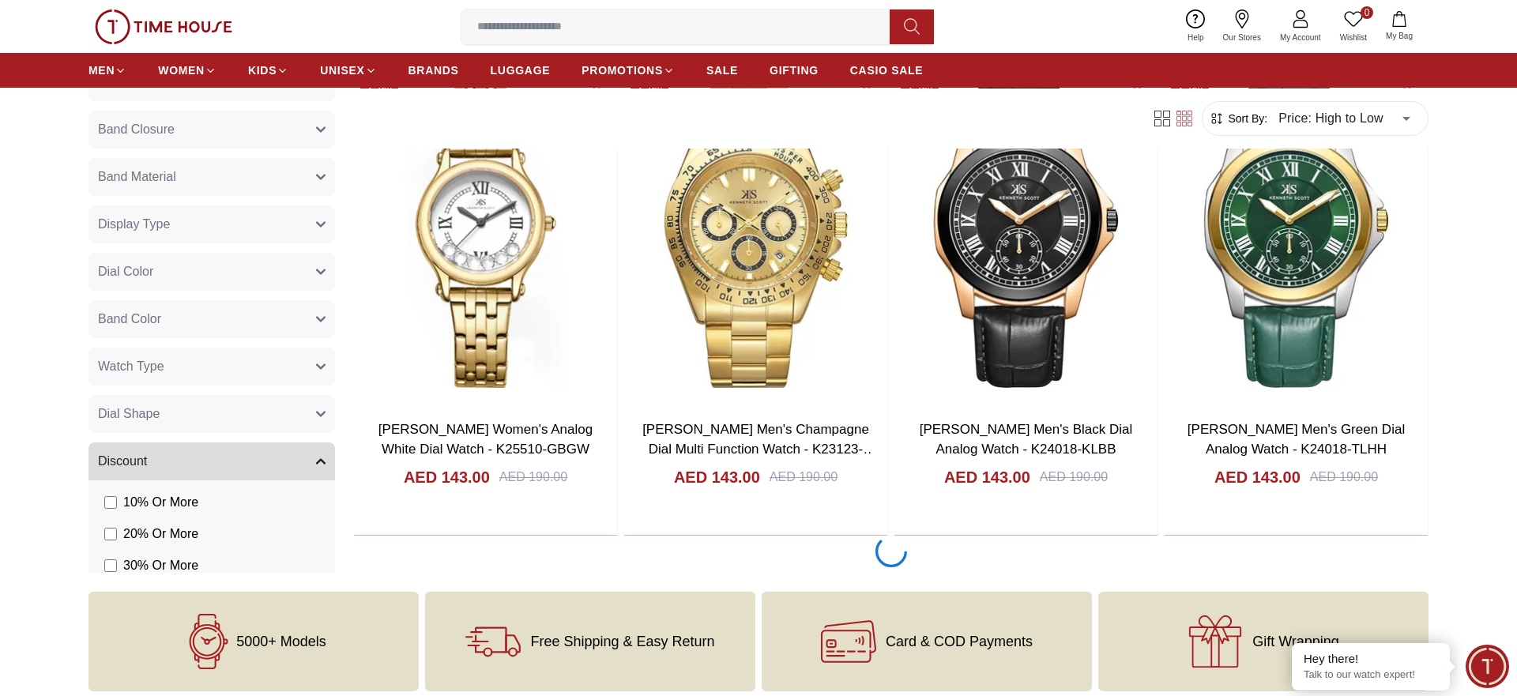
scroll to position [10157, 0]
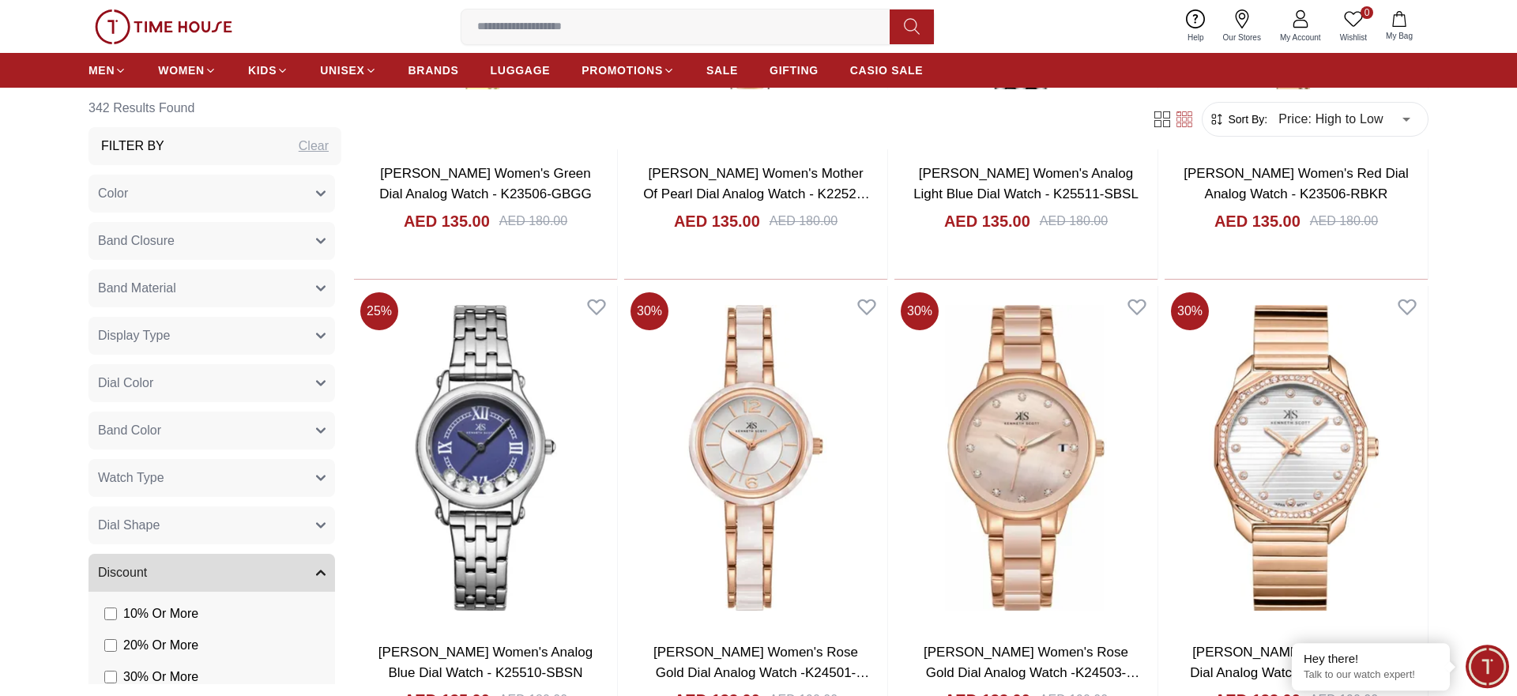
scroll to position [14671, 0]
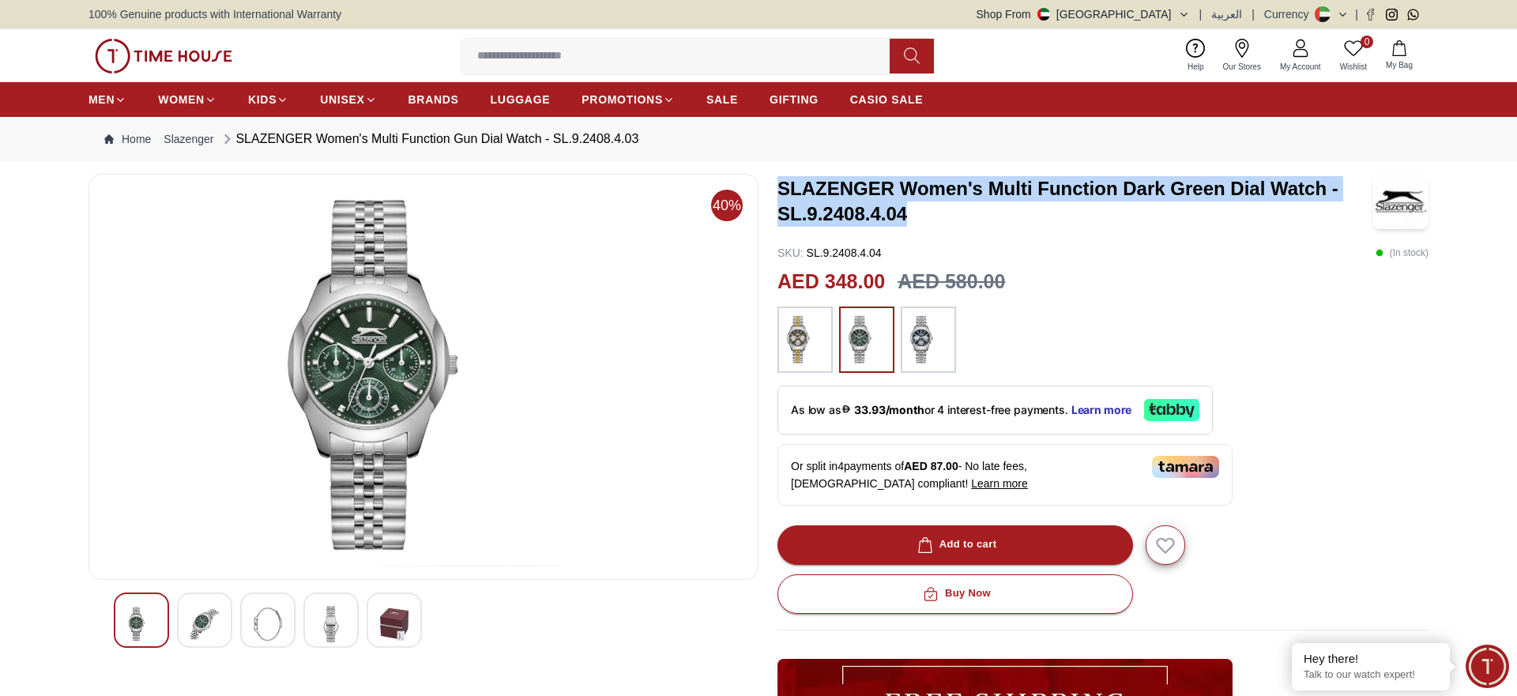
drag, startPoint x: 922, startPoint y: 217, endPoint x: 781, endPoint y: 192, distance: 143.7
click at [781, 192] on h3 "SLAZENGER Women's Multi Function Dark Green Dial Watch - SL.9.2408.4.04" at bounding box center [1076, 201] width 596 height 51
copy h3 "SLAZENGER Women's Multi Function Dark Green Dial Watch - SL.9.2408.4.04"
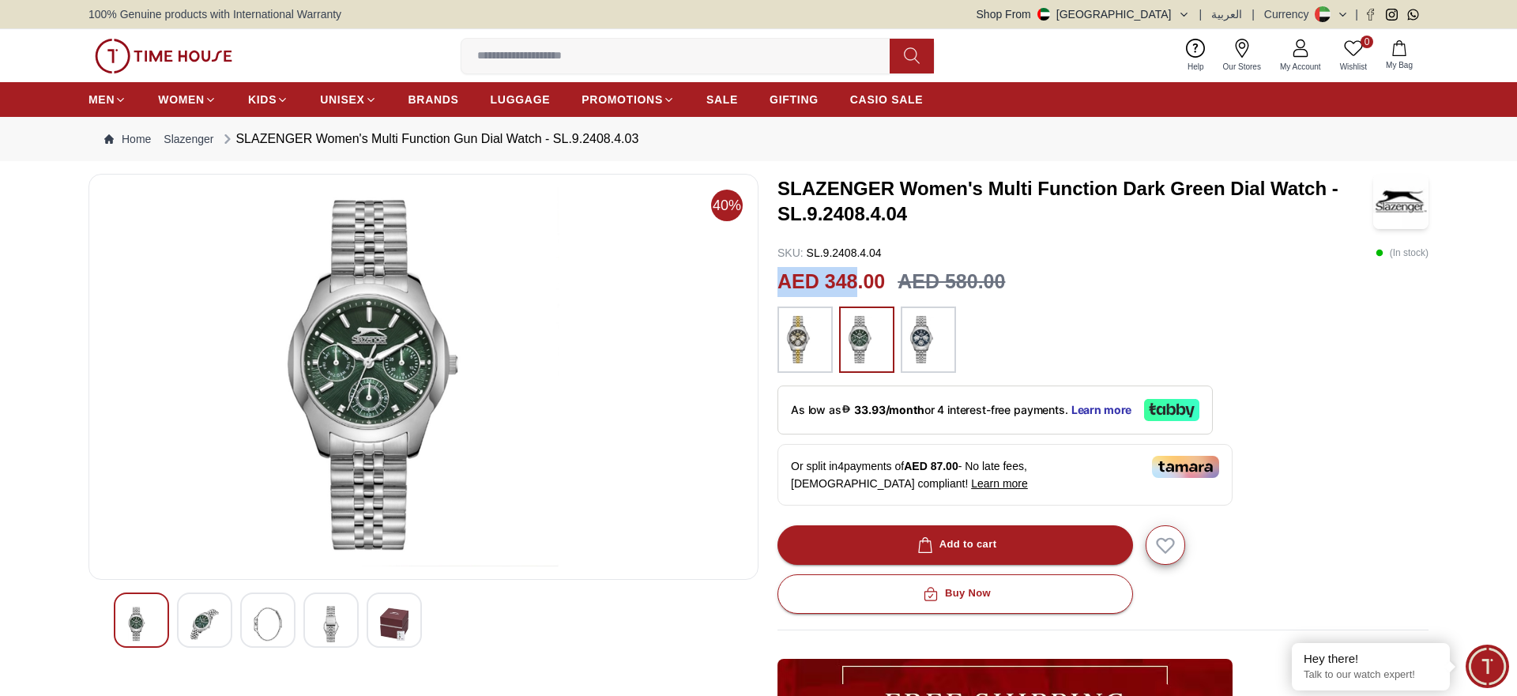
drag, startPoint x: 855, startPoint y: 280, endPoint x: 783, endPoint y: 285, distance: 72.1
click at [783, 285] on h2 "AED 348.00" at bounding box center [831, 282] width 107 height 30
copy h2 "AED 348"
